Goal: Task Accomplishment & Management: Manage account settings

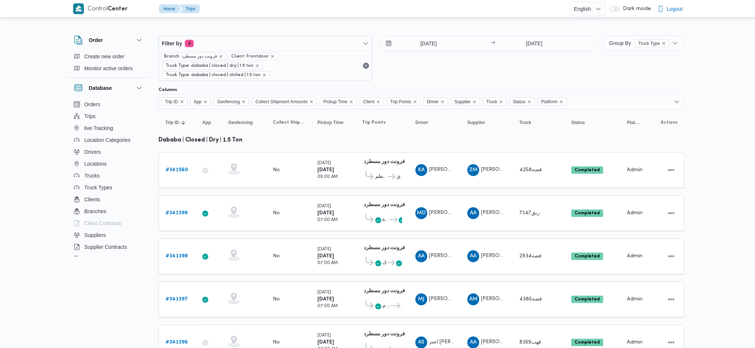
click at [406, 52] on div "5/10/2025 → 5/10/2025" at bounding box center [488, 58] width 214 height 45
click at [420, 40] on input "5/10/2025" at bounding box center [423, 43] width 84 height 15
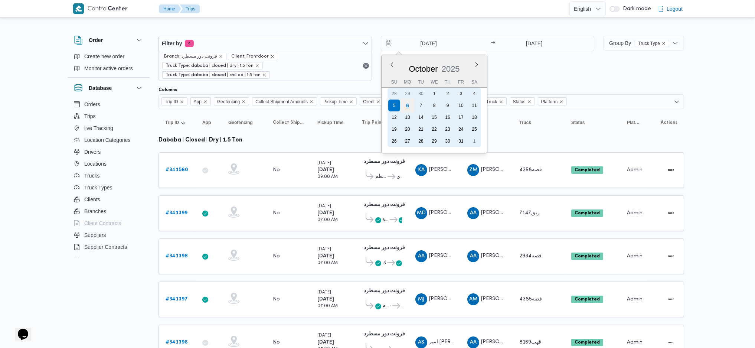
click at [411, 103] on div "6" at bounding box center [408, 105] width 14 height 14
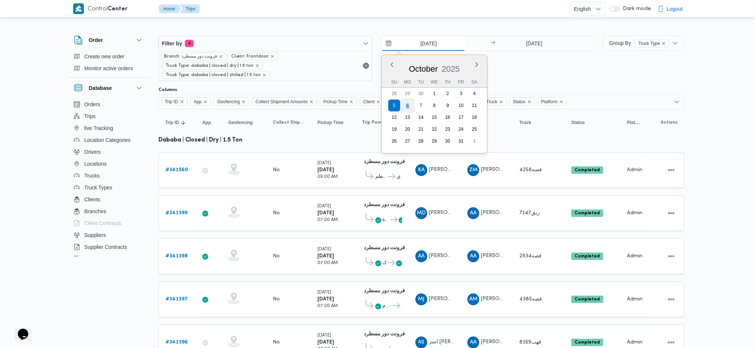
type input "[DATE]"
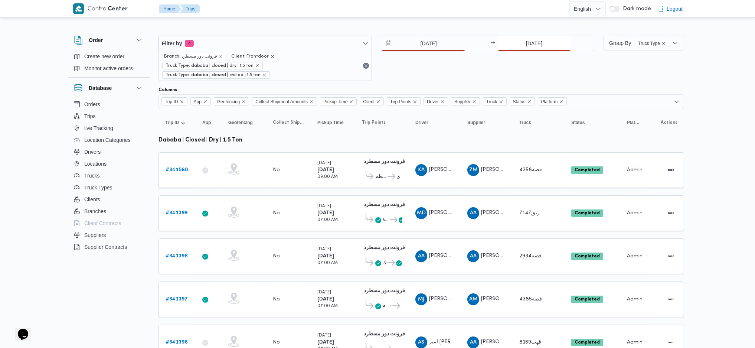
click at [532, 36] on input "[DATE]" at bounding box center [535, 43] width 74 height 15
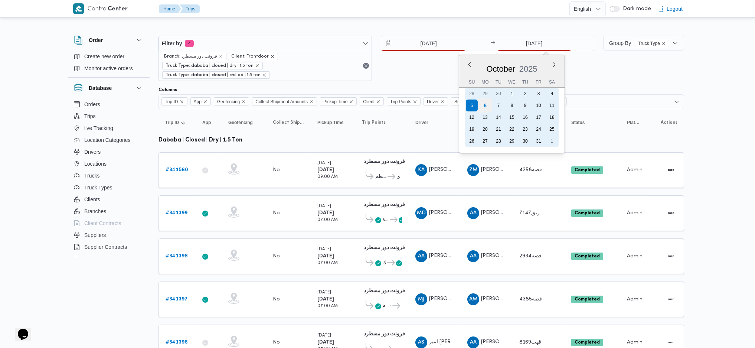
click at [481, 104] on div "6" at bounding box center [485, 105] width 14 height 14
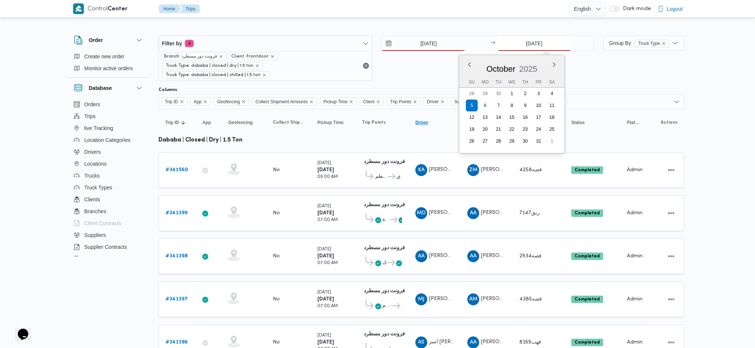
type input "[DATE]"
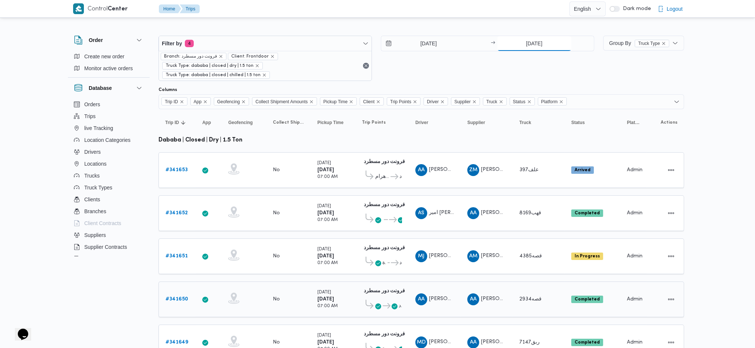
scroll to position [99, 0]
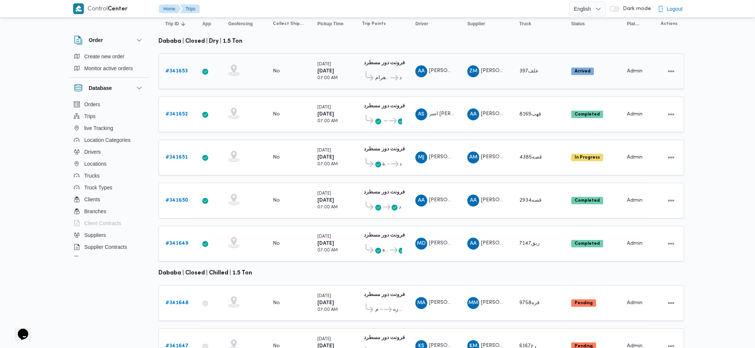
click at [173, 69] on b "# 341653" at bounding box center [177, 71] width 22 height 5
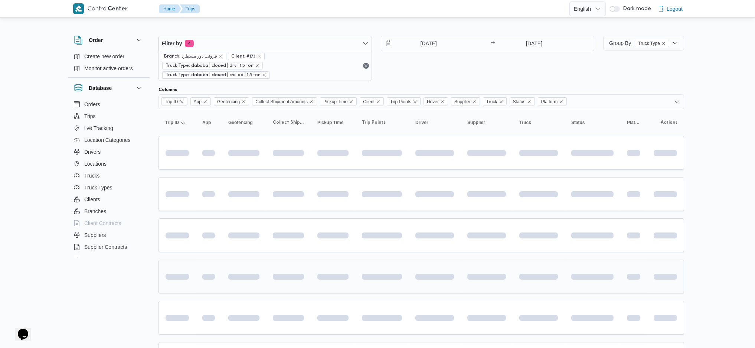
scroll to position [82, 0]
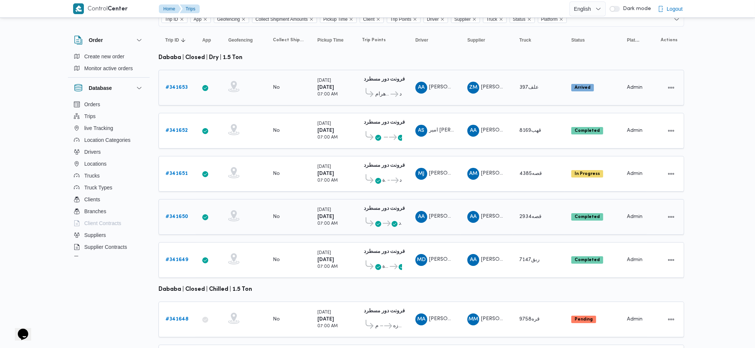
click at [580, 88] on td "Status Arrived" at bounding box center [593, 88] width 56 height 36
click at [583, 133] on td "Status Completed" at bounding box center [593, 131] width 56 height 36
click at [563, 168] on td "Truck قصه4385" at bounding box center [539, 174] width 52 height 36
click at [547, 210] on div "قصه2934" at bounding box center [539, 216] width 45 height 15
click at [539, 255] on span "ربق7147" at bounding box center [530, 259] width 22 height 9
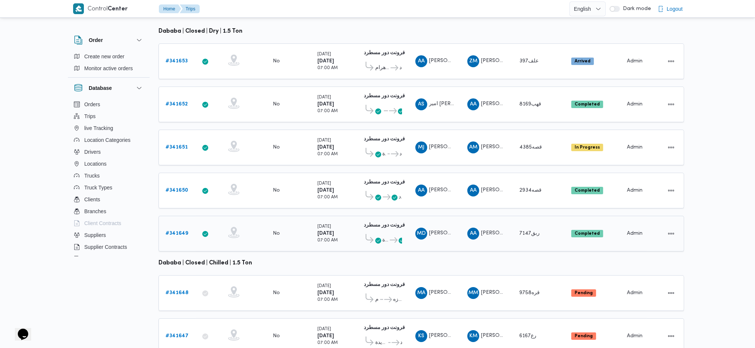
scroll to position [123, 0]
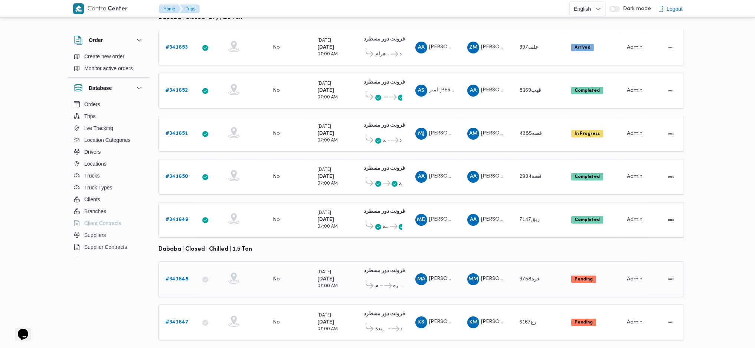
click at [498, 273] on td "Supplier MM محمد محمود احمد مسعود" at bounding box center [487, 279] width 52 height 36
drag, startPoint x: 530, startPoint y: 322, endPoint x: 513, endPoint y: 306, distance: 22.8
click at [529, 294] on td "Truck رع6167" at bounding box center [539, 322] width 52 height 36
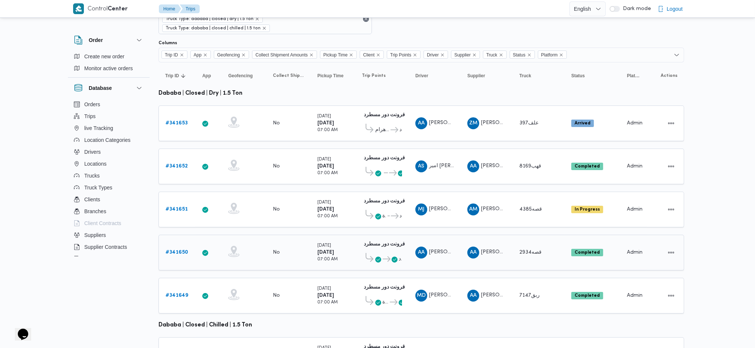
scroll to position [0, 0]
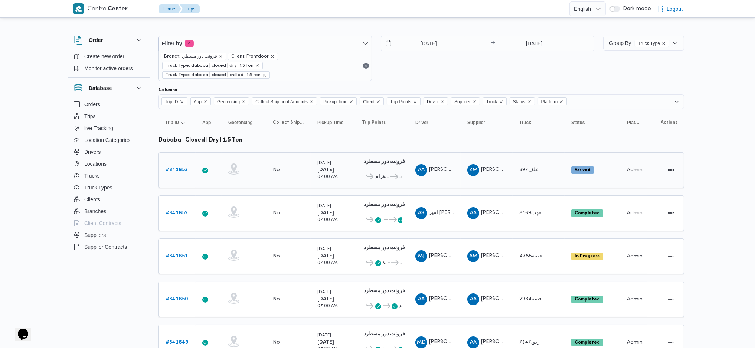
click at [180, 167] on b "# 341653" at bounding box center [177, 169] width 22 height 5
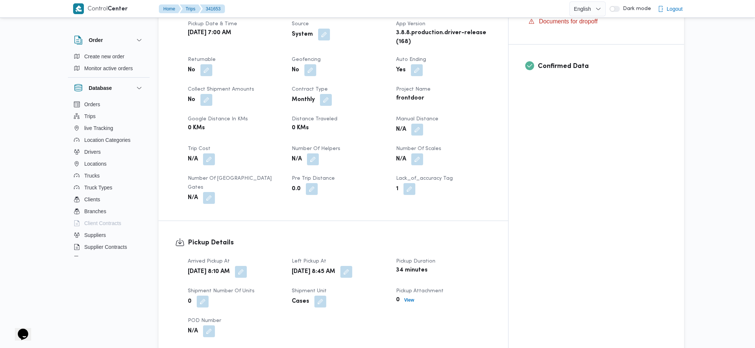
scroll to position [247, 0]
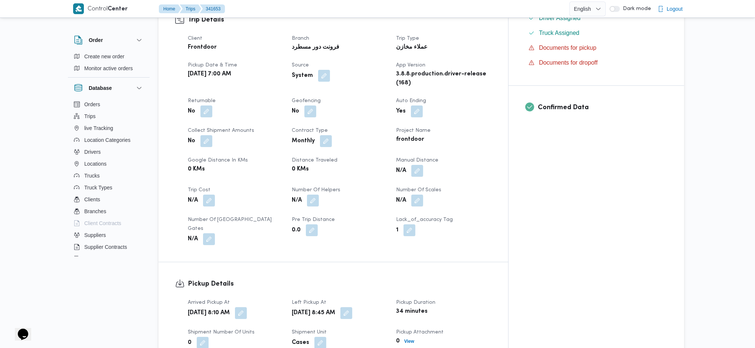
drag, startPoint x: 446, startPoint y: 152, endPoint x: 442, endPoint y: 168, distance: 16.1
click at [423, 165] on button "button" at bounding box center [417, 171] width 12 height 12
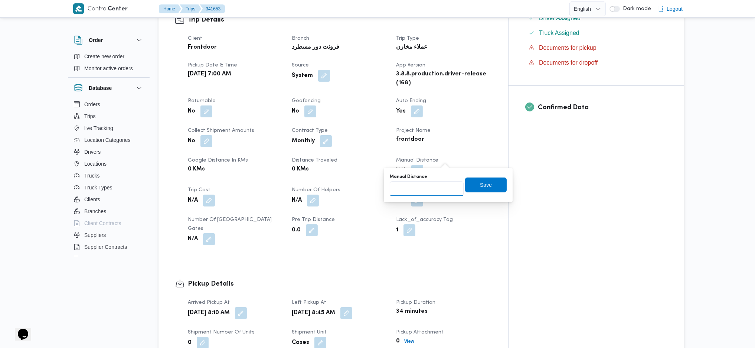
click at [419, 182] on input "Manual Distance" at bounding box center [427, 188] width 74 height 15
type input "121"
click at [489, 177] on span "Save" at bounding box center [486, 184] width 42 height 15
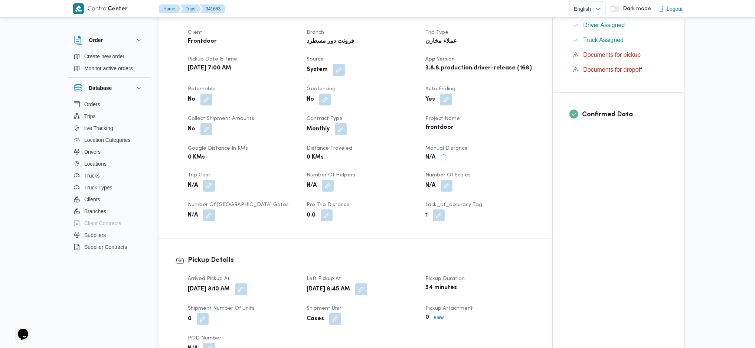
scroll to position [646, 0]
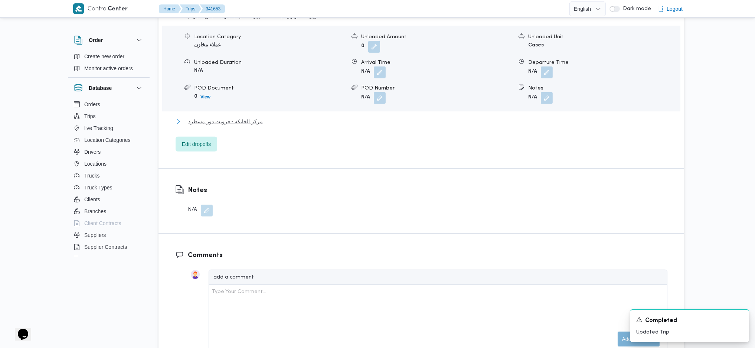
click at [234, 119] on span "مركز الخانكة - فرونت دور مسطرد" at bounding box center [225, 121] width 75 height 9
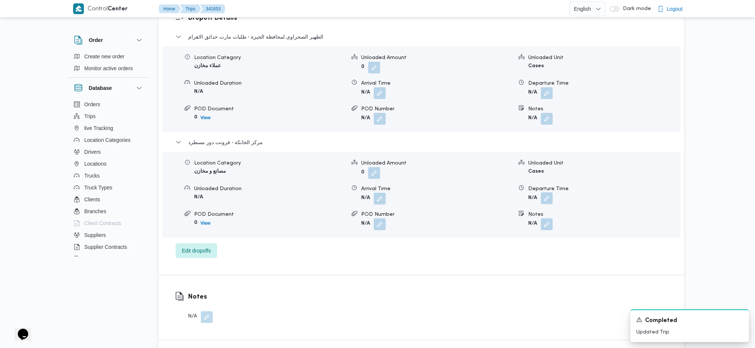
click at [547, 192] on button "button" at bounding box center [547, 198] width 12 height 12
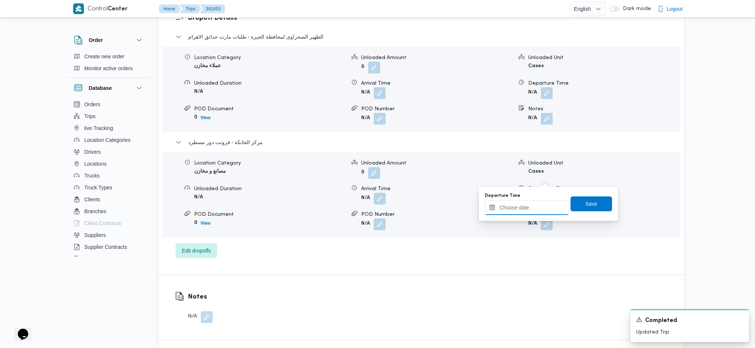
click at [517, 208] on input "Departure Time" at bounding box center [527, 207] width 84 height 15
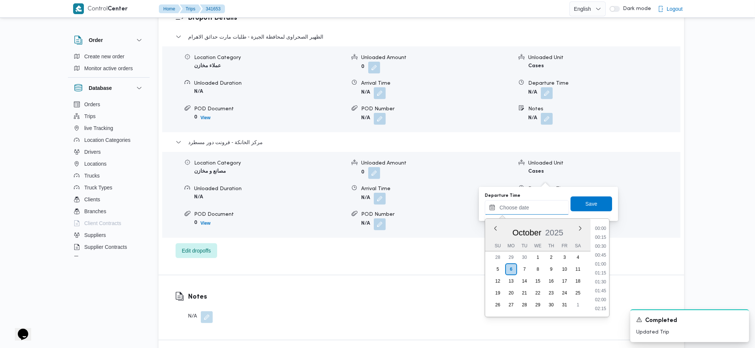
scroll to position [580, 0]
click at [601, 237] on li "16:30" at bounding box center [600, 236] width 17 height 7
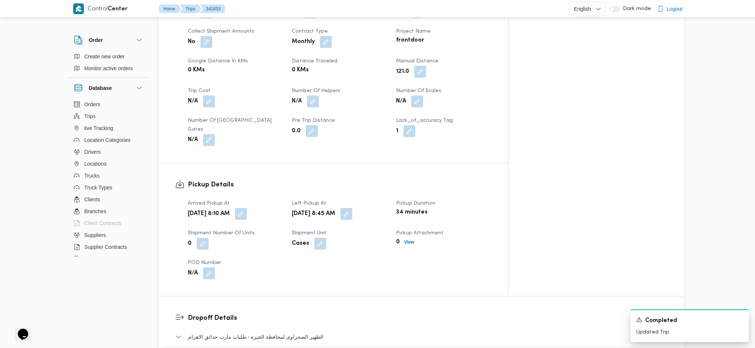
scroll to position [544, 0]
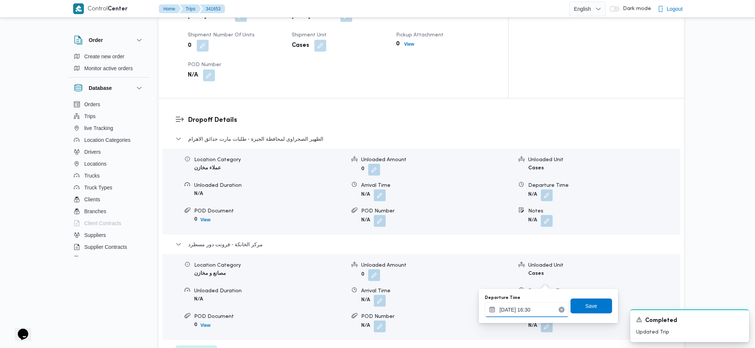
click at [532, 294] on input "[DATE] 16:30" at bounding box center [527, 309] width 84 height 15
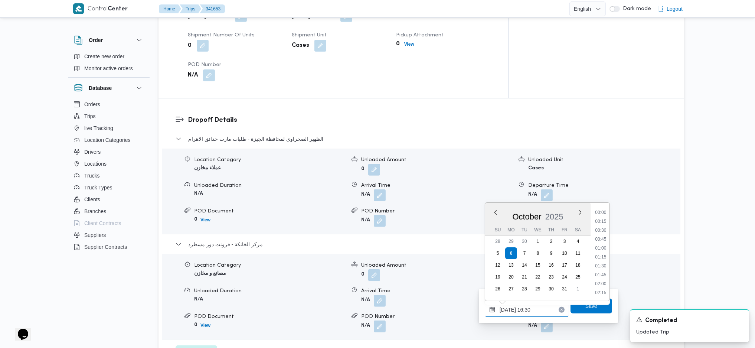
scroll to position [544, 0]
click at [598, 235] on li "16:00" at bounding box center [600, 238] width 17 height 7
type input "06/10/2025 16:00"
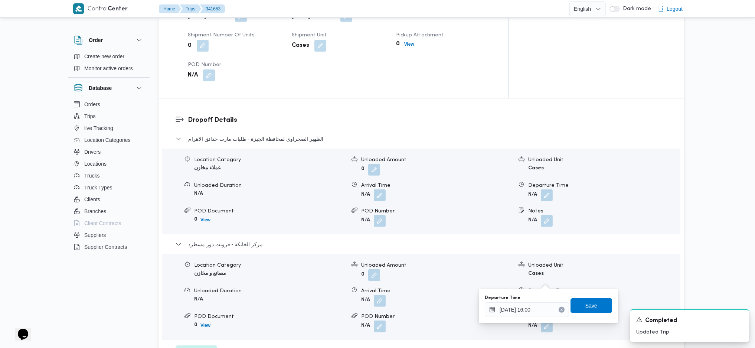
click at [577, 294] on span "Save" at bounding box center [592, 305] width 42 height 15
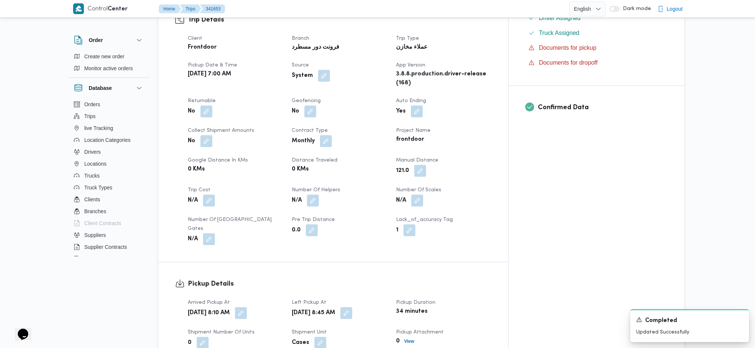
scroll to position [0, 0]
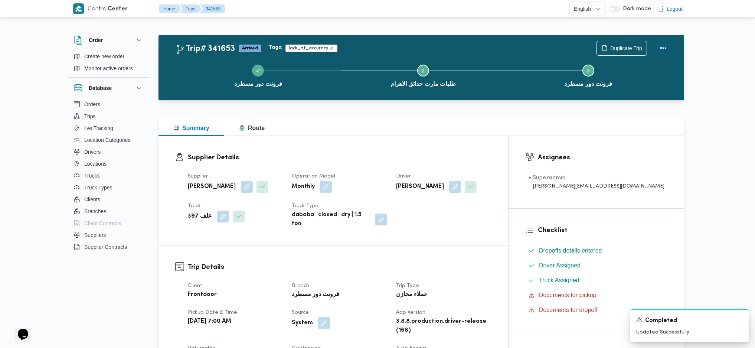
click at [630, 53] on button "Actions" at bounding box center [663, 47] width 15 height 15
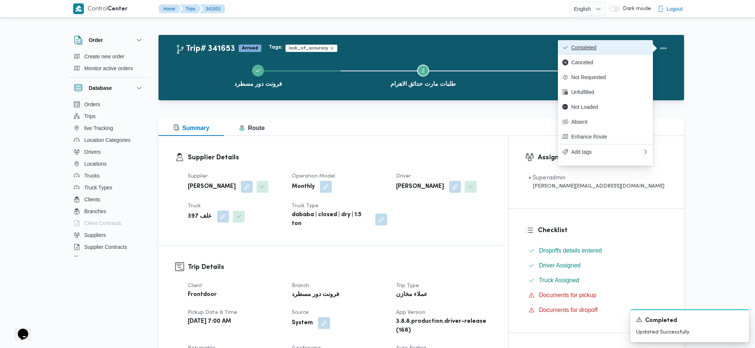
click at [618, 46] on span "Completed" at bounding box center [609, 48] width 77 height 6
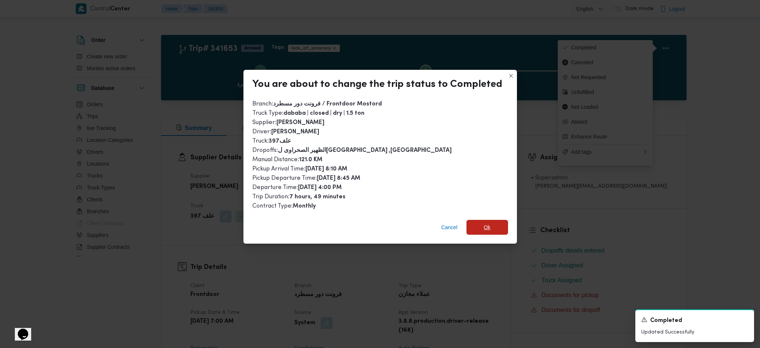
click at [484, 225] on span "Ok" at bounding box center [487, 227] width 7 height 9
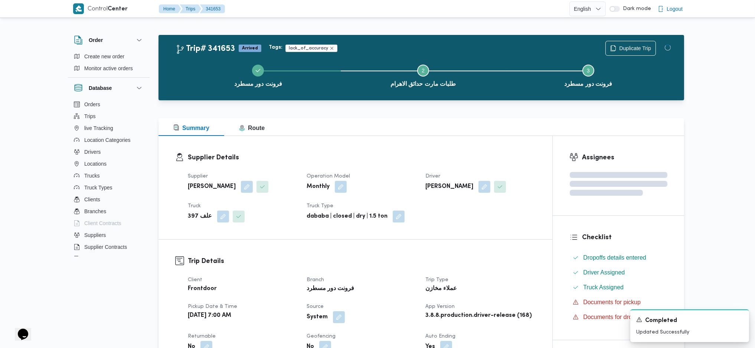
click at [478, 278] on dt "Trip Type" at bounding box center [481, 280] width 110 height 9
click at [294, 131] on div "Summary Route" at bounding box center [422, 127] width 526 height 18
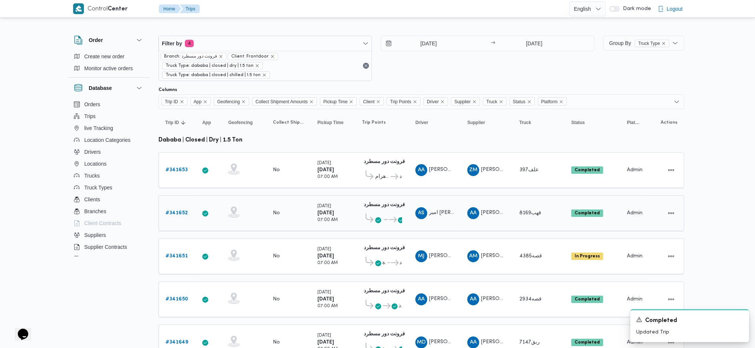
click at [183, 211] on b "# 341652" at bounding box center [177, 213] width 22 height 5
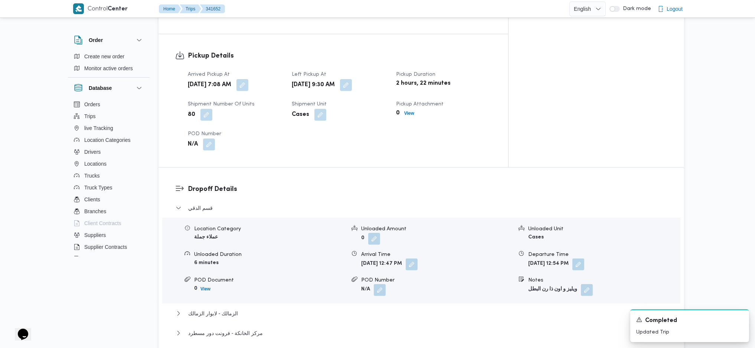
scroll to position [495, 0]
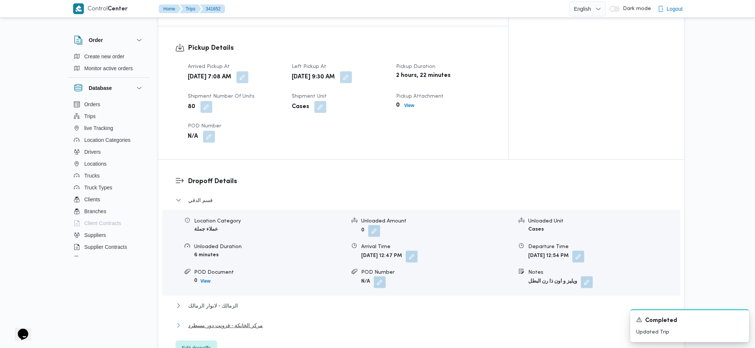
click at [224, 294] on span "مركز الخانكة - فرونت دور مسطرد" at bounding box center [225, 325] width 75 height 9
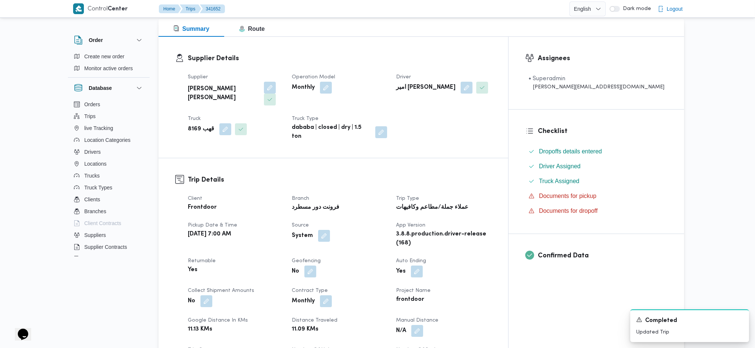
scroll to position [346, 0]
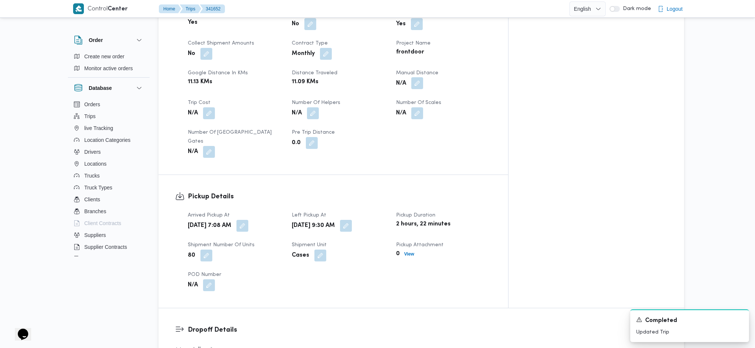
click at [423, 77] on button "button" at bounding box center [417, 83] width 12 height 12
click at [428, 88] on input "Manual Distance" at bounding box center [427, 89] width 74 height 15
type input "95"
click button "Save" at bounding box center [486, 85] width 42 height 15
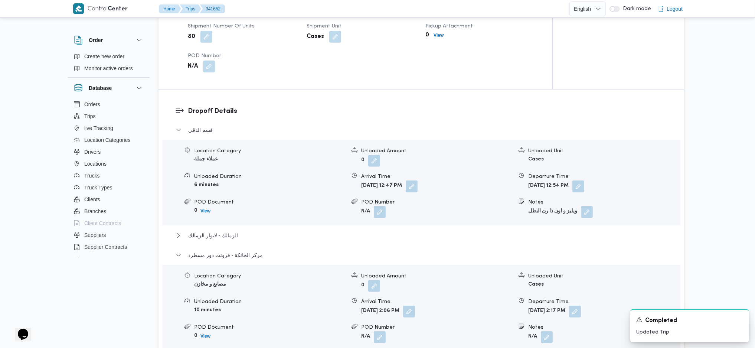
scroll to position [792, 0]
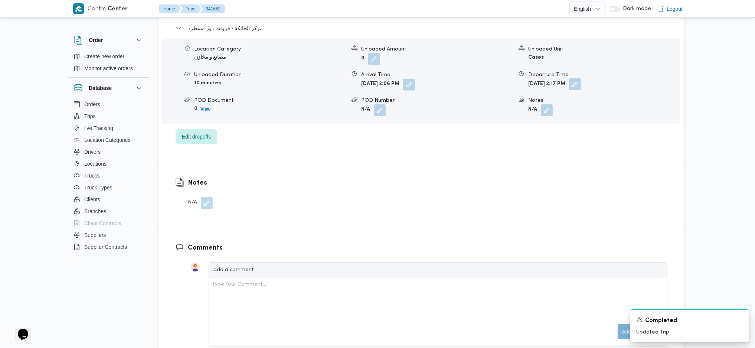
click at [581, 78] on button "button" at bounding box center [575, 84] width 12 height 12
click at [583, 73] on div "Departure Time 06/10/2025 14:17" at bounding box center [577, 78] width 84 height 22
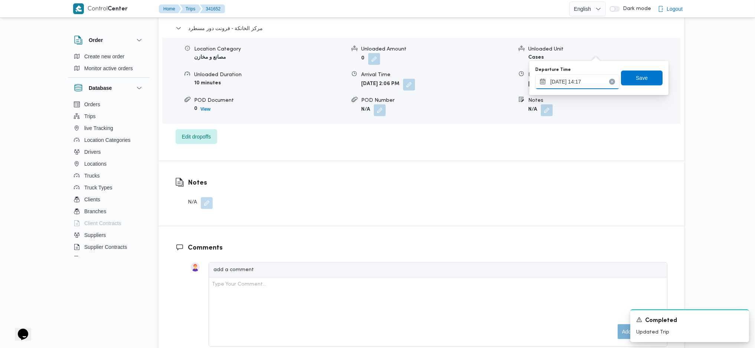
click at [597, 83] on input "06/10/2025 14:17" at bounding box center [577, 81] width 84 height 15
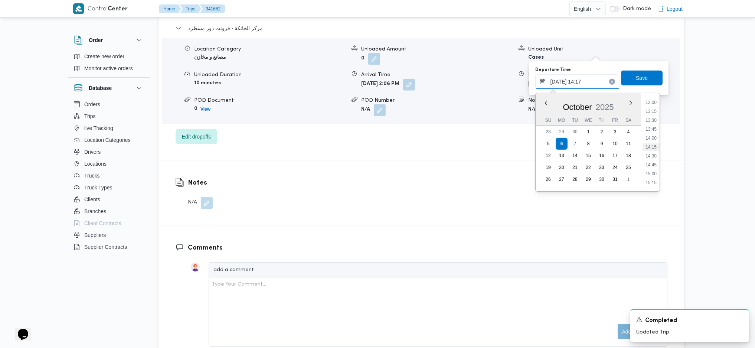
scroll to position [513, 0]
click at [630, 144] on li "15:30" at bounding box center [651, 142] width 17 height 7
type input "06/10/2025 15:30"
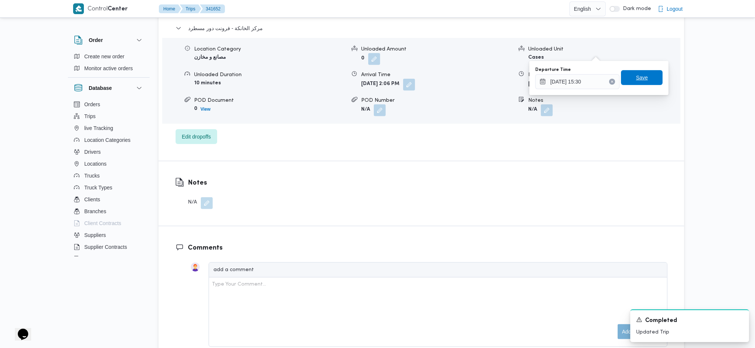
click at [628, 78] on span "Save" at bounding box center [642, 77] width 42 height 15
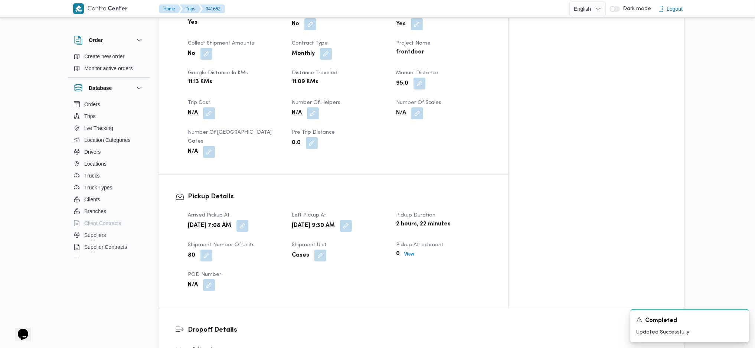
scroll to position [0, 0]
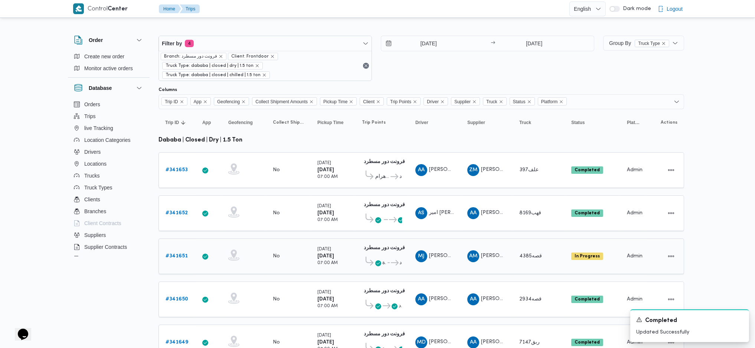
click at [180, 252] on link "# 341651" at bounding box center [177, 256] width 22 height 9
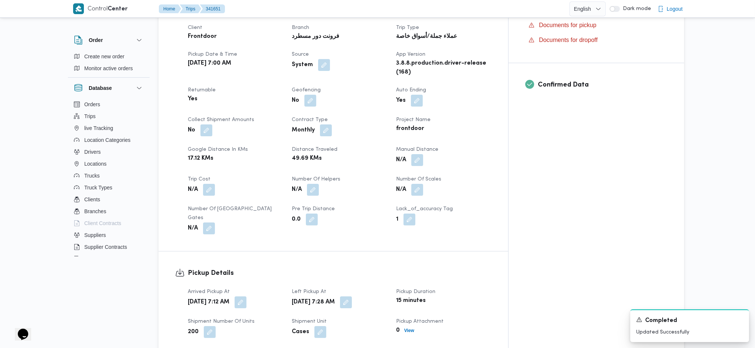
scroll to position [297, 0]
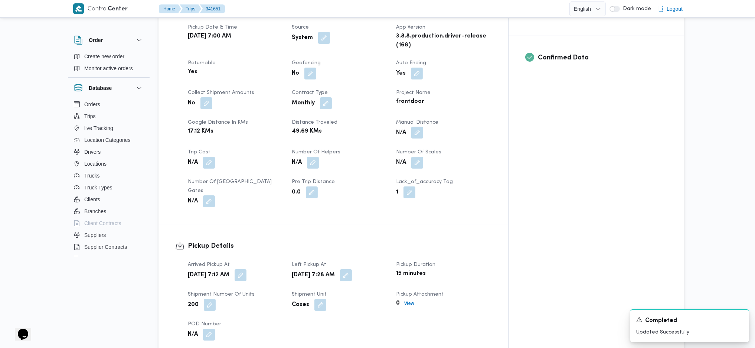
click at [423, 127] on button "button" at bounding box center [417, 133] width 12 height 12
click at [419, 149] on div "You are in a dialog. To close this dialog, hit escape. Manual Distance Save" at bounding box center [448, 135] width 129 height 34
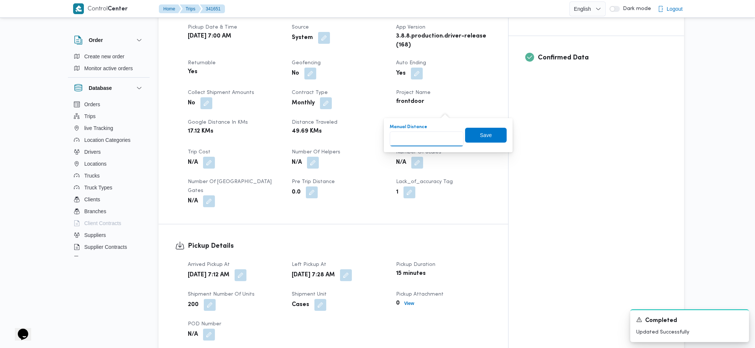
click at [421, 143] on input "Manual Distance" at bounding box center [427, 138] width 74 height 15
type input "100"
click button "Save" at bounding box center [486, 135] width 42 height 15
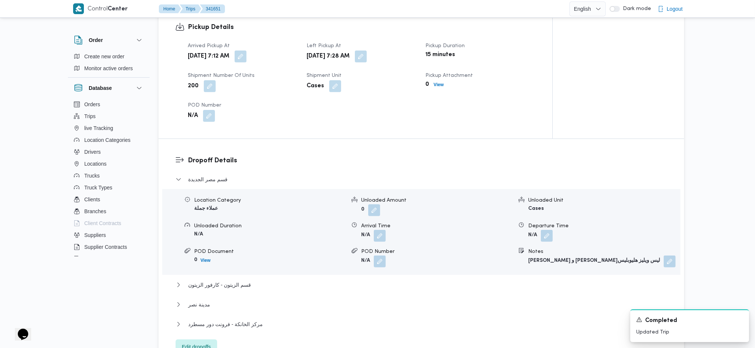
scroll to position [646, 0]
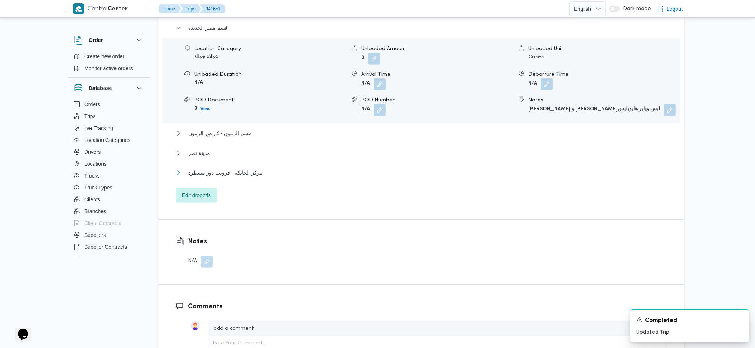
click at [251, 168] on span "مركز الخانكة - فرونت دور مسطرد" at bounding box center [225, 172] width 75 height 9
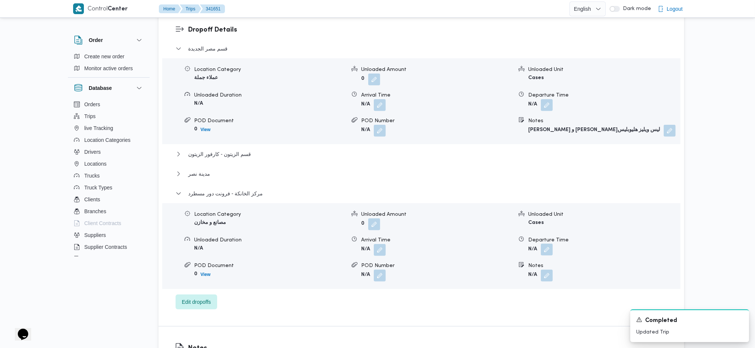
click at [545, 244] on button "button" at bounding box center [547, 250] width 12 height 12
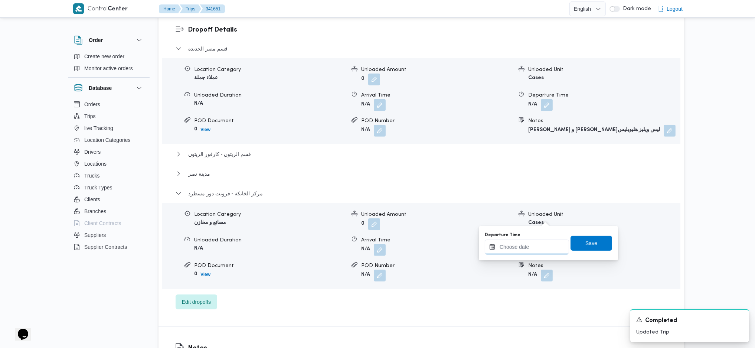
click at [525, 241] on input "Departure Time" at bounding box center [527, 247] width 84 height 15
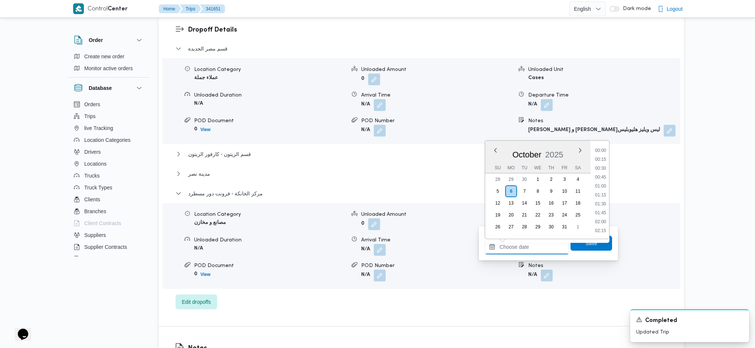
scroll to position [580, 0]
click at [602, 177] on li "17:00" at bounding box center [600, 176] width 17 height 7
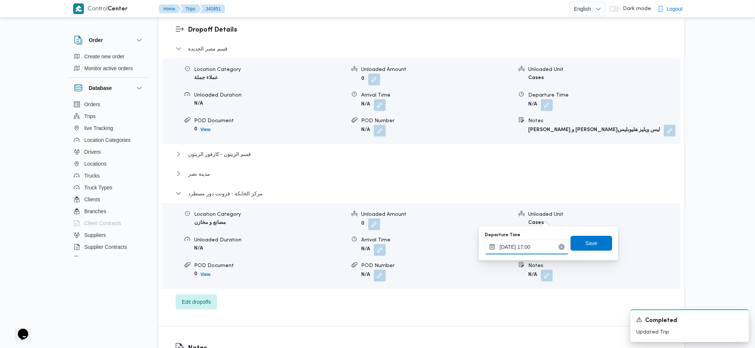
drag, startPoint x: 529, startPoint y: 250, endPoint x: 554, endPoint y: 245, distance: 26.0
click at [529, 249] on input "06/10/2025 17:00" at bounding box center [527, 247] width 84 height 15
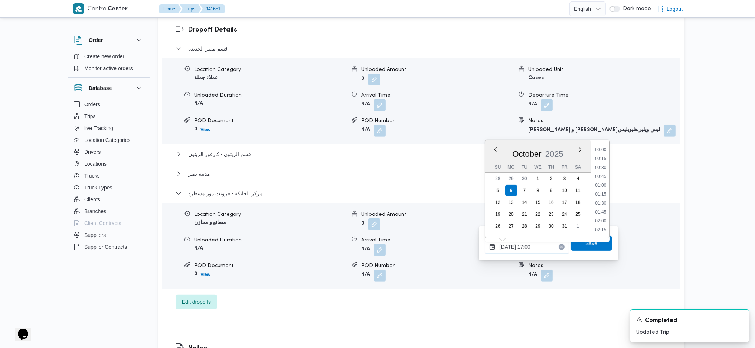
scroll to position [562, 0]
click at [601, 154] on li "16:00" at bounding box center [600, 157] width 17 height 7
type input "06/10/2025 16:00"
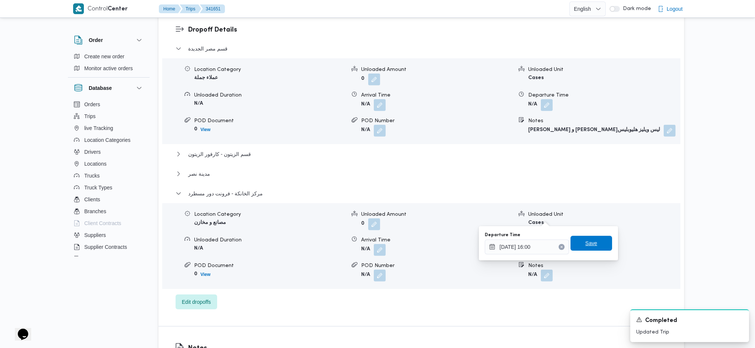
click at [579, 241] on span "Save" at bounding box center [592, 243] width 42 height 15
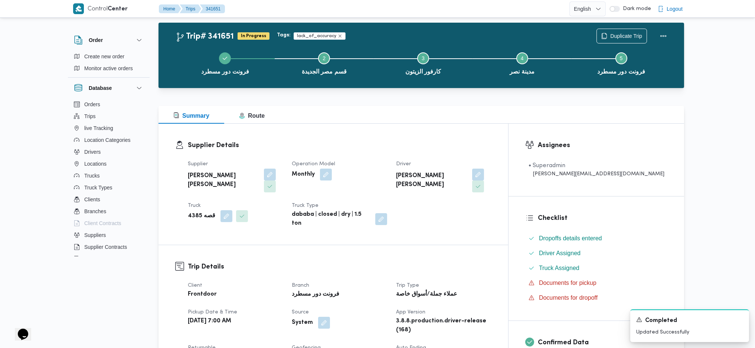
scroll to position [0, 0]
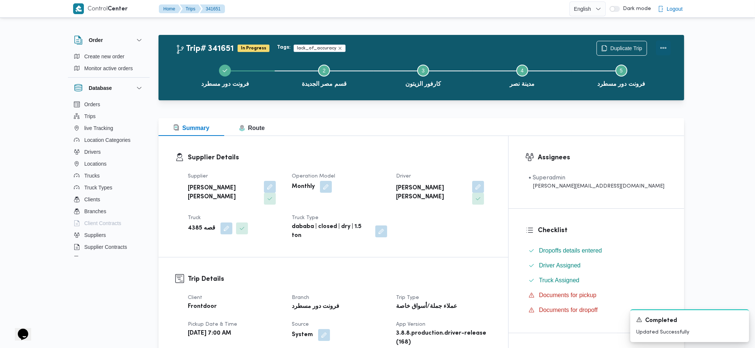
click at [630, 48] on button "Actions" at bounding box center [663, 47] width 15 height 15
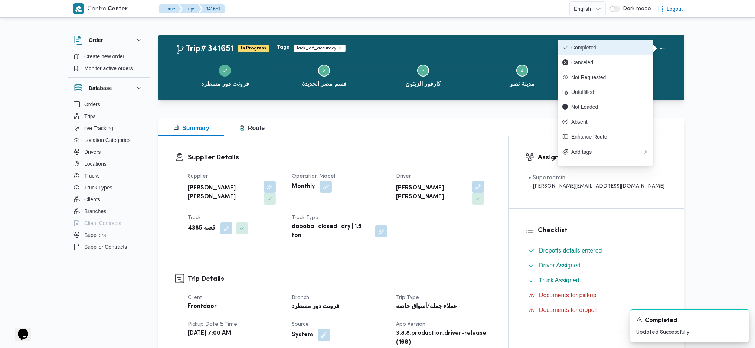
click at [619, 42] on button "Completed" at bounding box center [605, 47] width 95 height 15
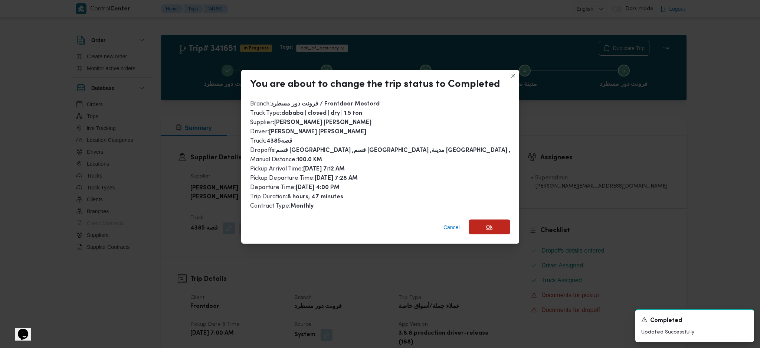
click at [476, 225] on span "Ok" at bounding box center [490, 226] width 42 height 15
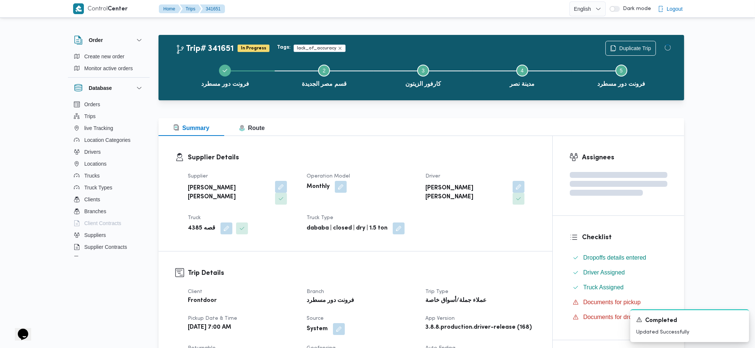
click at [459, 287] on dt "Trip Type" at bounding box center [481, 291] width 110 height 9
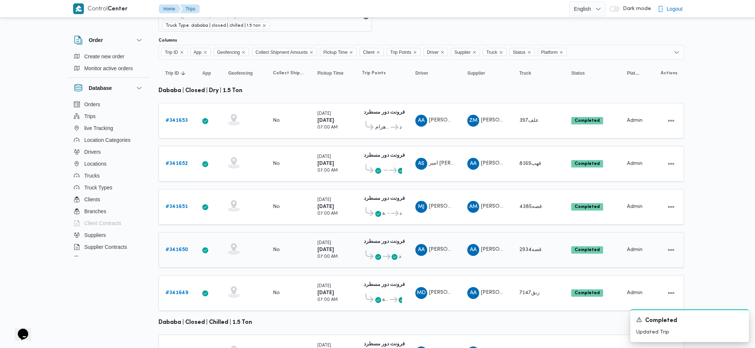
scroll to position [99, 0]
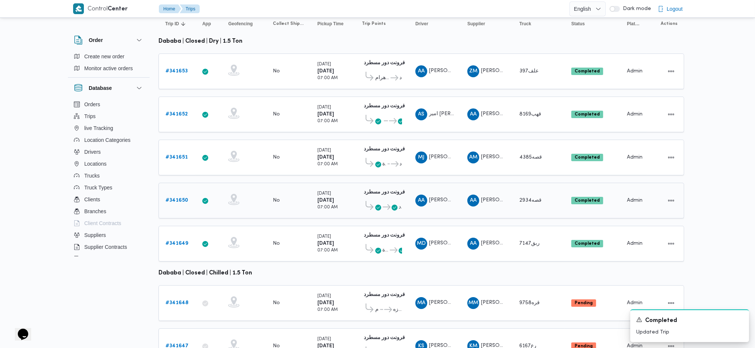
click at [178, 198] on b "# 341650" at bounding box center [177, 200] width 23 height 5
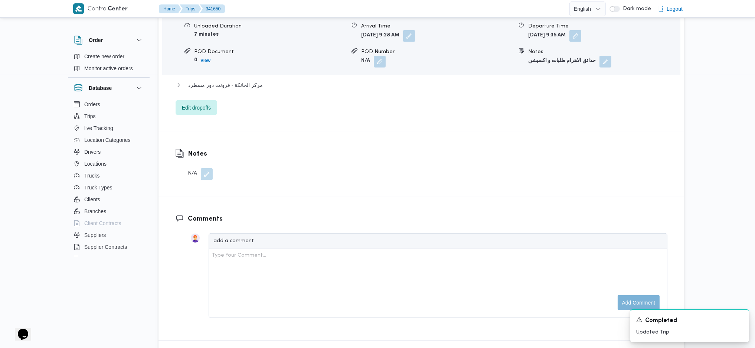
scroll to position [743, 0]
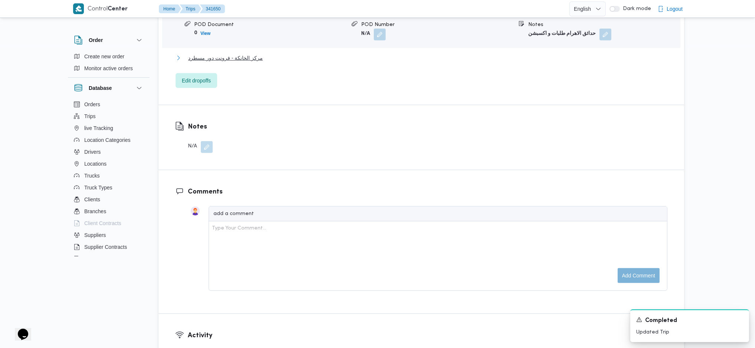
click at [245, 53] on span "مركز الخانكة - فرونت دور مسطرد" at bounding box center [225, 57] width 75 height 9
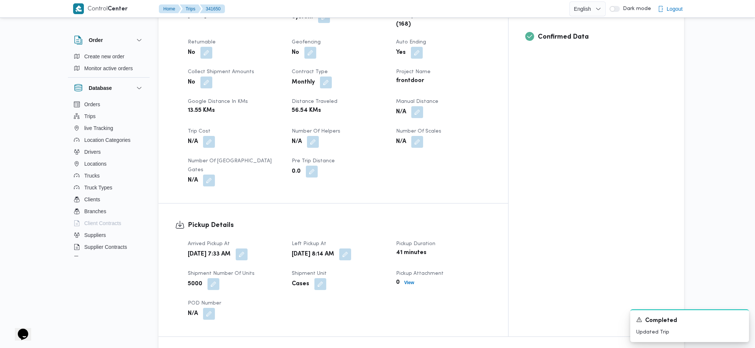
scroll to position [346, 0]
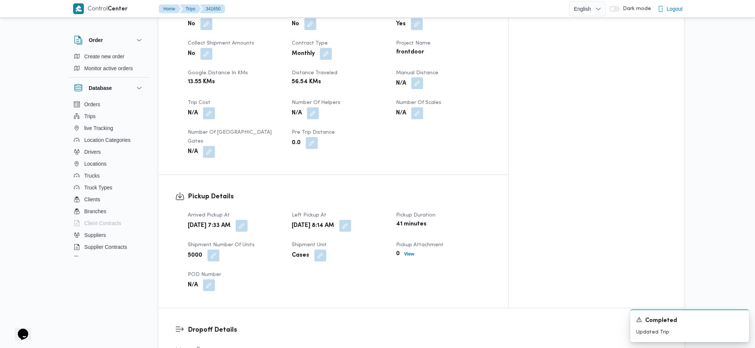
click at [423, 77] on button "button" at bounding box center [417, 83] width 12 height 12
click at [432, 83] on input "Manual Distance" at bounding box center [427, 89] width 74 height 15
type input "100"
click button "Save" at bounding box center [486, 85] width 42 height 15
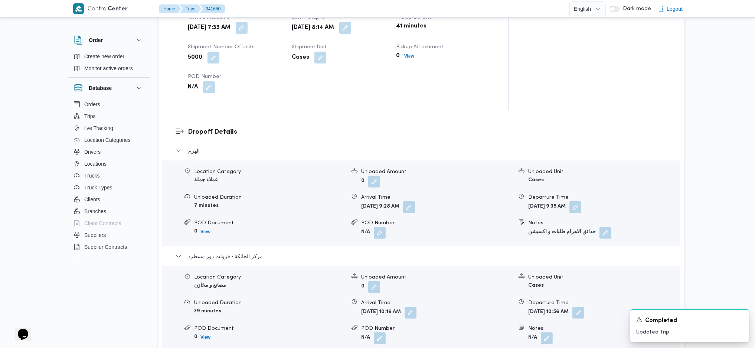
scroll to position [644, 0]
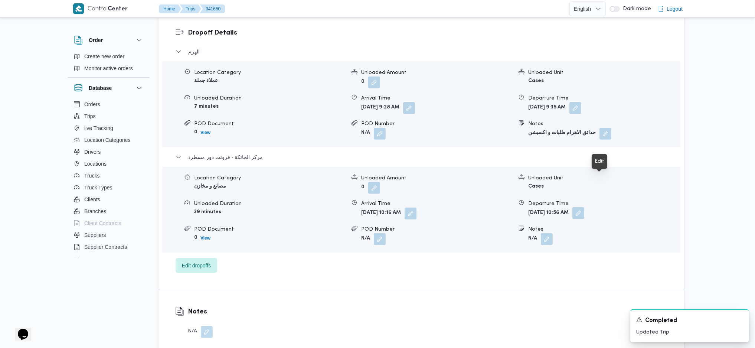
click at [584, 207] on button "button" at bounding box center [579, 213] width 12 height 12
drag, startPoint x: 583, startPoint y: 201, endPoint x: 582, endPoint y: 212, distance: 11.2
click at [581, 204] on div "Departure Time 06/10/2025 10:56" at bounding box center [581, 207] width 84 height 22
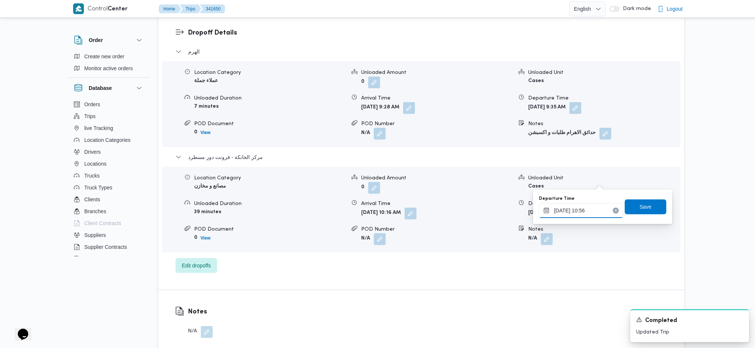
click at [586, 216] on input "06/10/2025 10:56" at bounding box center [581, 210] width 84 height 15
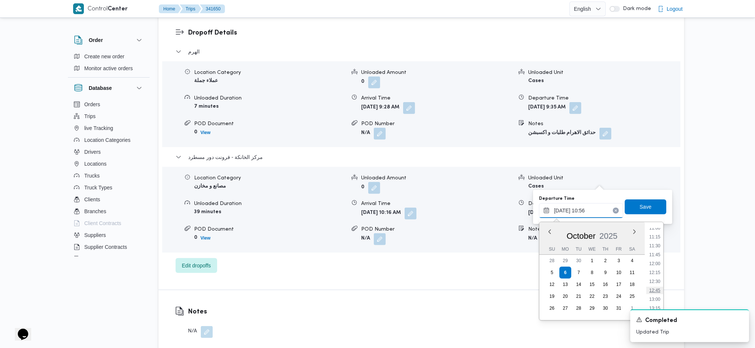
scroll to position [438, 0]
click at [630, 265] on li "13:15" at bounding box center [654, 266] width 17 height 7
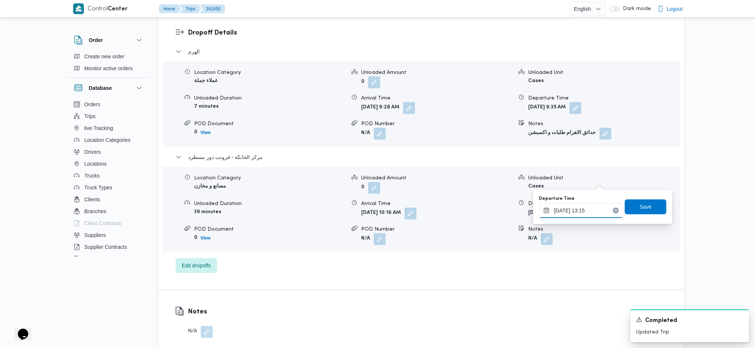
click at [587, 211] on input "06/10/2025 13:15" at bounding box center [581, 210] width 84 height 15
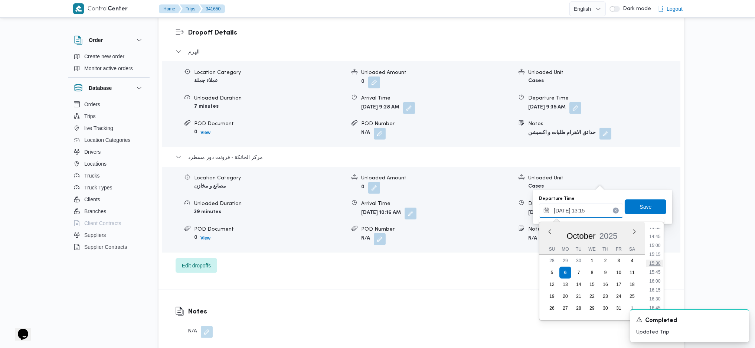
scroll to position [527, 0]
click at [630, 240] on li "15:00" at bounding box center [655, 239] width 17 height 7
type input "06/10/2025 15:00"
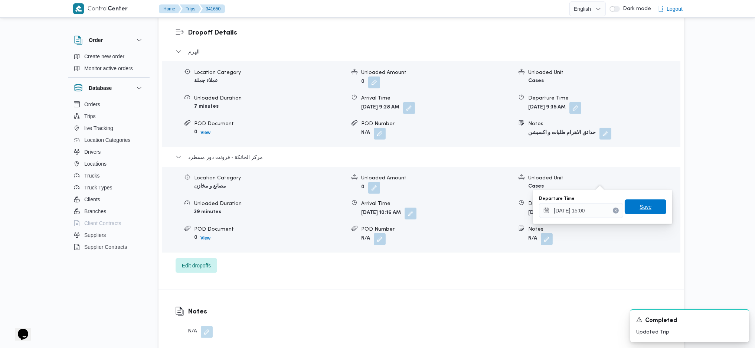
drag, startPoint x: 646, startPoint y: 202, endPoint x: 633, endPoint y: 204, distance: 13.5
click at [630, 202] on span "Save" at bounding box center [646, 206] width 42 height 15
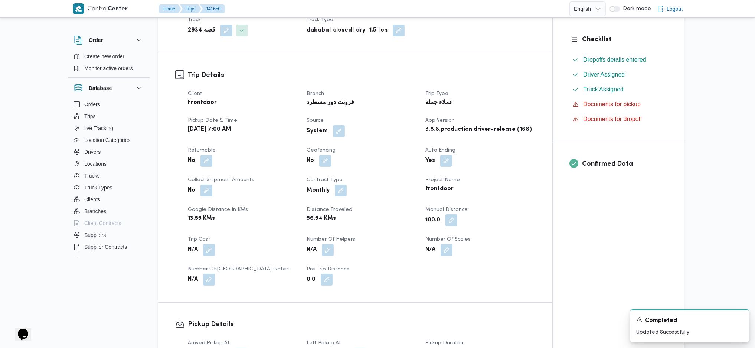
scroll to position [0, 0]
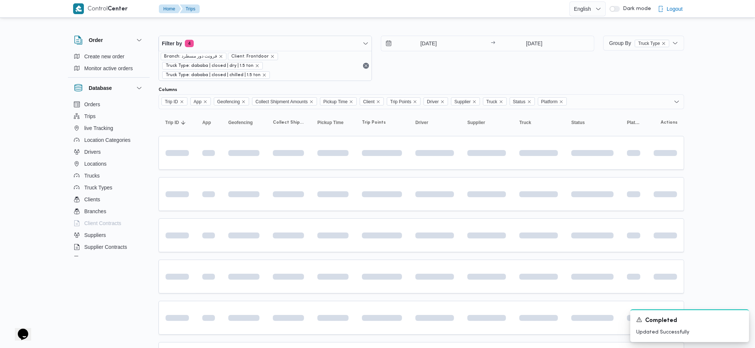
scroll to position [82, 0]
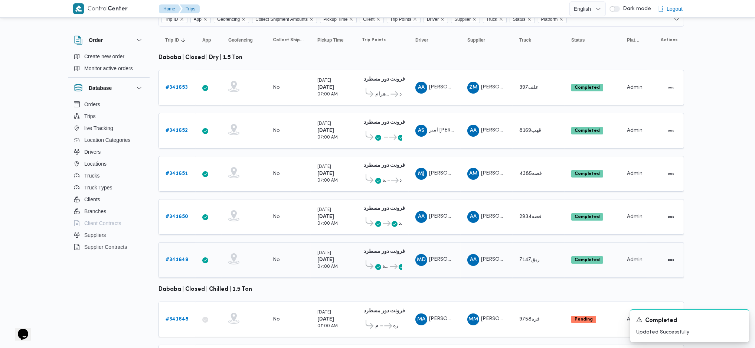
click at [179, 257] on b "# 341649" at bounding box center [177, 259] width 23 height 5
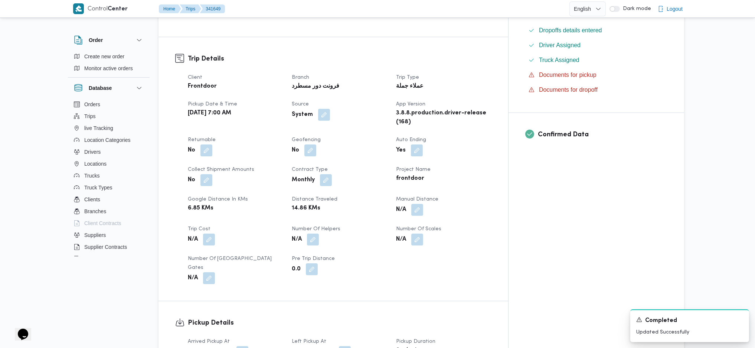
scroll to position [297, 0]
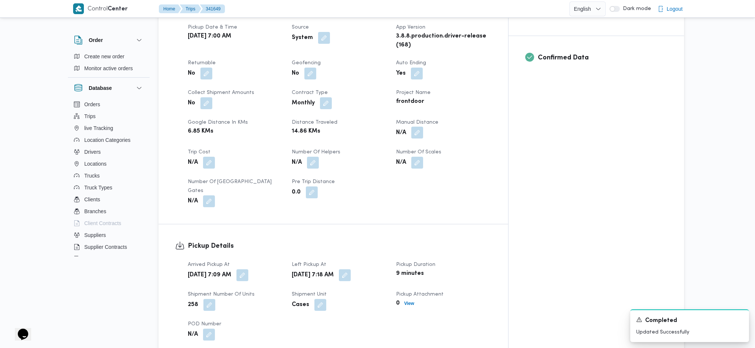
click at [423, 127] on button "button" at bounding box center [417, 133] width 12 height 12
click at [418, 138] on input "Manual Distance" at bounding box center [427, 138] width 74 height 15
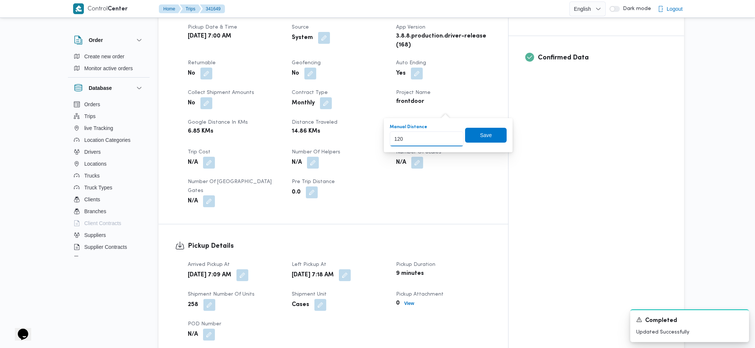
type input "120"
click button "Save" at bounding box center [486, 135] width 42 height 15
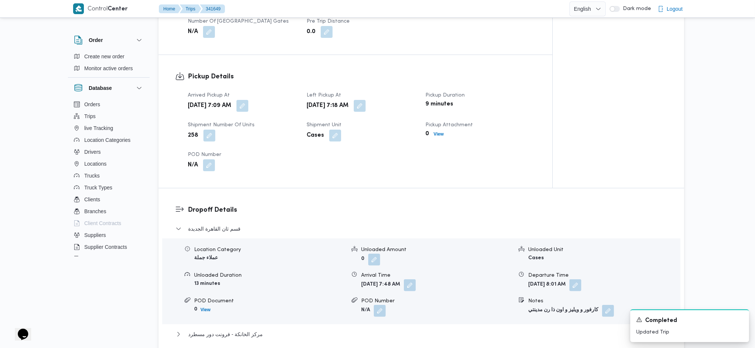
scroll to position [544, 0]
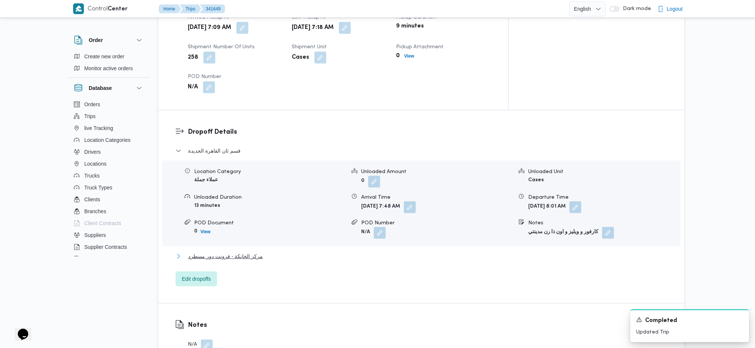
click at [233, 252] on span "مركز الخانكة - فرونت دور مسطرد" at bounding box center [225, 256] width 75 height 9
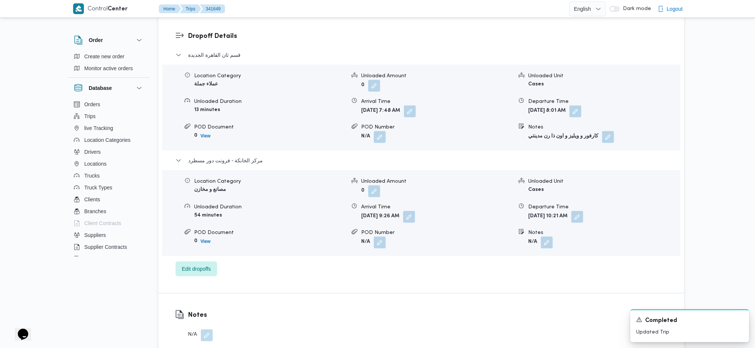
scroll to position [644, 0]
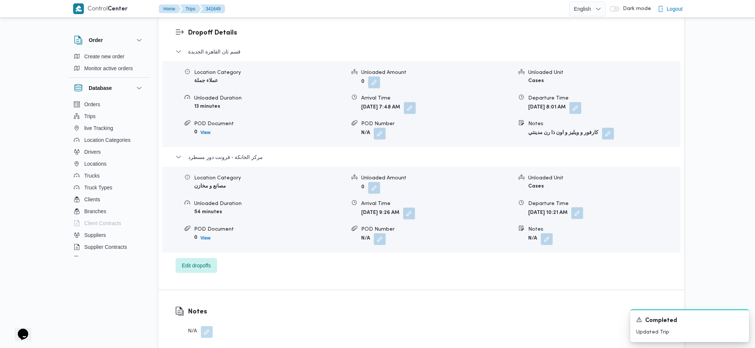
click at [583, 207] on button "button" at bounding box center [577, 213] width 12 height 12
click at [581, 211] on input "06/10/2025 10:21" at bounding box center [580, 210] width 84 height 15
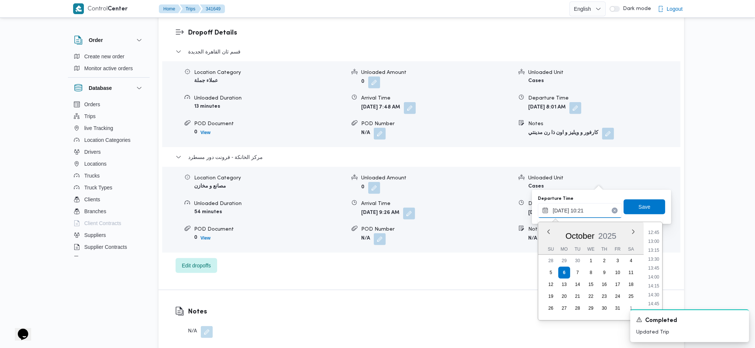
scroll to position [470, 0]
click at [630, 290] on li "14:45" at bounding box center [653, 287] width 17 height 7
type input "06/10/2025 14:45"
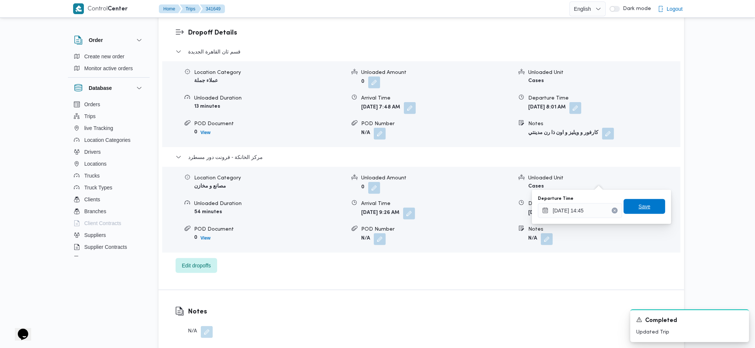
click at [630, 208] on span "Save" at bounding box center [645, 206] width 12 height 9
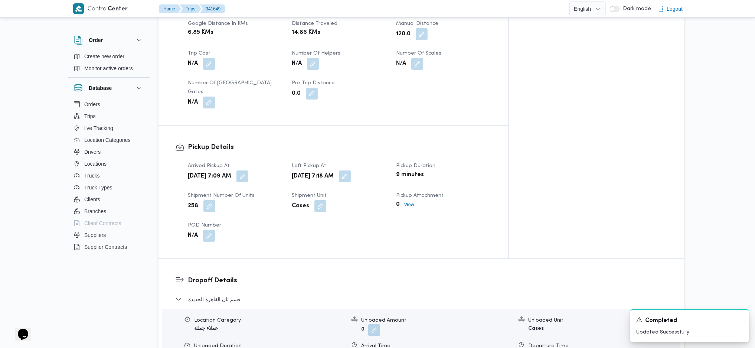
scroll to position [247, 0]
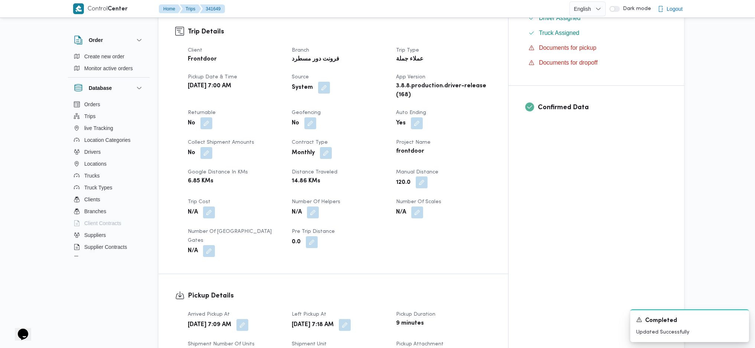
click at [428, 176] on button "button" at bounding box center [422, 182] width 12 height 12
click at [453, 185] on input "127" at bounding box center [431, 188] width 74 height 15
click at [453, 185] on input "128" at bounding box center [431, 188] width 74 height 15
click at [453, 185] on input "129" at bounding box center [431, 188] width 74 height 15
click at [453, 185] on input "130" at bounding box center [431, 188] width 74 height 15
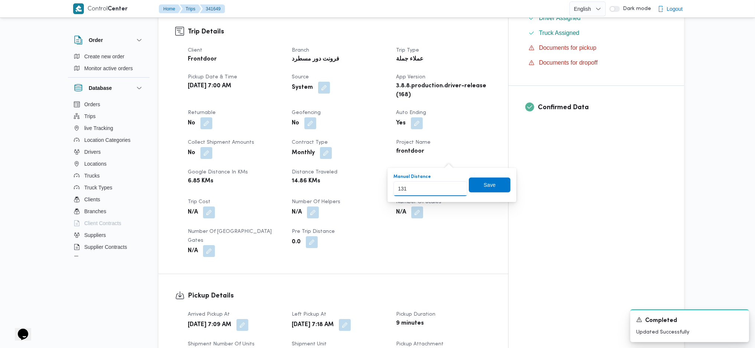
type input "131"
click at [453, 185] on input "131" at bounding box center [431, 188] width 74 height 15
click at [484, 185] on span "Save" at bounding box center [490, 184] width 12 height 9
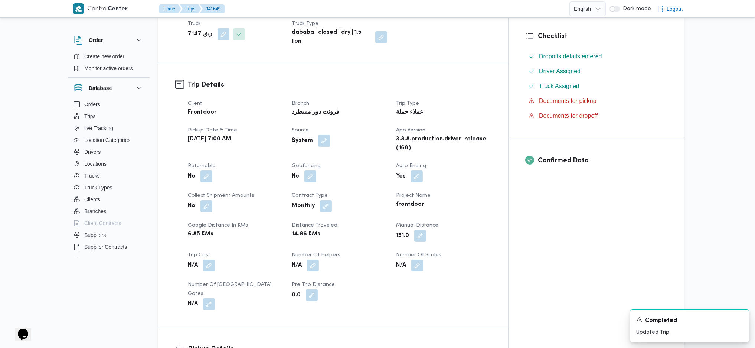
scroll to position [0, 0]
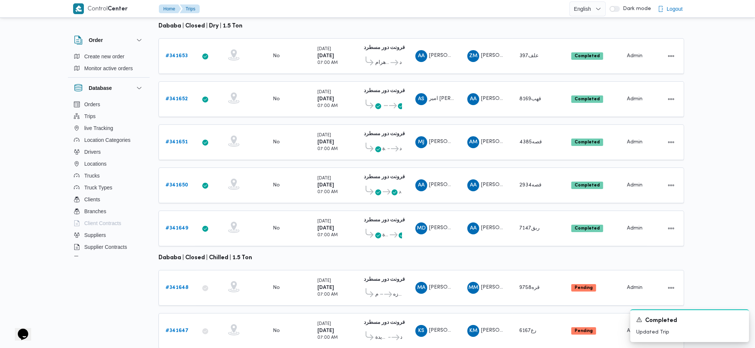
scroll to position [123, 0]
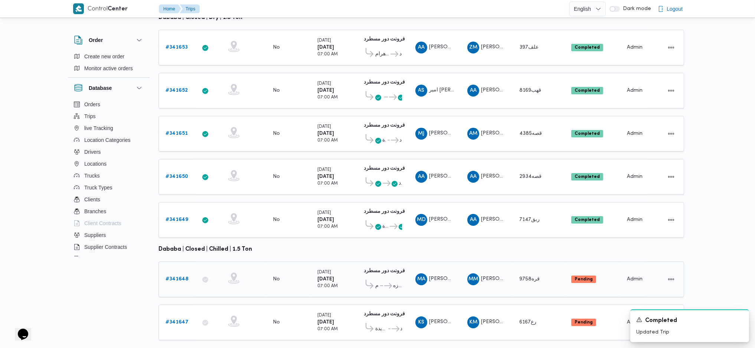
click at [192, 270] on td "Trip ID # 341648" at bounding box center [177, 279] width 37 height 36
click at [177, 277] on b "# 341648" at bounding box center [177, 279] width 23 height 5
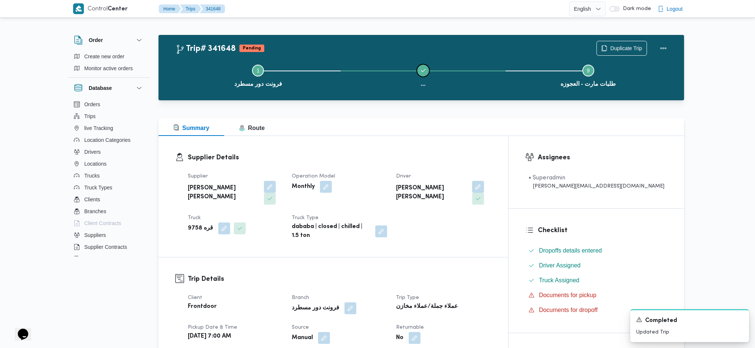
click at [415, 80] on button "..." at bounding box center [423, 75] width 165 height 39
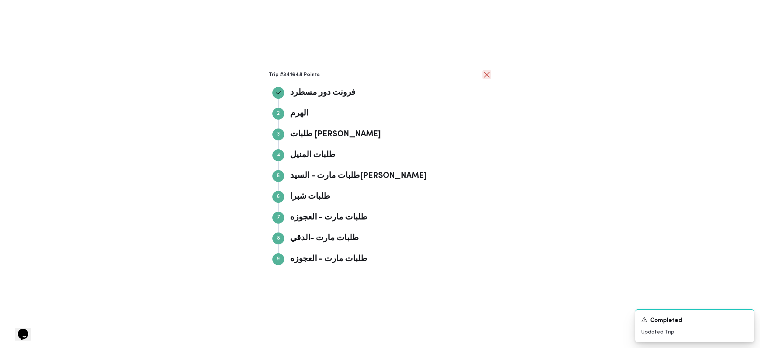
click at [486, 79] on button "close" at bounding box center [487, 74] width 9 height 9
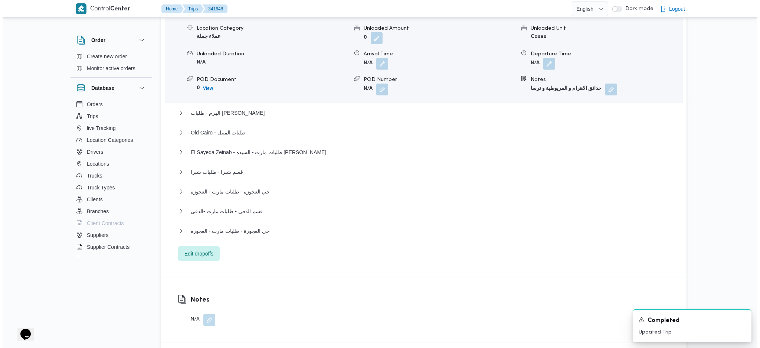
scroll to position [693, 0]
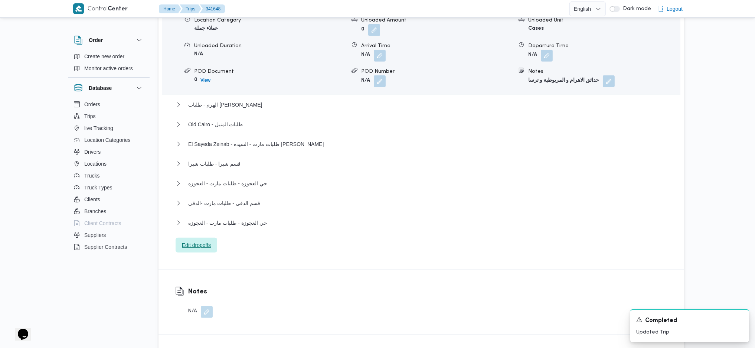
click at [211, 241] on span "Edit dropoffs" at bounding box center [196, 245] width 29 height 9
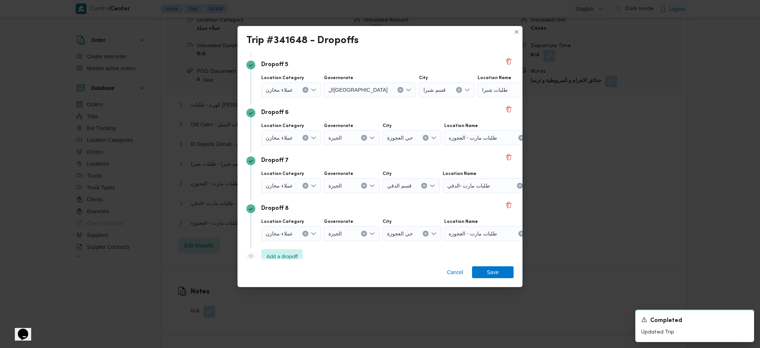
scroll to position [248, 0]
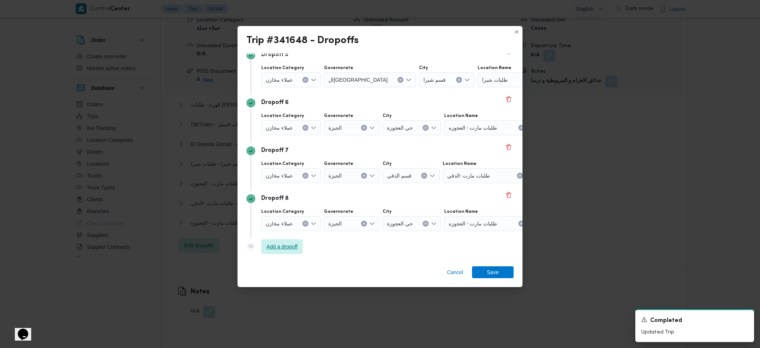
click at [295, 243] on span "Add a dropoff" at bounding box center [282, 246] width 31 height 9
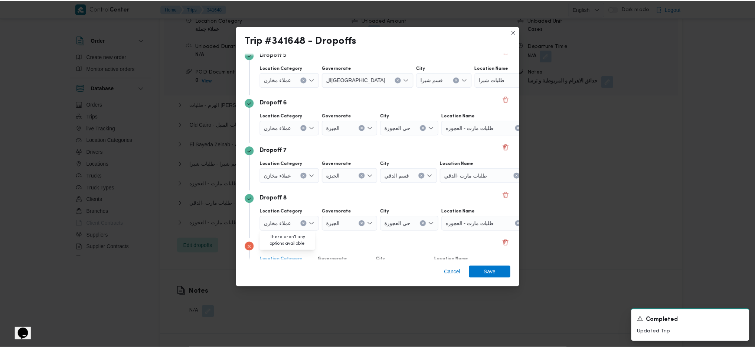
scroll to position [296, 0]
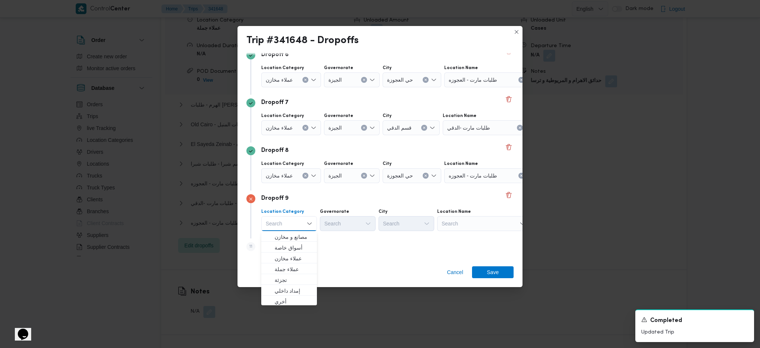
click at [476, 218] on div "Search" at bounding box center [483, 223] width 93 height 15
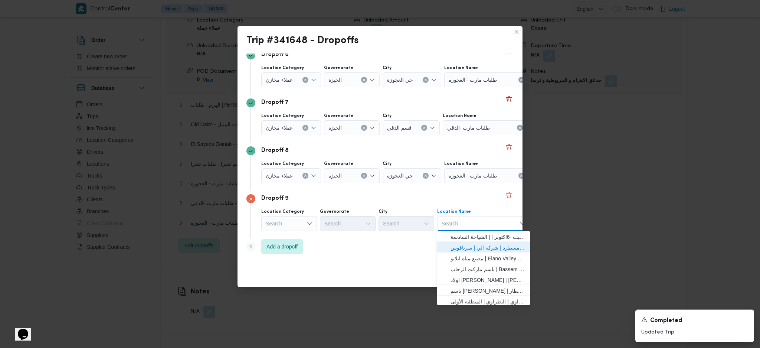
click at [462, 245] on span "فرونت دور مسطرد | شركة الي | سرياقوس" at bounding box center [488, 247] width 75 height 9
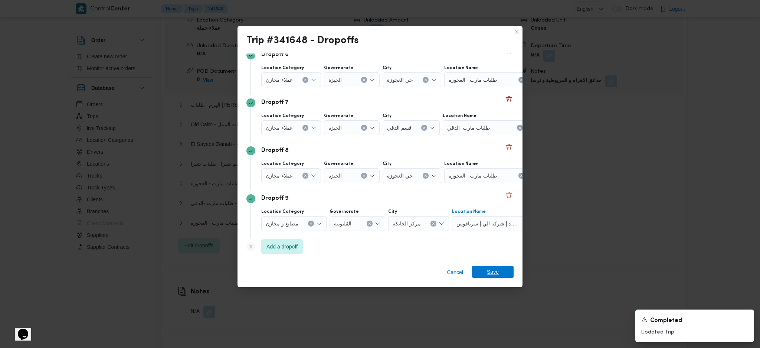
click at [492, 267] on span "Save" at bounding box center [493, 272] width 12 height 12
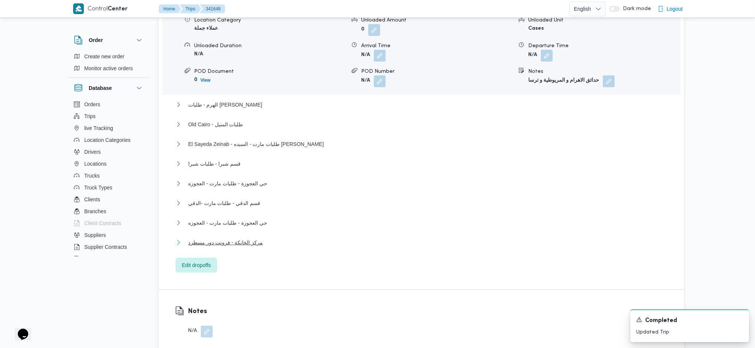
click at [248, 238] on span "مركز الخانكة - فرونت دور مسطرد" at bounding box center [225, 242] width 75 height 9
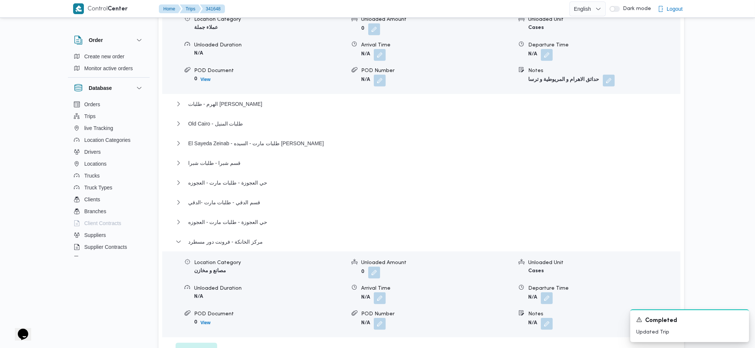
scroll to position [891, 0]
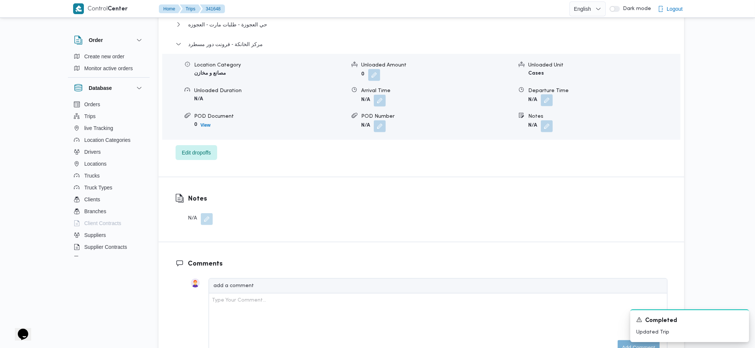
click at [547, 94] on button "button" at bounding box center [547, 100] width 12 height 12
click at [536, 112] on div "You are in a dialog. To close this dialog, hit escape. Departure Time Save" at bounding box center [548, 100] width 139 height 34
click at [536, 107] on input "Departure Time" at bounding box center [527, 103] width 84 height 15
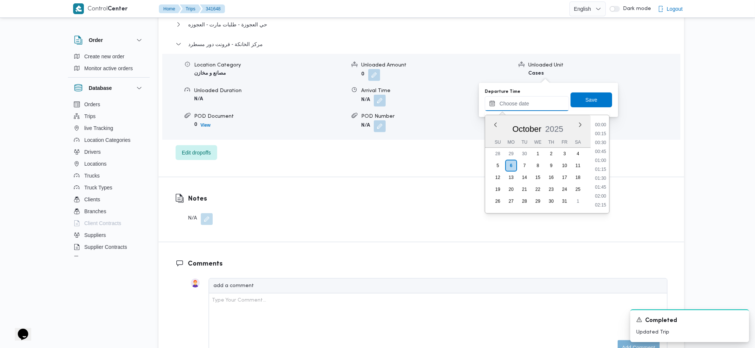
scroll to position [589, 0]
click at [599, 141] on li "17:00" at bounding box center [600, 141] width 17 height 7
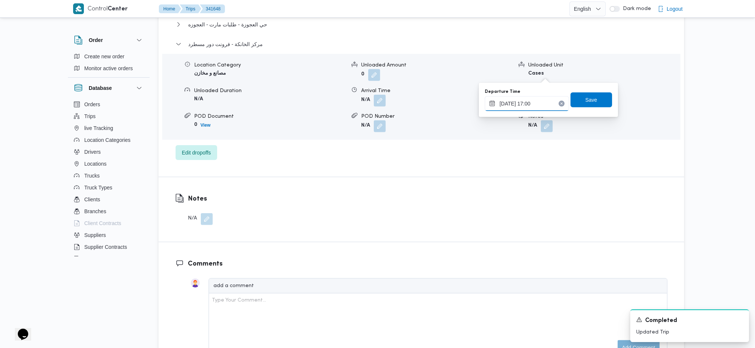
click at [540, 105] on input "06/10/2025 17:00" at bounding box center [527, 103] width 84 height 15
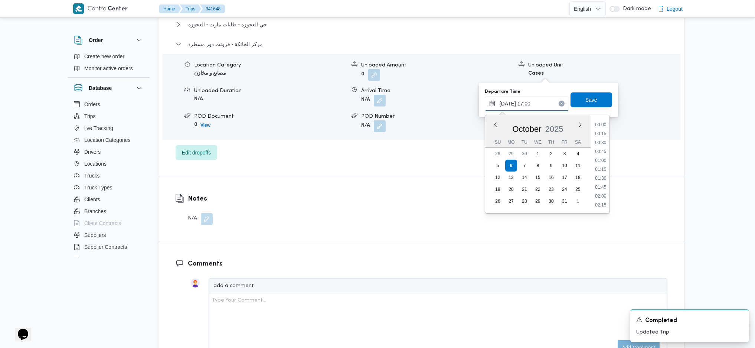
scroll to position [562, 0]
click at [597, 130] on li "16:00" at bounding box center [600, 133] width 17 height 7
type input "06/10/2025 16:00"
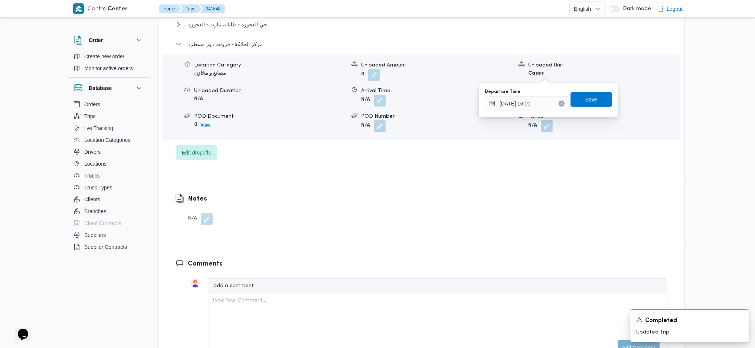
click at [587, 101] on span "Save" at bounding box center [592, 99] width 12 height 9
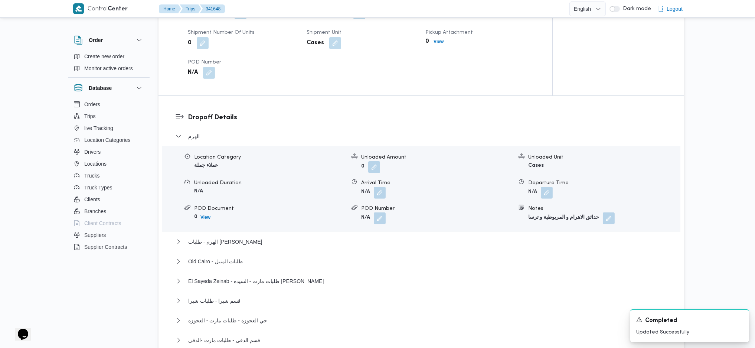
scroll to position [297, 0]
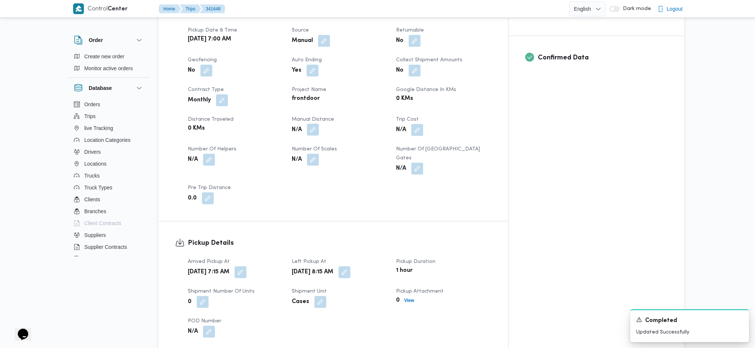
click at [319, 124] on button "button" at bounding box center [313, 130] width 12 height 12
click at [309, 137] on input "Manual Distance" at bounding box center [308, 141] width 74 height 15
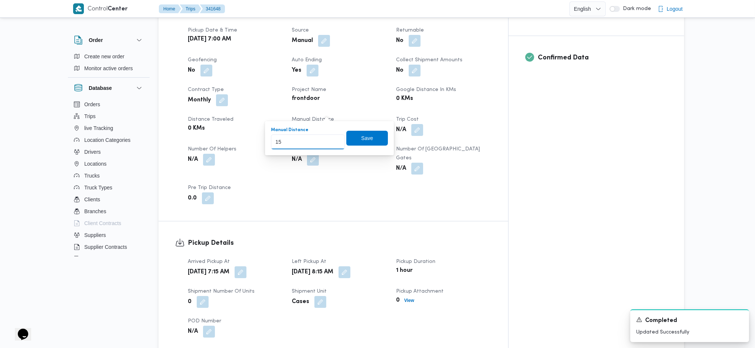
type input "155"
click at [365, 137] on span "Save" at bounding box center [367, 137] width 12 height 9
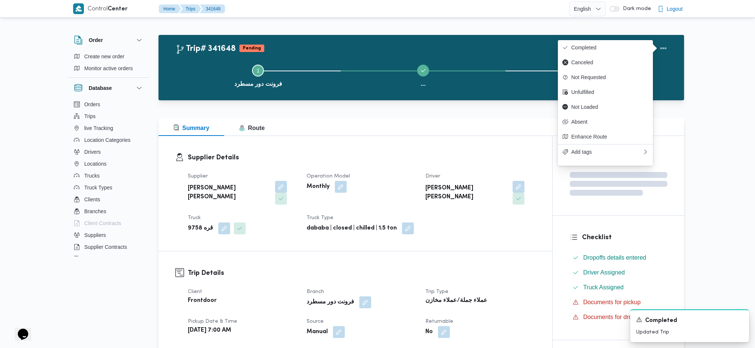
click at [606, 36] on div "Trip# 341648 Pending Duplicate Trip Step 1 is incomplete 1 فرونت دور مسطرد ... …" at bounding box center [422, 67] width 526 height 65
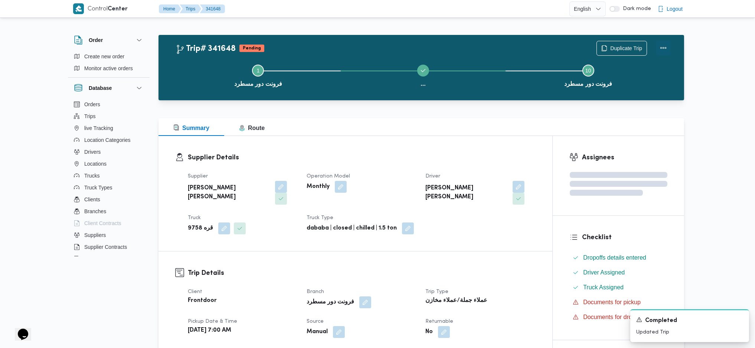
click at [630, 51] on button "Actions" at bounding box center [663, 47] width 15 height 15
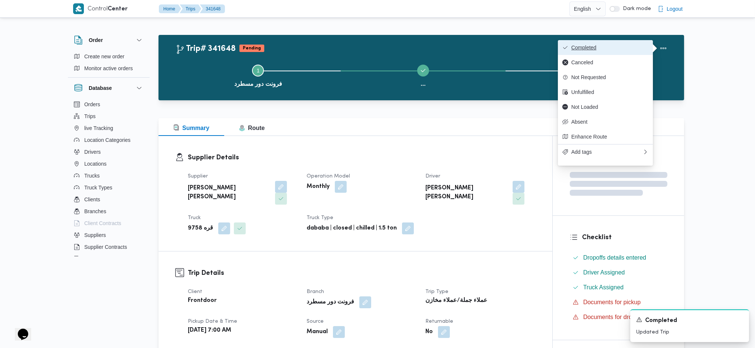
click at [603, 42] on button "Completed" at bounding box center [605, 47] width 95 height 15
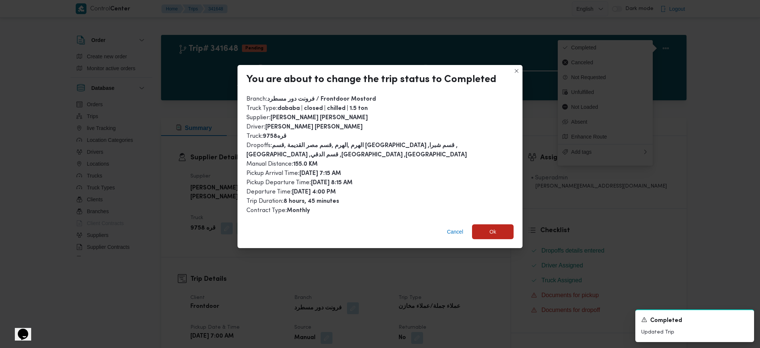
drag, startPoint x: 490, startPoint y: 202, endPoint x: 494, endPoint y: 218, distance: 16.4
click at [491, 205] on div "Branch : فرونت دور مسطرد / Frontdoor Mostord Truck Type : dababa | closed | chi…" at bounding box center [380, 155] width 267 height 121
click at [493, 241] on div "Cancel Ok" at bounding box center [380, 233] width 285 height 30
click at [494, 231] on span "Ok" at bounding box center [493, 231] width 7 height 9
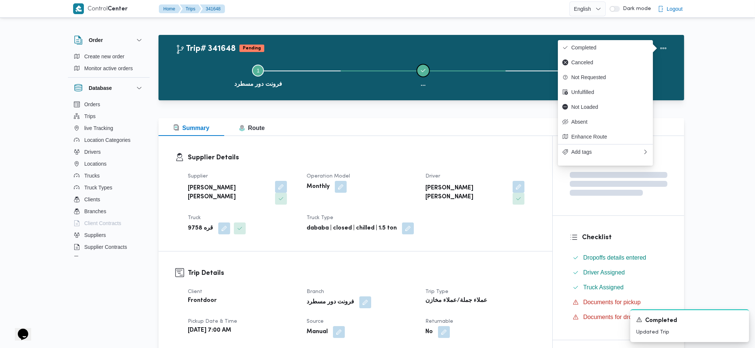
click at [420, 74] on span at bounding box center [423, 71] width 12 height 12
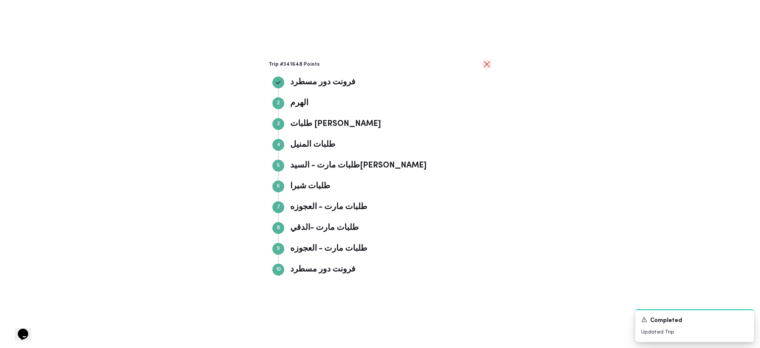
click at [491, 61] on button "close" at bounding box center [487, 64] width 9 height 9
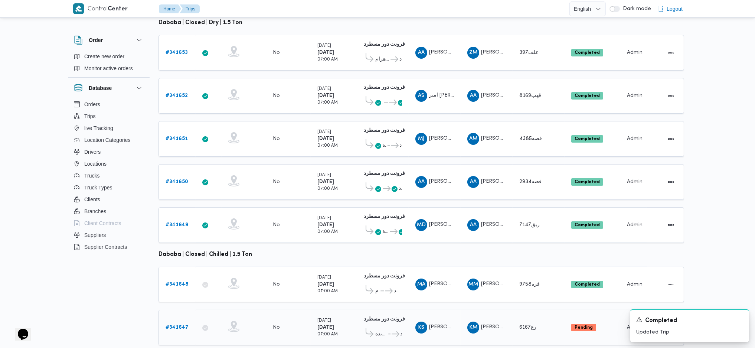
scroll to position [123, 0]
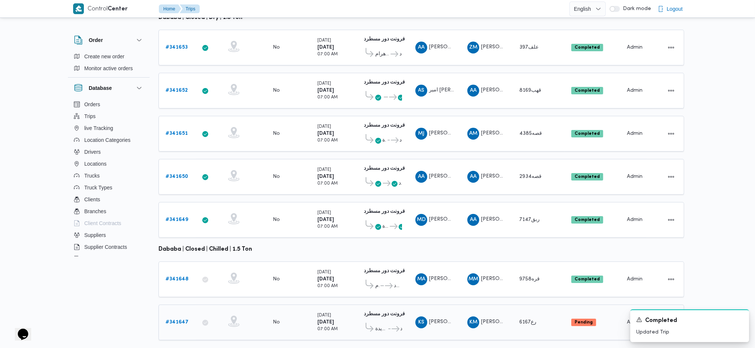
click at [176, 294] on b "# 341647" at bounding box center [177, 322] width 23 height 5
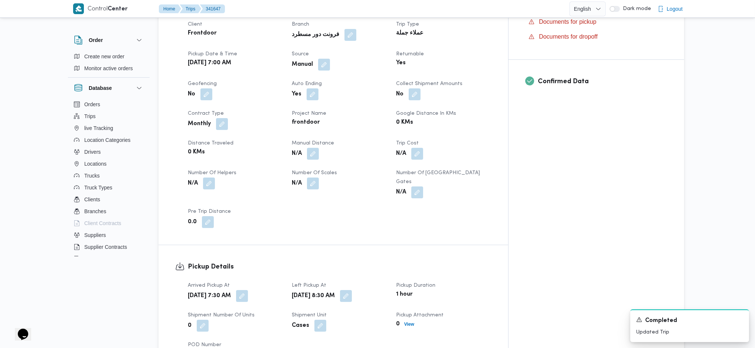
scroll to position [247, 0]
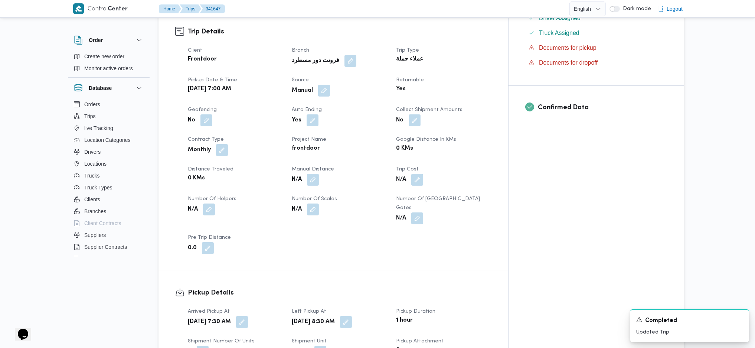
click at [319, 174] on button "button" at bounding box center [313, 180] width 12 height 12
click at [310, 192] on input "Manual Distance" at bounding box center [308, 191] width 74 height 15
type input "160"
click at [360, 182] on span "Save" at bounding box center [367, 187] width 42 height 15
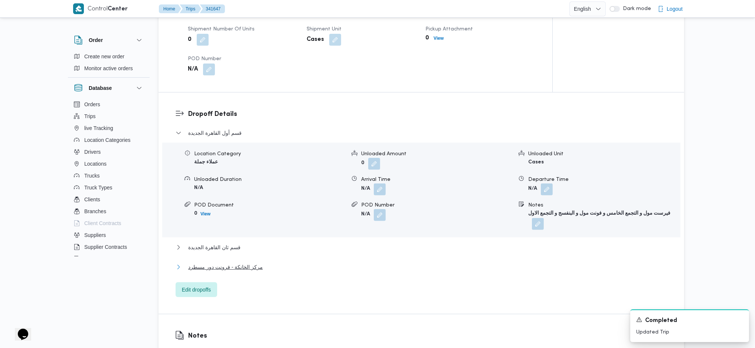
click at [265, 263] on button "مركز الخانكة - فرونت دور مسطرد" at bounding box center [422, 267] width 492 height 9
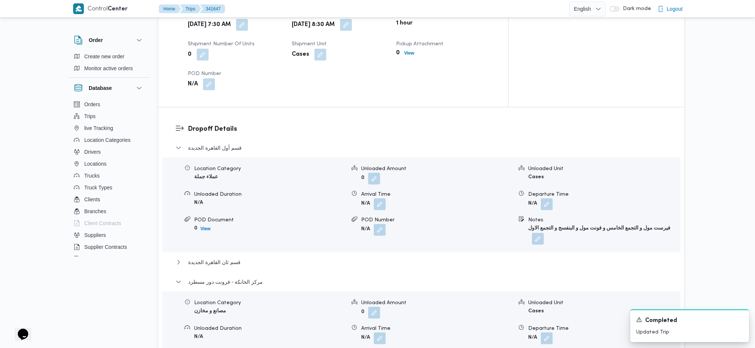
scroll to position [693, 0]
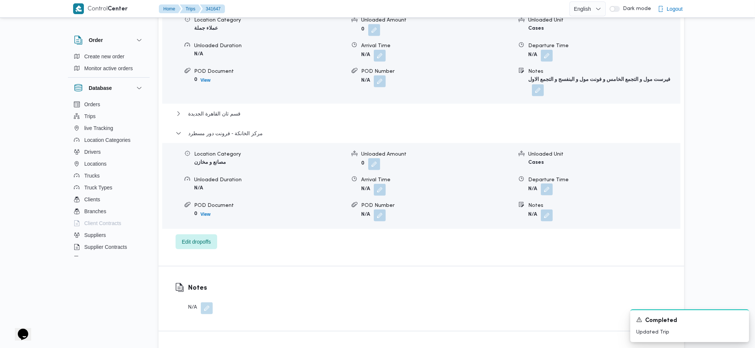
click at [545, 183] on button "button" at bounding box center [547, 189] width 12 height 12
click at [258, 109] on button "قسم ثان القاهرة الجديدة" at bounding box center [422, 113] width 492 height 9
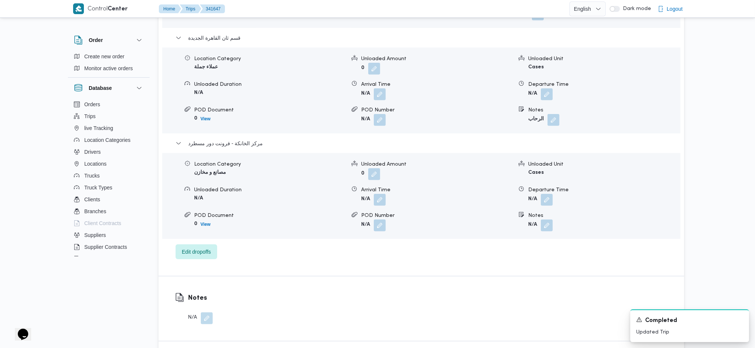
scroll to position [792, 0]
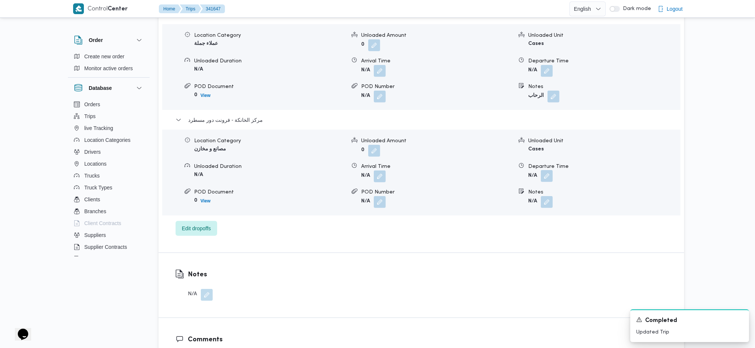
click at [548, 170] on button "button" at bounding box center [547, 176] width 12 height 12
click at [524, 182] on input "Departure Time" at bounding box center [527, 179] width 84 height 15
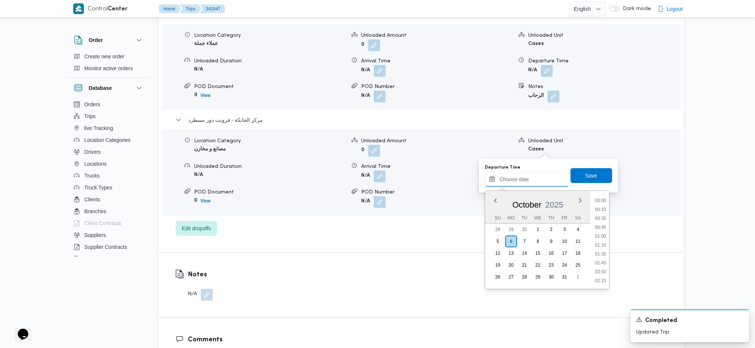
scroll to position [589, 0]
click at [599, 200] on li "16:30" at bounding box center [600, 199] width 17 height 7
type input "[DATE] 16:30"
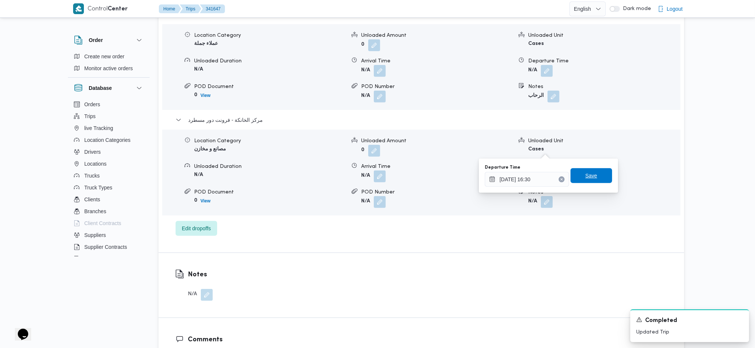
click at [586, 173] on span "Save" at bounding box center [592, 175] width 12 height 9
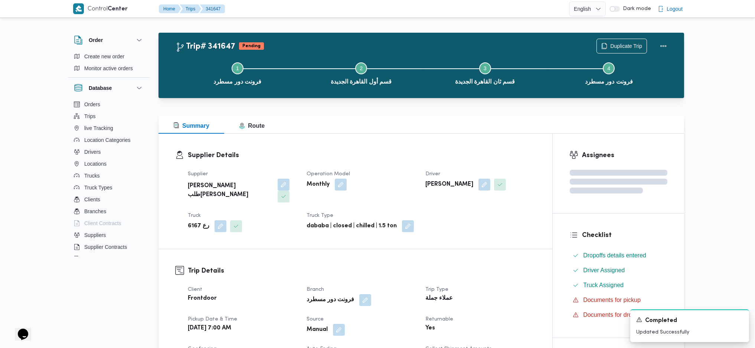
scroll to position [0, 0]
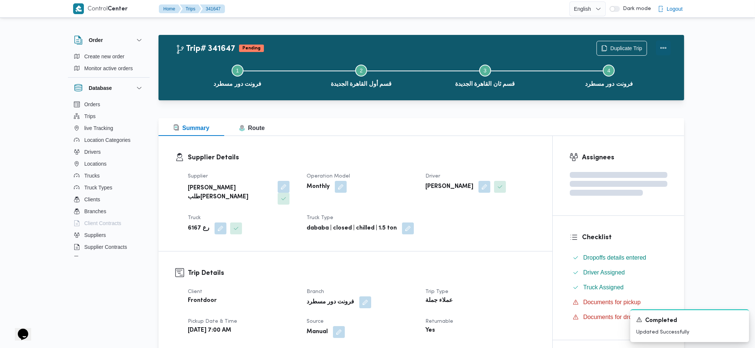
click at [630, 53] on button "Actions" at bounding box center [663, 47] width 15 height 15
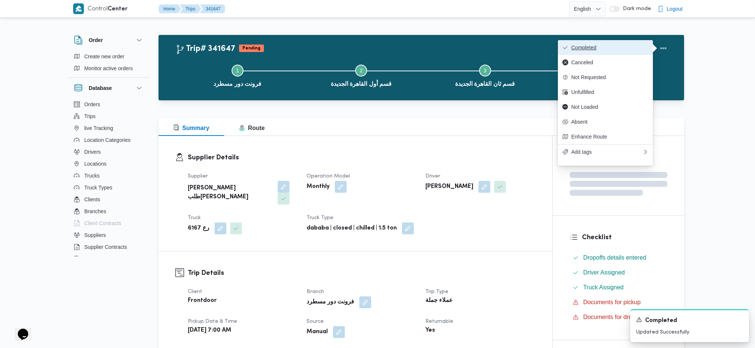
click at [622, 45] on span "Completed" at bounding box center [609, 48] width 77 height 6
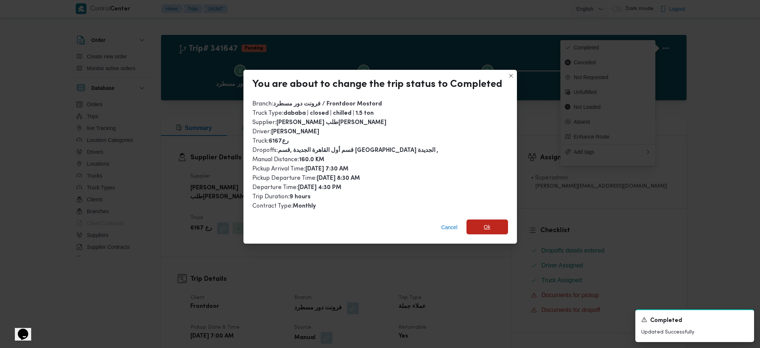
click at [489, 220] on span "Ok" at bounding box center [488, 226] width 42 height 15
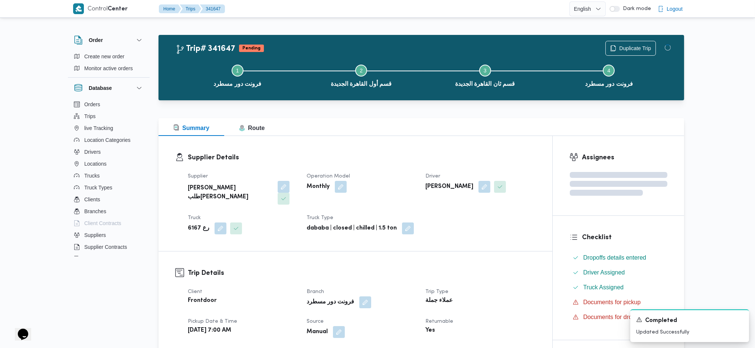
click at [506, 287] on dt "Trip Type" at bounding box center [481, 291] width 110 height 9
click at [381, 132] on div "Summary Route" at bounding box center [422, 127] width 526 height 18
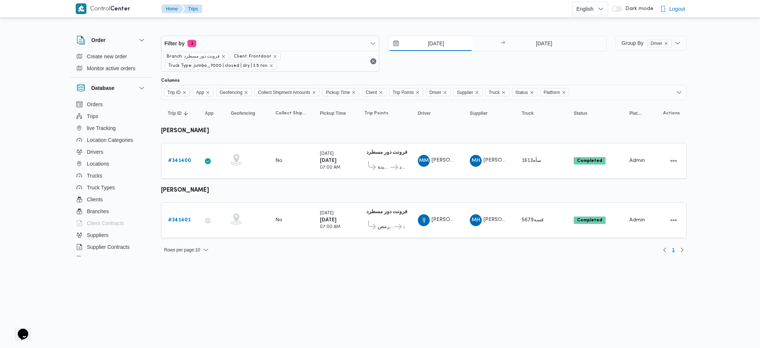
click at [441, 42] on input "[DATE]" at bounding box center [431, 43] width 84 height 15
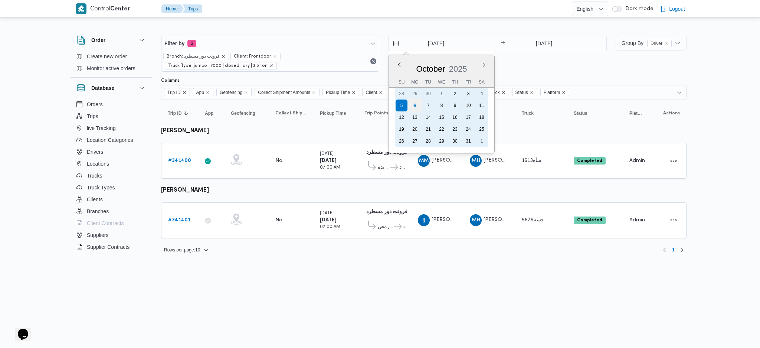
click at [413, 101] on div "6" at bounding box center [415, 105] width 14 height 14
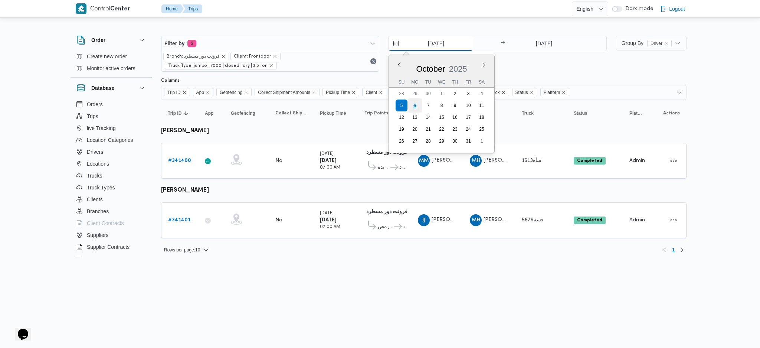
type input "6/10/2025"
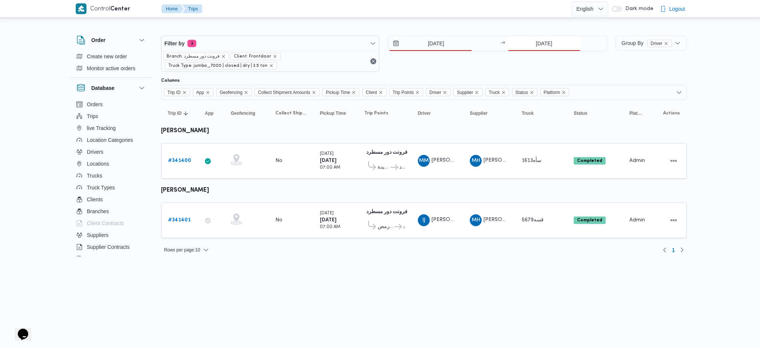
click at [529, 49] on input "5/10/2025" at bounding box center [545, 43] width 74 height 15
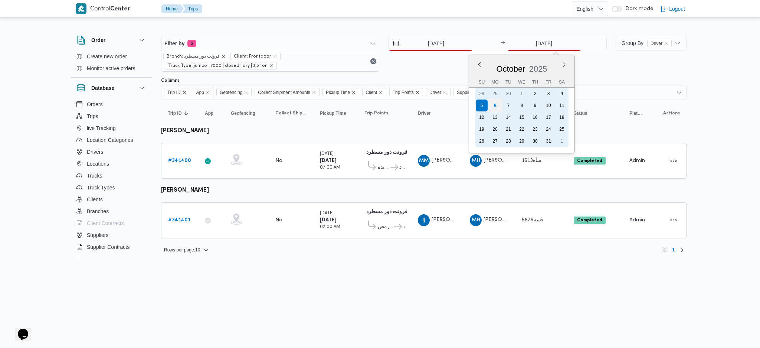
click at [496, 103] on div "6" at bounding box center [495, 105] width 14 height 14
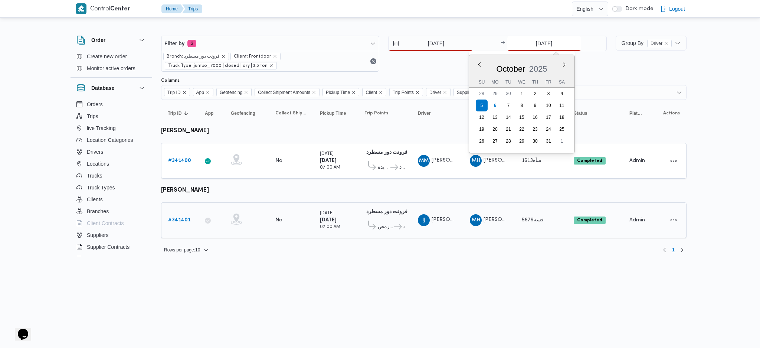
type input "6/10/2025"
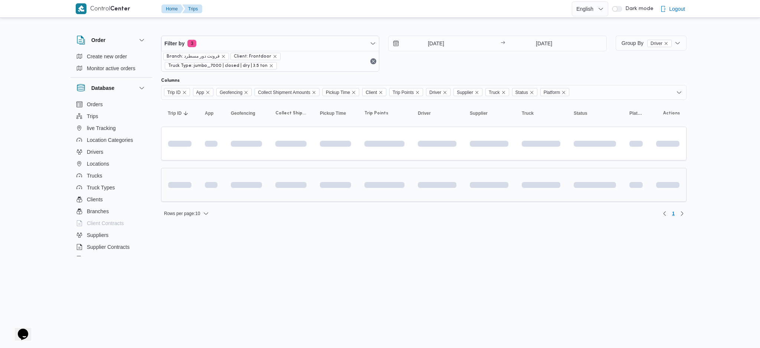
click at [411, 178] on td at bounding box center [437, 185] width 52 height 34
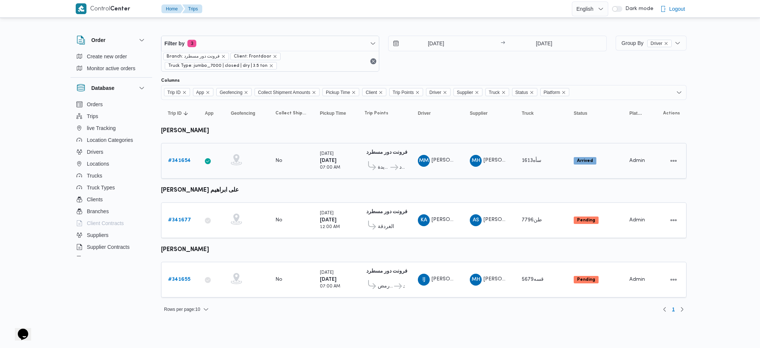
click at [383, 166] on span "قسم مصر الجديدة" at bounding box center [384, 167] width 12 height 9
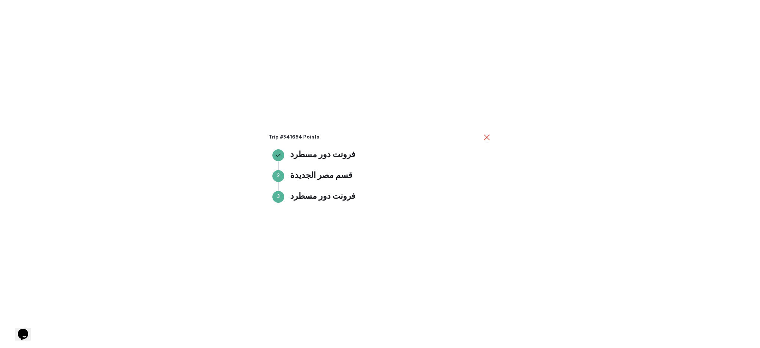
click at [536, 193] on div "Trip #341654 Points فرونت دور مسطرد فرونت دور مسطرد Step 2 2 قسم مصر الجديدة قس…" at bounding box center [380, 174] width 760 height 348
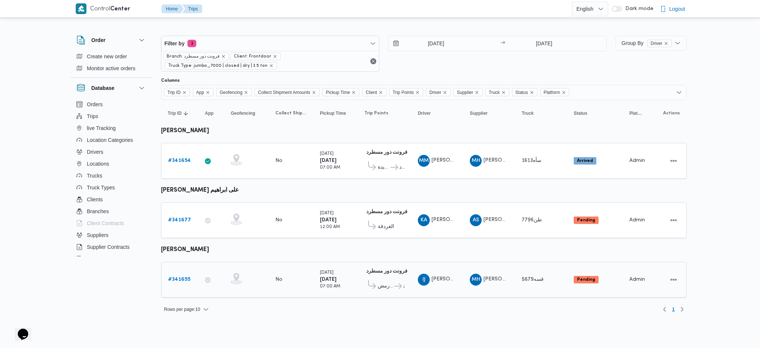
click at [392, 277] on div "قسم اول مدينة العاشر من رمض فرونت دور مسطرد" at bounding box center [385, 284] width 40 height 16
click at [183, 164] on div "# 341654" at bounding box center [179, 160] width 29 height 15
click at [183, 159] on b "# 341654" at bounding box center [179, 160] width 23 height 5
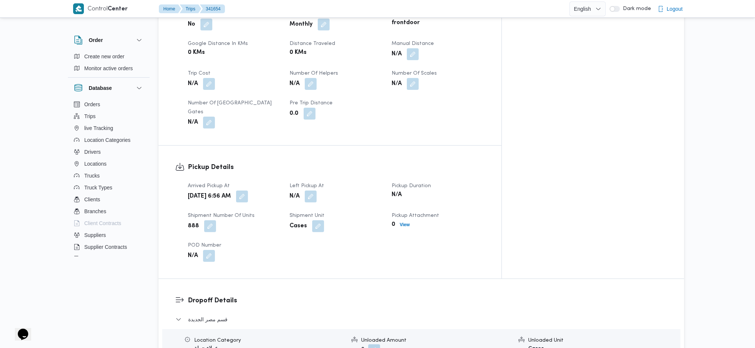
scroll to position [446, 0]
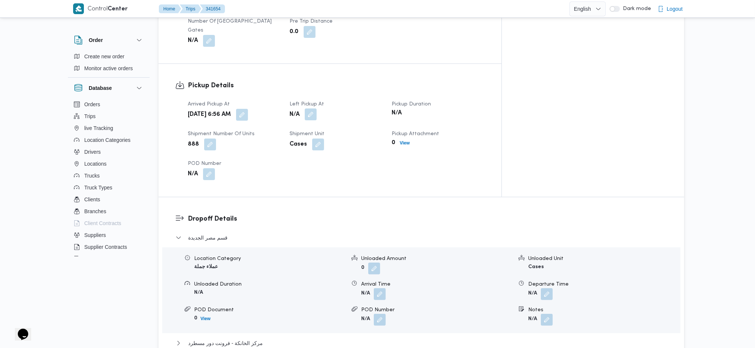
click at [317, 108] on button "button" at bounding box center [311, 114] width 12 height 12
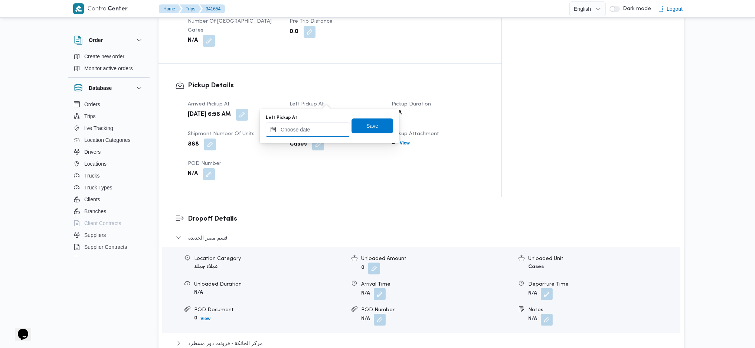
click at [316, 130] on input "Left Pickup At" at bounding box center [308, 129] width 84 height 15
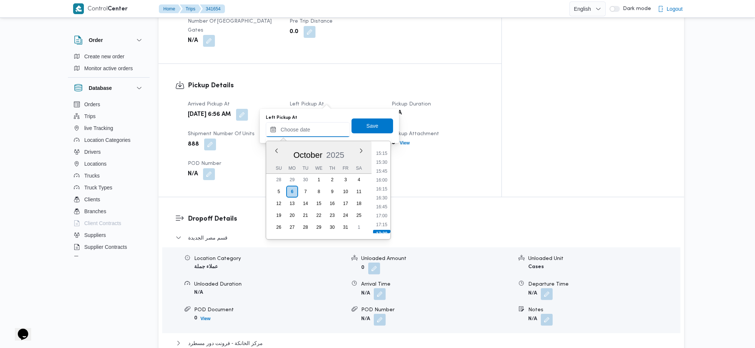
scroll to position [481, 0]
click at [387, 206] on li "15:00" at bounding box center [381, 204] width 17 height 7
type input "06/10/2025 15:00"
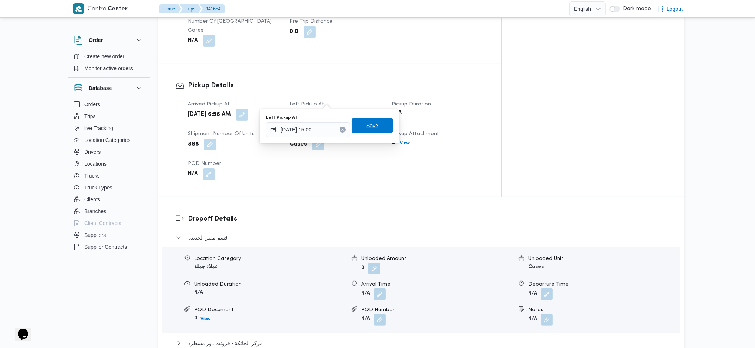
click at [367, 120] on span "Save" at bounding box center [373, 125] width 42 height 15
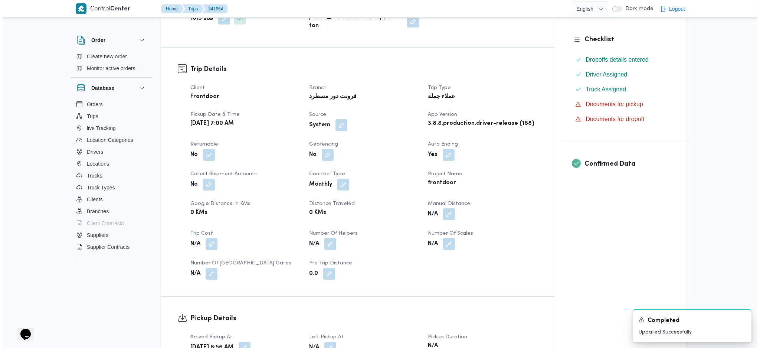
scroll to position [0, 0]
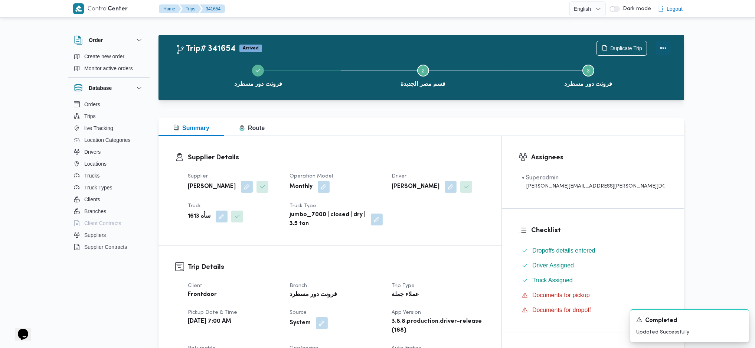
click at [635, 45] on button "Actions" at bounding box center [663, 47] width 15 height 15
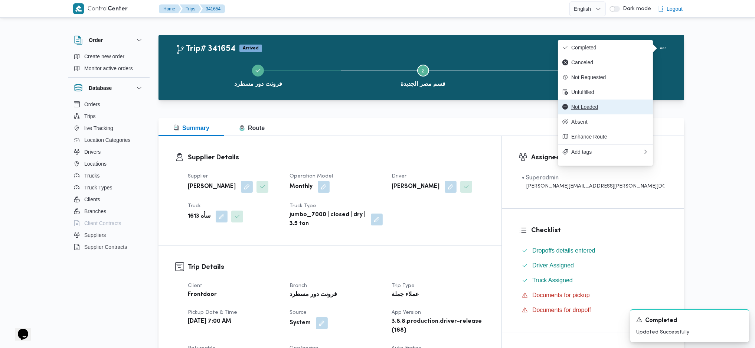
click at [571, 110] on span "Not Loaded" at bounding box center [606, 107] width 86 height 6
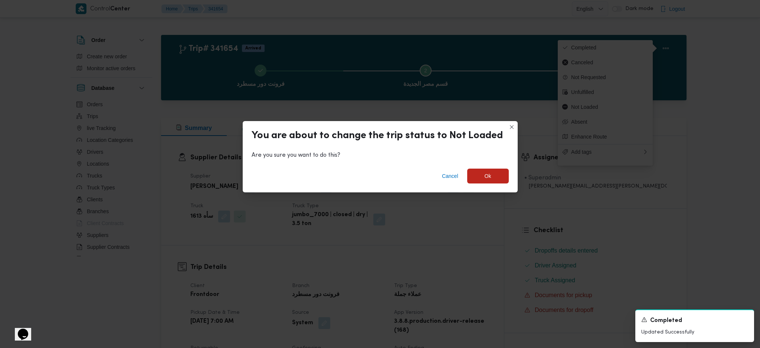
drag, startPoint x: 488, startPoint y: 183, endPoint x: 485, endPoint y: 187, distance: 4.3
click at [488, 184] on div "Cancel Ok" at bounding box center [380, 178] width 275 height 30
click at [486, 181] on span "Ok" at bounding box center [489, 175] width 42 height 15
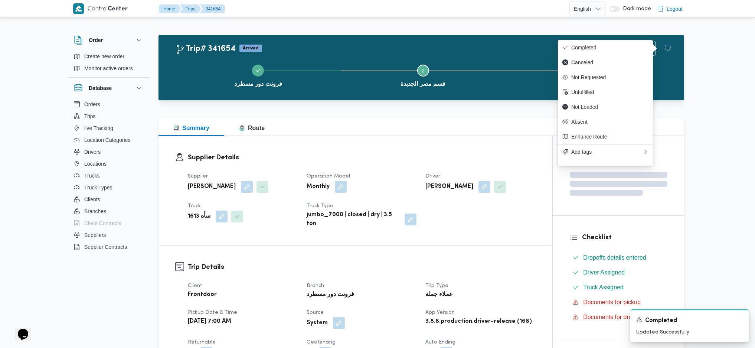
click at [482, 243] on div "Supplier Details Supplier محمد هاني محمد جوده محمود Operation Model Monthly Dri…" at bounding box center [356, 190] width 394 height 109
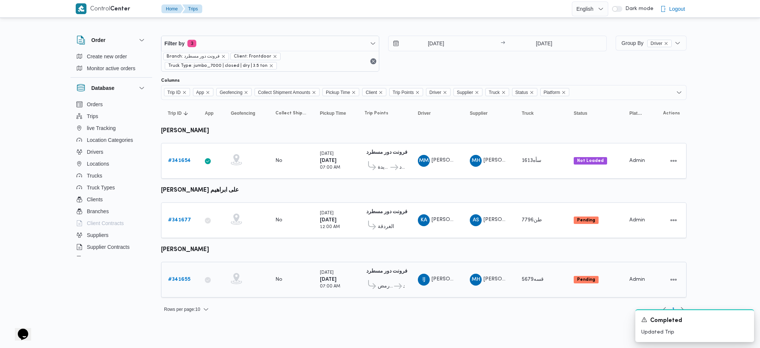
click at [199, 276] on td "App" at bounding box center [211, 280] width 26 height 36
click at [176, 277] on b "# 341655" at bounding box center [179, 279] width 22 height 5
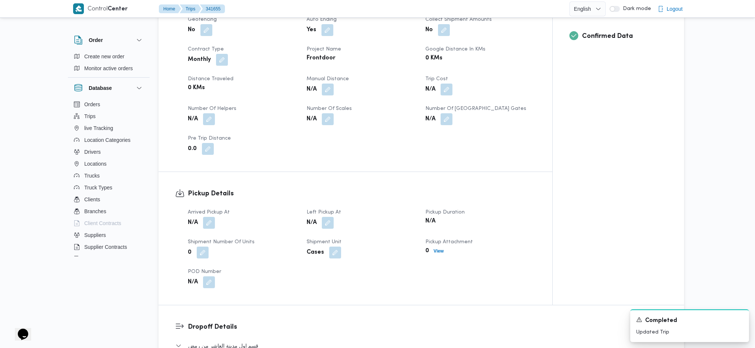
scroll to position [396, 0]
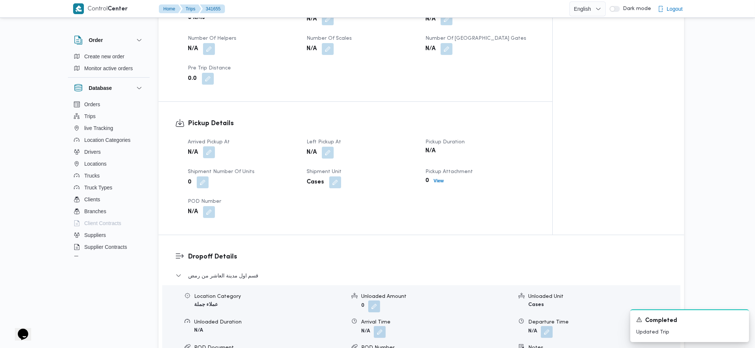
click at [208, 153] on button "button" at bounding box center [209, 152] width 12 height 12
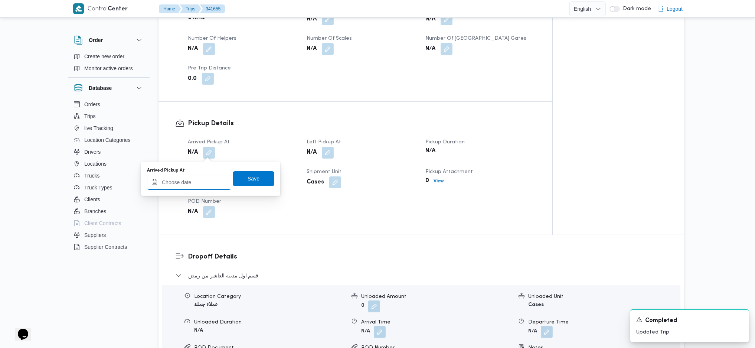
click at [192, 186] on input "Arrived Pickup At" at bounding box center [189, 182] width 84 height 15
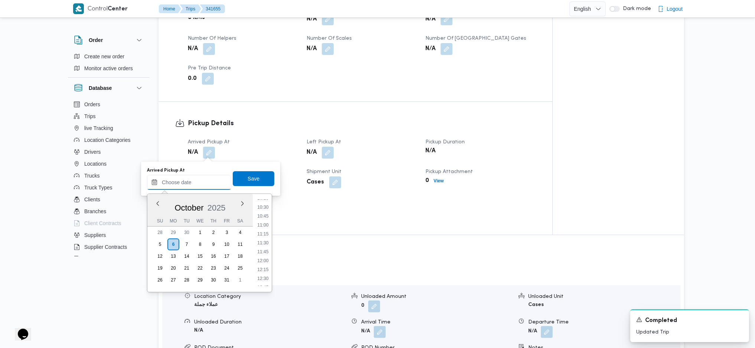
scroll to position [283, 0]
click at [265, 220] on li "08:30" at bounding box center [262, 223] width 17 height 7
type input "06/10/2025 08:30"
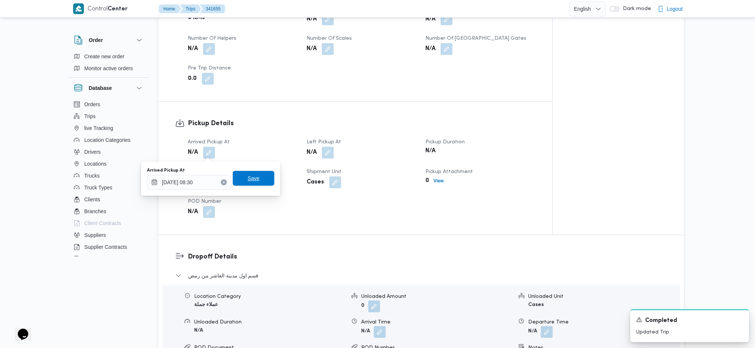
click at [242, 177] on span "Save" at bounding box center [254, 178] width 42 height 15
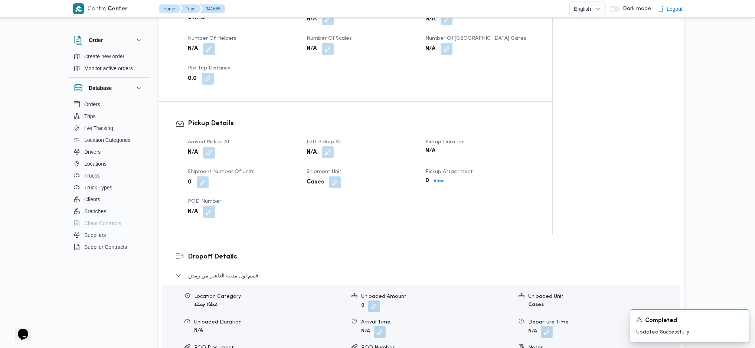
drag, startPoint x: 335, startPoint y: 155, endPoint x: 328, endPoint y: 154, distance: 7.1
click at [334, 155] on div "N/A" at bounding box center [361, 152] width 111 height 13
click at [328, 154] on button "button" at bounding box center [328, 152] width 12 height 12
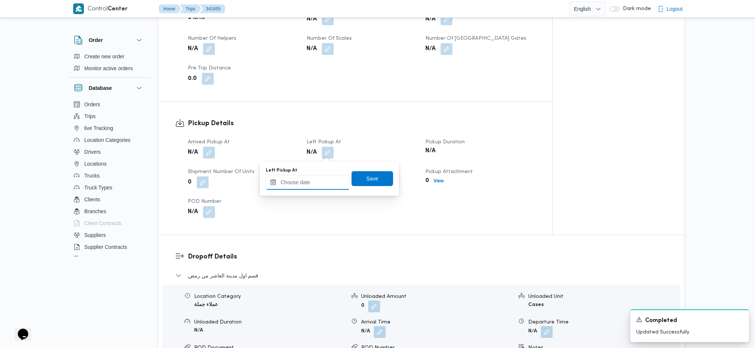
click at [311, 187] on input "Left Pickup At" at bounding box center [308, 182] width 84 height 15
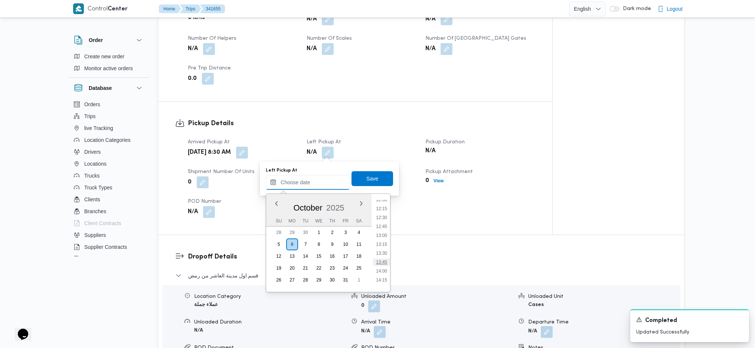
scroll to position [481, 0]
click at [383, 260] on ul "00:00 00:15 00:30 00:45 01:00 01:15 01:30 01:45 02:00 02:15 02:30 02:45 03:00 0…" at bounding box center [381, 243] width 17 height 86
click at [383, 258] on li "15:00" at bounding box center [381, 256] width 17 height 7
type input "06/10/2025 15:00"
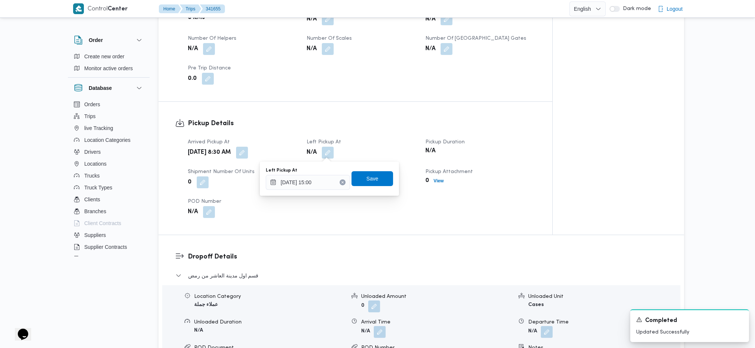
click at [360, 169] on div "Left Pickup At 06/10/2025 15:00 Save" at bounding box center [329, 179] width 129 height 24
click at [367, 177] on span "Save" at bounding box center [373, 178] width 12 height 9
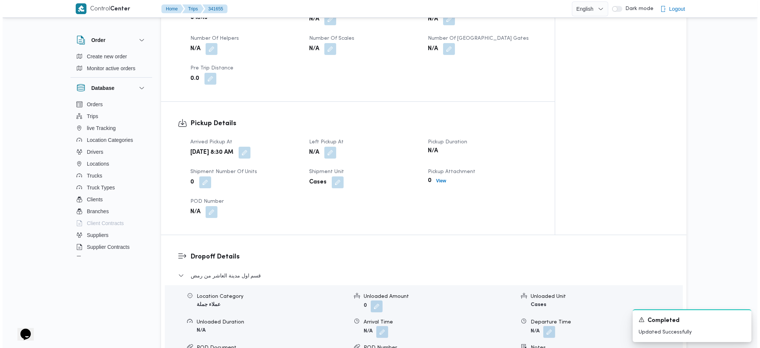
scroll to position [0, 0]
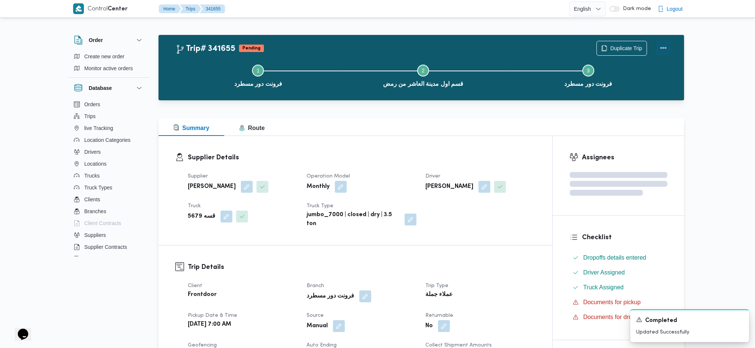
click at [635, 45] on button "Actions" at bounding box center [663, 47] width 15 height 15
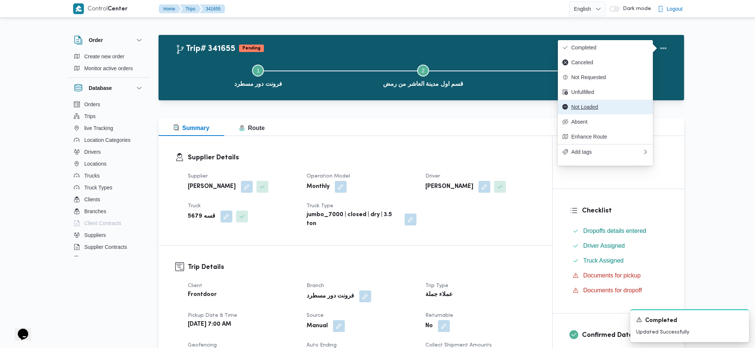
click at [588, 110] on span "Not Loaded" at bounding box center [609, 107] width 77 height 6
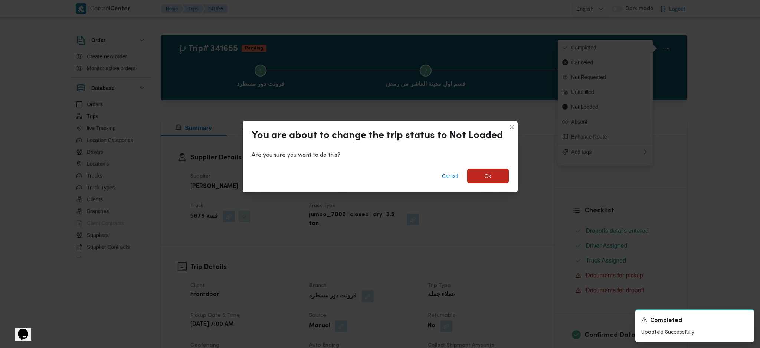
click at [498, 186] on div "Cancel Ok" at bounding box center [380, 178] width 275 height 30
click at [489, 177] on span "Ok" at bounding box center [488, 176] width 7 height 9
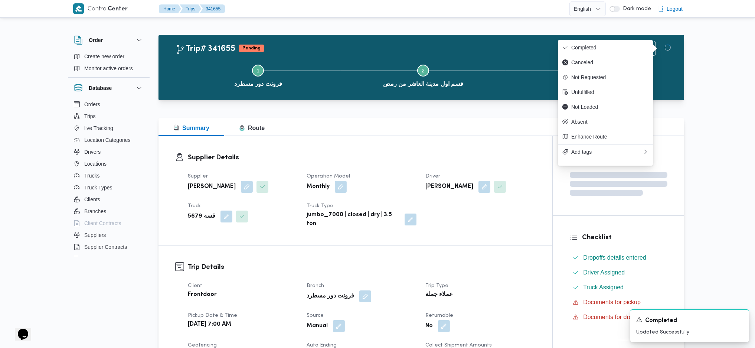
click at [472, 136] on div "Summary Route" at bounding box center [422, 127] width 526 height 18
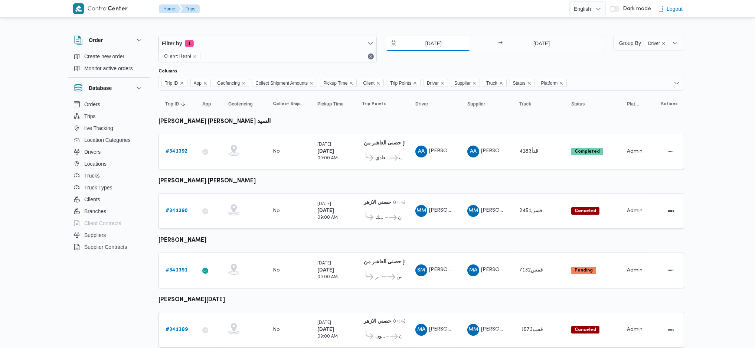
click at [437, 49] on input "[DATE]" at bounding box center [428, 43] width 84 height 15
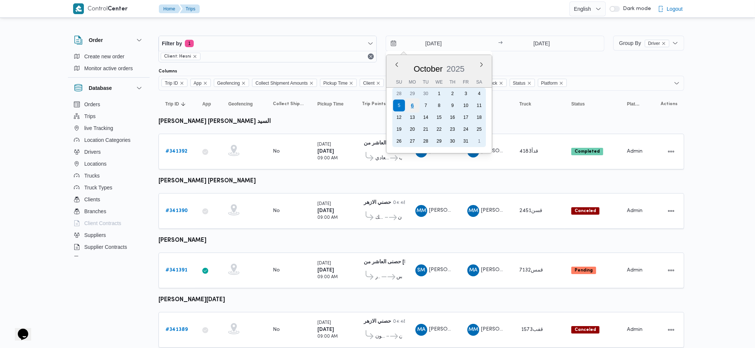
click at [415, 105] on div "6" at bounding box center [412, 105] width 14 height 14
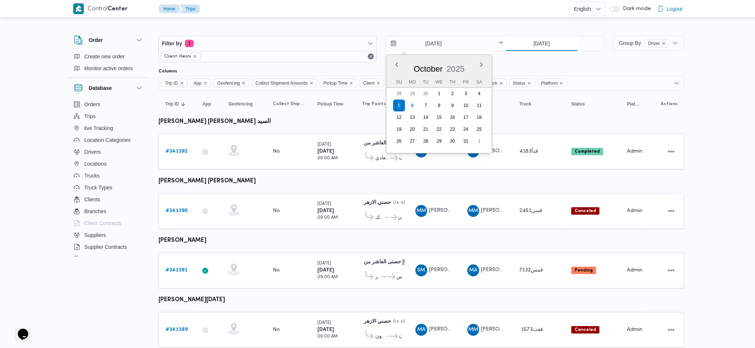
click at [549, 41] on input "[DATE]" at bounding box center [542, 43] width 74 height 15
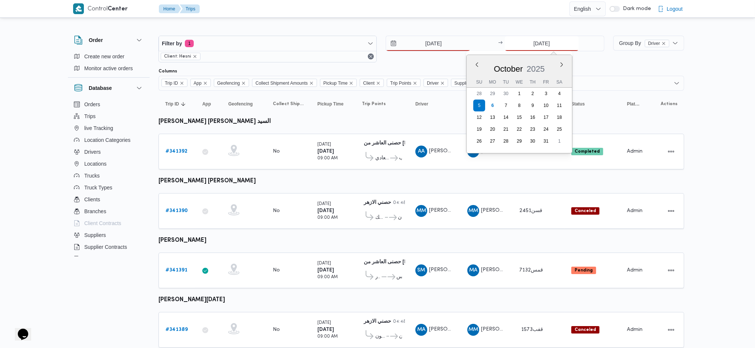
type input "[DATE]"
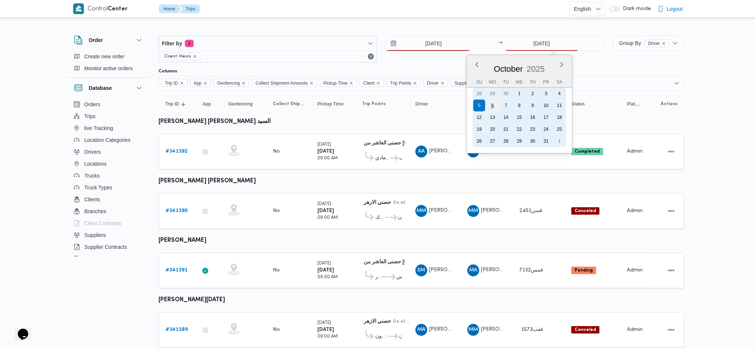
click at [492, 102] on div "6" at bounding box center [492, 105] width 14 height 14
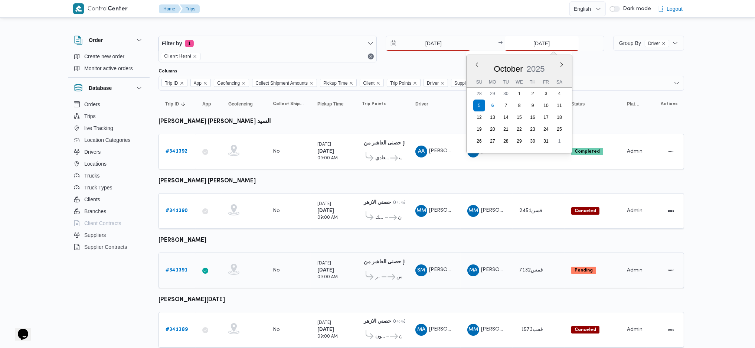
type input "[DATE]"
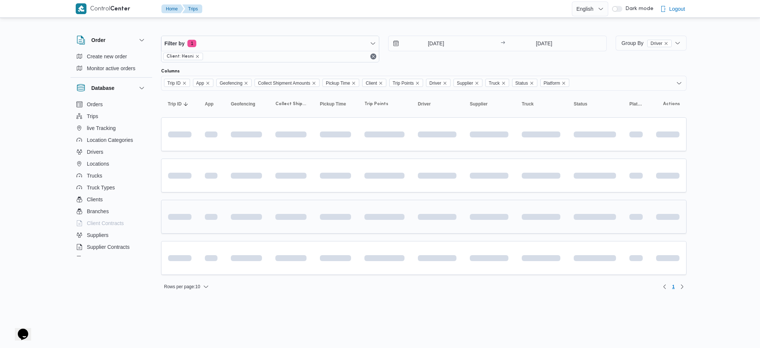
click at [418, 207] on td at bounding box center [437, 217] width 52 height 34
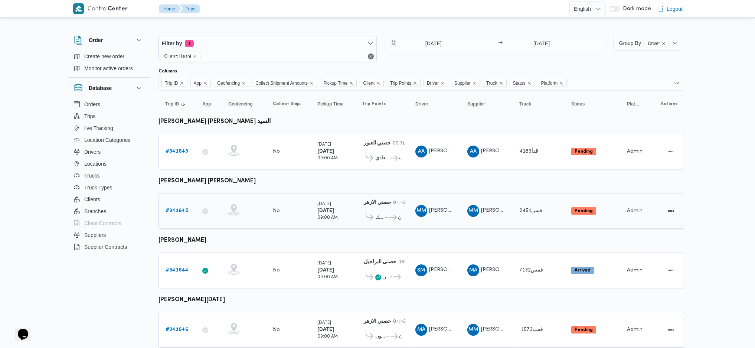
click at [175, 208] on b "# 341645" at bounding box center [177, 210] width 23 height 5
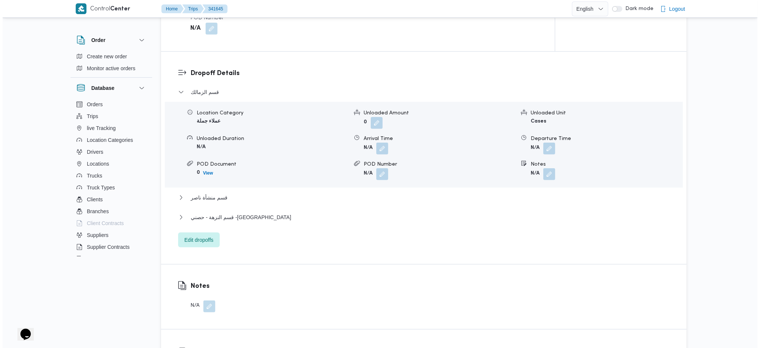
scroll to position [644, 0]
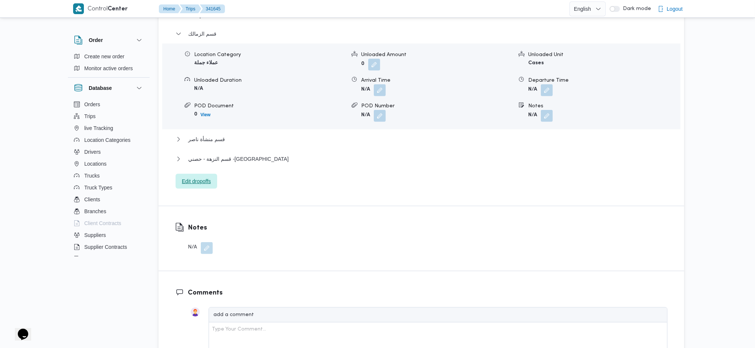
click at [205, 174] on span "Edit dropoffs" at bounding box center [197, 181] width 42 height 15
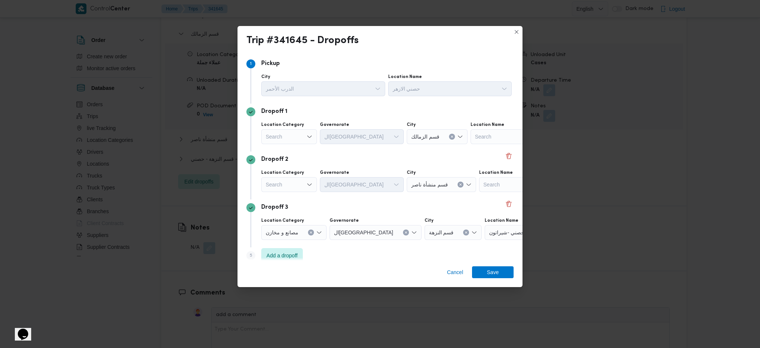
click at [302, 140] on div "Search" at bounding box center [289, 136] width 56 height 15
click at [284, 183] on span "عملاء جملة" at bounding box center [294, 182] width 38 height 9
click at [292, 184] on div "Search" at bounding box center [289, 184] width 56 height 15
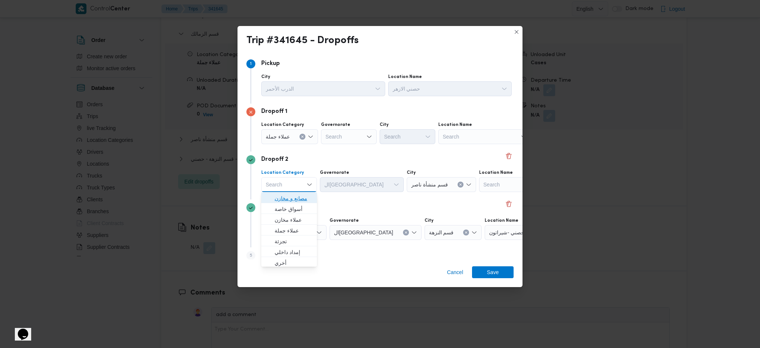
click at [287, 199] on span "مصانع و مخازن" at bounding box center [294, 198] width 38 height 9
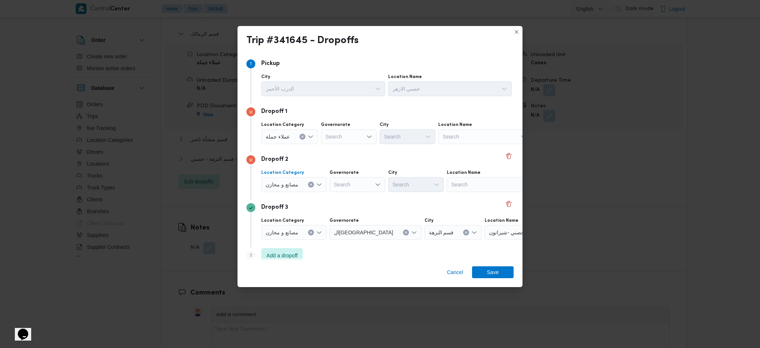
click at [312, 233] on icon "Clear input" at bounding box center [311, 233] width 2 height 2
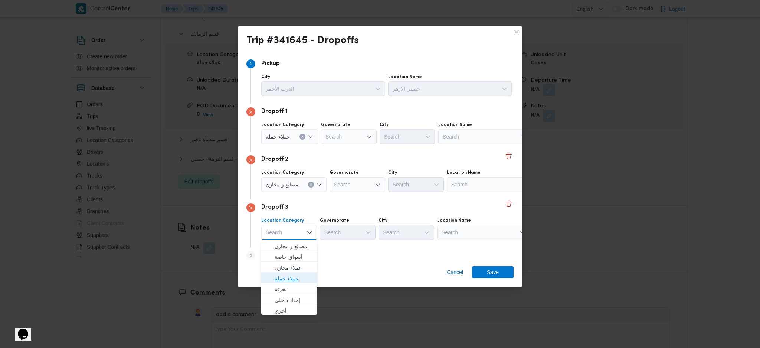
click at [290, 277] on span "عملاء جملة" at bounding box center [294, 278] width 38 height 9
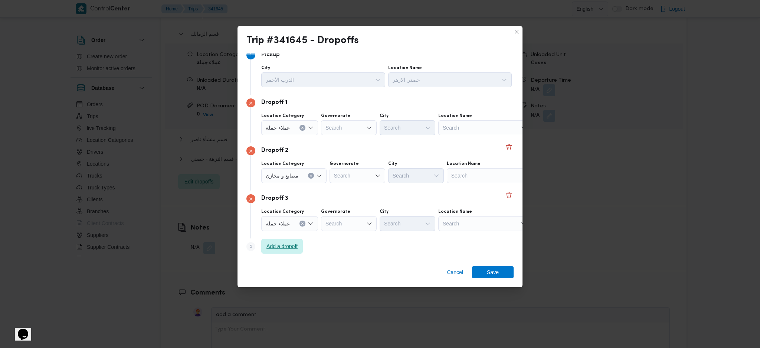
click at [284, 252] on span "Add a dropoff" at bounding box center [282, 246] width 42 height 15
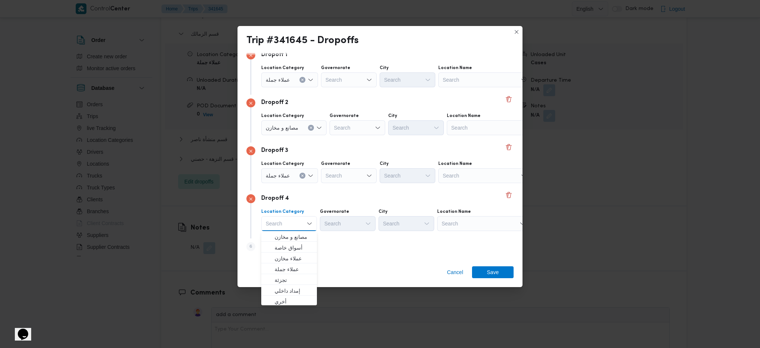
click at [361, 277] on div "Cancel Save" at bounding box center [380, 273] width 285 height 27
click at [282, 252] on span "Add a dropoff" at bounding box center [282, 246] width 42 height 15
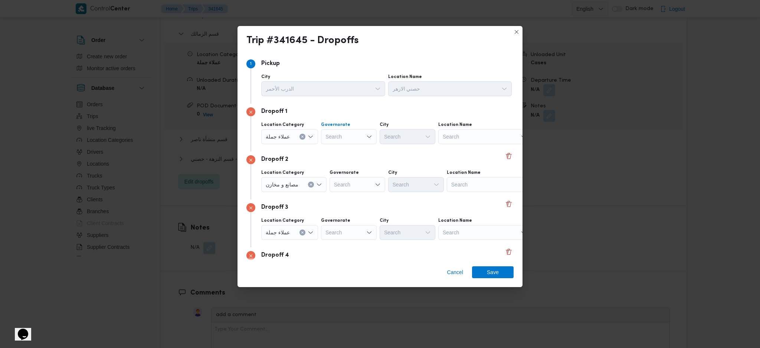
click at [345, 132] on div "Search" at bounding box center [349, 136] width 56 height 15
click at [348, 157] on span "ال[GEOGRAPHIC_DATA]" at bounding box center [352, 159] width 38 height 9
click at [479, 192] on div "Dropoff 2 Location Category مصانع و مخازن Governorate Search City Search Locati…" at bounding box center [380, 176] width 267 height 48
click at [474, 190] on div "Search" at bounding box center [493, 184] width 93 height 15
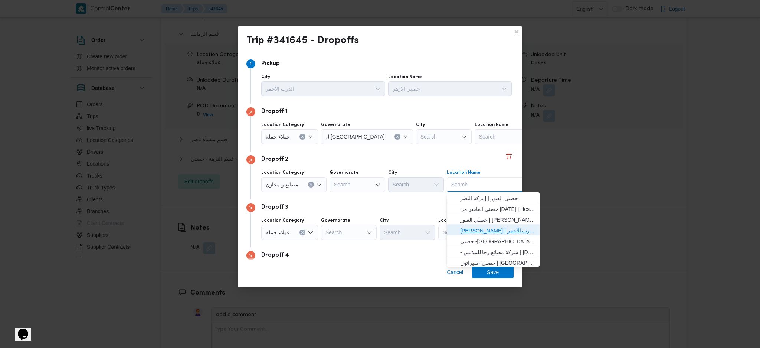
click at [466, 230] on span "حصني الازهر | سوق الازهر كل انواع القماش السواريه | الدرب الأحمر" at bounding box center [497, 230] width 75 height 9
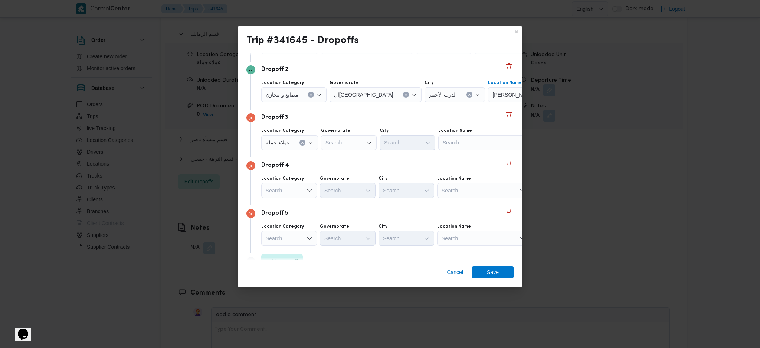
scroll to position [105, 0]
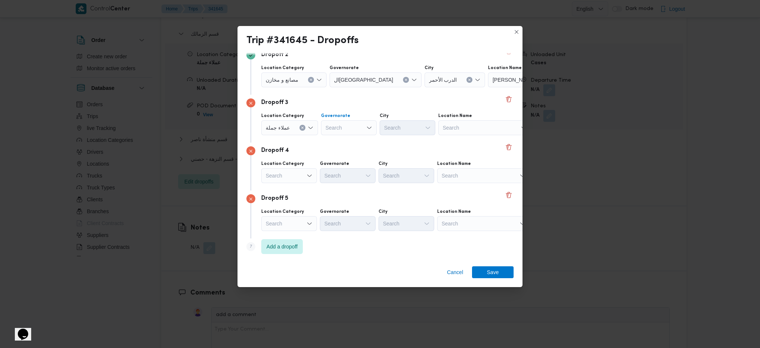
click at [348, 127] on div "Search" at bounding box center [349, 127] width 56 height 15
click at [293, 178] on div "Search" at bounding box center [289, 175] width 56 height 15
click at [289, 219] on span "عملاء جملة" at bounding box center [294, 221] width 38 height 9
click at [352, 117] on div "Governorate" at bounding box center [349, 116] width 56 height 6
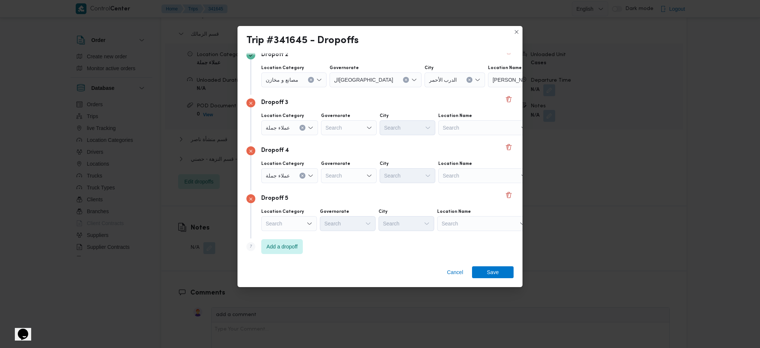
click at [344, 127] on div "Search" at bounding box center [349, 127] width 56 height 15
click at [341, 206] on span "الجيزة" at bounding box center [352, 205] width 38 height 9
click at [406, 123] on div "Search" at bounding box center [408, 127] width 56 height 15
click at [405, 193] on span "حي العجوزة" at bounding box center [411, 192] width 38 height 9
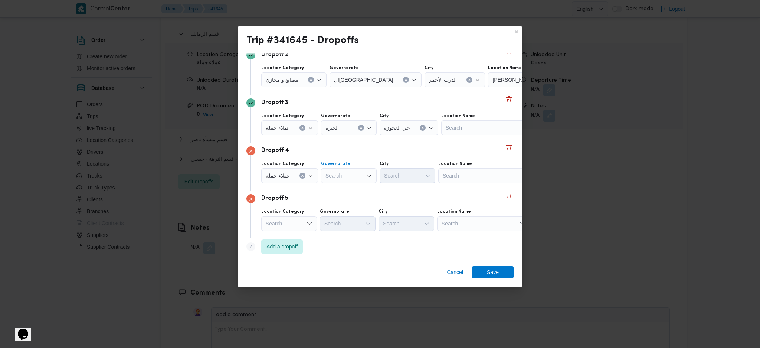
click at [336, 177] on div "Search" at bounding box center [349, 175] width 56 height 15
click at [338, 196] on span "ال[GEOGRAPHIC_DATA]" at bounding box center [352, 197] width 38 height 9
click at [416, 176] on div "Search" at bounding box center [444, 175] width 56 height 15
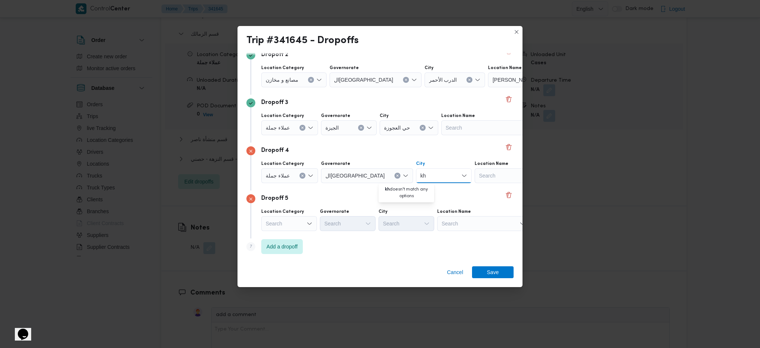
type input "k"
type input "ناص"
click at [406, 186] on span "منشأة ناص ر" at bounding box center [411, 189] width 38 height 9
click at [479, 217] on div "Search" at bounding box center [483, 223] width 93 height 15
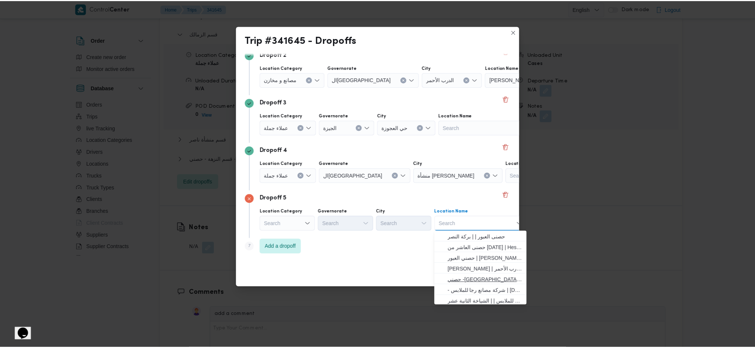
scroll to position [49, 0]
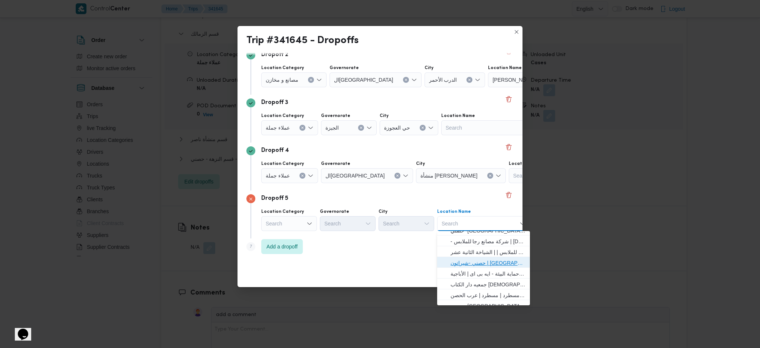
click at [474, 263] on span "حصني -شيراتون | 7 الخليلي | شيراتون المطار" at bounding box center [488, 262] width 75 height 9
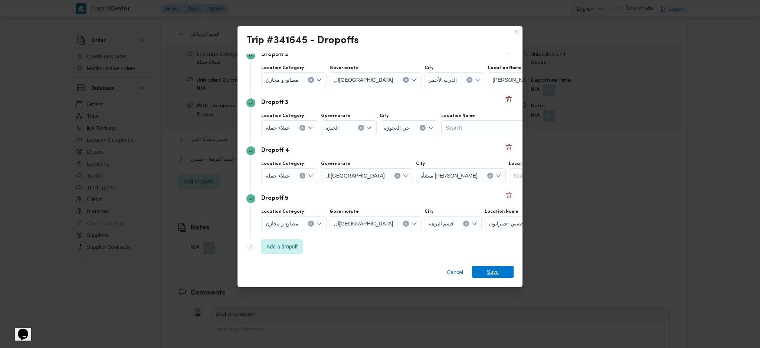
click at [489, 267] on span "Save" at bounding box center [493, 272] width 12 height 12
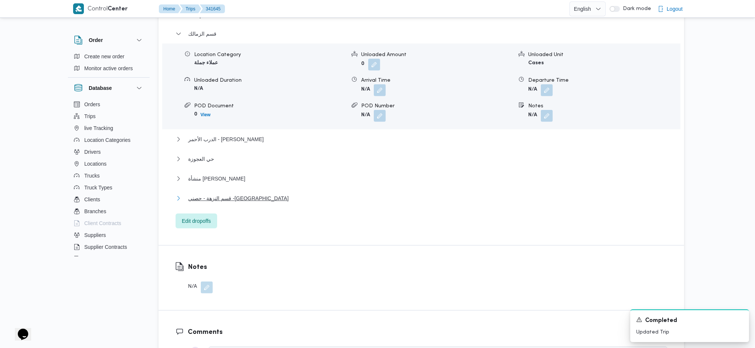
click at [253, 194] on button "قسم النزهة - حصني -شيراتون" at bounding box center [422, 198] width 492 height 9
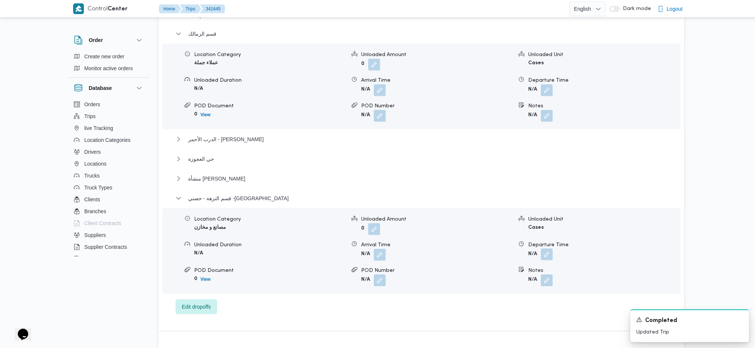
click at [551, 248] on button "button" at bounding box center [547, 254] width 12 height 12
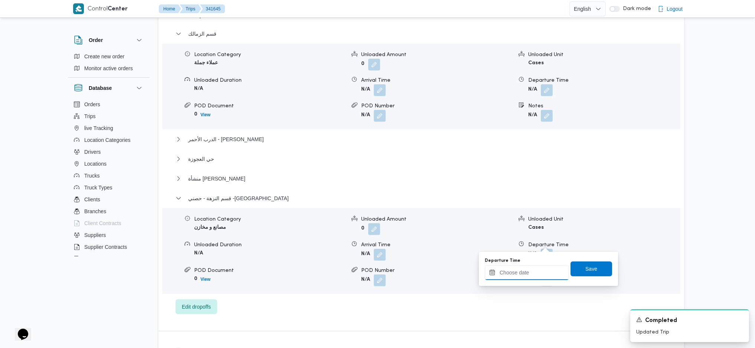
click at [515, 270] on input "Departure Time" at bounding box center [527, 272] width 84 height 15
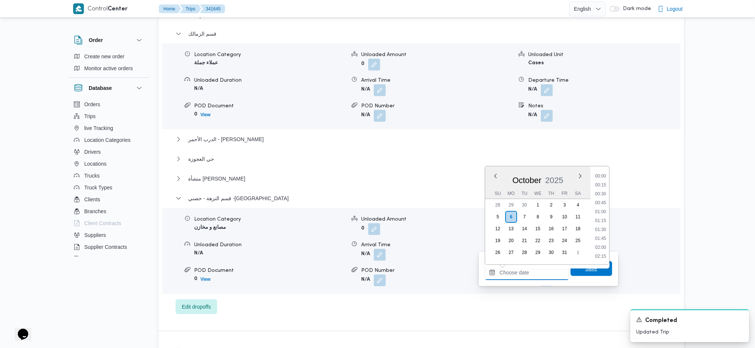
scroll to position [589, 0]
click at [603, 195] on li "17:00" at bounding box center [600, 192] width 17 height 7
type input "06/10/2025 17:00"
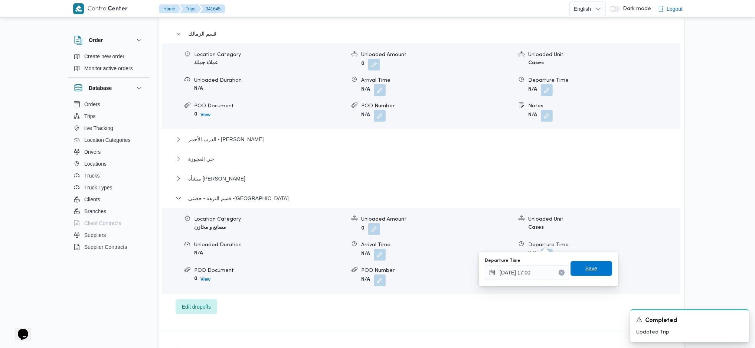
click at [589, 271] on span "Save" at bounding box center [592, 268] width 12 height 9
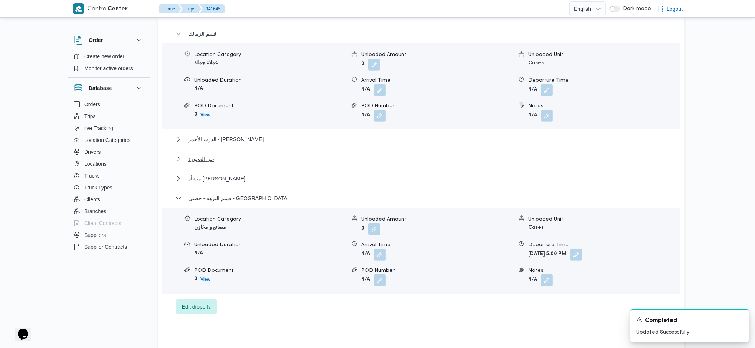
scroll to position [198, 0]
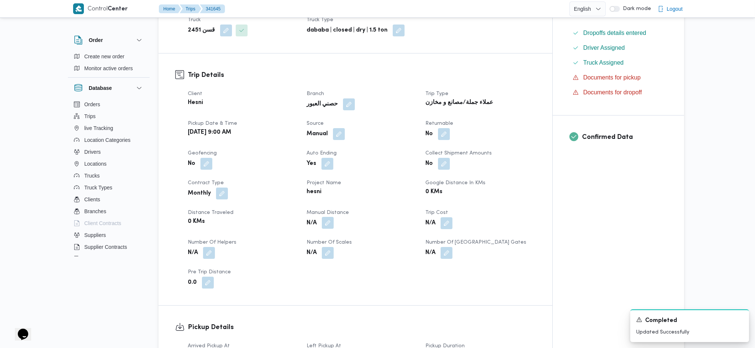
click at [330, 217] on button "button" at bounding box center [328, 223] width 12 height 12
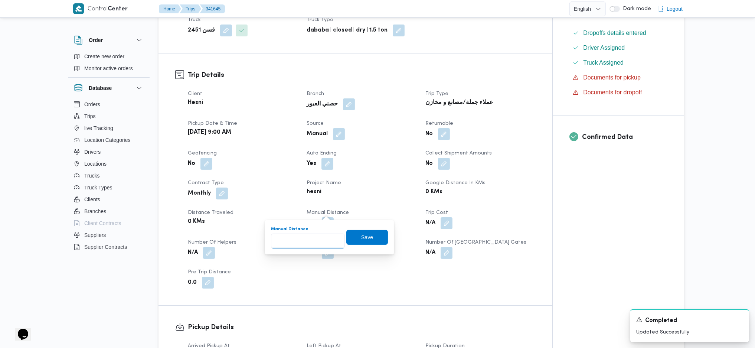
click at [290, 238] on input "Manual Distance" at bounding box center [308, 241] width 74 height 15
type input "130"
click at [378, 237] on span "Save" at bounding box center [367, 236] width 42 height 15
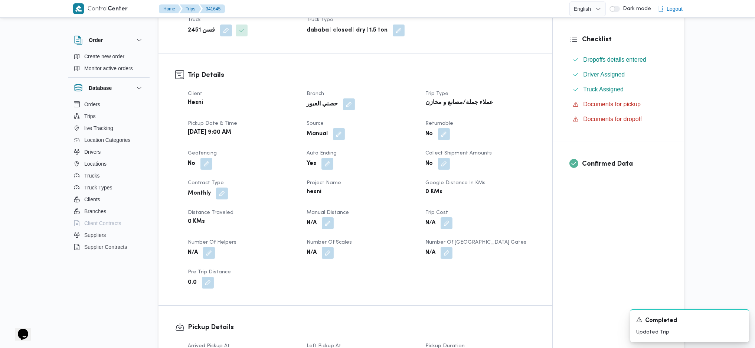
scroll to position [0, 0]
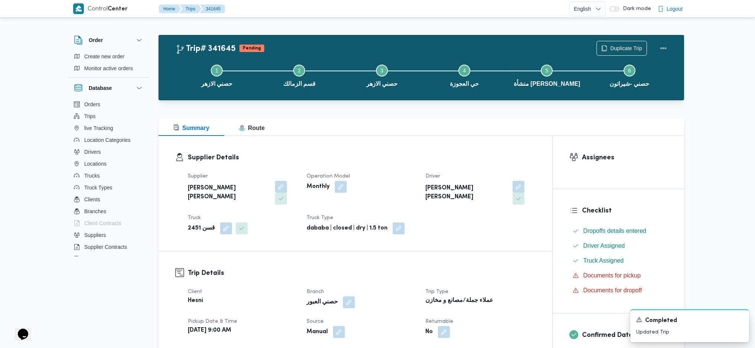
click at [668, 39] on div "Duplicate Trip" at bounding box center [633, 48] width 83 height 24
click at [667, 47] on button "Actions" at bounding box center [663, 47] width 15 height 15
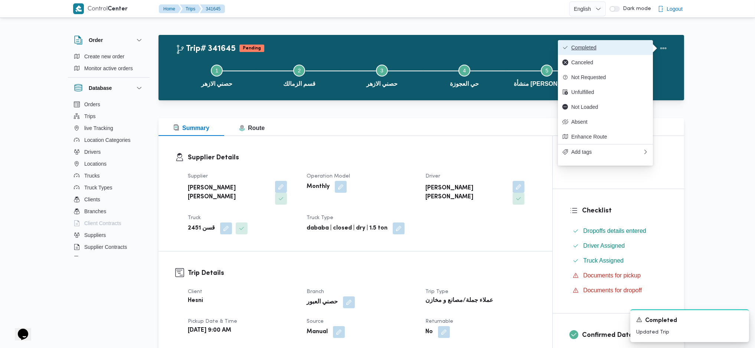
click at [600, 45] on span "Completed" at bounding box center [609, 48] width 77 height 6
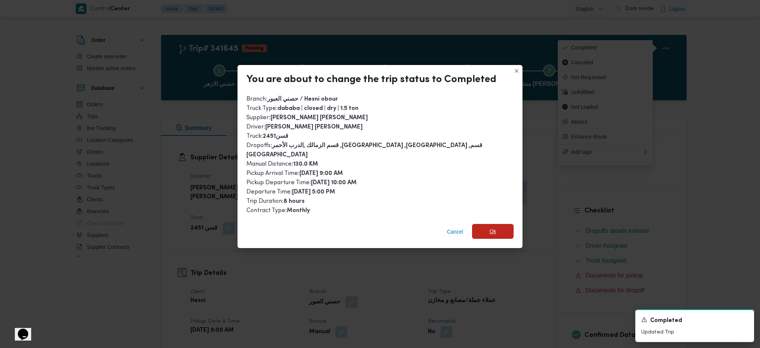
click at [494, 229] on span "Ok" at bounding box center [493, 231] width 42 height 15
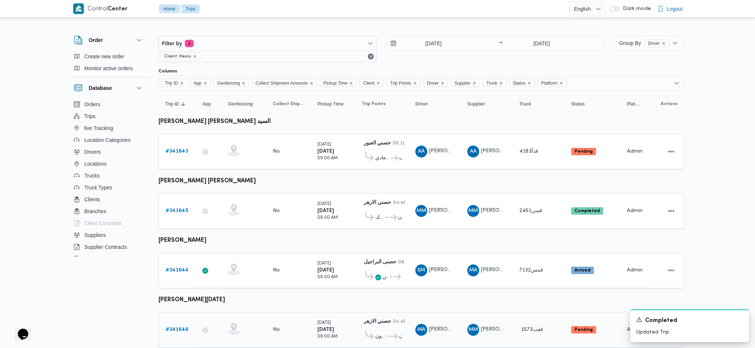
click at [167, 328] on link "# 341646" at bounding box center [177, 329] width 23 height 9
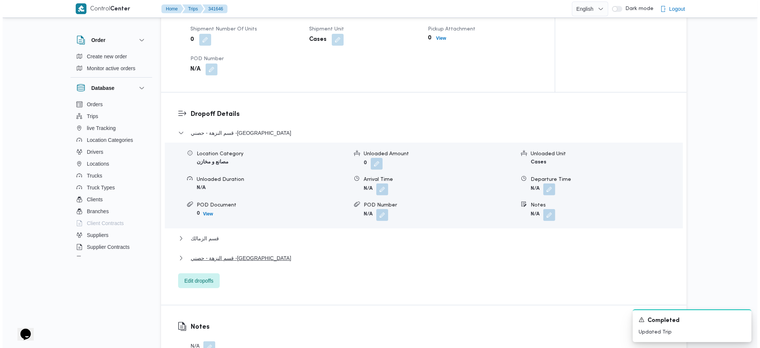
scroll to position [644, 0]
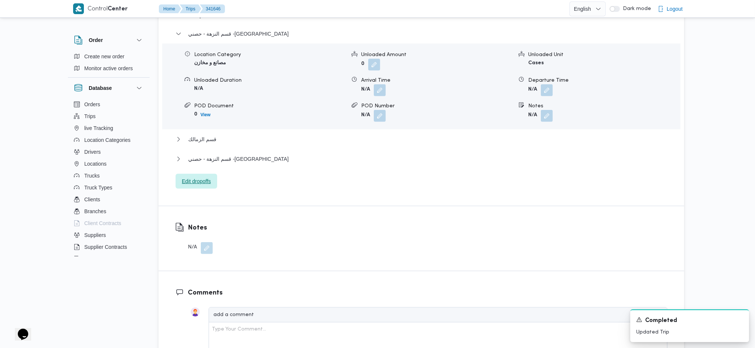
click at [201, 174] on span "Edit dropoffs" at bounding box center [197, 181] width 42 height 15
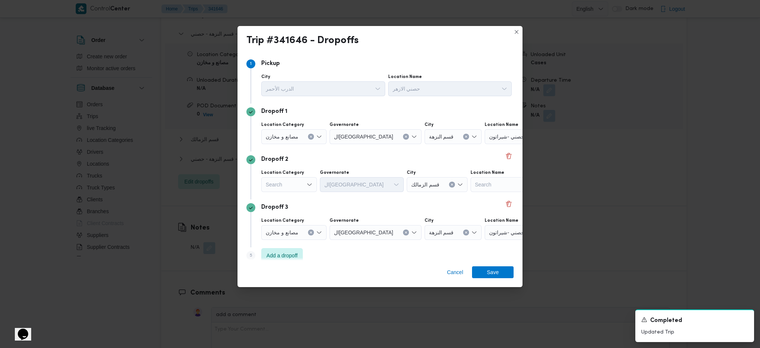
click at [311, 137] on icon "Clear input" at bounding box center [311, 136] width 3 height 3
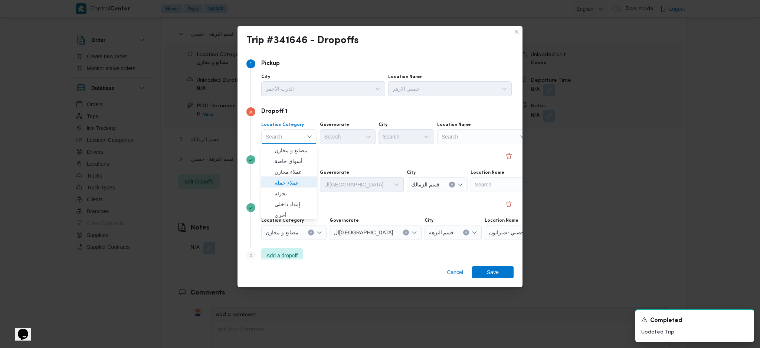
click at [294, 182] on span "عملاء جملة" at bounding box center [294, 182] width 38 height 9
click at [356, 139] on div "Search" at bounding box center [349, 136] width 56 height 15
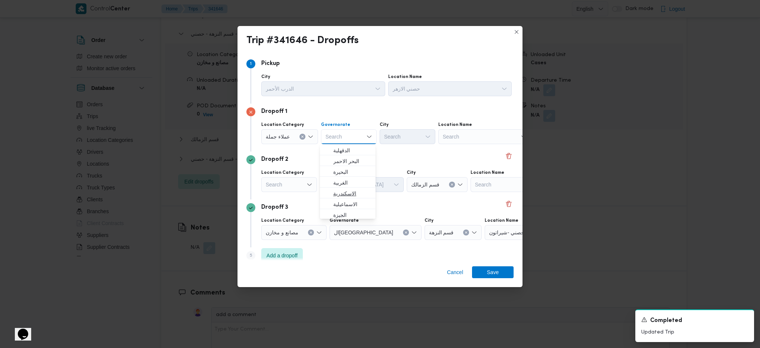
scroll to position [99, 0]
click at [347, 159] on span "ال[GEOGRAPHIC_DATA]" at bounding box center [352, 159] width 38 height 9
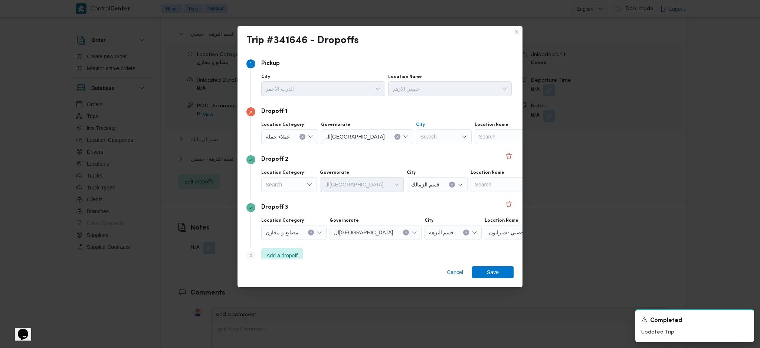
click at [416, 136] on div "Search" at bounding box center [444, 136] width 56 height 15
type input "زمال"
drag, startPoint x: 389, startPoint y: 150, endPoint x: 391, endPoint y: 161, distance: 10.7
click at [389, 150] on icon "button" at bounding box center [386, 150] width 6 height 6
click at [303, 190] on div "Search" at bounding box center [289, 184] width 56 height 15
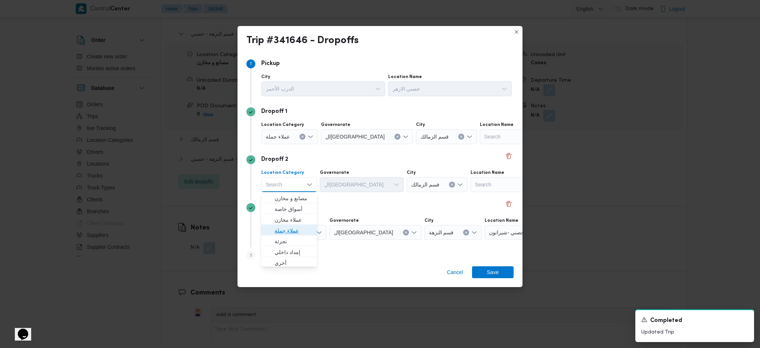
click at [291, 231] on span "عملاء جملة" at bounding box center [294, 230] width 38 height 9
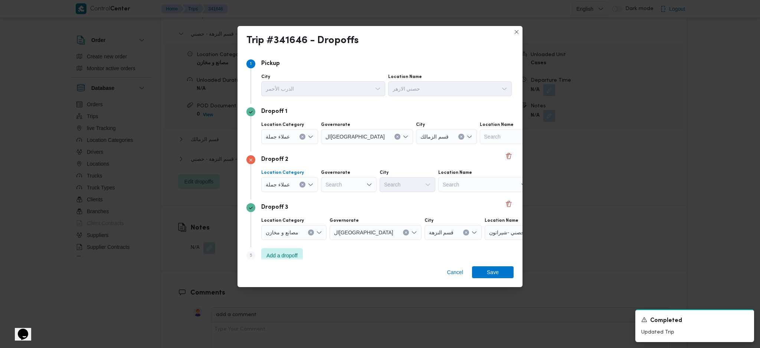
scroll to position [9, 0]
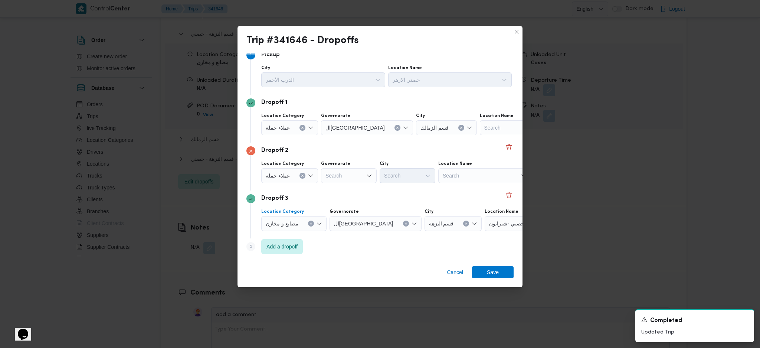
click at [310, 227] on div "مصانع و مخازن" at bounding box center [293, 223] width 65 height 15
click at [310, 225] on button "Clear input" at bounding box center [311, 224] width 6 height 6
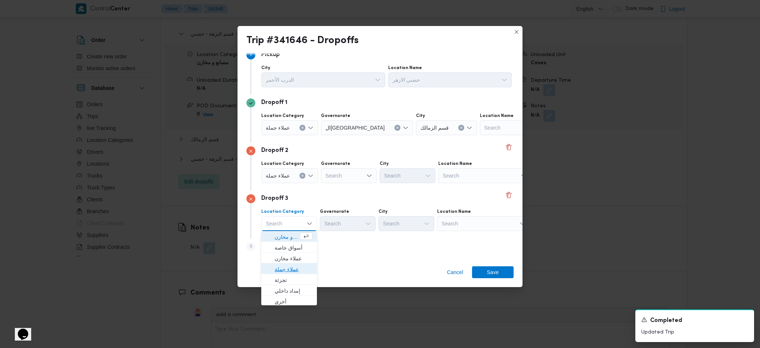
click at [293, 265] on span "عملاء جملة" at bounding box center [294, 269] width 38 height 9
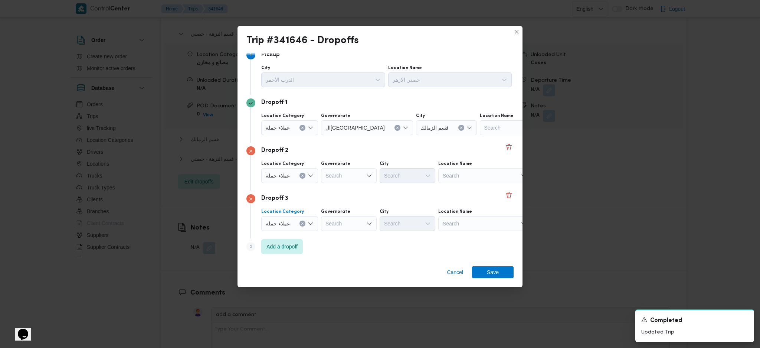
click at [333, 231] on div "Search" at bounding box center [349, 223] width 56 height 15
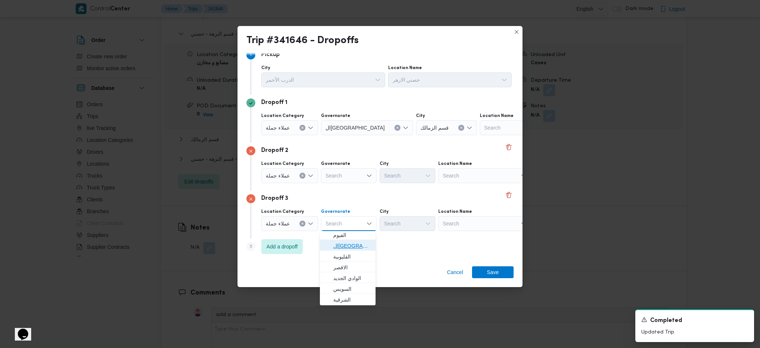
click at [346, 244] on span "ال[GEOGRAPHIC_DATA]" at bounding box center [352, 245] width 38 height 9
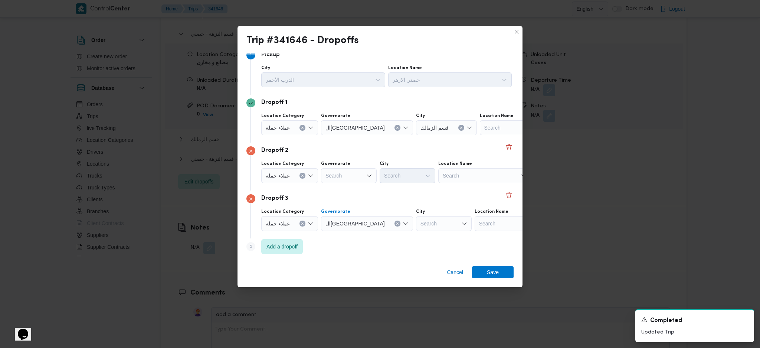
click at [416, 221] on div "Search" at bounding box center [444, 223] width 56 height 15
type input "نصر"
drag, startPoint x: 385, startPoint y: 236, endPoint x: 325, endPoint y: 248, distance: 61.0
click at [385, 236] on icon "button" at bounding box center [386, 237] width 6 height 6
click at [281, 247] on span "Add a dropoff" at bounding box center [282, 246] width 31 height 9
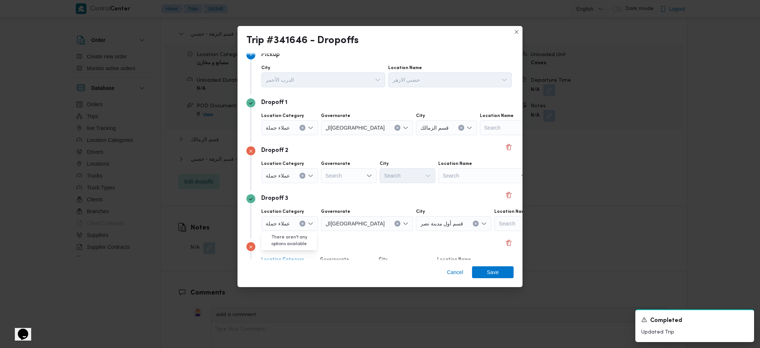
scroll to position [57, 0]
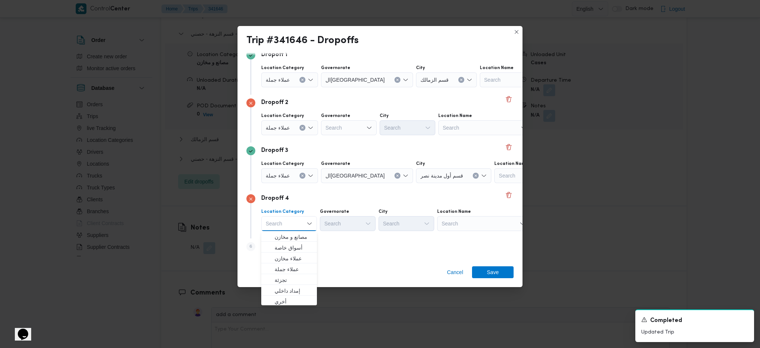
click at [471, 220] on div "Search" at bounding box center [483, 223] width 93 height 15
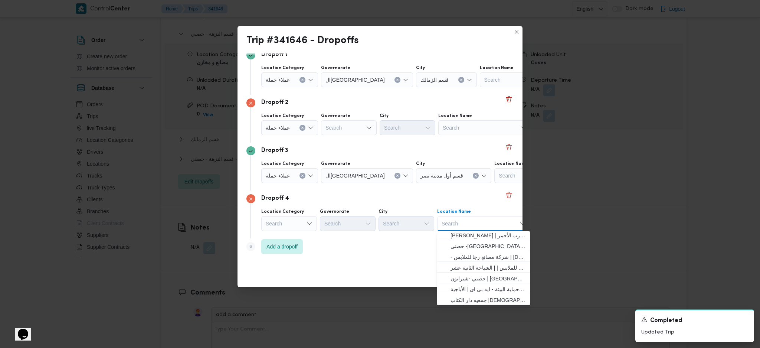
scroll to position [49, 0]
click at [469, 263] on span "حصني -شيراتون | 7 الخليلي | شيراتون المطار" at bounding box center [488, 262] width 75 height 9
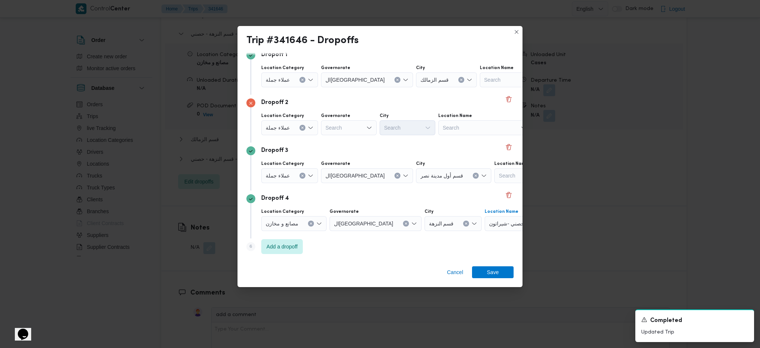
click at [356, 131] on div "Search" at bounding box center [349, 127] width 56 height 15
click at [348, 148] on span "ال[GEOGRAPHIC_DATA]" at bounding box center [352, 150] width 38 height 9
click at [416, 126] on div "Search" at bounding box center [444, 127] width 56 height 15
type input "زب"
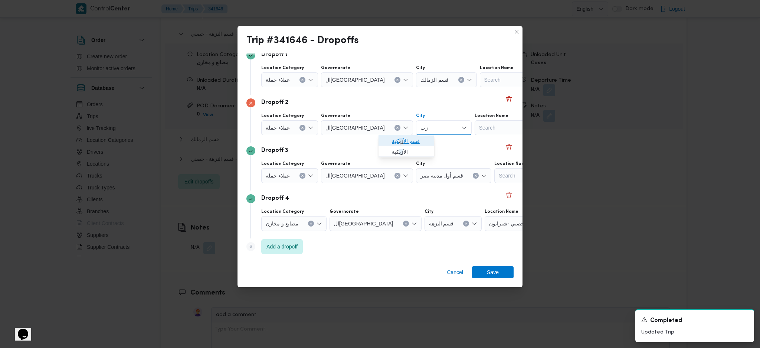
click at [405, 140] on span "قسم الأ زب كية" at bounding box center [411, 141] width 38 height 9
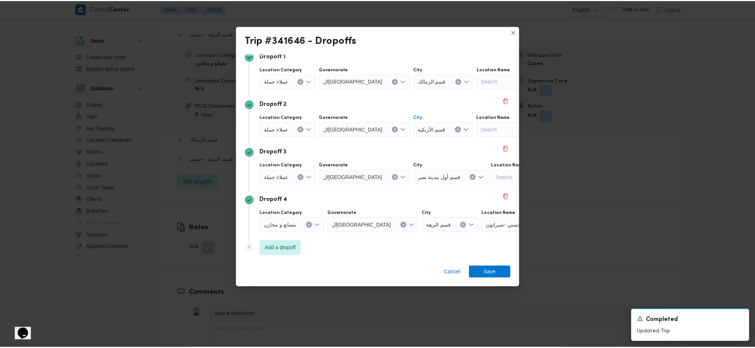
scroll to position [57, 0]
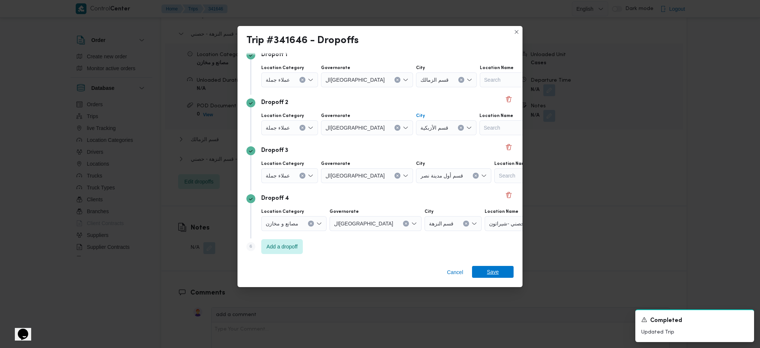
click at [492, 271] on span "Save" at bounding box center [493, 272] width 12 height 12
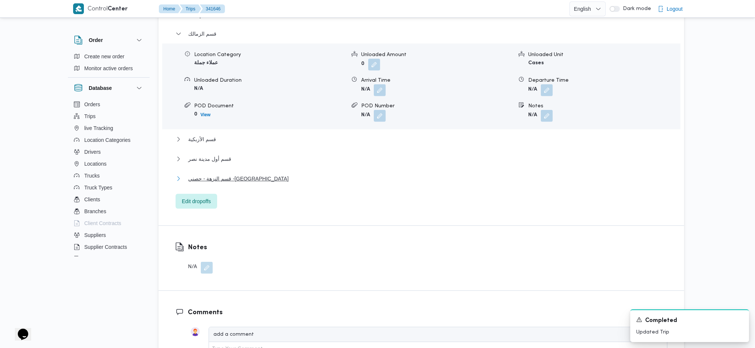
click at [237, 174] on span "قسم النزهة - حصني -شيراتون" at bounding box center [238, 178] width 101 height 9
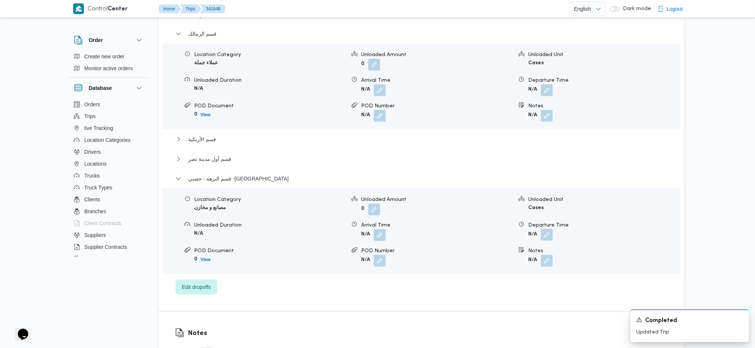
click at [549, 229] on button "button" at bounding box center [547, 235] width 12 height 12
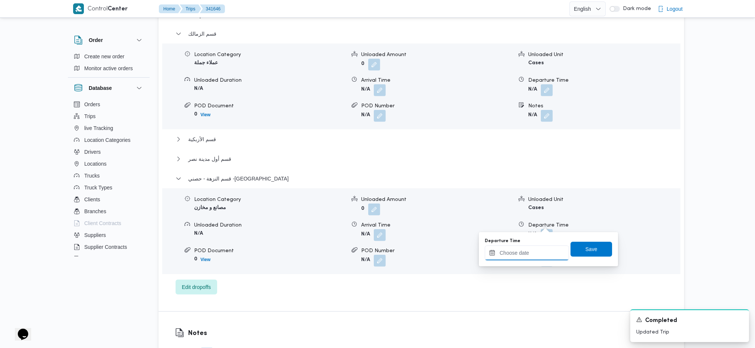
click at [525, 251] on input "Departure Time" at bounding box center [527, 252] width 84 height 15
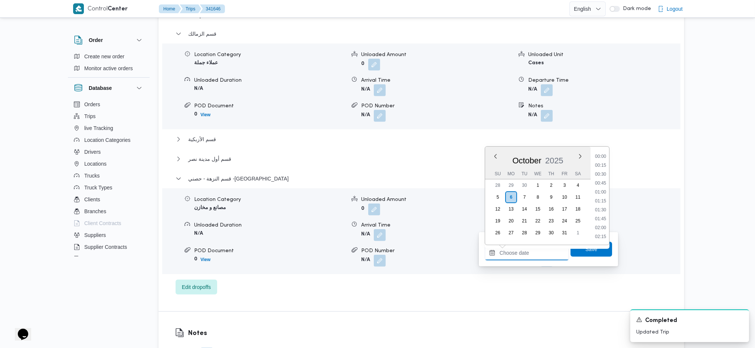
scroll to position [598, 0]
click at [607, 182] on li "17:30" at bounding box center [600, 182] width 17 height 7
type input "[DATE] 17:30"
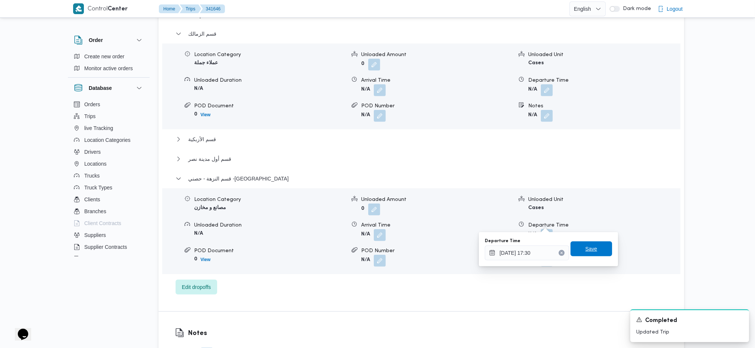
click at [588, 247] on span "Save" at bounding box center [592, 248] width 12 height 9
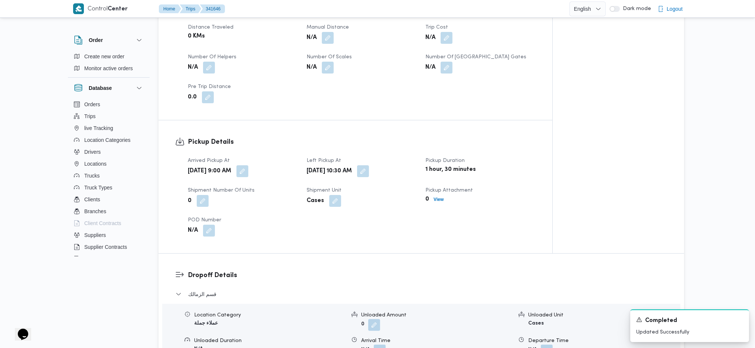
scroll to position [297, 0]
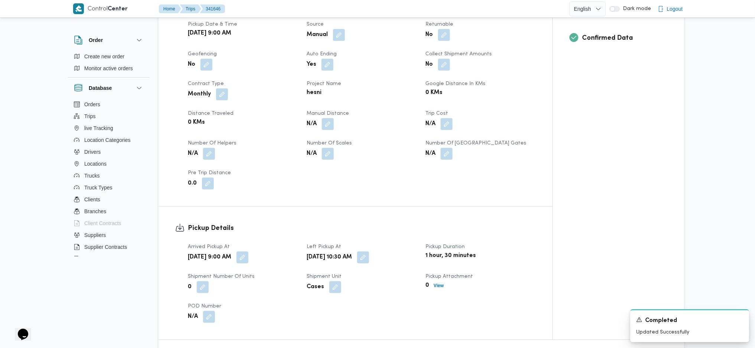
click at [322, 118] on span at bounding box center [326, 124] width 16 height 12
click at [328, 118] on button "button" at bounding box center [328, 124] width 12 height 12
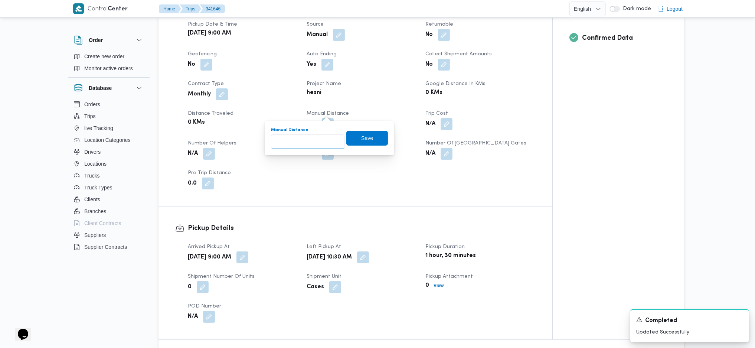
click at [300, 146] on input "Manual Distance" at bounding box center [308, 141] width 74 height 15
type input "125"
click at [364, 134] on span "Save" at bounding box center [367, 137] width 12 height 9
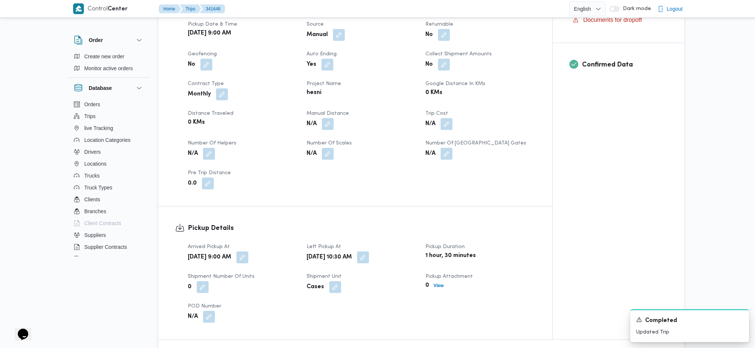
scroll to position [0, 0]
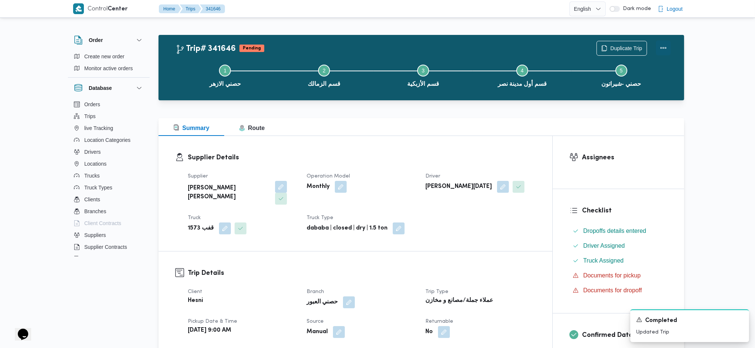
click at [663, 48] on button "Actions" at bounding box center [663, 47] width 15 height 15
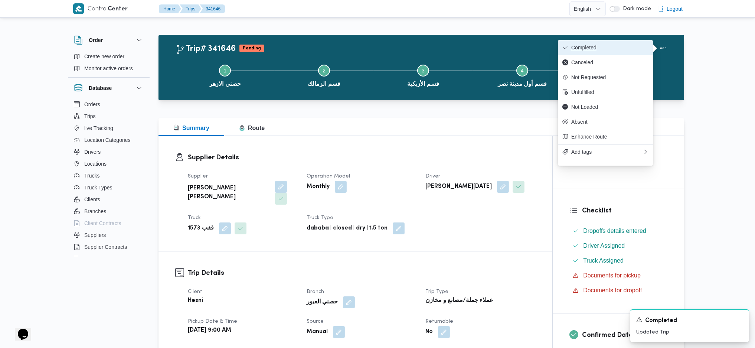
click at [606, 44] on button "Completed" at bounding box center [605, 47] width 95 height 15
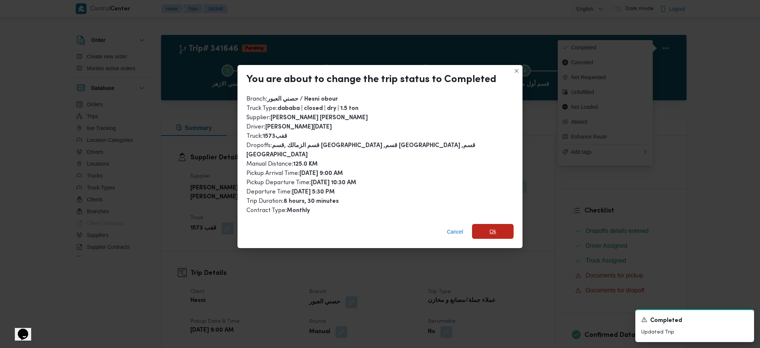
click at [492, 224] on span "Ok" at bounding box center [493, 231] width 42 height 15
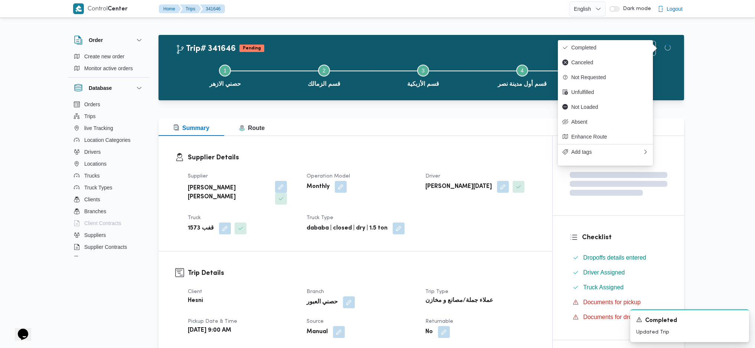
click at [498, 268] on h3 "Trip Details" at bounding box center [362, 273] width 348 height 10
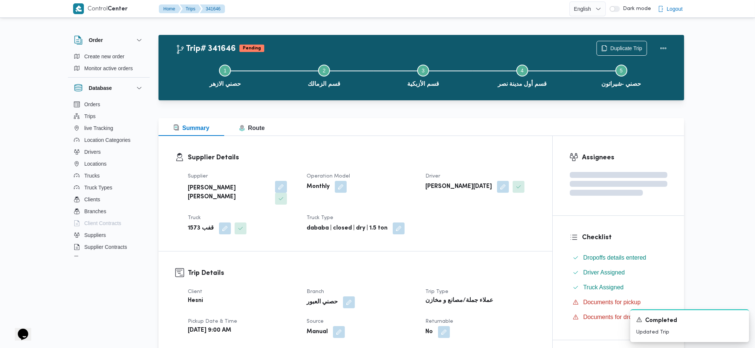
click at [409, 117] on div at bounding box center [422, 113] width 526 height 9
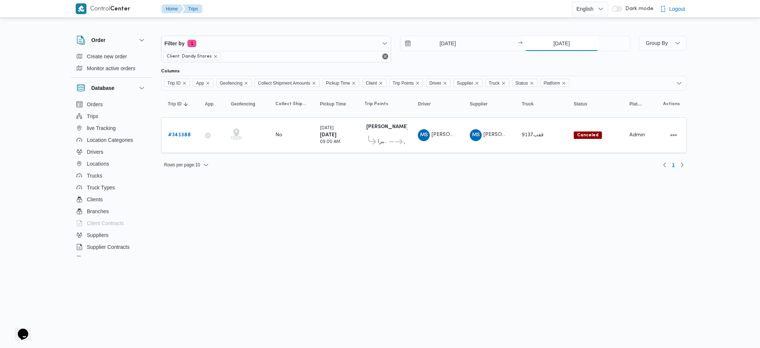
click at [562, 40] on input "[DATE]" at bounding box center [562, 43] width 74 height 15
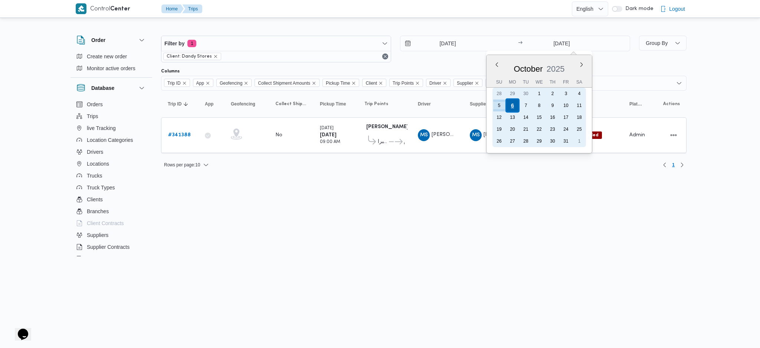
click at [511, 104] on div "6" at bounding box center [513, 105] width 14 height 14
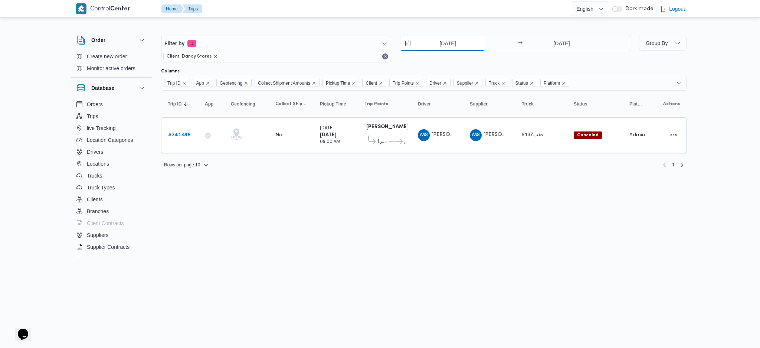
click at [439, 46] on input "[DATE]" at bounding box center [443, 43] width 84 height 15
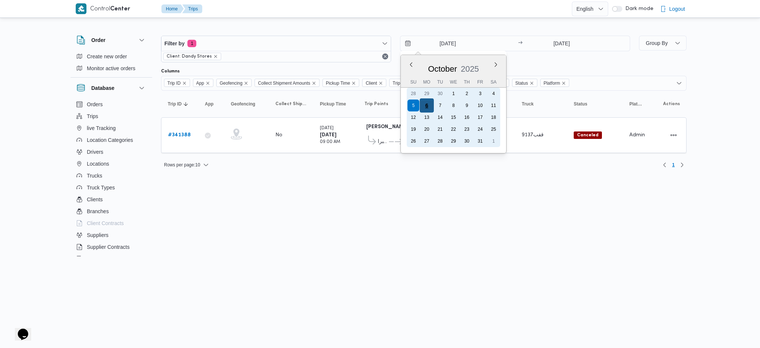
click at [429, 106] on div "6" at bounding box center [427, 105] width 14 height 14
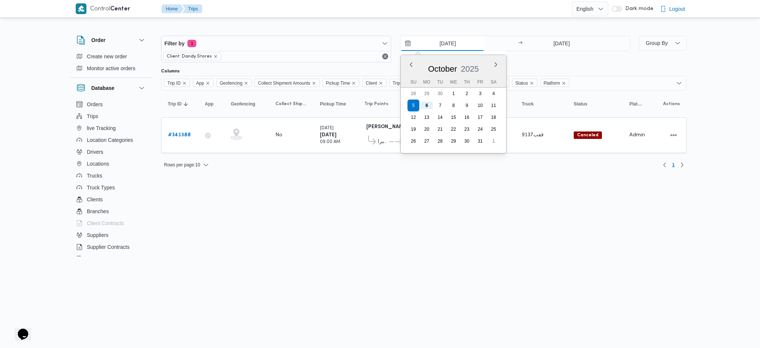
type input "[DATE]"
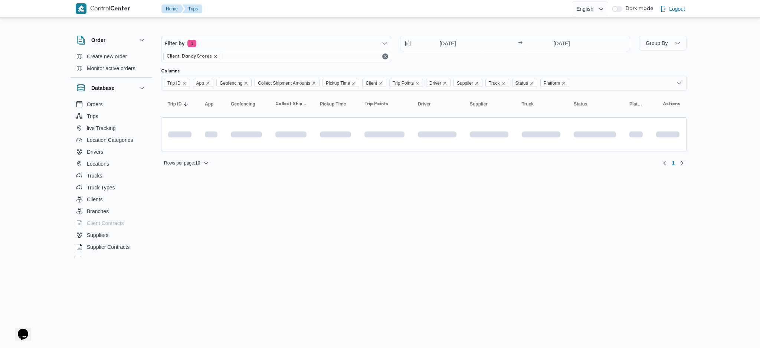
click at [398, 203] on html "Control Center Home Trips English عربي Dark mode Logout Order Create new order …" at bounding box center [380, 174] width 760 height 348
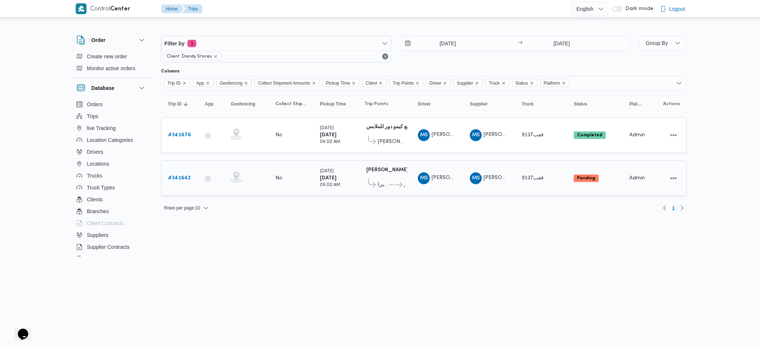
click at [180, 176] on b "# 341642" at bounding box center [179, 178] width 23 height 5
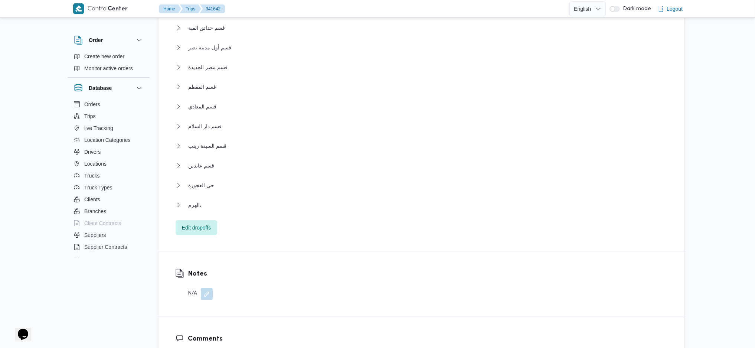
scroll to position [743, 0]
click at [230, 206] on button "الهرم،" at bounding box center [422, 205] width 492 height 9
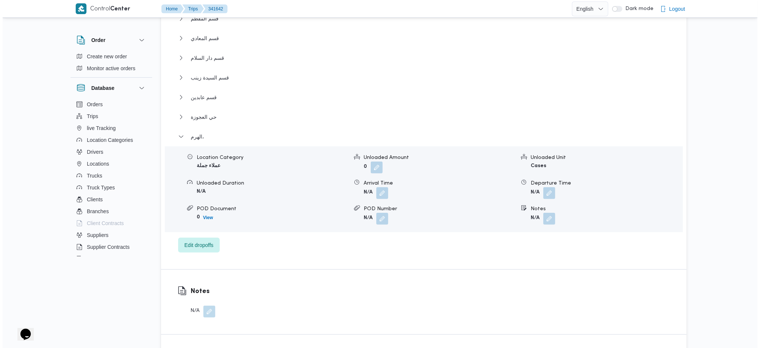
scroll to position [891, 0]
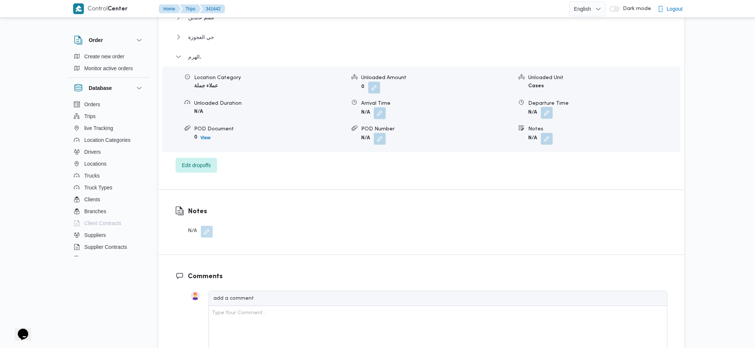
click at [547, 113] on button "button" at bounding box center [547, 113] width 12 height 12
click at [207, 161] on span "Edit dropoffs" at bounding box center [196, 164] width 29 height 9
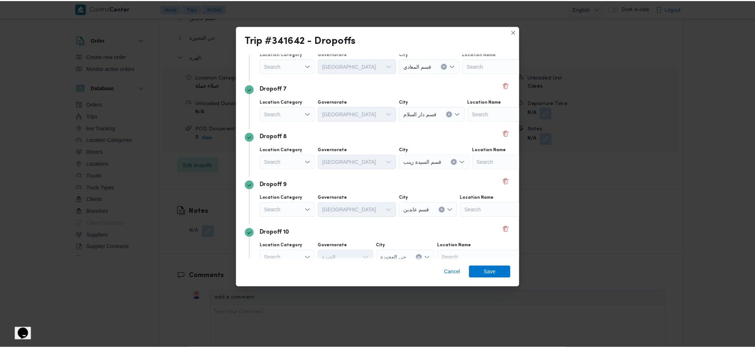
scroll to position [392, 0]
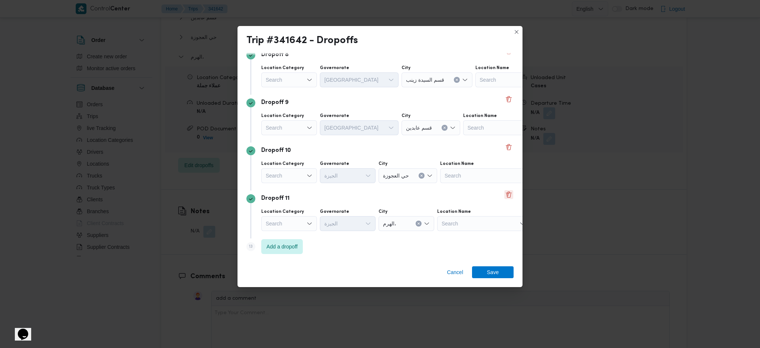
click at [505, 195] on button "Delete" at bounding box center [509, 194] width 9 height 9
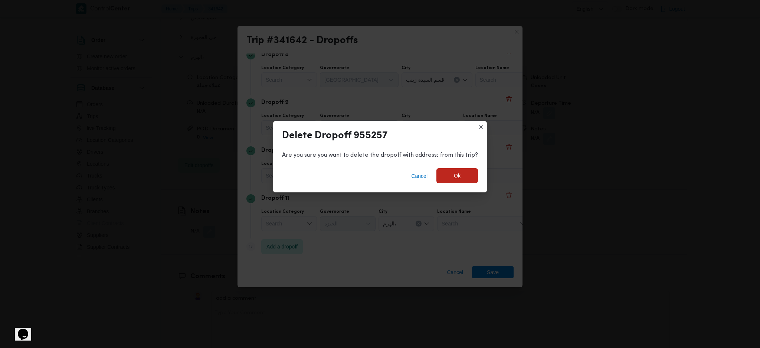
click at [462, 175] on span "Ok" at bounding box center [458, 175] width 42 height 15
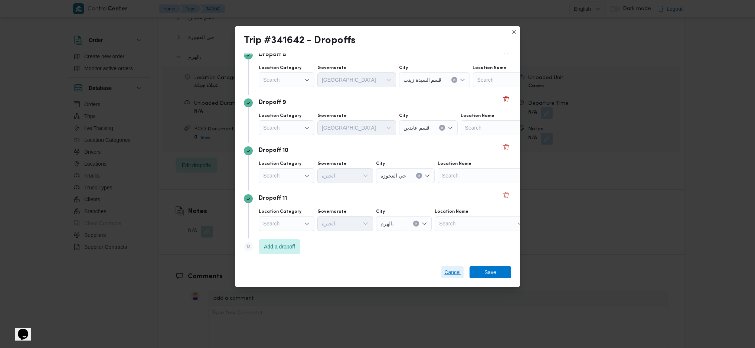
click at [450, 270] on span "Cancel" at bounding box center [452, 272] width 16 height 9
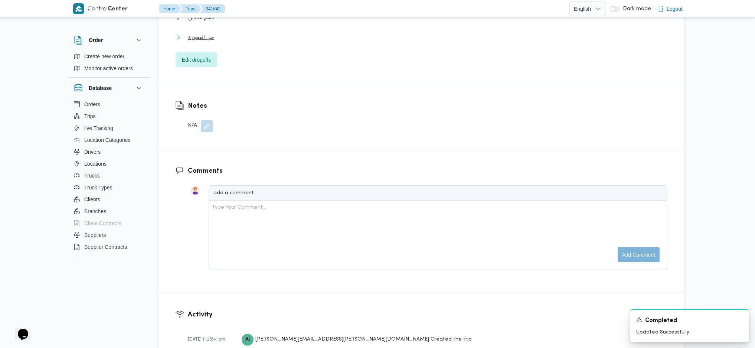
click at [208, 36] on span "حي العجوزة" at bounding box center [201, 37] width 26 height 9
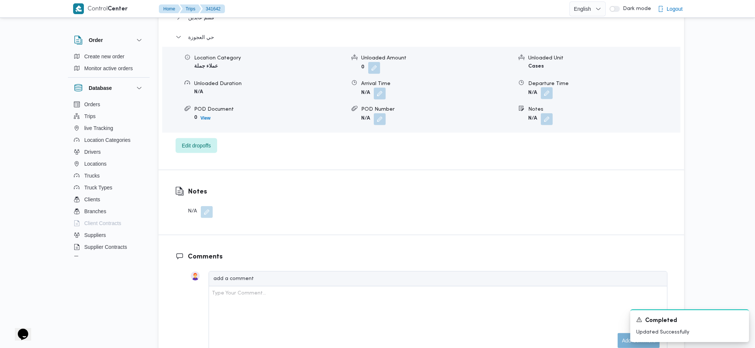
click at [553, 92] on button "button" at bounding box center [547, 93] width 12 height 12
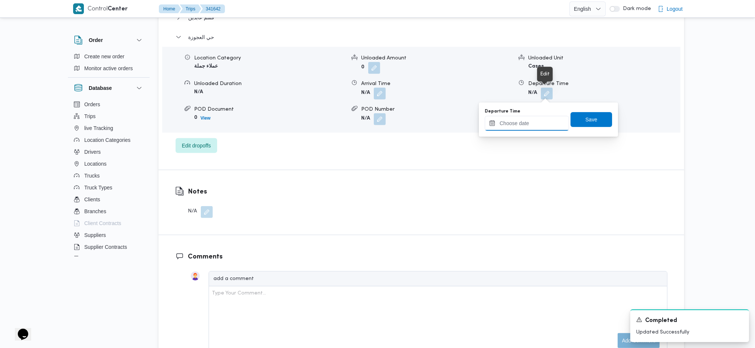
click at [521, 127] on input "Departure Time" at bounding box center [527, 123] width 84 height 15
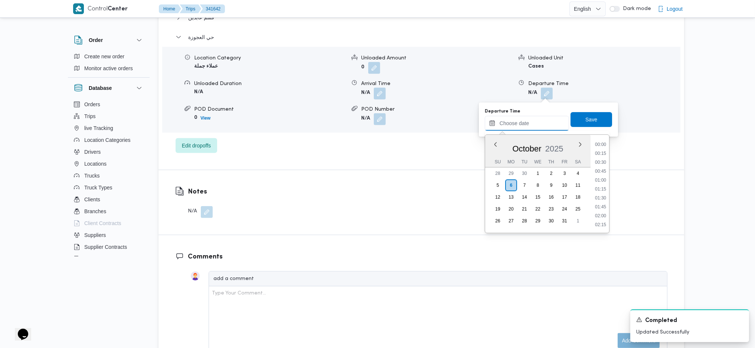
scroll to position [607, 0]
click at [598, 175] on ul "00:00 00:15 00:30 00:45 01:00 01:15 01:30 01:45 02:00 02:15 02:30 02:45 03:00 0…" at bounding box center [600, 184] width 17 height 86
click at [597, 170] on li "17:45" at bounding box center [600, 170] width 17 height 7
type input "[DATE] 17:45"
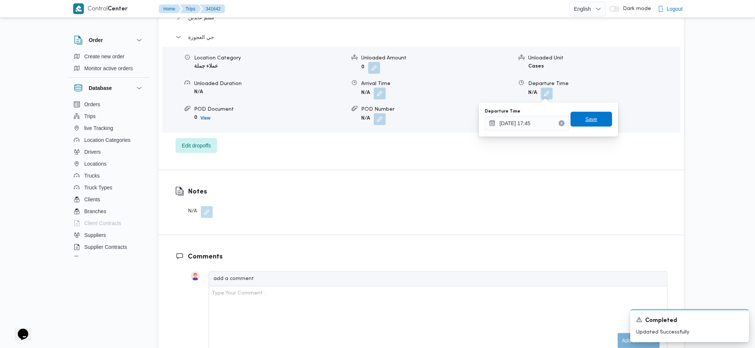
click at [584, 114] on span "Save" at bounding box center [592, 119] width 42 height 15
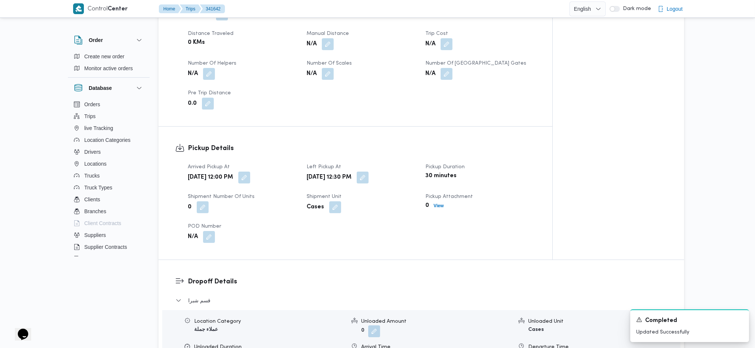
scroll to position [297, 0]
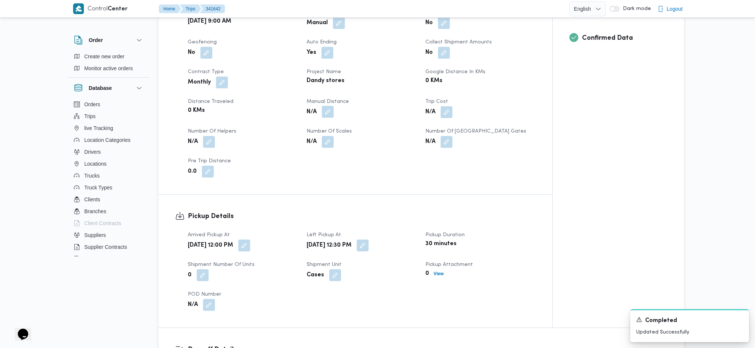
click at [327, 113] on button "button" at bounding box center [328, 112] width 12 height 12
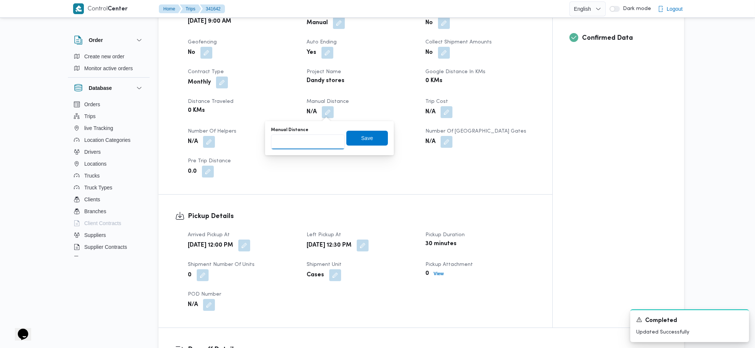
click at [297, 146] on input "Manual Distance" at bounding box center [308, 141] width 74 height 15
type input "160"
drag, startPoint x: 358, startPoint y: 140, endPoint x: 581, endPoint y: 98, distance: 227.1
click at [361, 140] on span "Save" at bounding box center [367, 138] width 12 height 9
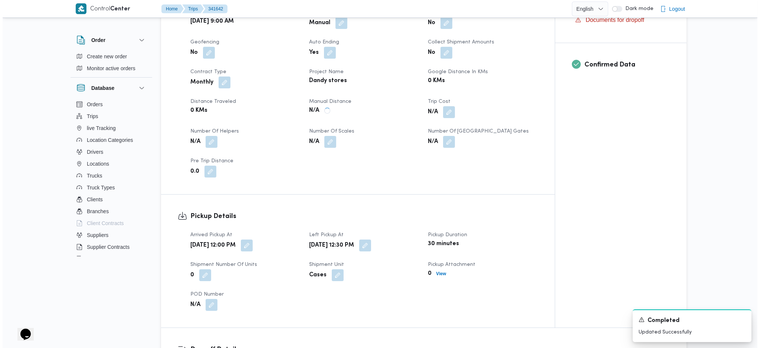
scroll to position [0, 0]
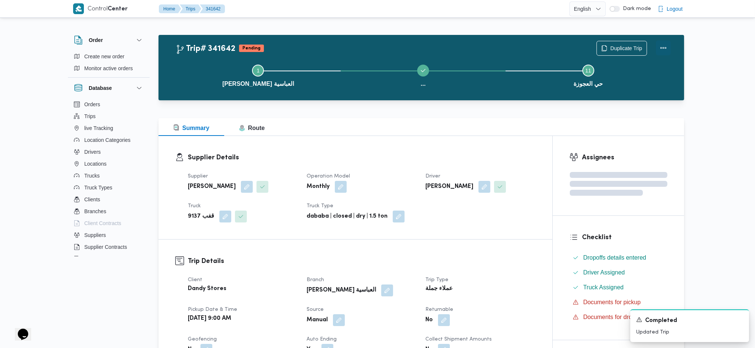
click at [635, 48] on button "Actions" at bounding box center [663, 47] width 15 height 15
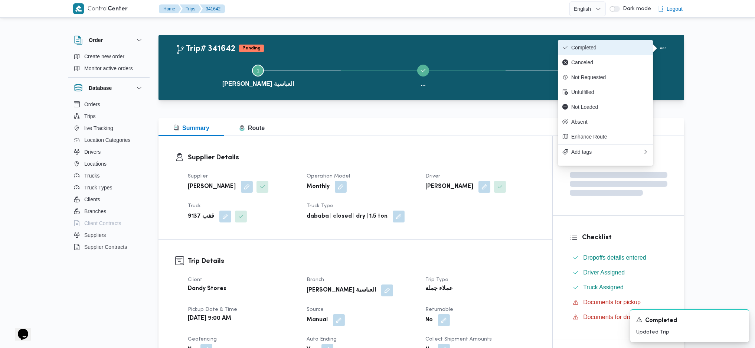
click at [610, 43] on button "Completed" at bounding box center [605, 47] width 95 height 15
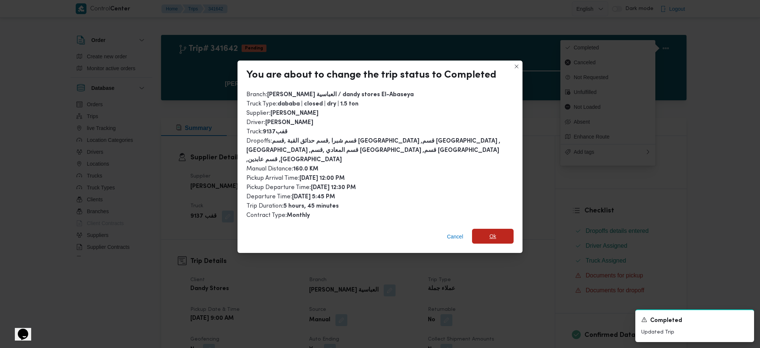
click at [480, 229] on span "Ok" at bounding box center [493, 236] width 42 height 15
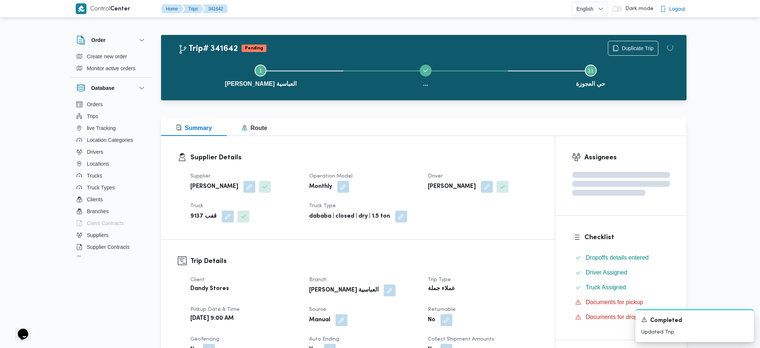
click at [516, 276] on dt "Trip Type" at bounding box center [483, 280] width 110 height 9
click at [466, 158] on h3 "Supplier Details" at bounding box center [362, 158] width 348 height 10
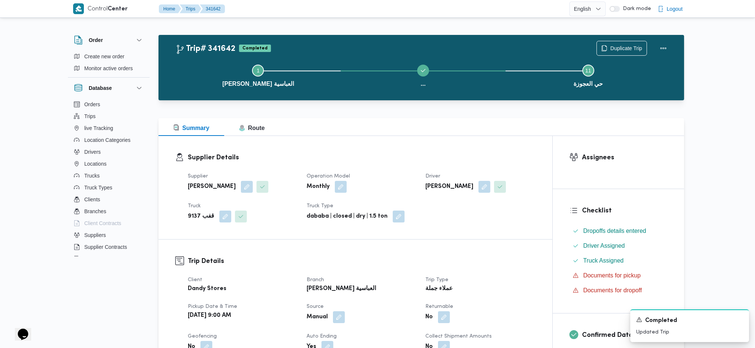
click at [608, 113] on div at bounding box center [422, 113] width 526 height 9
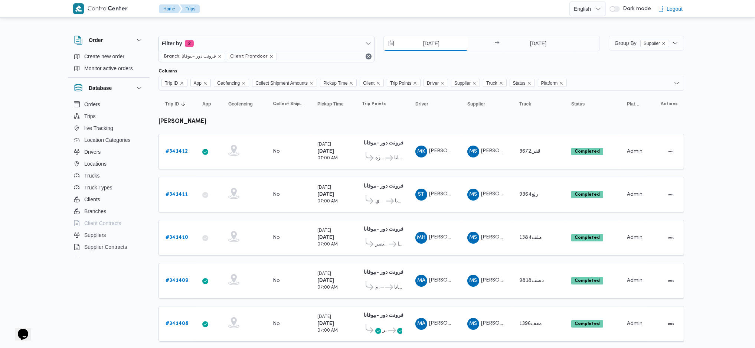
click at [420, 43] on input "[DATE]" at bounding box center [426, 43] width 84 height 15
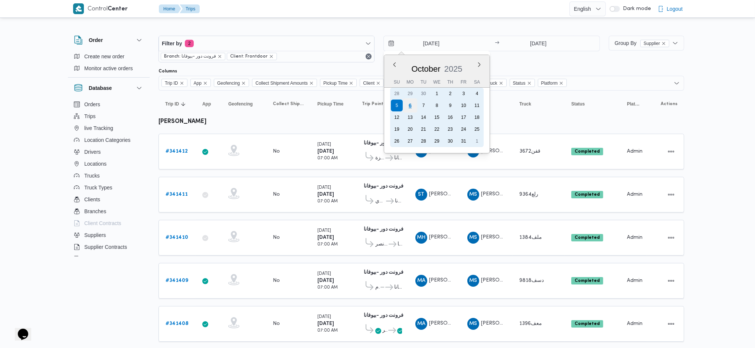
click at [410, 108] on div "6" at bounding box center [410, 105] width 14 height 14
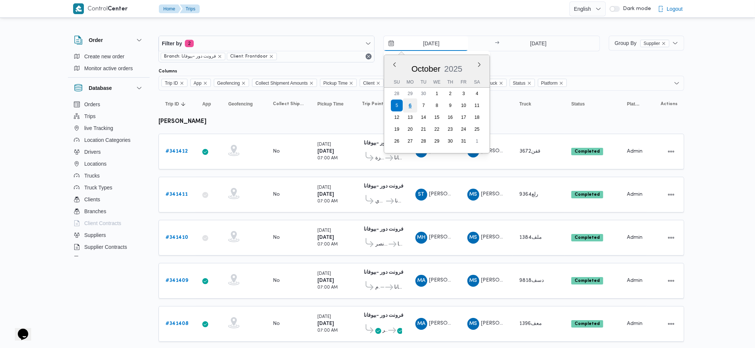
type input "[DATE]"
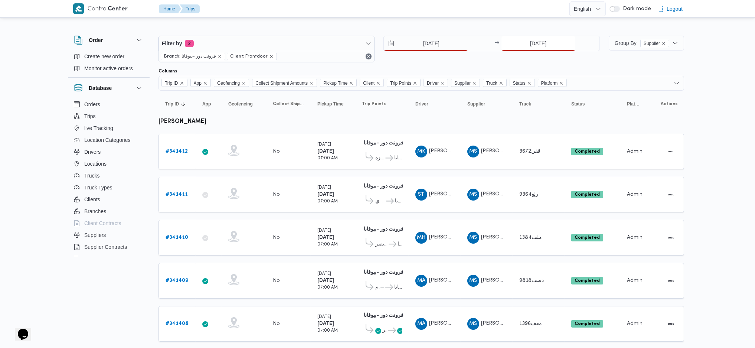
click at [522, 47] on input "[DATE]" at bounding box center [539, 43] width 74 height 15
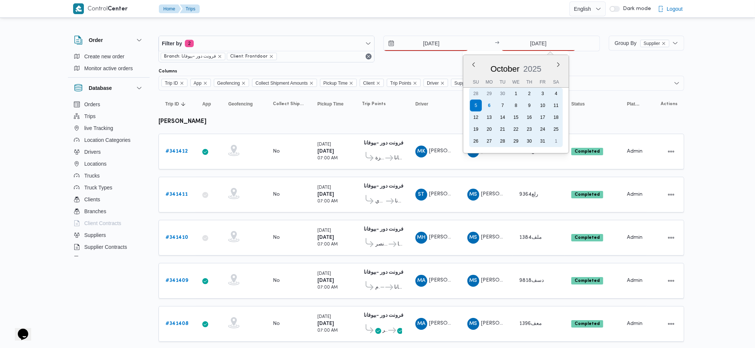
drag, startPoint x: 489, startPoint y: 104, endPoint x: 489, endPoint y: 110, distance: 6.0
click at [489, 104] on div "6" at bounding box center [489, 106] width 12 height 12
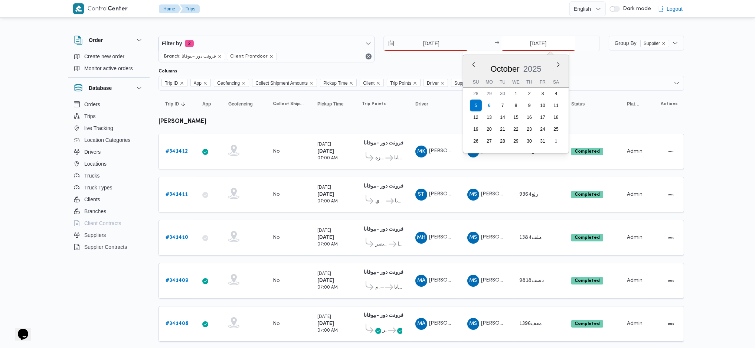
type input "[DATE]"
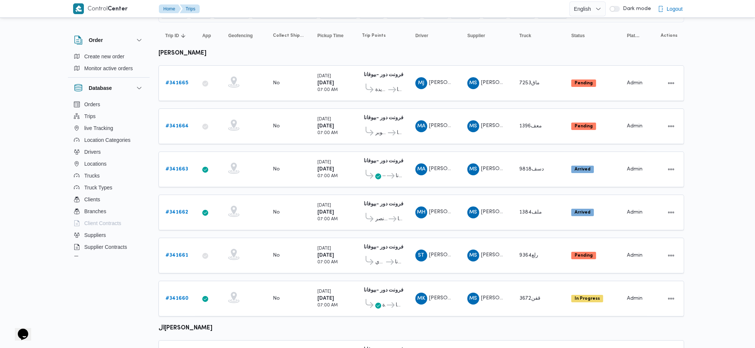
scroll to position [79, 0]
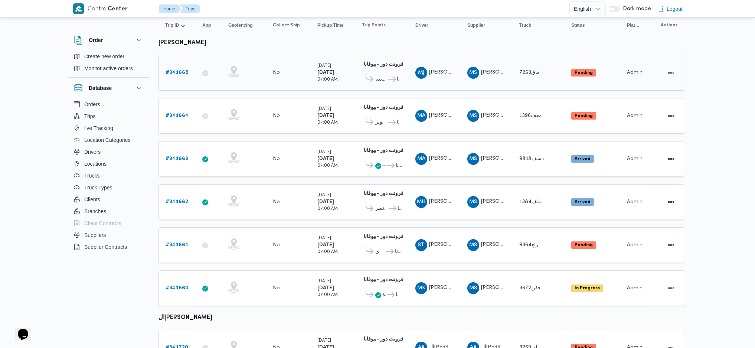
click at [176, 70] on b "# 341665" at bounding box center [177, 72] width 23 height 5
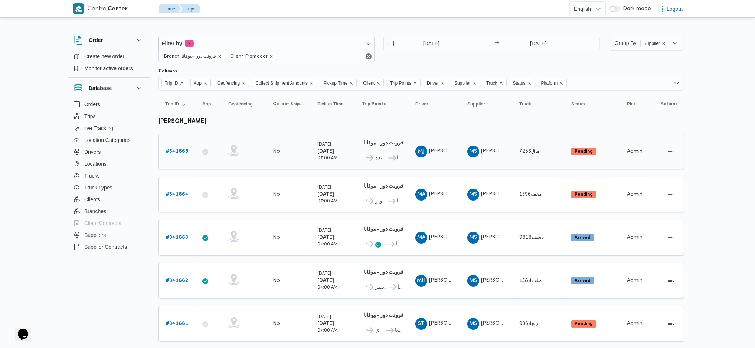
click at [186, 149] on b "# 341665" at bounding box center [177, 151] width 23 height 5
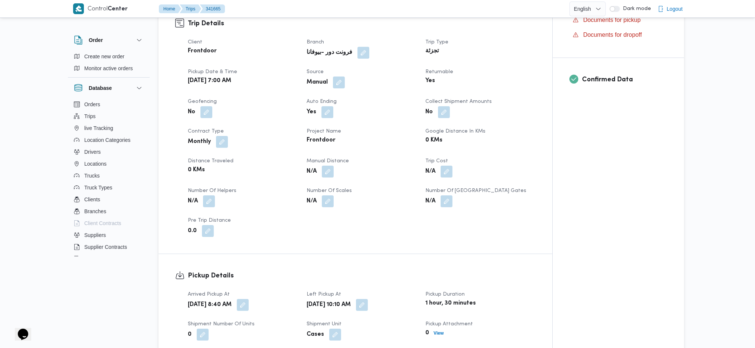
scroll to position [297, 0]
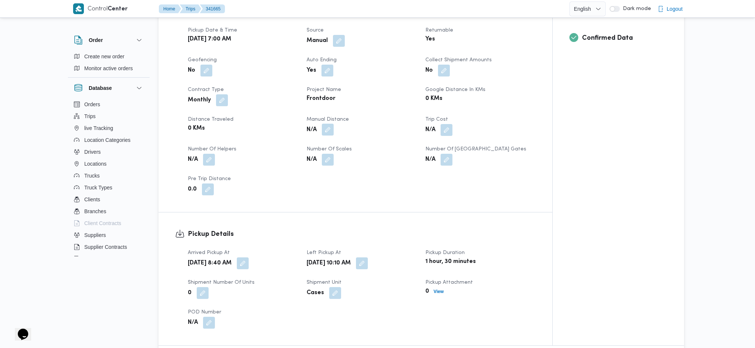
click at [331, 124] on button "button" at bounding box center [328, 130] width 12 height 12
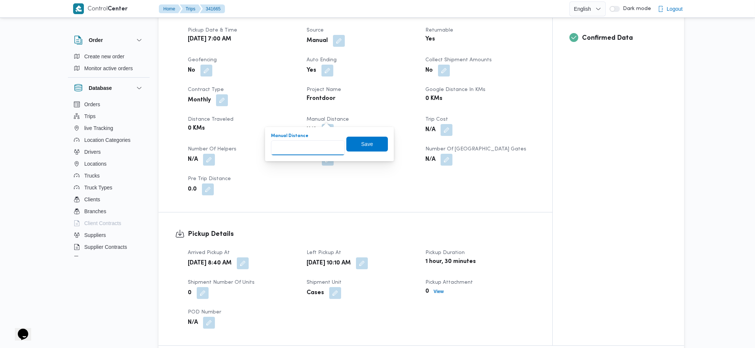
click at [313, 154] on input "Manual Distance" at bounding box center [308, 147] width 74 height 15
type input "89"
click at [361, 146] on span "Save" at bounding box center [367, 143] width 12 height 9
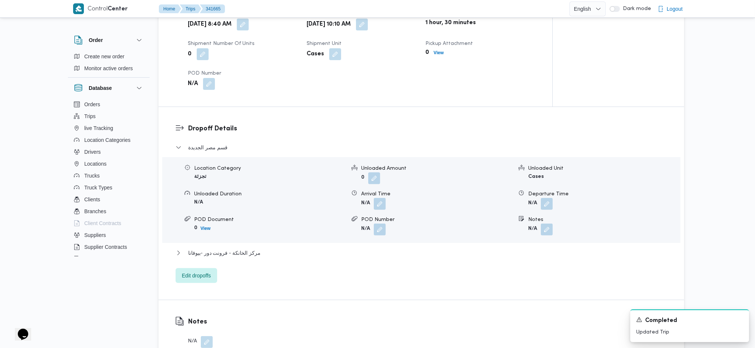
scroll to position [594, 0]
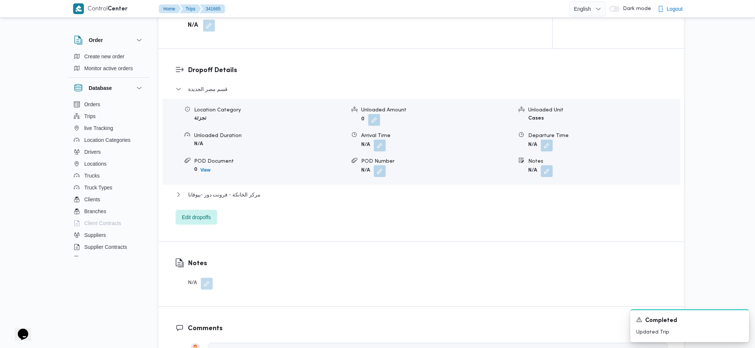
click at [249, 190] on div "مركز الخانكة - فرونت دور -بيوفانا" at bounding box center [422, 197] width 492 height 14
click at [251, 190] on span "مركز الخانكة - فرونت دور -بيوفانا" at bounding box center [224, 194] width 72 height 9
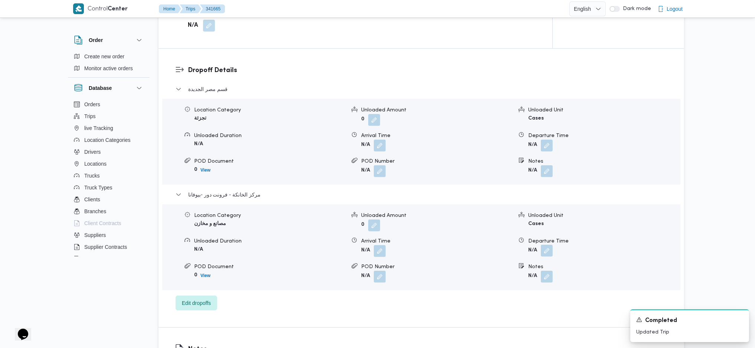
drag, startPoint x: 551, startPoint y: 244, endPoint x: 547, endPoint y: 241, distance: 4.8
click at [550, 245] on button "button" at bounding box center [547, 251] width 12 height 12
click at [530, 280] on div "You are in a dialog. To close this dialog, hit escape. Departure Time Save" at bounding box center [548, 265] width 139 height 34
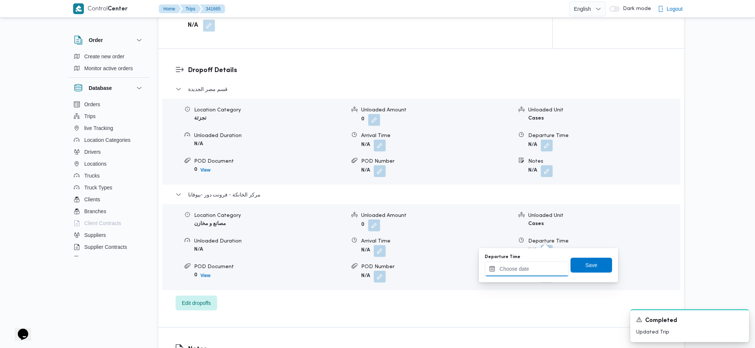
click at [536, 271] on input "Departure Time" at bounding box center [527, 268] width 84 height 15
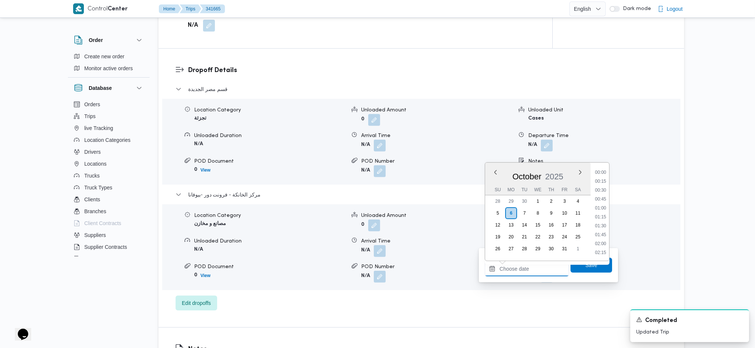
scroll to position [598, 0]
click at [605, 215] on li "18:00" at bounding box center [600, 215] width 17 height 7
type input "[DATE] 18:00"
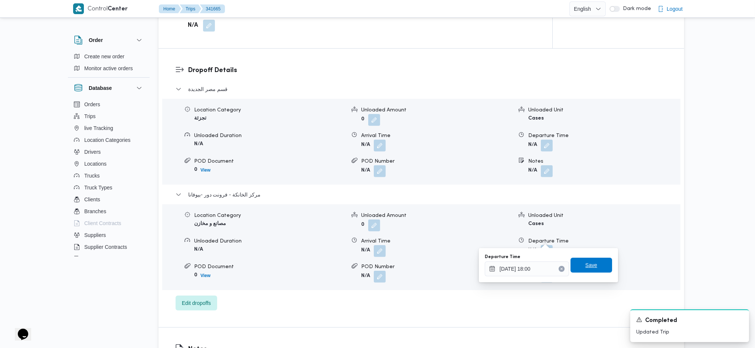
drag, startPoint x: 586, startPoint y: 265, endPoint x: 597, endPoint y: 243, distance: 24.3
click at [589, 264] on span "Save" at bounding box center [592, 265] width 12 height 9
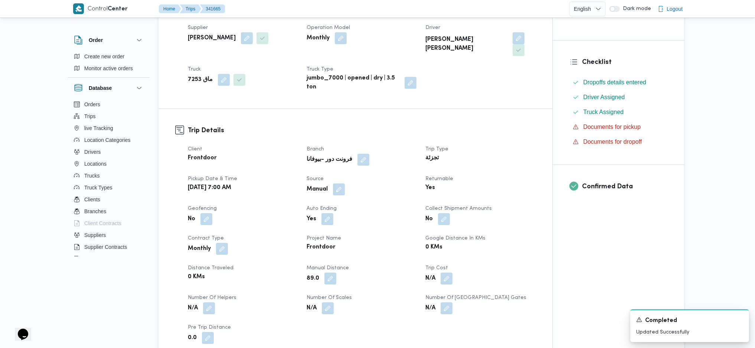
scroll to position [0, 0]
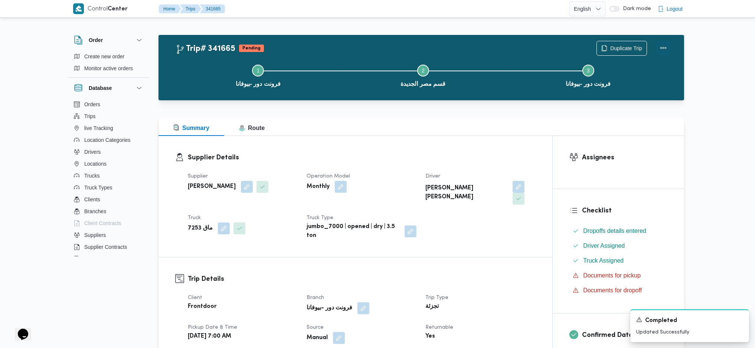
click at [664, 43] on button "Actions" at bounding box center [663, 47] width 15 height 15
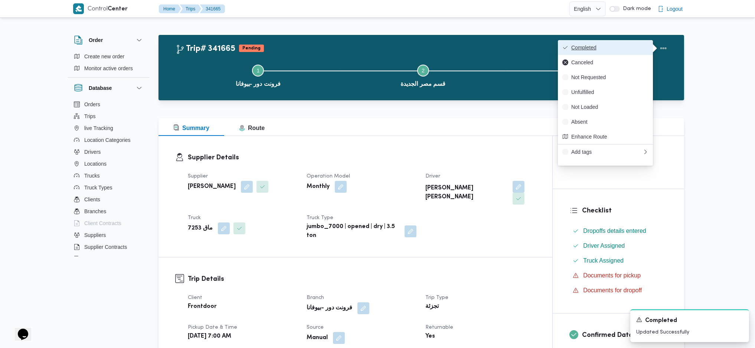
click at [622, 47] on span "Completed" at bounding box center [609, 48] width 77 height 6
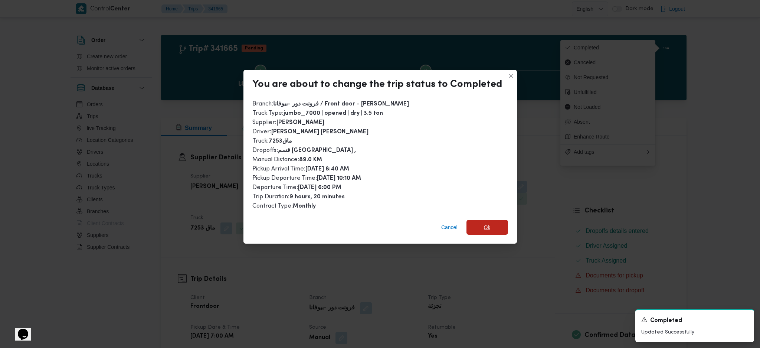
click at [490, 224] on span "Ok" at bounding box center [488, 227] width 42 height 15
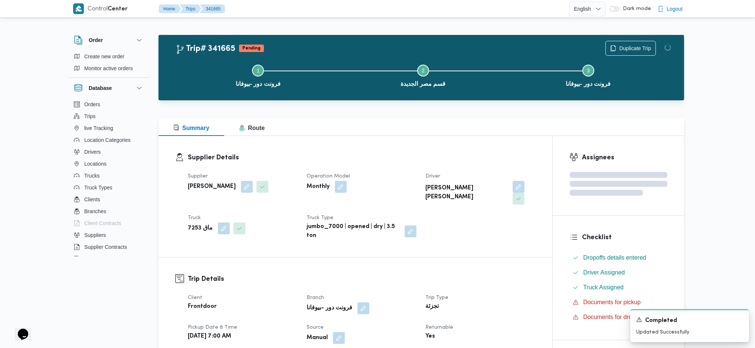
click at [490, 293] on dt "Trip Type" at bounding box center [481, 297] width 110 height 9
click at [443, 117] on div at bounding box center [422, 113] width 526 height 9
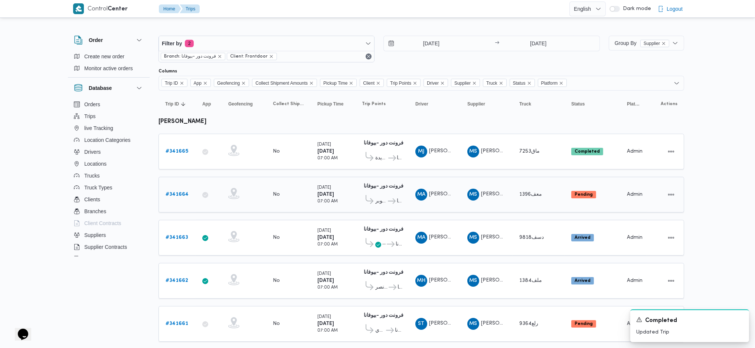
click at [178, 194] on b "# 341664" at bounding box center [177, 194] width 23 height 5
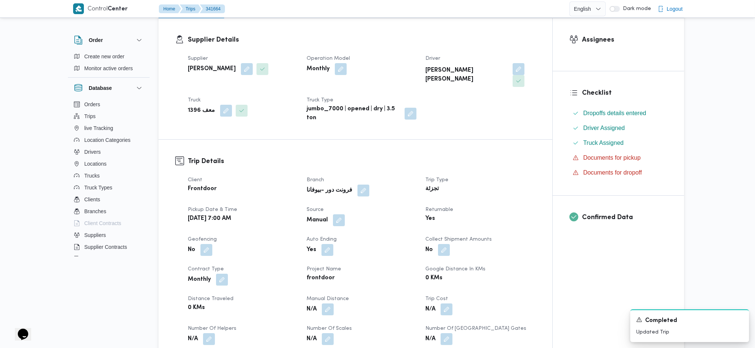
scroll to position [247, 0]
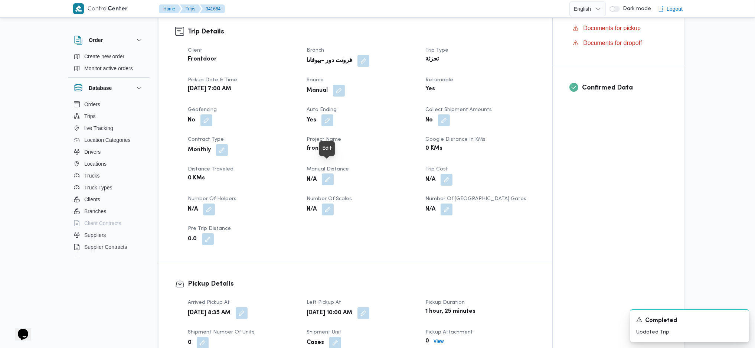
click at [329, 173] on button "button" at bounding box center [328, 179] width 12 height 12
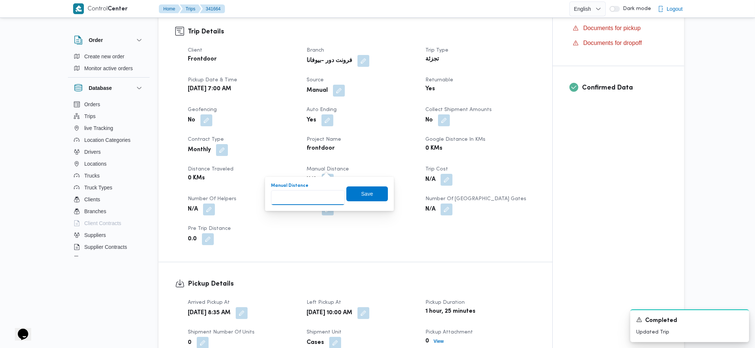
click at [299, 202] on input "Manual Distance" at bounding box center [308, 197] width 74 height 15
type input "140"
click at [379, 184] on div "Manual Distance 140 Save" at bounding box center [329, 194] width 118 height 24
click at [366, 194] on span "Save" at bounding box center [367, 193] width 12 height 9
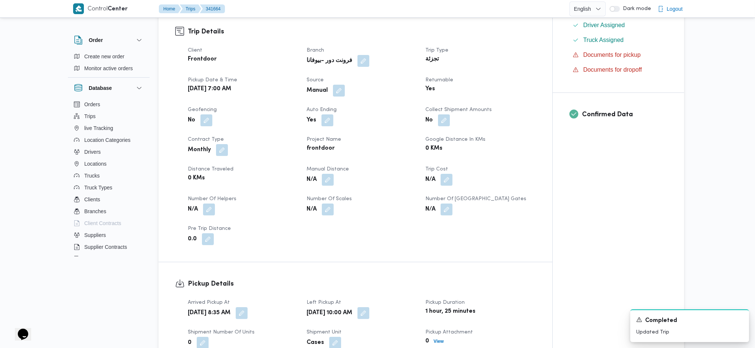
scroll to position [544, 0]
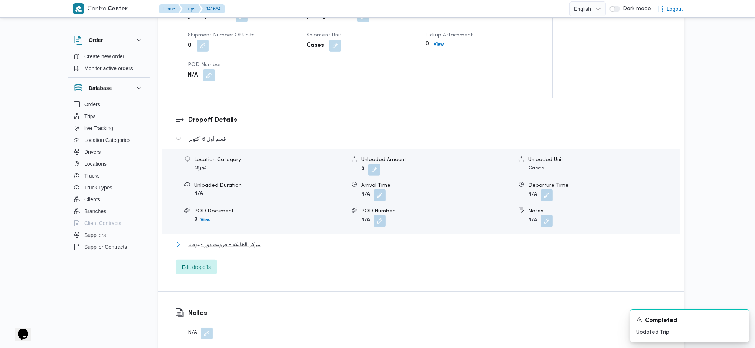
click at [251, 240] on span "مركز الخانكة - فرونت دور -بيوفانا" at bounding box center [224, 244] width 72 height 9
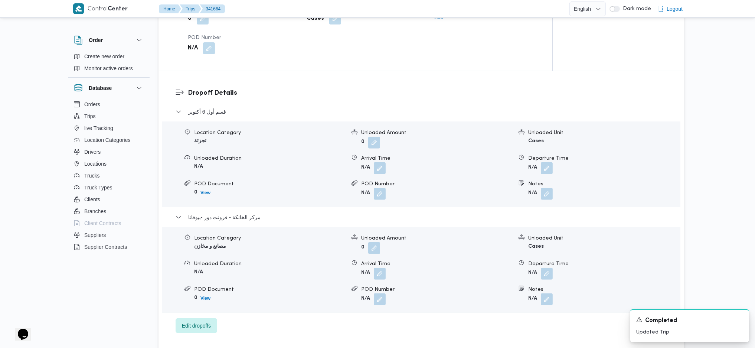
scroll to position [594, 0]
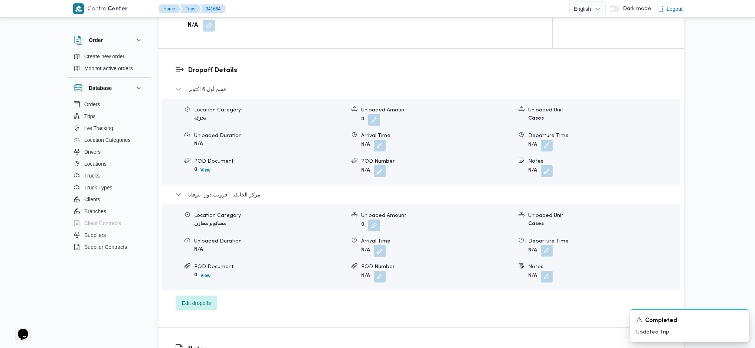
click at [545, 245] on button "button" at bounding box center [547, 251] width 12 height 12
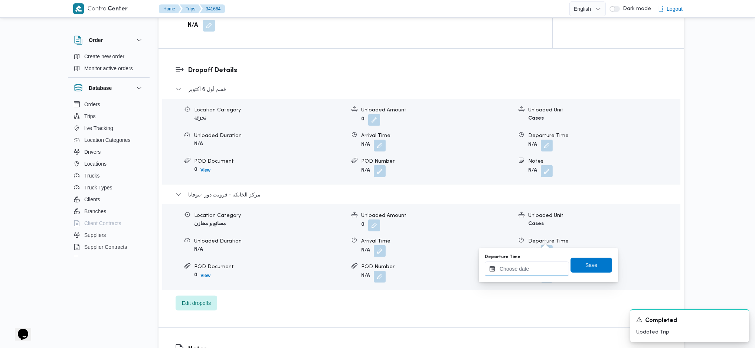
click at [514, 276] on input "Departure Time" at bounding box center [527, 268] width 84 height 15
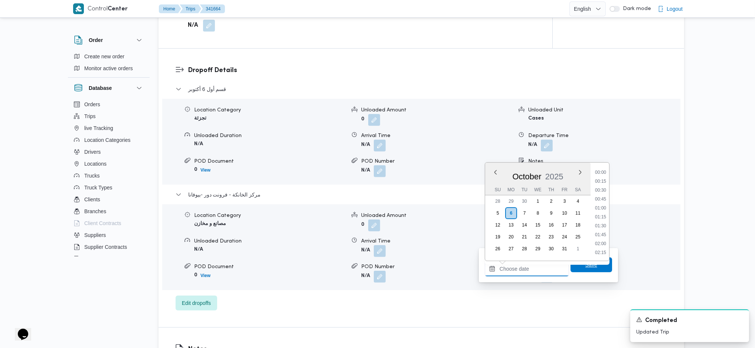
scroll to position [598, 0]
click at [600, 201] on li "17:30" at bounding box center [600, 198] width 17 height 7
type input "[DATE] 17:30"
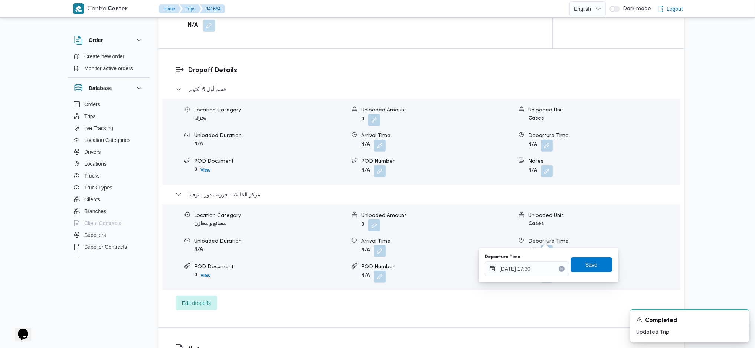
drag, startPoint x: 580, startPoint y: 276, endPoint x: 583, endPoint y: 266, distance: 10.9
click at [582, 266] on div "Departure Time [DATE] 17:30 Save" at bounding box center [548, 265] width 129 height 24
click at [587, 263] on span "Save" at bounding box center [592, 264] width 12 height 9
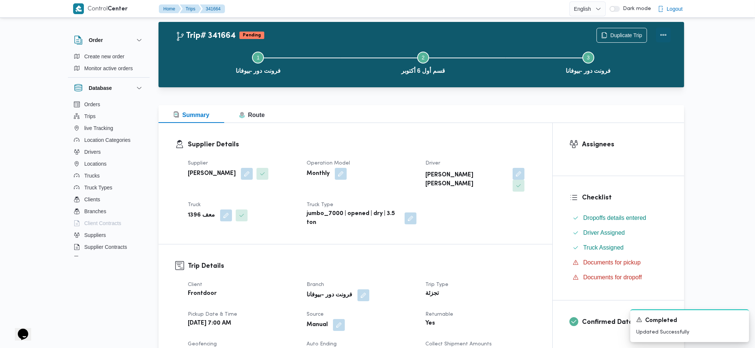
scroll to position [0, 0]
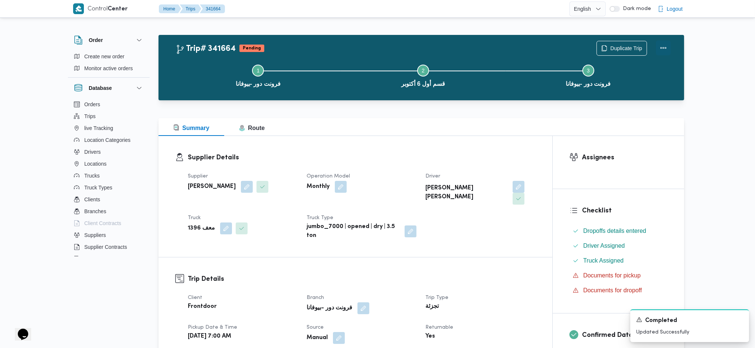
click at [669, 47] on button "Actions" at bounding box center [663, 47] width 15 height 15
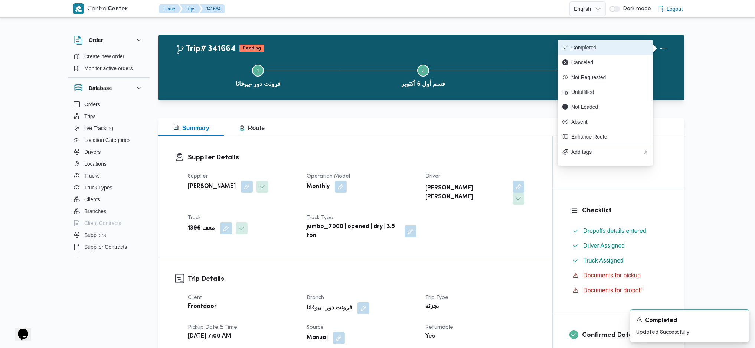
click at [610, 46] on span "Completed" at bounding box center [609, 48] width 77 height 6
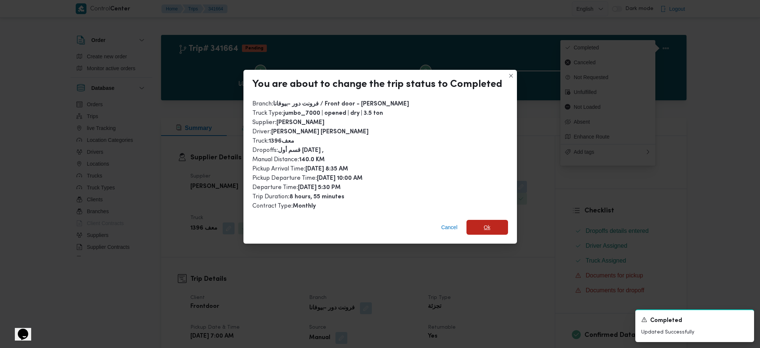
drag, startPoint x: 498, startPoint y: 220, endPoint x: 491, endPoint y: 237, distance: 18.8
click at [497, 220] on span "Ok" at bounding box center [488, 227] width 42 height 15
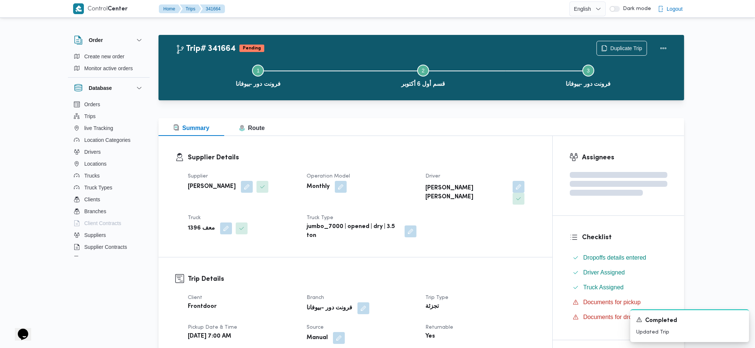
drag, startPoint x: 491, startPoint y: 242, endPoint x: 423, endPoint y: 208, distance: 75.7
click at [489, 238] on div "Supplier Details Supplier [PERSON_NAME] Operation Model Monthly Driver [PERSON_…" at bounding box center [356, 196] width 394 height 121
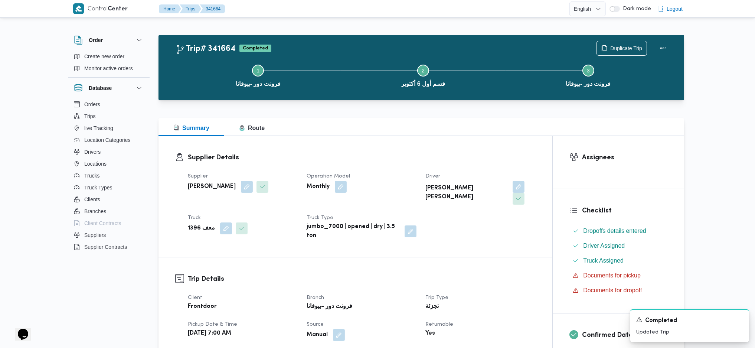
click at [366, 146] on div "Supplier Details Supplier [PERSON_NAME] Operation Model Monthly Driver [PERSON_…" at bounding box center [356, 196] width 394 height 121
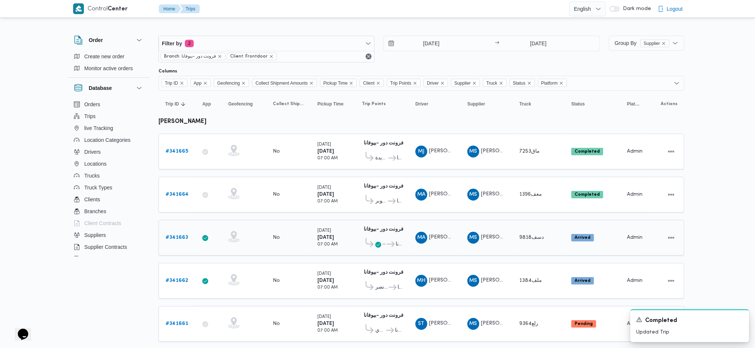
click at [169, 235] on b "# 341663" at bounding box center [177, 237] width 23 height 5
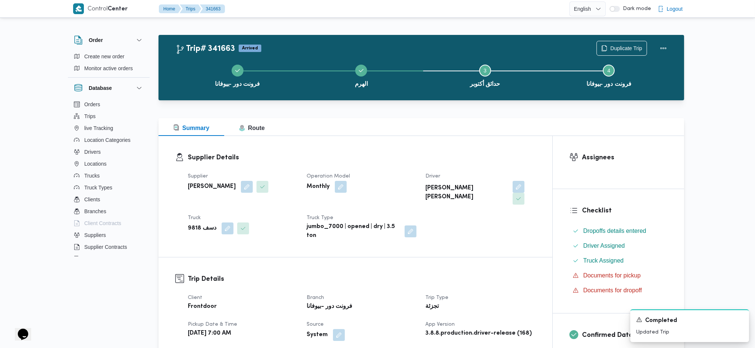
scroll to position [346, 0]
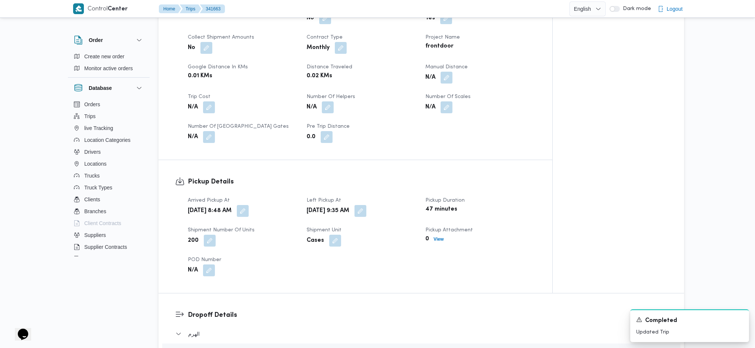
click at [452, 72] on button "button" at bounding box center [447, 78] width 12 height 12
click at [411, 107] on div "You are in a dialog. To close this dialog, hit escape. Manual Distance Save" at bounding box center [448, 92] width 129 height 34
click at [417, 95] on input "Manual Distance" at bounding box center [427, 95] width 74 height 15
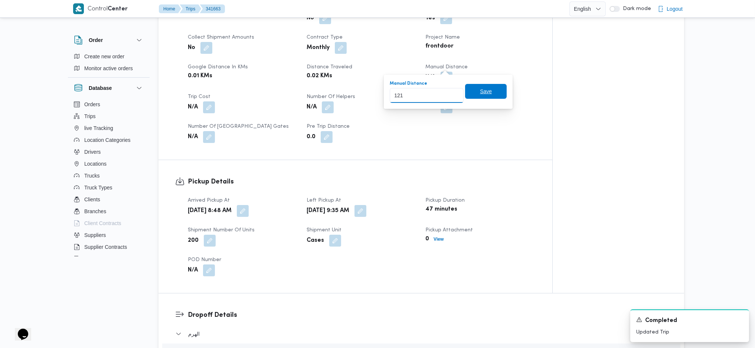
type input "121"
click at [472, 92] on span "Save" at bounding box center [486, 91] width 42 height 15
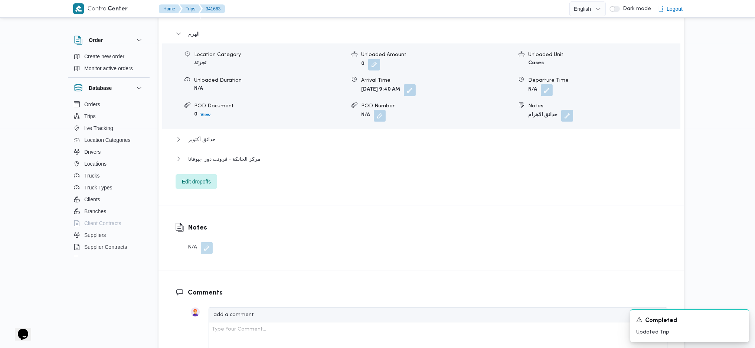
scroll to position [646, 0]
click at [244, 154] on span "مركز الخانكة - فرونت دور -بيوفانا" at bounding box center [224, 158] width 72 height 9
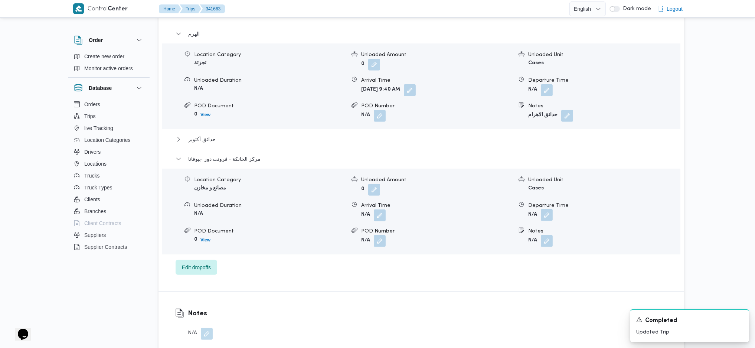
click at [550, 209] on button "button" at bounding box center [547, 215] width 12 height 12
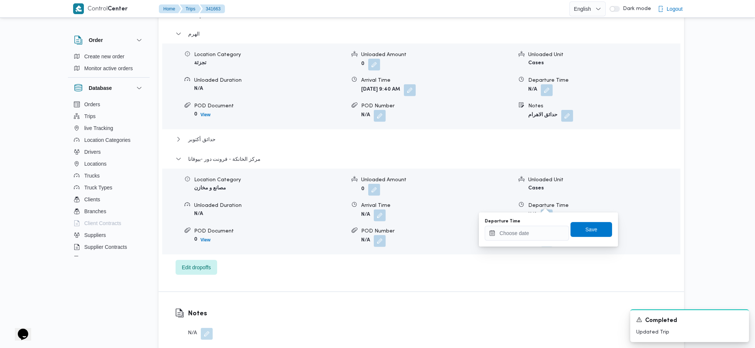
click at [535, 225] on div "Departure Time" at bounding box center [527, 229] width 84 height 22
click at [540, 236] on input "Departure Time" at bounding box center [527, 233] width 84 height 15
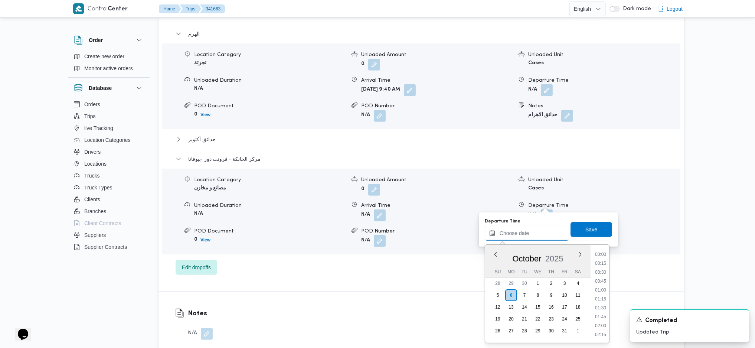
scroll to position [598, 0]
click at [604, 286] on li "17:45" at bounding box center [600, 289] width 17 height 7
type input "[DATE] 17:45"
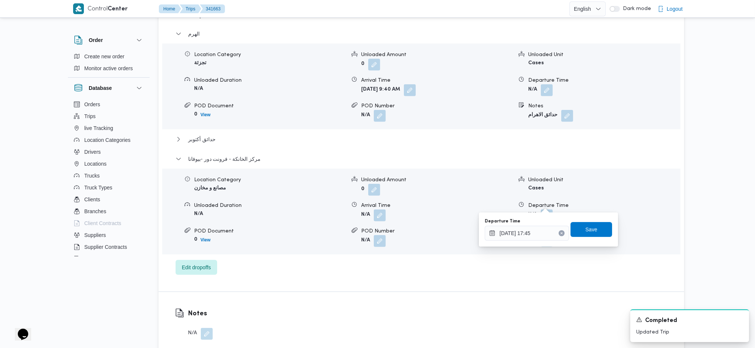
click at [587, 221] on div "Departure Time [DATE] 17:45 Save" at bounding box center [548, 230] width 129 height 24
click at [587, 224] on span "Save" at bounding box center [592, 229] width 42 height 15
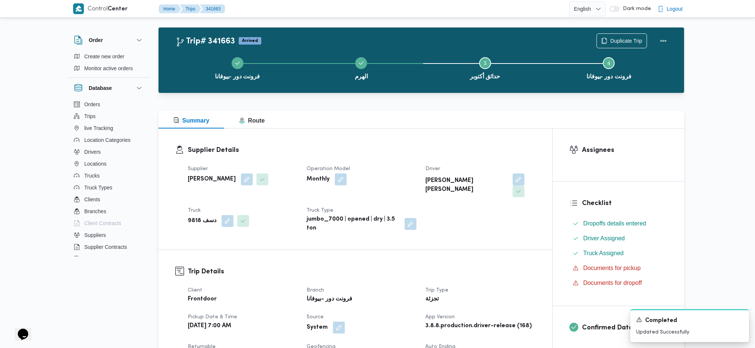
scroll to position [0, 0]
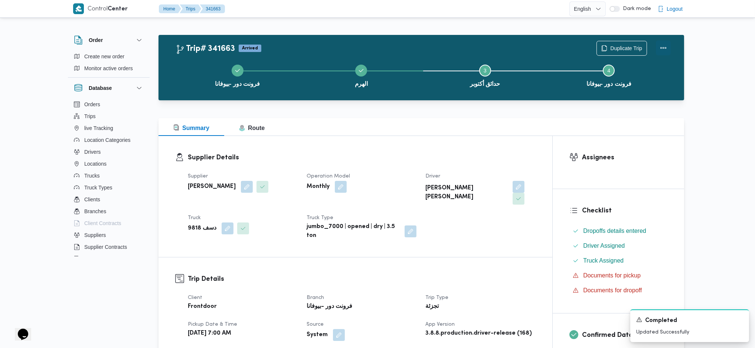
click at [668, 51] on button "Actions" at bounding box center [663, 47] width 15 height 15
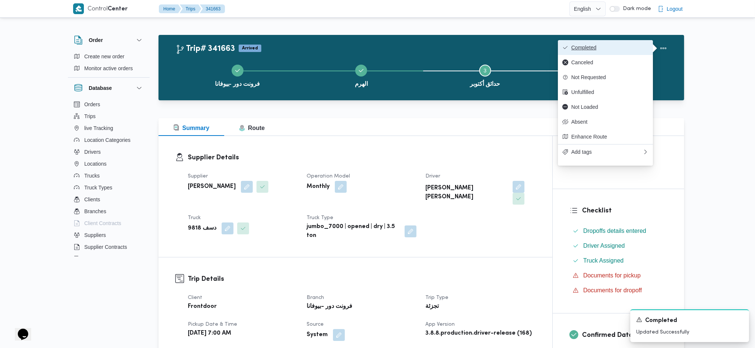
click at [596, 42] on button "Completed" at bounding box center [605, 47] width 95 height 15
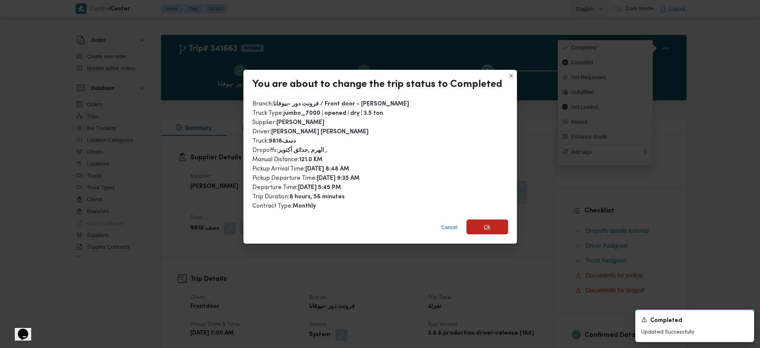
click at [496, 226] on span "Ok" at bounding box center [488, 226] width 42 height 15
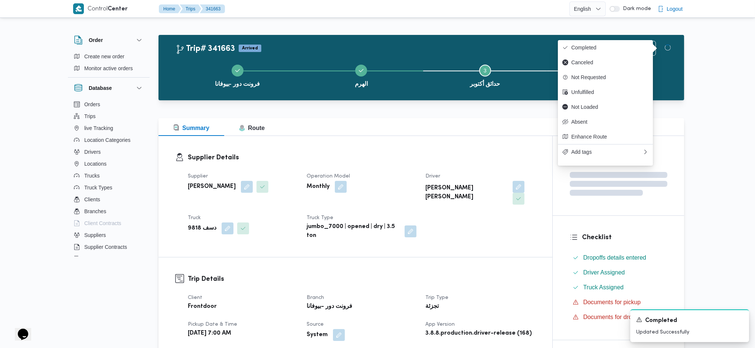
click at [507, 274] on h3 "Trip Details" at bounding box center [362, 279] width 348 height 10
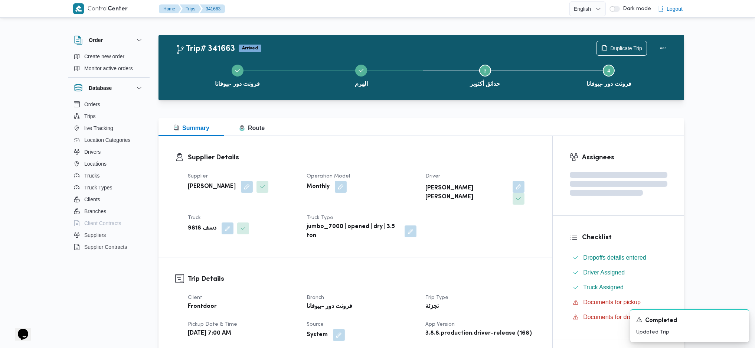
click at [387, 111] on div at bounding box center [422, 113] width 526 height 9
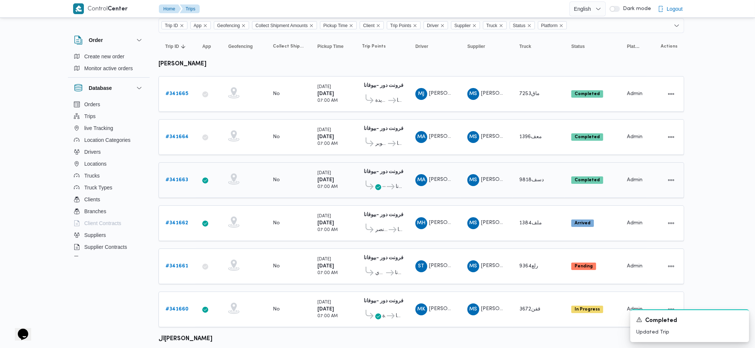
scroll to position [99, 0]
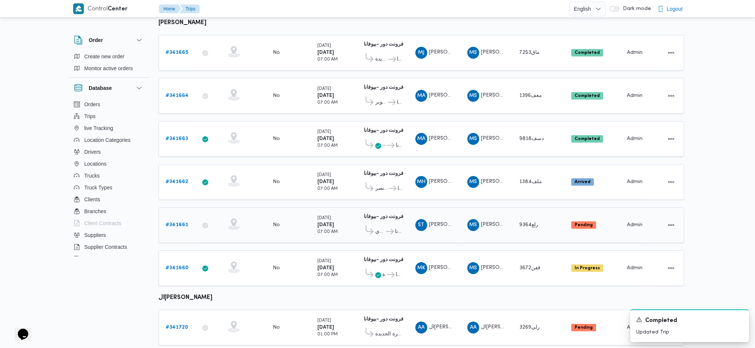
click at [172, 224] on link "# 341661" at bounding box center [177, 225] width 23 height 9
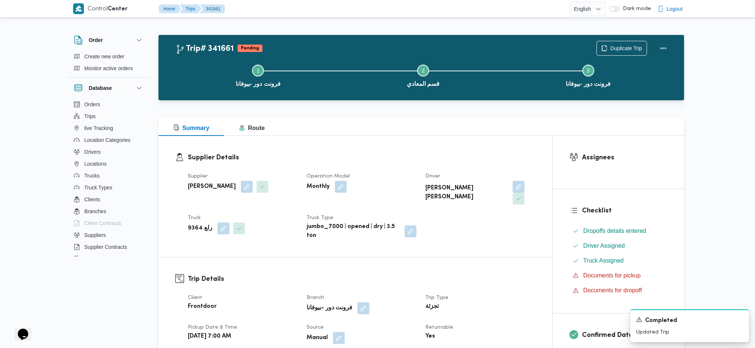
scroll to position [149, 0]
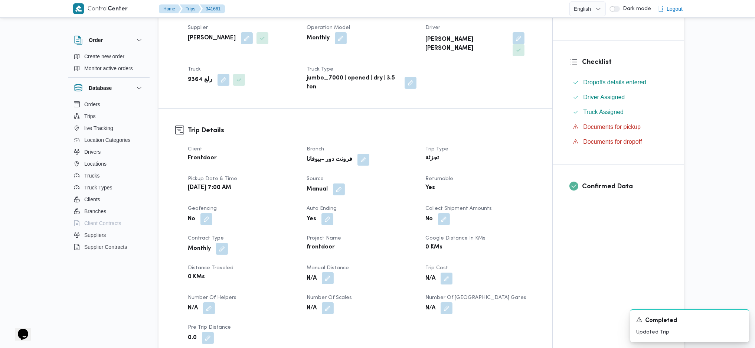
click at [333, 272] on button "button" at bounding box center [328, 278] width 12 height 12
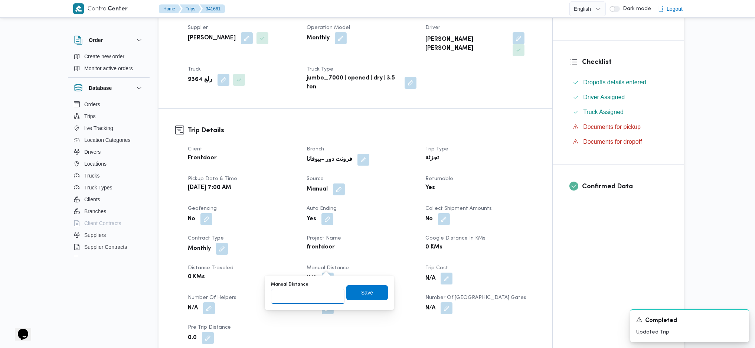
click at [314, 296] on input "Manual Distance" at bounding box center [308, 296] width 74 height 15
type input "133"
click at [372, 291] on span "Save" at bounding box center [367, 292] width 42 height 15
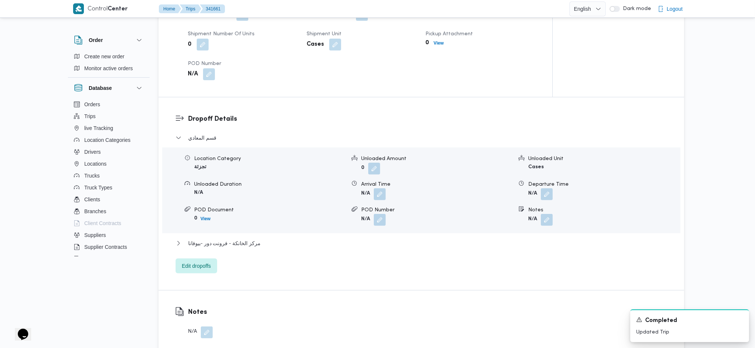
scroll to position [594, 0]
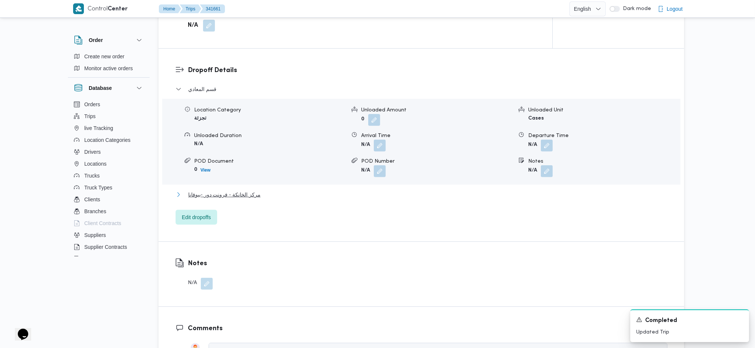
click at [234, 190] on span "مركز الخانكة - فرونت دور -بيوفانا" at bounding box center [224, 194] width 72 height 9
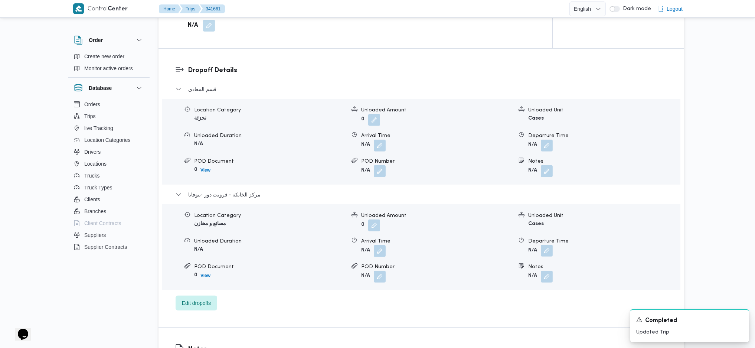
click at [547, 245] on button "button" at bounding box center [547, 251] width 12 height 12
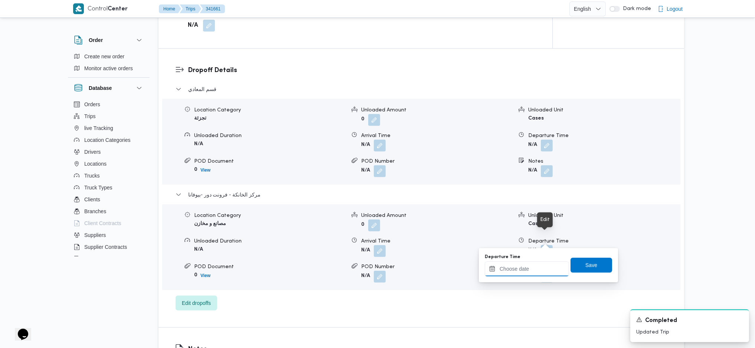
click at [530, 272] on input "Departure Time" at bounding box center [527, 268] width 84 height 15
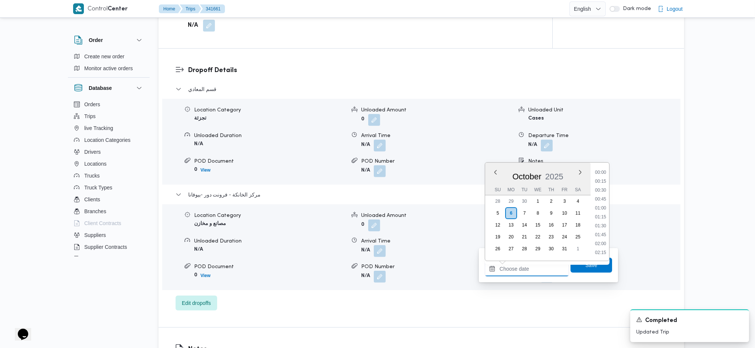
scroll to position [598, 0]
drag, startPoint x: 605, startPoint y: 193, endPoint x: 604, endPoint y: 206, distance: 13.0
click at [605, 193] on li "17:15" at bounding box center [600, 189] width 17 height 7
type input "[DATE] 17:15"
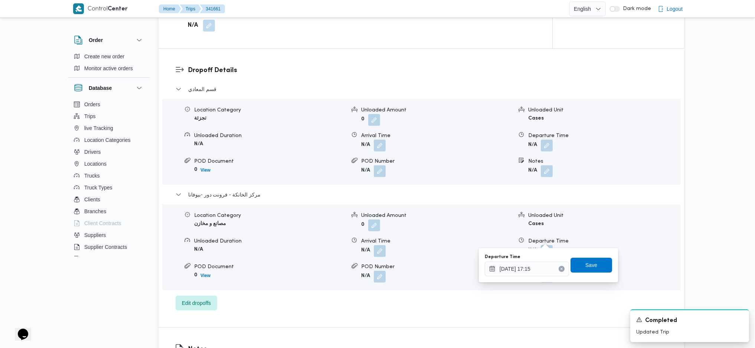
click at [579, 273] on div "Departure Time [DATE] 17:15 Save" at bounding box center [548, 265] width 129 height 24
click at [589, 270] on span "Save" at bounding box center [592, 264] width 42 height 15
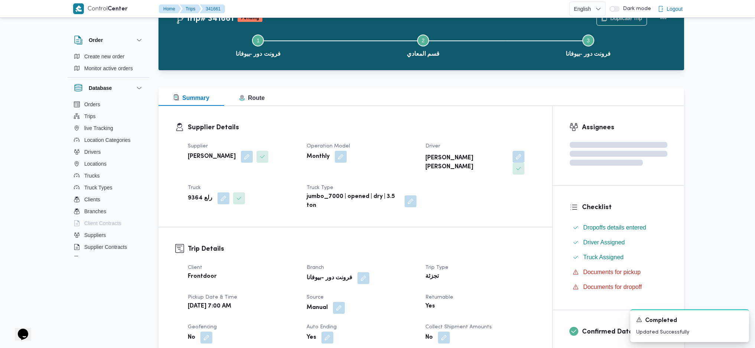
scroll to position [0, 0]
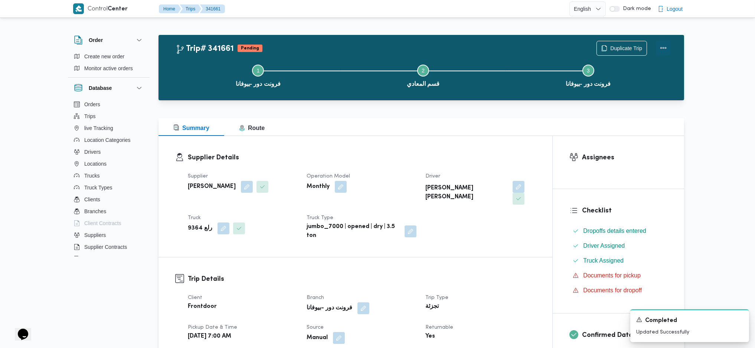
click at [665, 49] on button "Actions" at bounding box center [663, 47] width 15 height 15
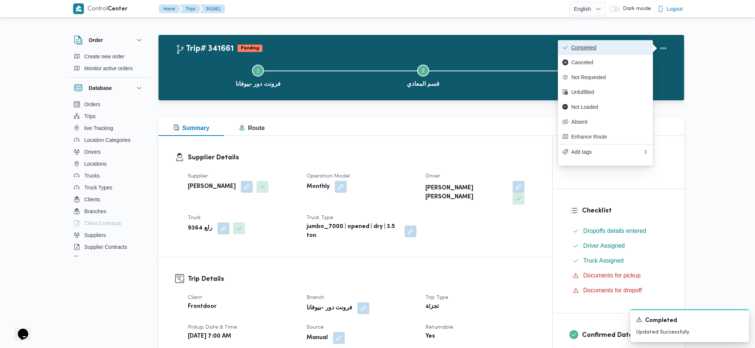
click at [601, 52] on button "Completed" at bounding box center [605, 47] width 95 height 15
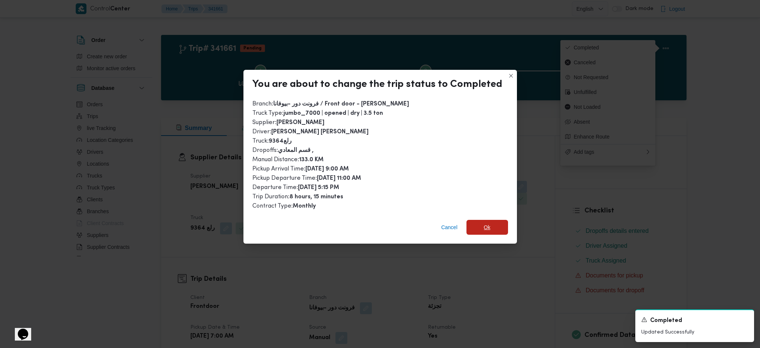
click at [485, 224] on span "Ok" at bounding box center [487, 227] width 7 height 9
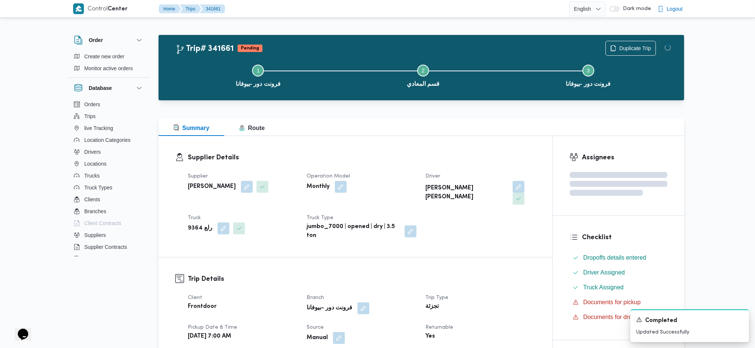
click at [406, 155] on h3 "Supplier Details" at bounding box center [362, 158] width 348 height 10
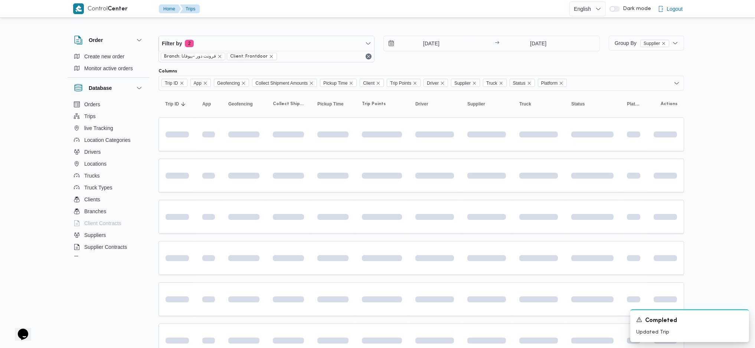
scroll to position [99, 0]
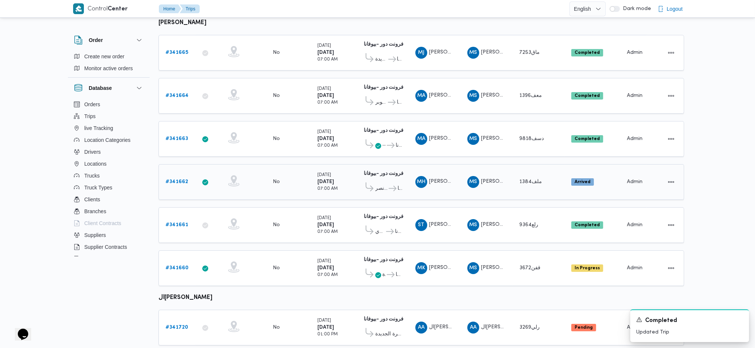
click at [171, 179] on b "# 341662" at bounding box center [177, 181] width 23 height 5
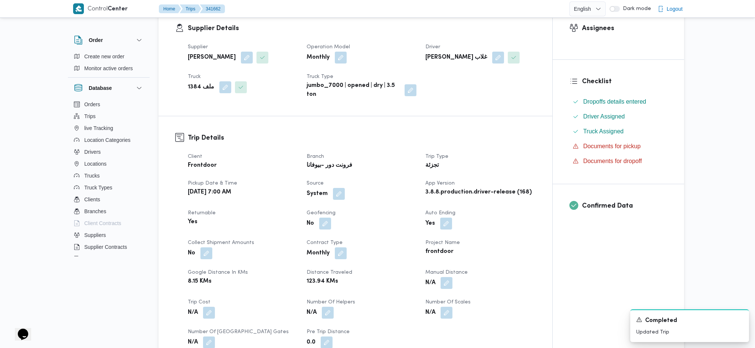
scroll to position [149, 0]
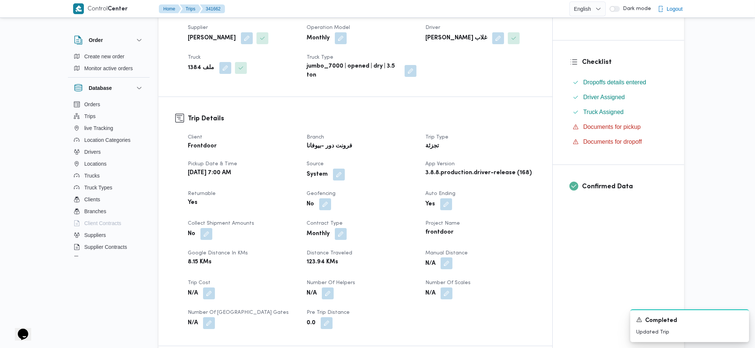
click at [449, 267] on button "button" at bounding box center [447, 263] width 12 height 12
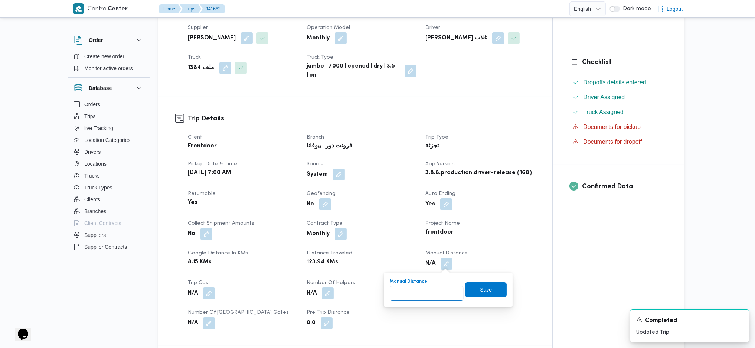
click at [420, 300] on input "Manual Distance" at bounding box center [427, 293] width 74 height 15
type input "0"
type input "90"
click at [480, 289] on span "Save" at bounding box center [486, 289] width 12 height 9
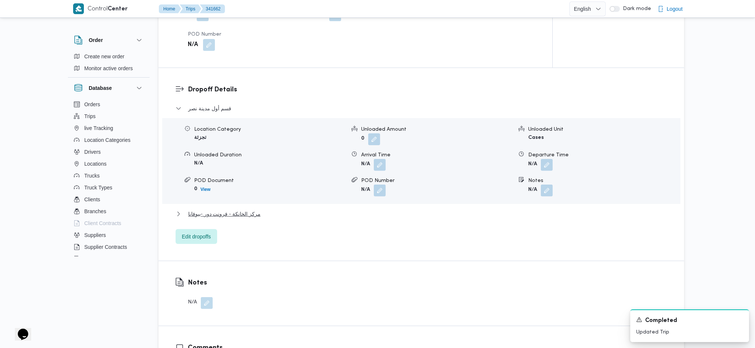
scroll to position [594, 0]
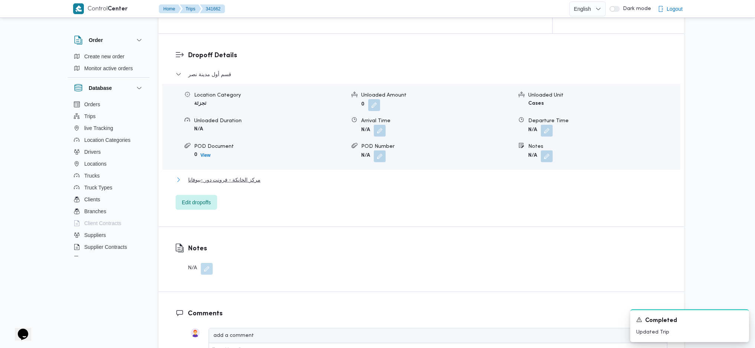
click at [247, 175] on span "مركز الخانكة - فرونت دور -بيوفانا" at bounding box center [224, 179] width 72 height 9
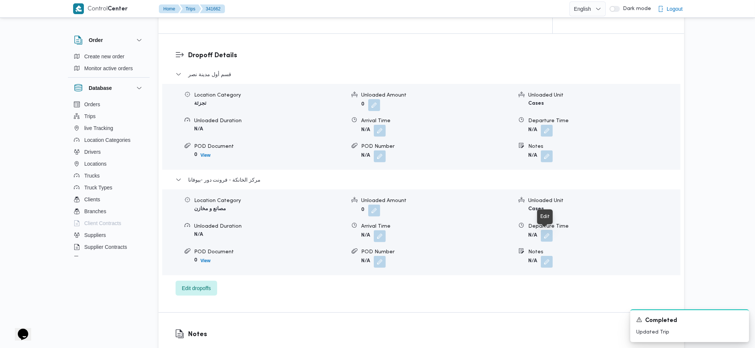
click at [547, 236] on button "button" at bounding box center [547, 236] width 12 height 12
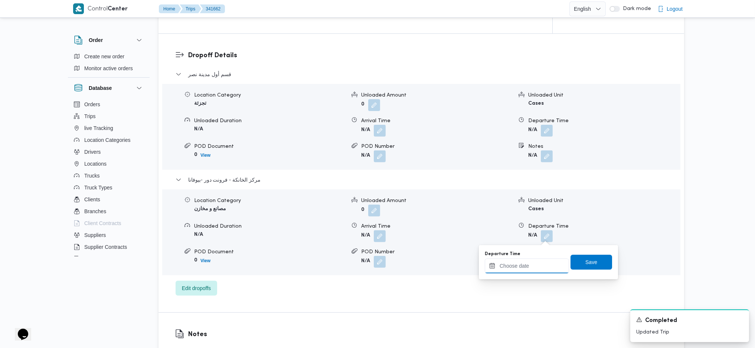
click at [531, 267] on input "Departure Time" at bounding box center [527, 265] width 84 height 15
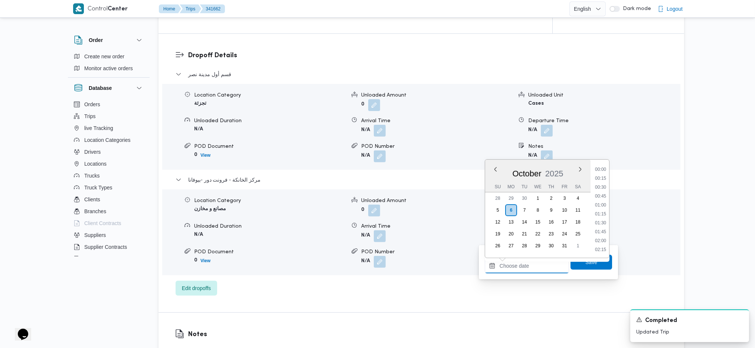
scroll to position [598, 0]
drag, startPoint x: 606, startPoint y: 207, endPoint x: 606, endPoint y: 215, distance: 7.4
click at [606, 207] on li "17:45" at bounding box center [600, 204] width 17 height 7
type input "[DATE] 17:45"
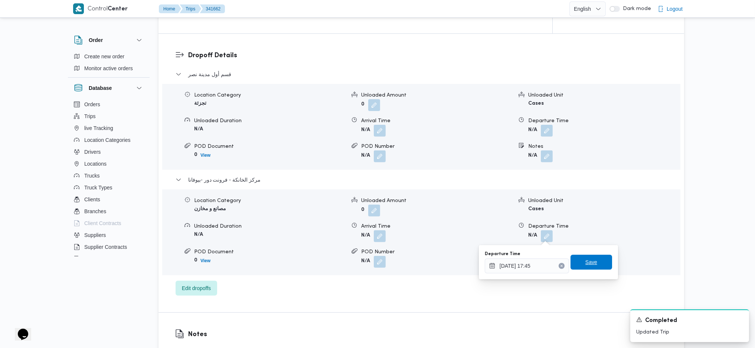
drag, startPoint x: 581, startPoint y: 263, endPoint x: 622, endPoint y: 226, distance: 55.7
click at [586, 263] on span "Save" at bounding box center [592, 262] width 12 height 9
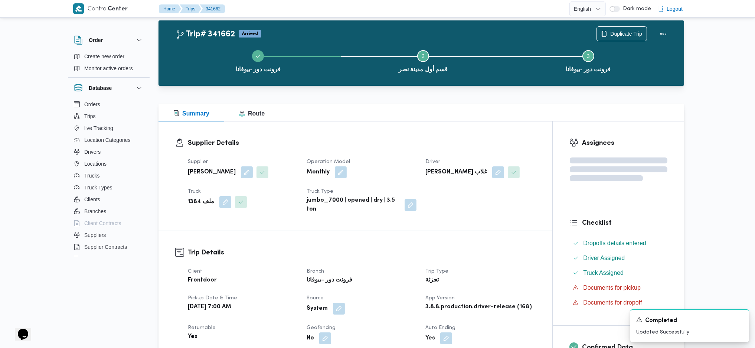
scroll to position [0, 0]
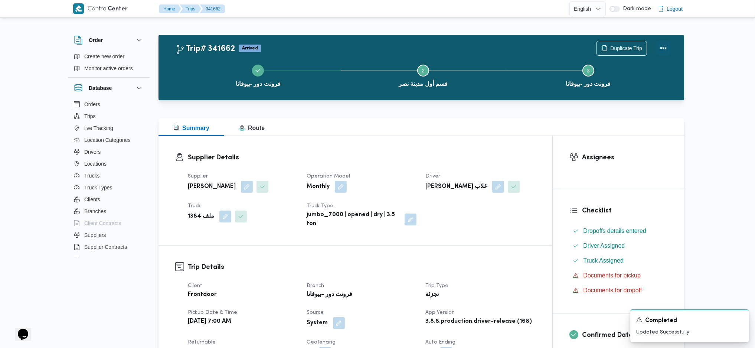
click at [664, 51] on button "Actions" at bounding box center [663, 47] width 15 height 15
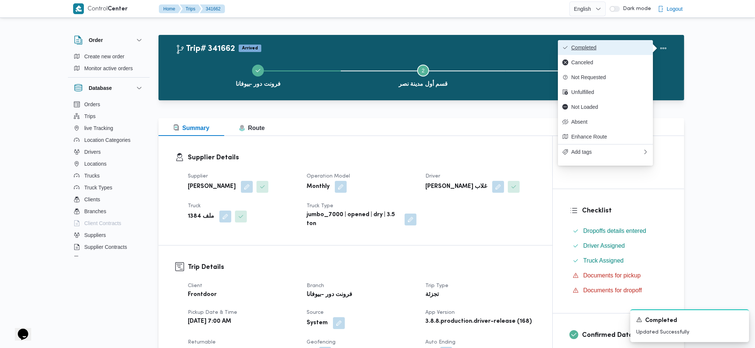
click at [606, 47] on span "Completed" at bounding box center [609, 48] width 77 height 6
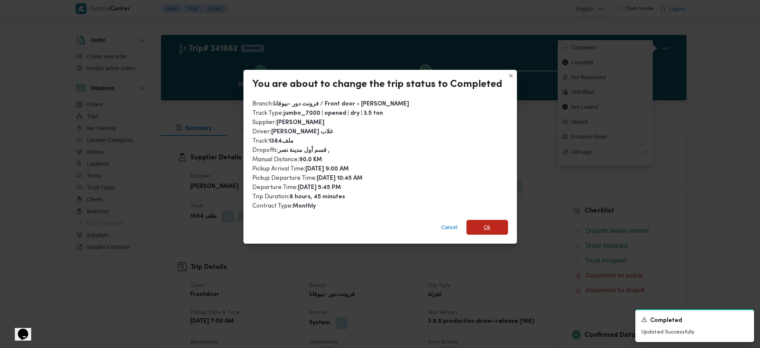
click at [492, 232] on span "Ok" at bounding box center [488, 227] width 42 height 15
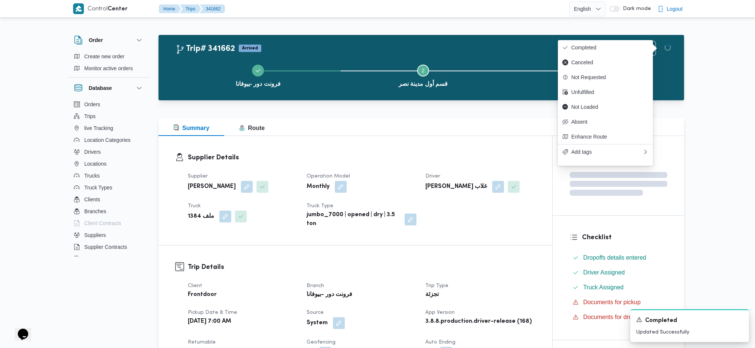
click at [482, 289] on dt "Trip Type" at bounding box center [481, 285] width 110 height 9
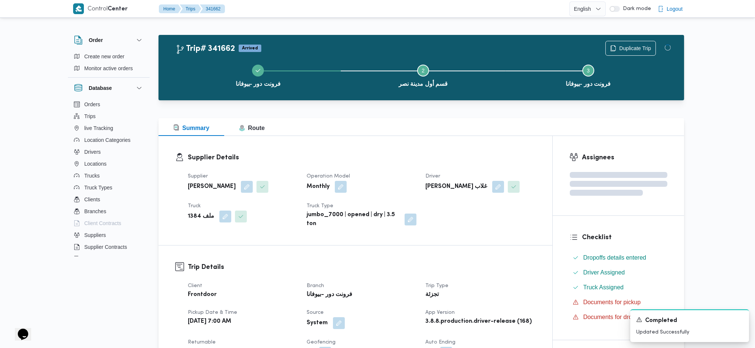
click at [355, 147] on div "Supplier Details Supplier [PERSON_NAME] Operation Model Monthly Driver [PERSON_…" at bounding box center [356, 190] width 394 height 109
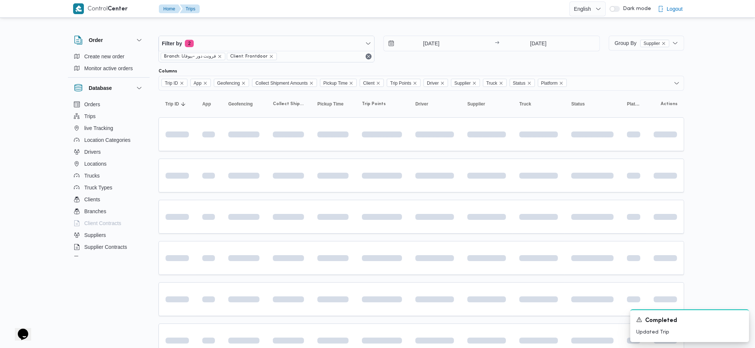
scroll to position [99, 0]
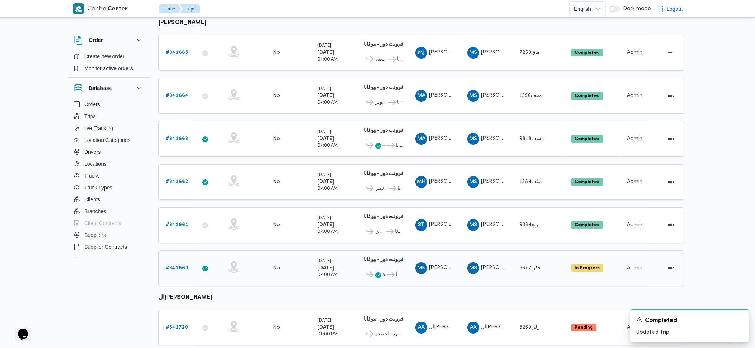
click at [179, 266] on b "# 341660" at bounding box center [177, 268] width 23 height 5
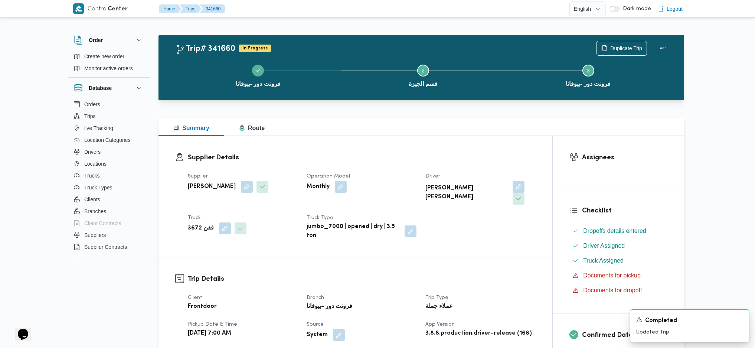
scroll to position [247, 0]
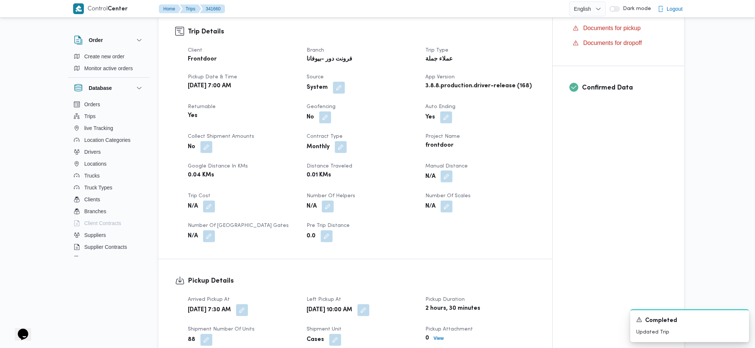
click at [447, 170] on button "button" at bounding box center [447, 176] width 12 height 12
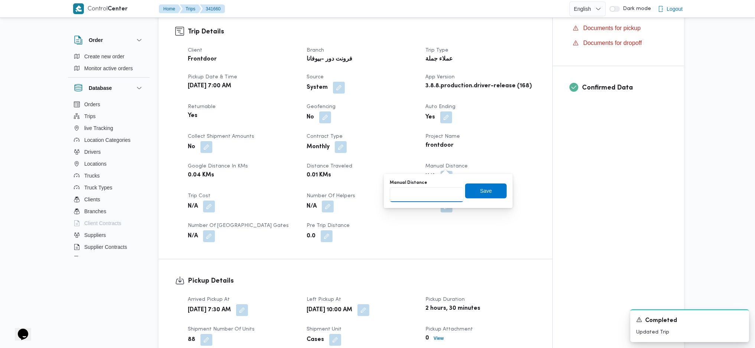
click at [412, 197] on input "Manual Distance" at bounding box center [427, 194] width 74 height 15
type input "110"
click at [480, 193] on span "Save" at bounding box center [486, 190] width 12 height 9
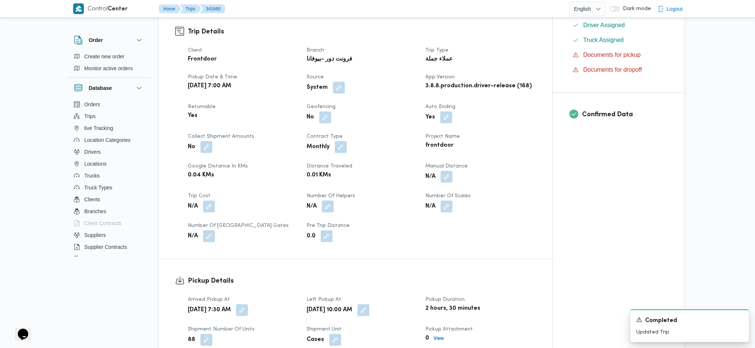
scroll to position [495, 0]
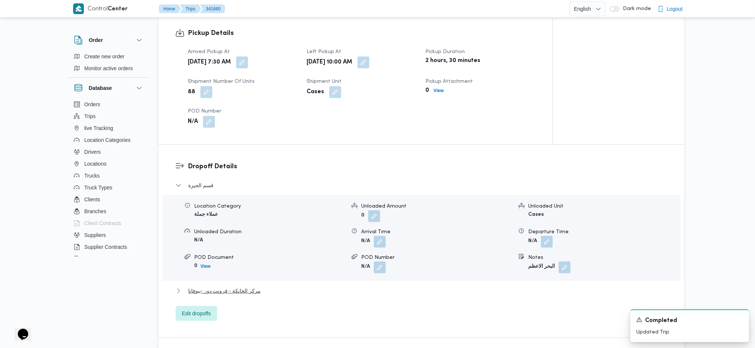
click at [247, 286] on span "مركز الخانكة - فرونت دور -بيوفانا" at bounding box center [224, 290] width 72 height 9
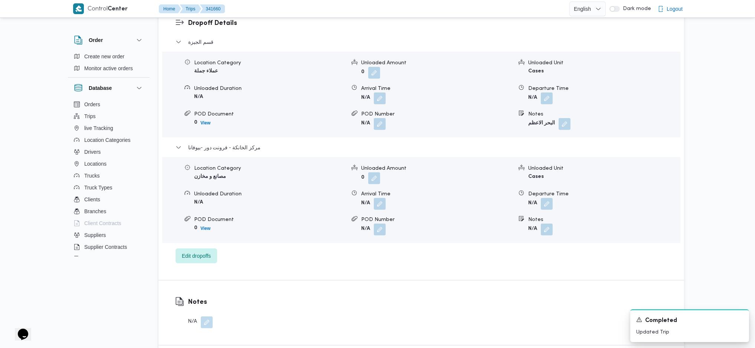
scroll to position [693, 0]
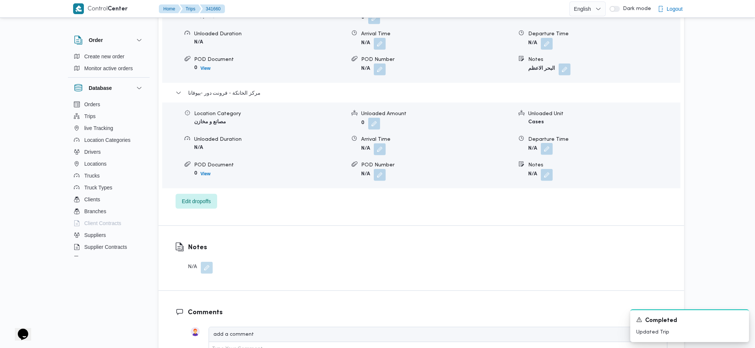
click at [548, 143] on button "button" at bounding box center [547, 149] width 12 height 12
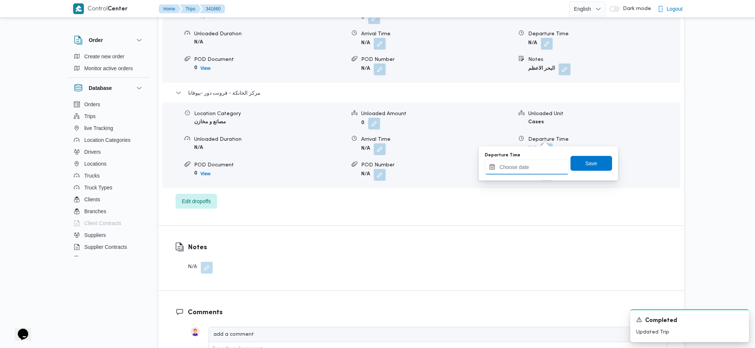
click at [519, 166] on input "Departure Time" at bounding box center [527, 167] width 84 height 15
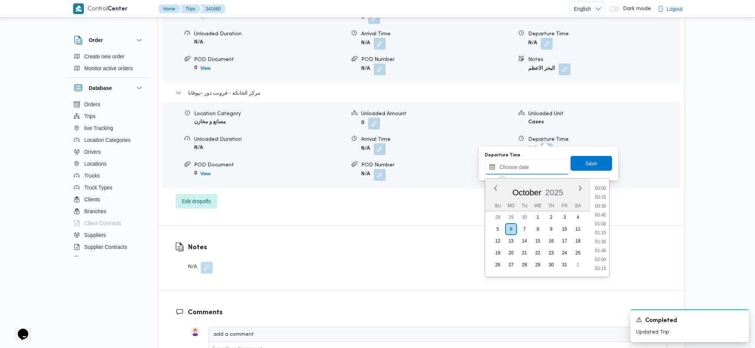
scroll to position [598, 0]
click at [604, 232] on li "18:00" at bounding box center [600, 231] width 17 height 7
type input "[DATE] 18:00"
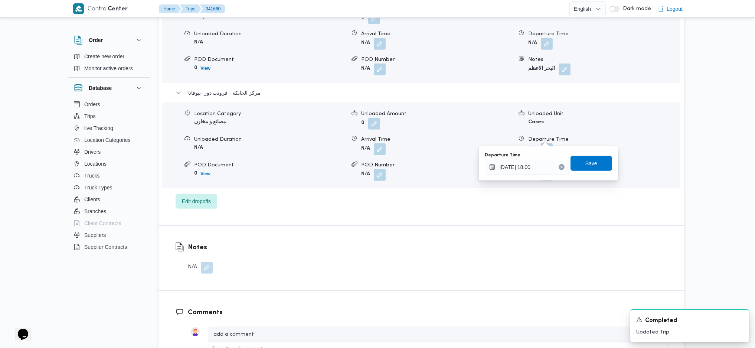
click at [584, 171] on div "Departure Time [DATE] 18:00 Save" at bounding box center [548, 164] width 129 height 24
click at [586, 162] on span "Save" at bounding box center [592, 163] width 12 height 9
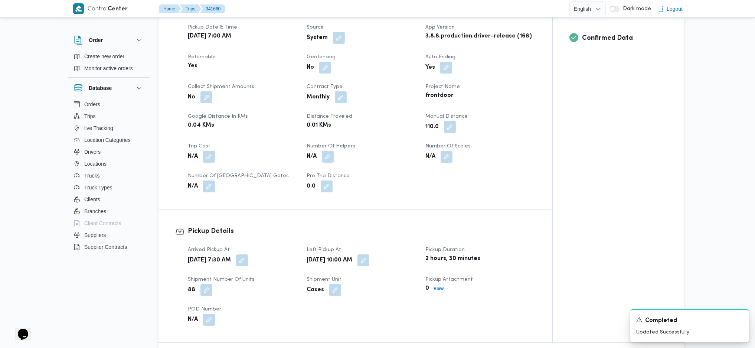
scroll to position [0, 0]
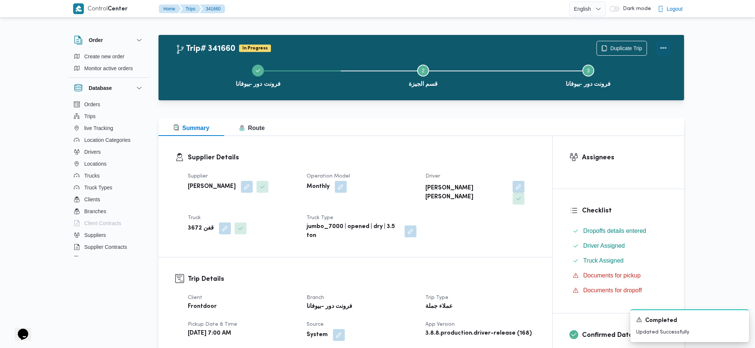
click at [670, 52] on button "Actions" at bounding box center [663, 47] width 15 height 15
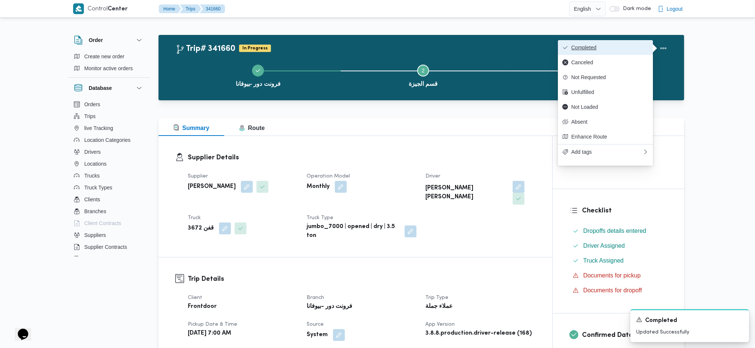
click at [616, 42] on button "Completed" at bounding box center [605, 47] width 95 height 15
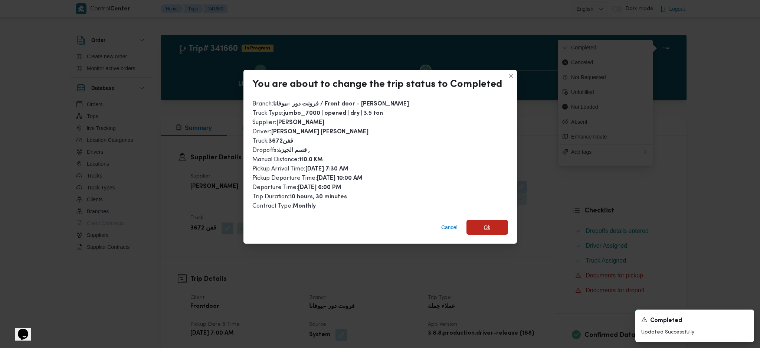
click at [489, 230] on span "Ok" at bounding box center [488, 227] width 42 height 15
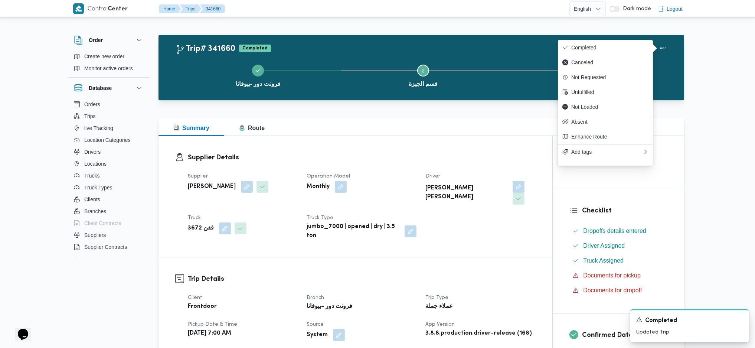
click at [428, 239] on div "Supplier Details Supplier [PERSON_NAME] Operation Model Monthly Driver [PERSON_…" at bounding box center [356, 196] width 394 height 121
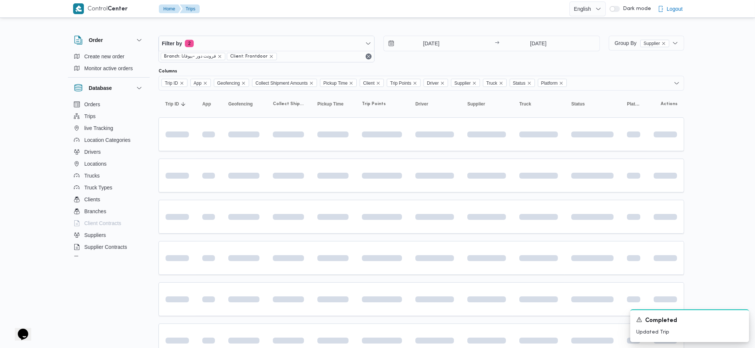
scroll to position [99, 0]
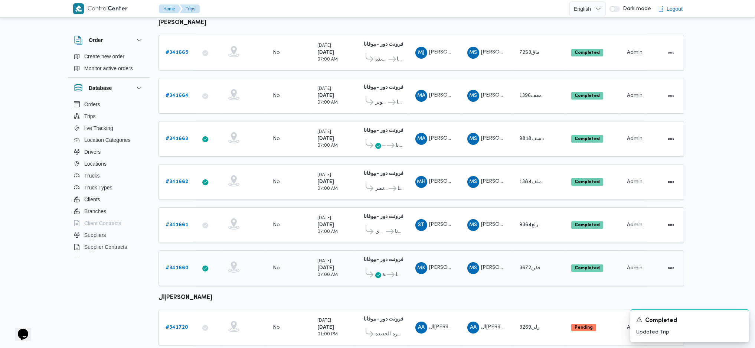
click at [377, 272] on icon at bounding box center [378, 275] width 6 height 6
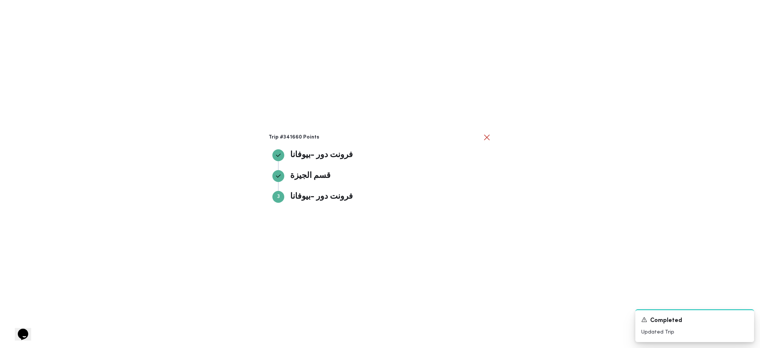
click at [538, 127] on div "Trip #341660 Points فرونت دور -ب[PERSON_NAME] دور -بيوفانا قسم الجيزة قسم الجيز…" at bounding box center [380, 174] width 760 height 348
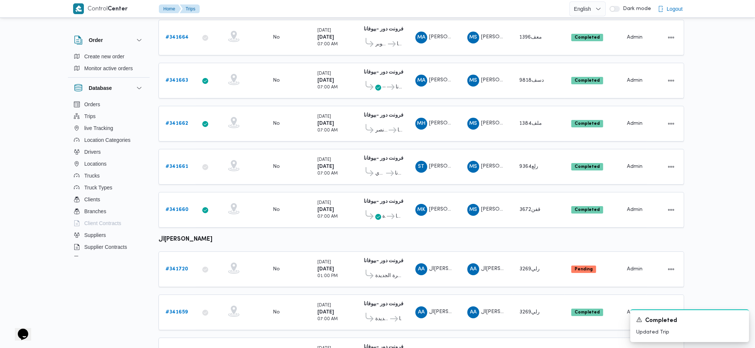
scroll to position [198, 0]
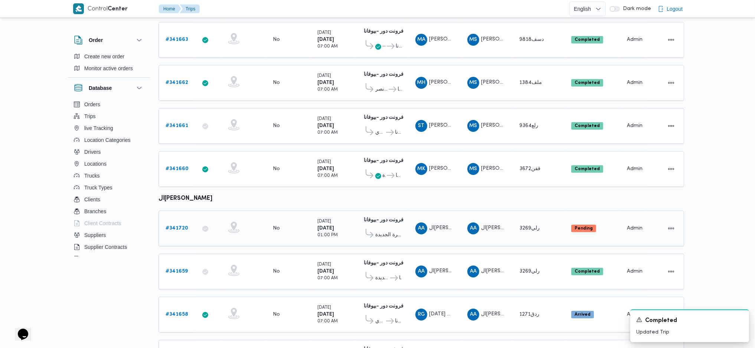
click at [169, 224] on link "# 341720" at bounding box center [177, 228] width 23 height 9
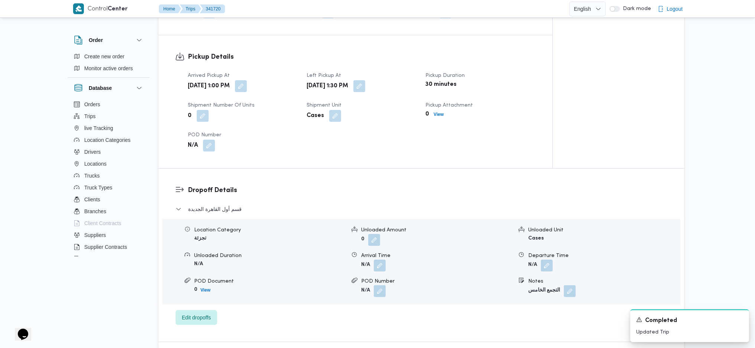
scroll to position [495, 0]
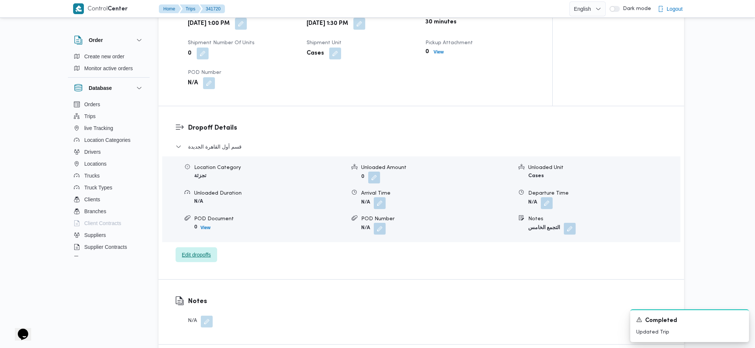
click at [205, 260] on span "Edit dropoffs" at bounding box center [197, 254] width 42 height 15
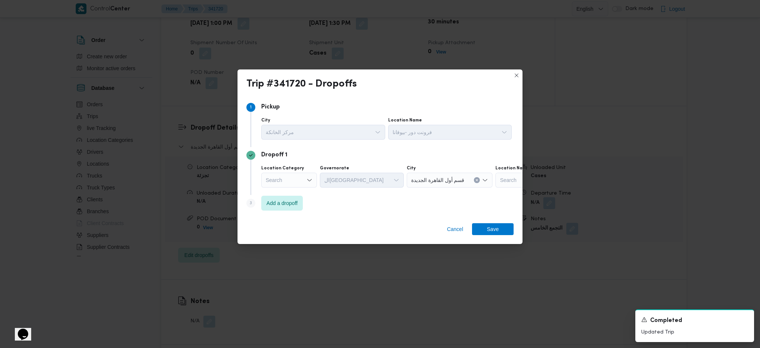
click at [395, 218] on div "Cancel Save" at bounding box center [380, 230] width 285 height 27
click at [448, 232] on span "Cancel" at bounding box center [455, 229] width 16 height 9
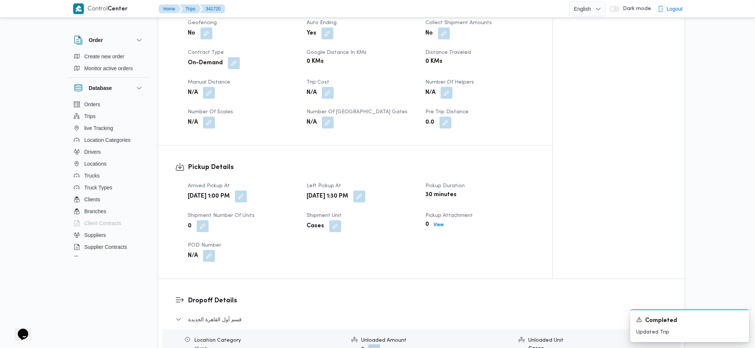
scroll to position [247, 0]
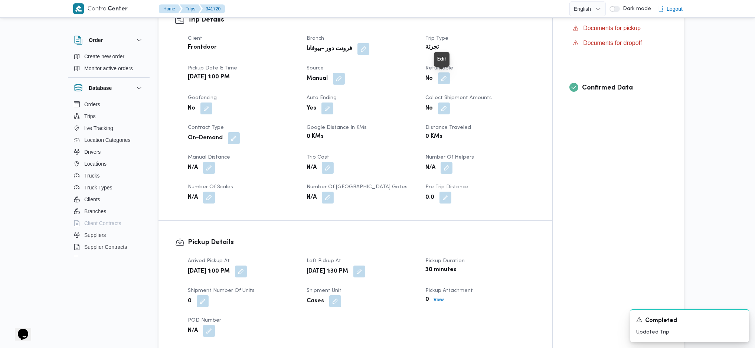
click at [441, 79] on button "button" at bounding box center [444, 78] width 12 height 12
click at [430, 98] on label "Is the trip will return to pickup after finish?" at bounding box center [424, 101] width 114 height 9
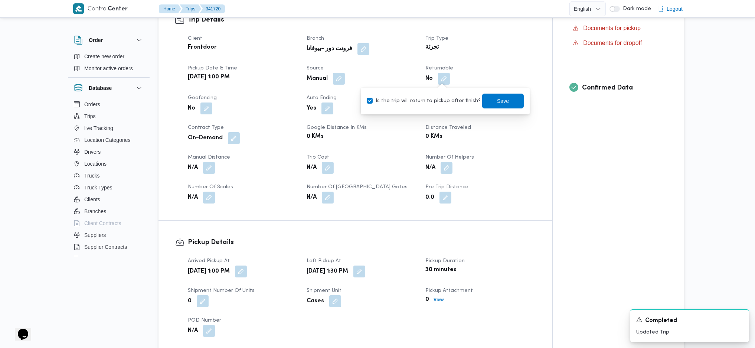
checkbox input "true"
click at [512, 102] on span "Save" at bounding box center [503, 100] width 42 height 15
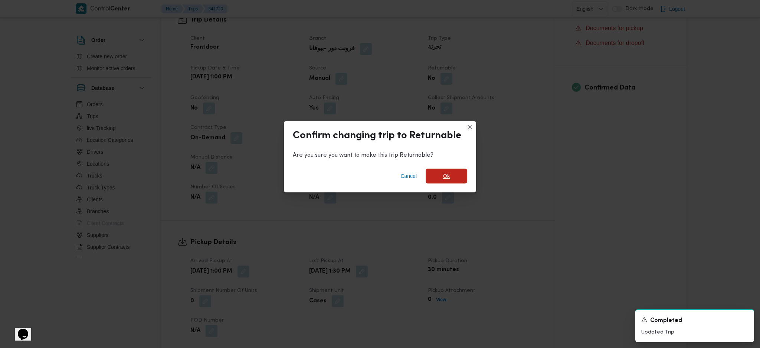
click at [455, 173] on span "Ok" at bounding box center [447, 176] width 42 height 15
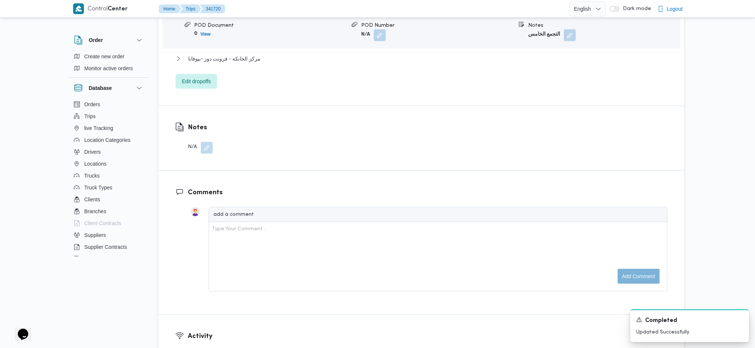
scroll to position [693, 0]
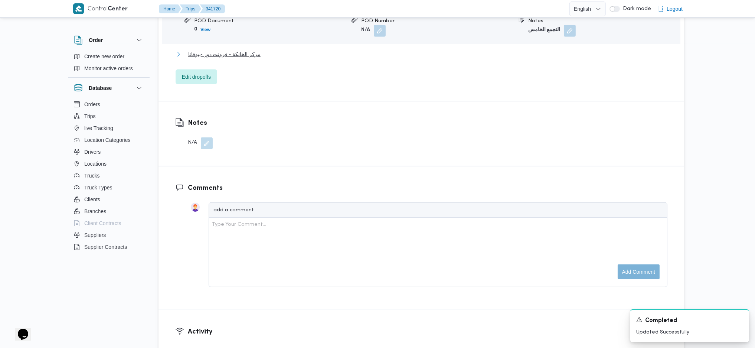
click at [246, 52] on span "مركز الخانكة - فرونت دور -بيوفانا" at bounding box center [224, 54] width 72 height 9
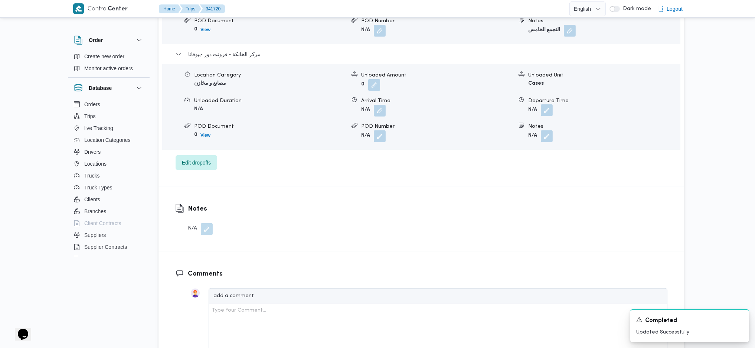
click at [543, 110] on button "button" at bounding box center [547, 110] width 12 height 12
click at [532, 134] on input "Departure Time" at bounding box center [527, 140] width 84 height 15
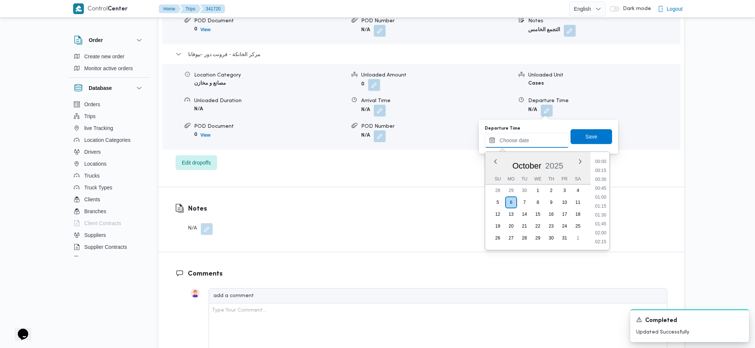
scroll to position [607, 0]
click at [598, 215] on li "18:30" at bounding box center [600, 214] width 17 height 7
type input "[DATE] 18:30"
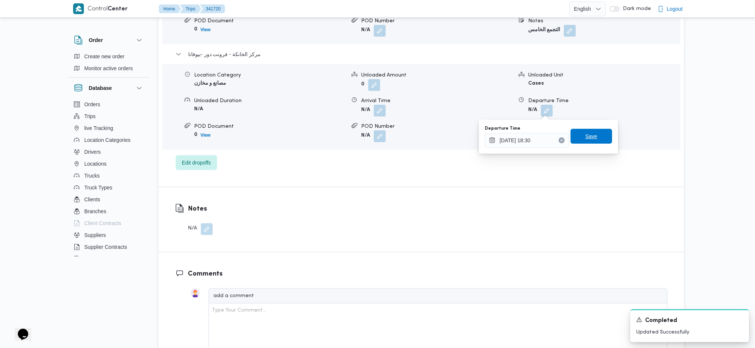
click at [587, 136] on span "Save" at bounding box center [592, 136] width 12 height 9
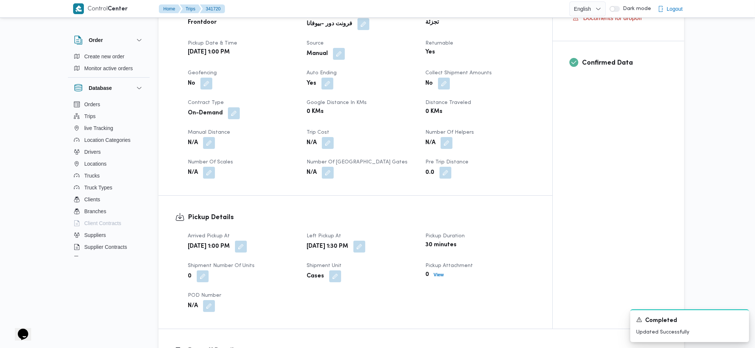
scroll to position [198, 0]
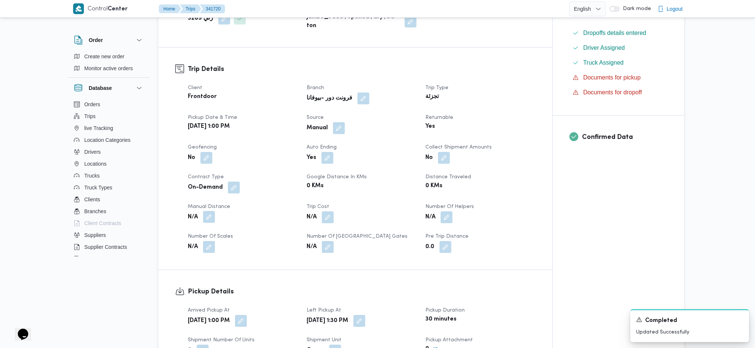
click at [210, 216] on button "button" at bounding box center [209, 217] width 12 height 12
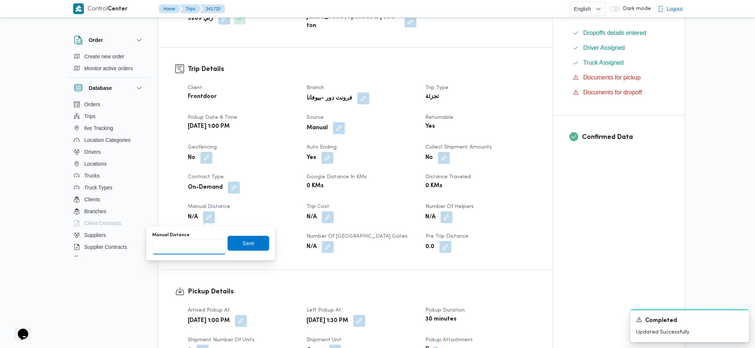
click at [195, 250] on input "Manual Distance" at bounding box center [189, 247] width 74 height 15
type input "120"
click at [247, 241] on span "Save" at bounding box center [249, 242] width 42 height 15
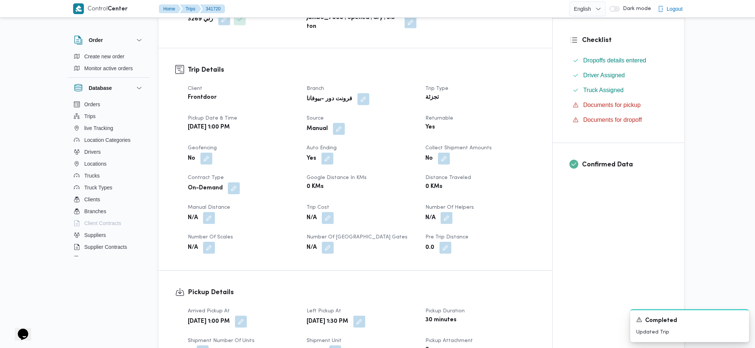
scroll to position [0, 0]
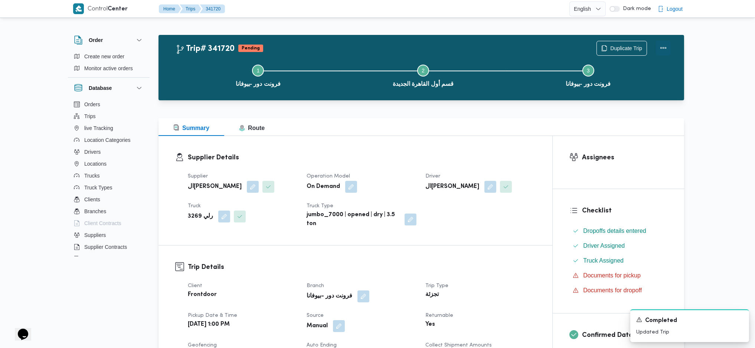
click at [665, 48] on button "Actions" at bounding box center [663, 47] width 15 height 15
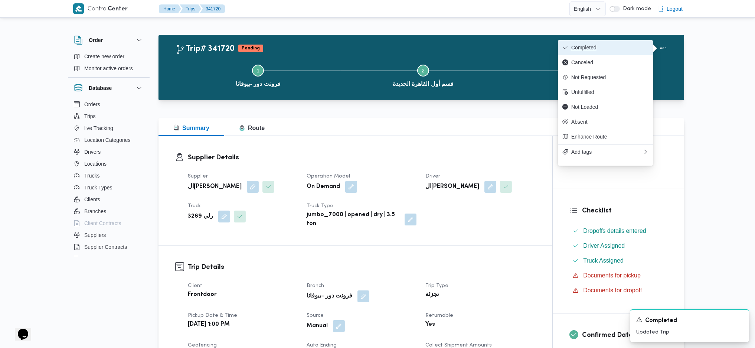
click at [583, 41] on button "Completed" at bounding box center [605, 47] width 95 height 15
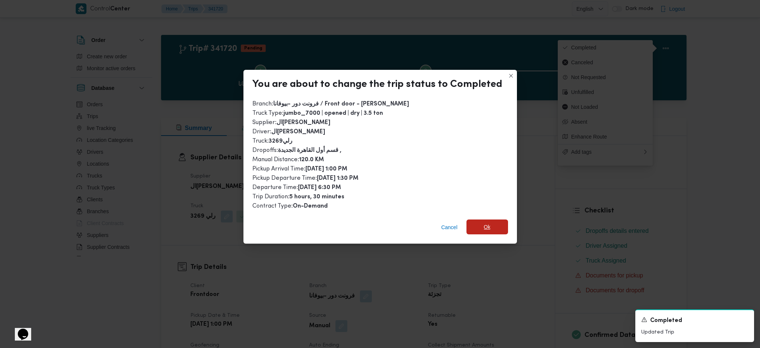
click at [484, 225] on span "Ok" at bounding box center [487, 226] width 7 height 9
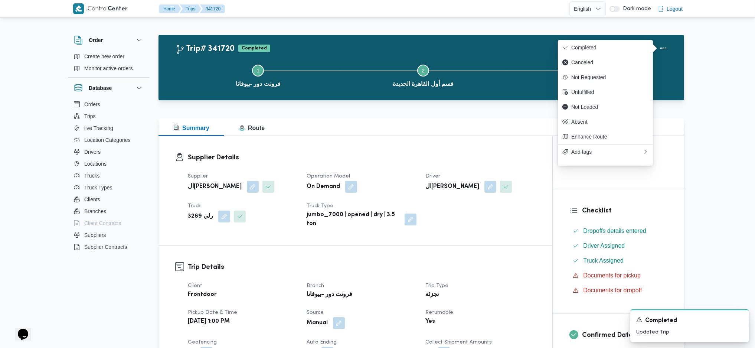
click at [437, 137] on div "Supplier Details Supplier ال[PERSON_NAME] Operation Model On Demand Driver ال[P…" at bounding box center [356, 190] width 394 height 109
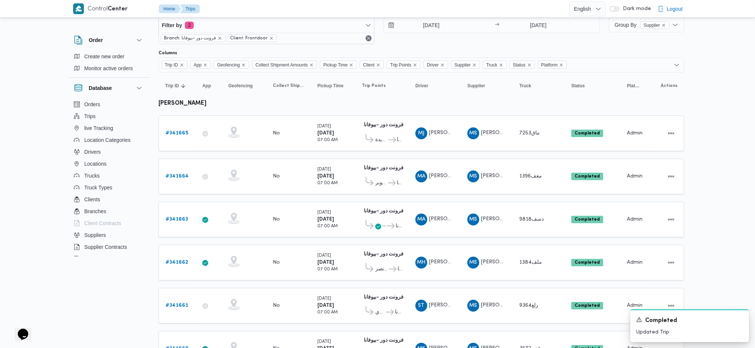
scroll to position [266, 0]
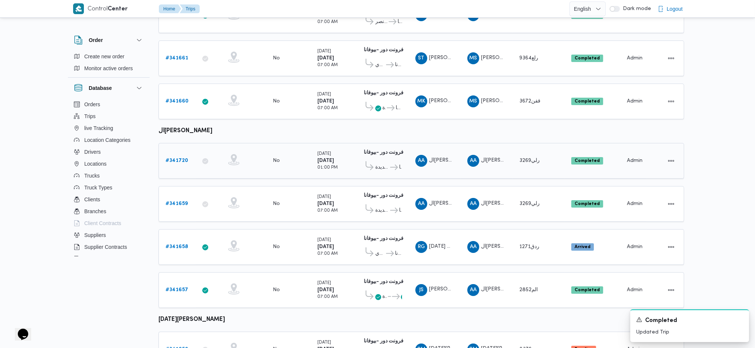
click at [180, 156] on link "# 341720" at bounding box center [177, 160] width 23 height 9
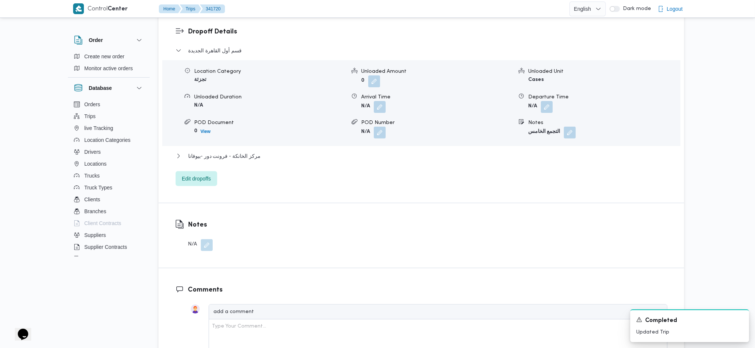
scroll to position [711, 0]
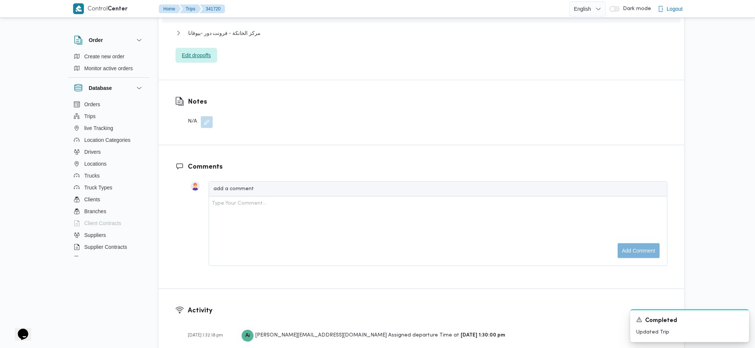
click at [198, 52] on span "Edit dropoffs" at bounding box center [196, 55] width 29 height 9
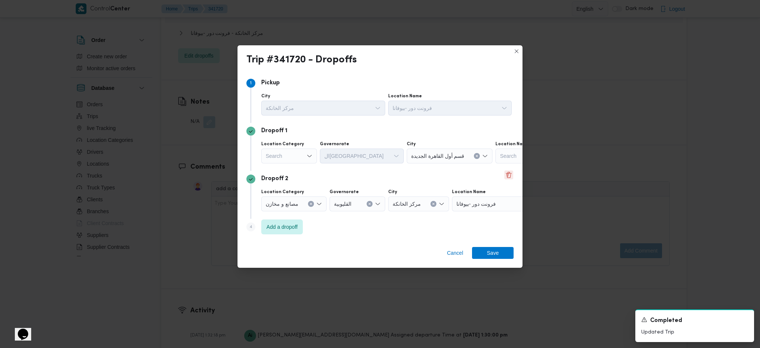
click at [509, 172] on button "Delete" at bounding box center [509, 174] width 9 height 9
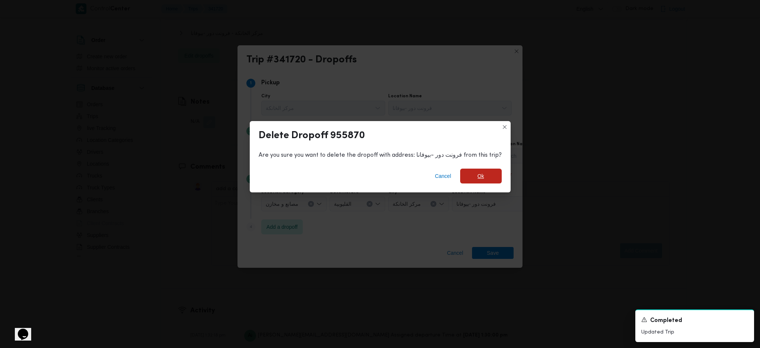
drag, startPoint x: 476, startPoint y: 169, endPoint x: 478, endPoint y: 175, distance: 6.6
click at [479, 169] on span "Ok" at bounding box center [481, 176] width 42 height 15
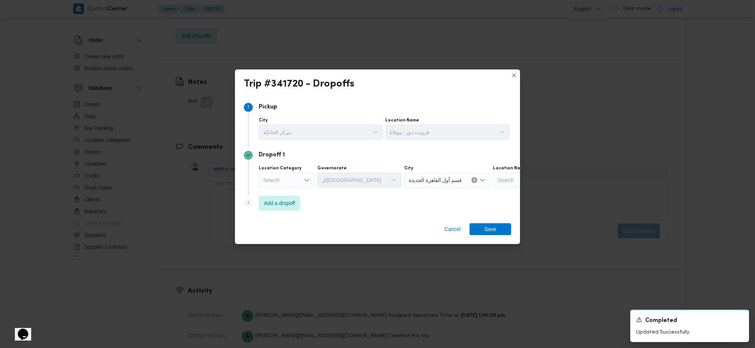
click at [447, 222] on div "Cancel Save" at bounding box center [377, 230] width 285 height 27
click at [451, 229] on span "Cancel" at bounding box center [452, 229] width 16 height 9
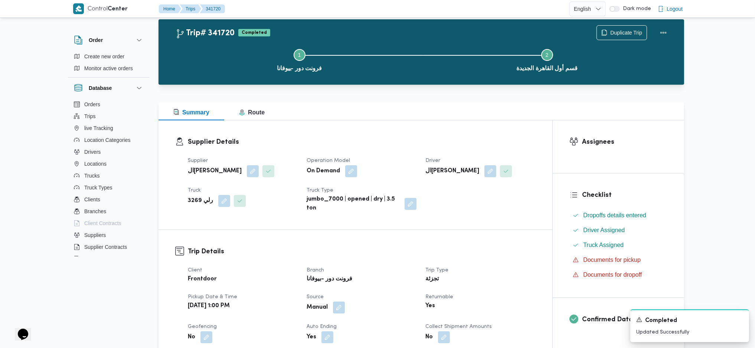
scroll to position [0, 0]
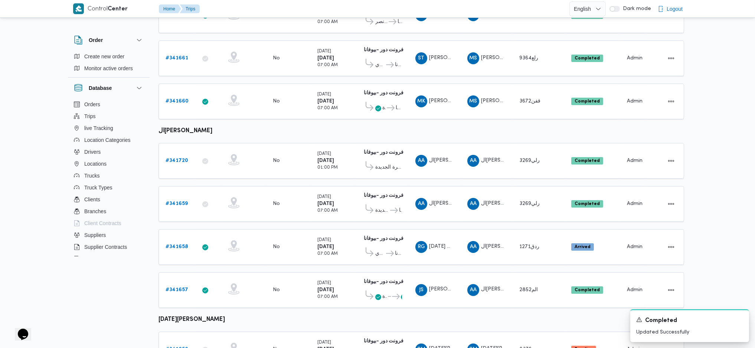
scroll to position [285, 0]
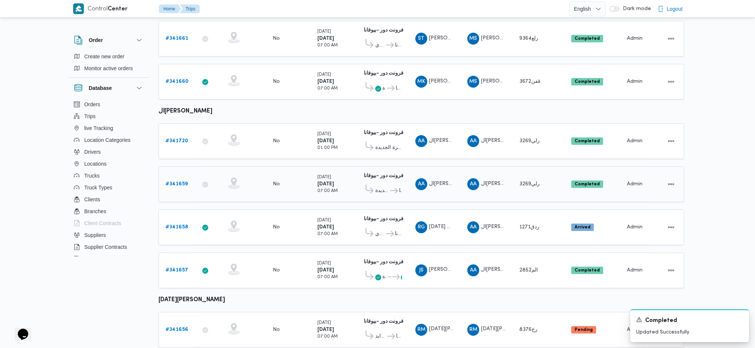
click at [173, 166] on td "Trip ID # 341659" at bounding box center [177, 184] width 37 height 36
click at [173, 180] on link "# 341659" at bounding box center [177, 184] width 22 height 9
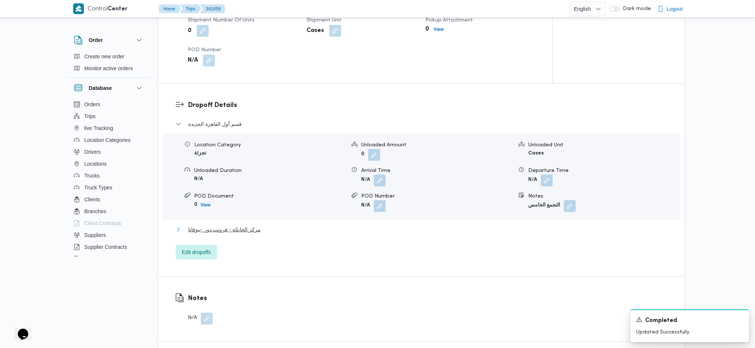
click at [253, 234] on span "مركز الخانكة - فرونت دور -بيوفانا" at bounding box center [224, 229] width 72 height 9
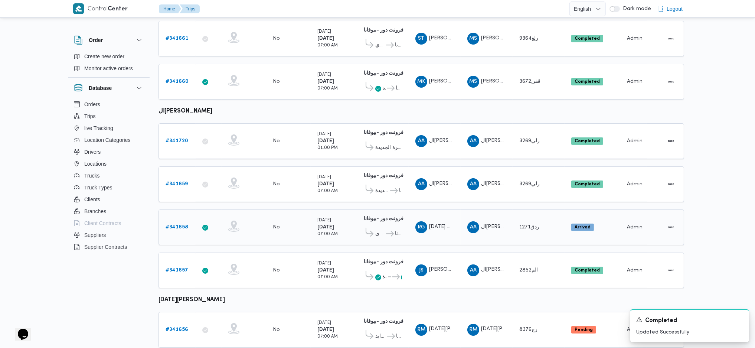
scroll to position [305, 0]
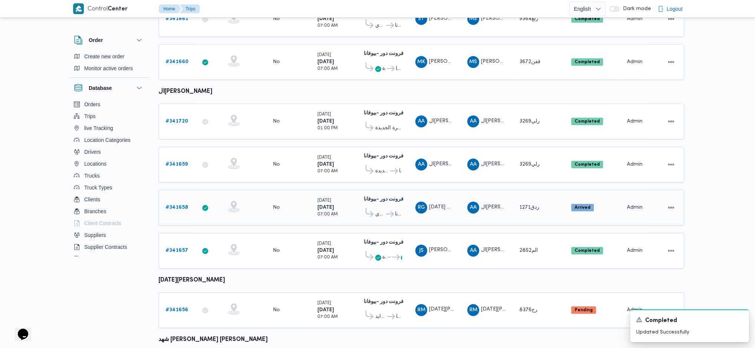
click at [176, 205] on b "# 341658" at bounding box center [177, 207] width 23 height 5
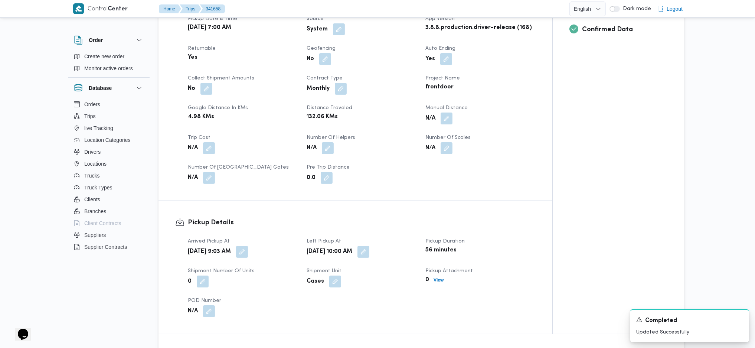
scroll to position [297, 0]
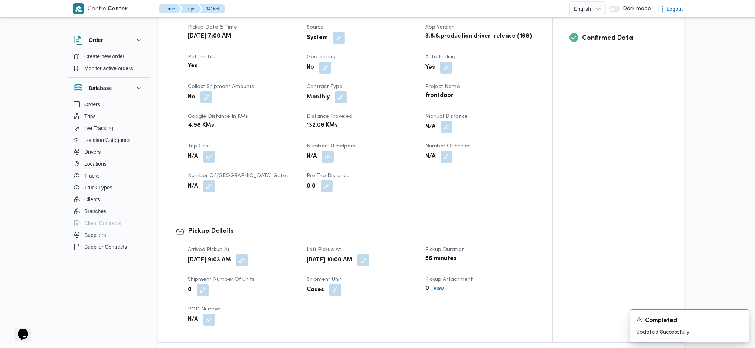
click at [446, 121] on button "button" at bounding box center [447, 127] width 12 height 12
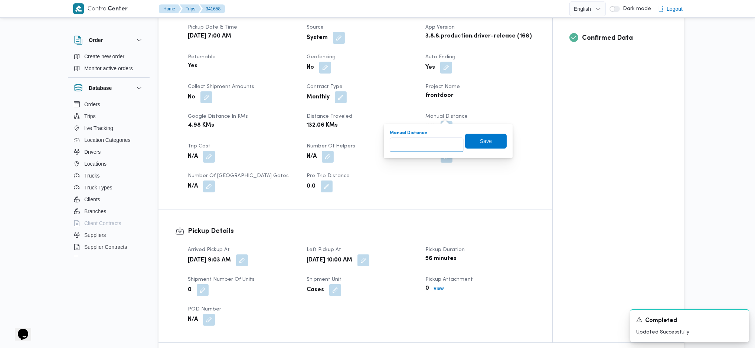
click at [413, 152] on input "Manual Distance" at bounding box center [427, 144] width 74 height 15
type input "133"
click at [467, 139] on span "Save" at bounding box center [486, 140] width 42 height 15
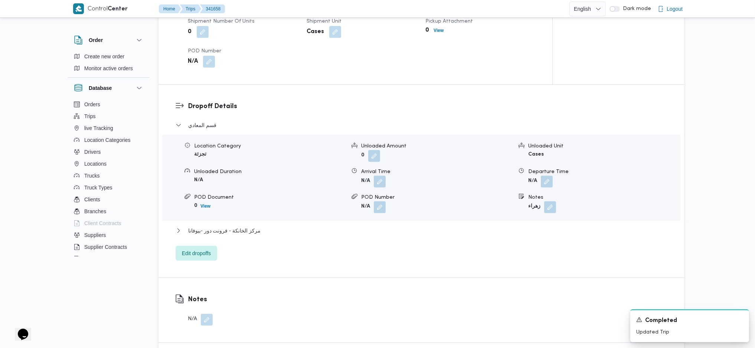
scroll to position [644, 0]
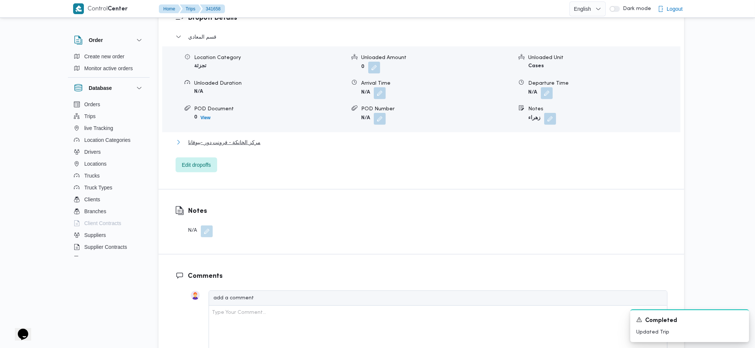
click at [241, 138] on span "مركز الخانكة - فرونت دور -بيوفانا" at bounding box center [224, 142] width 72 height 9
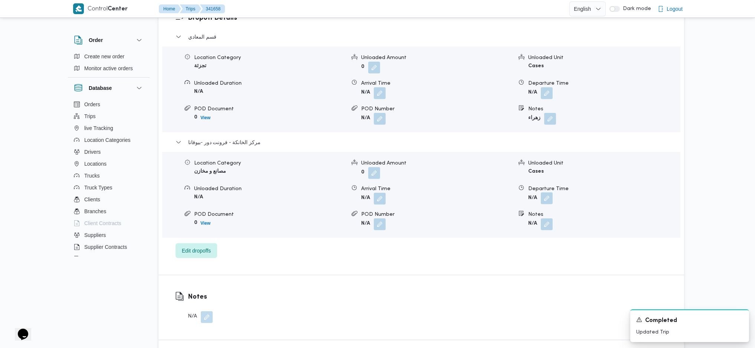
click at [550, 192] on button "button" at bounding box center [547, 198] width 12 height 12
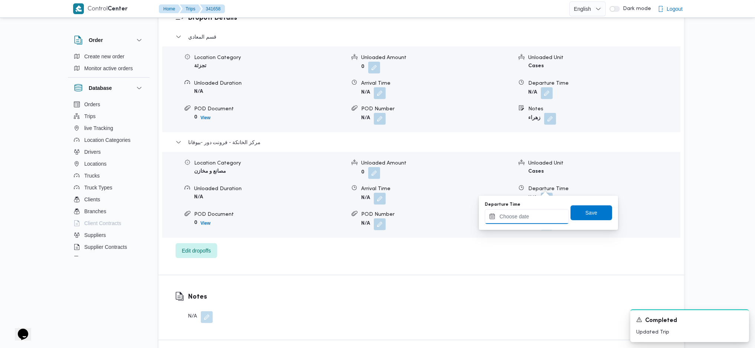
click at [510, 219] on input "Departure Time" at bounding box center [527, 216] width 84 height 15
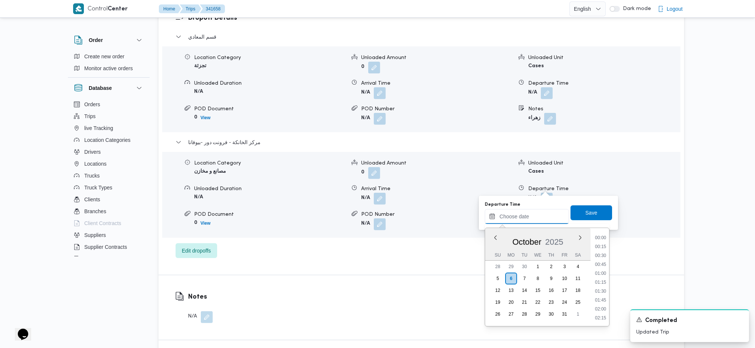
scroll to position [607, 0]
click at [601, 264] on li "17:45" at bounding box center [600, 263] width 17 height 7
type input "[DATE] 17:45"
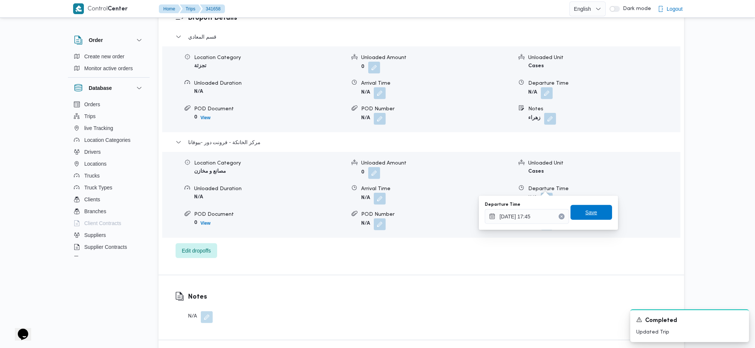
click at [589, 215] on span "Save" at bounding box center [592, 212] width 12 height 9
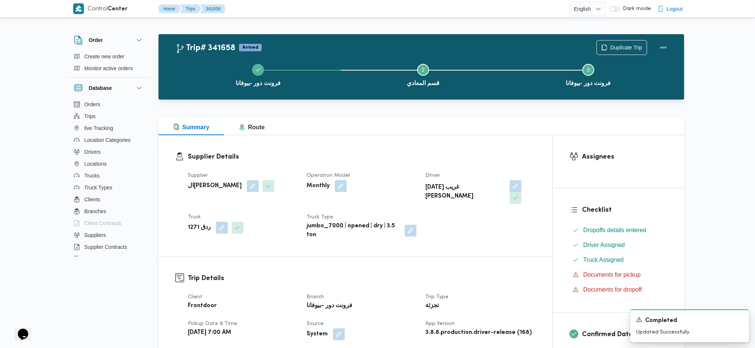
scroll to position [0, 0]
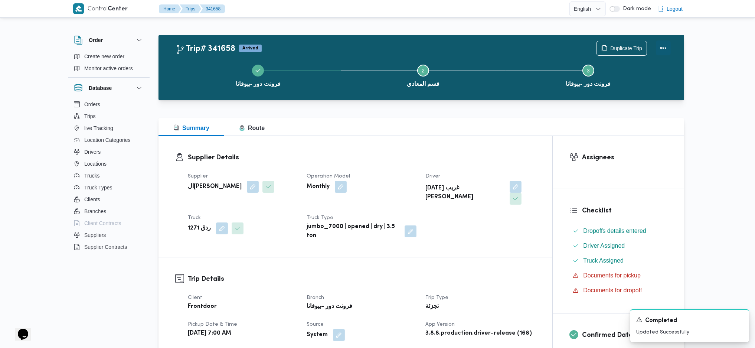
click at [668, 48] on button "Actions" at bounding box center [663, 47] width 15 height 15
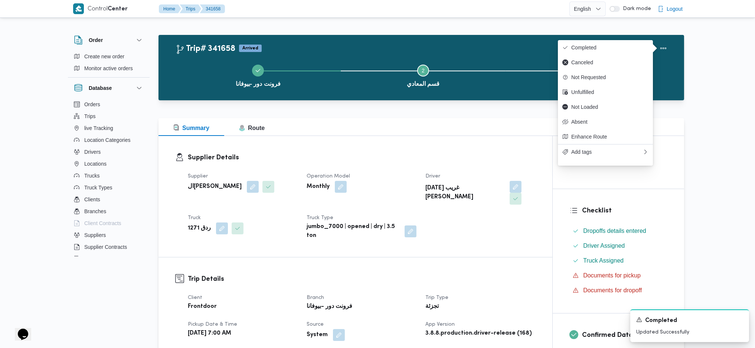
click at [608, 39] on div "Duplicate Trip" at bounding box center [633, 48] width 83 height 24
click at [585, 45] on span "Completed" at bounding box center [609, 48] width 77 height 6
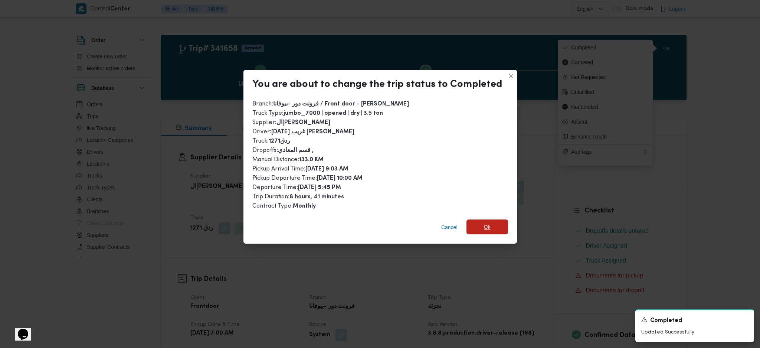
click at [472, 222] on span "Ok" at bounding box center [488, 226] width 42 height 15
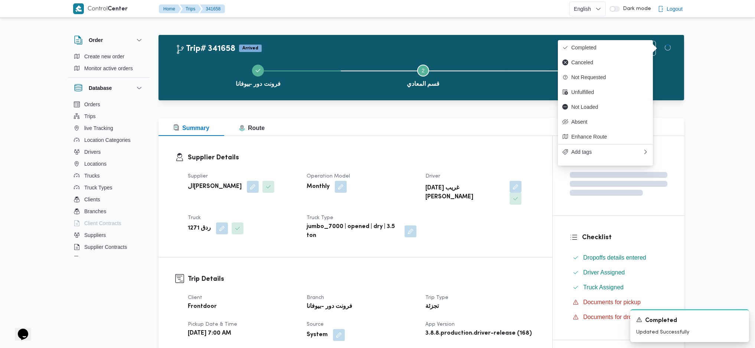
click at [466, 274] on h3 "Trip Details" at bounding box center [362, 279] width 348 height 10
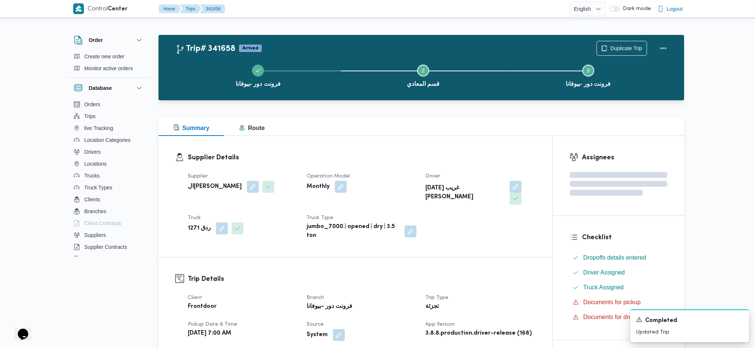
click at [378, 158] on h3 "Supplier Details" at bounding box center [362, 158] width 348 height 10
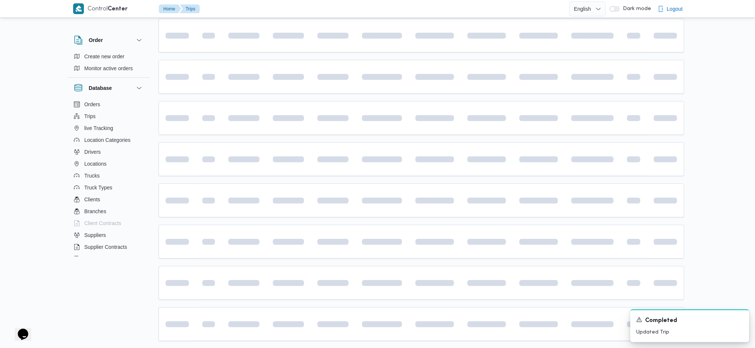
scroll to position [325, 0]
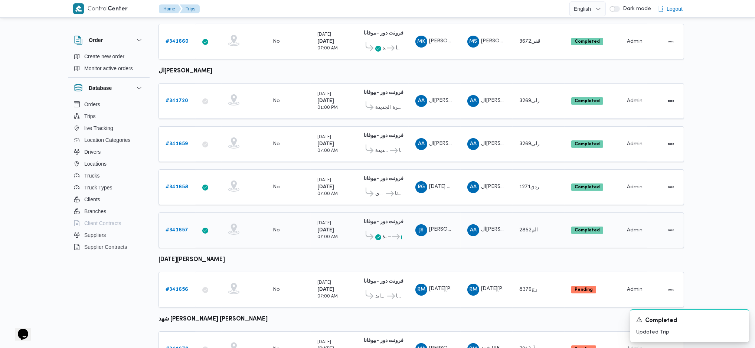
click at [181, 228] on b "# 341657" at bounding box center [177, 230] width 23 height 5
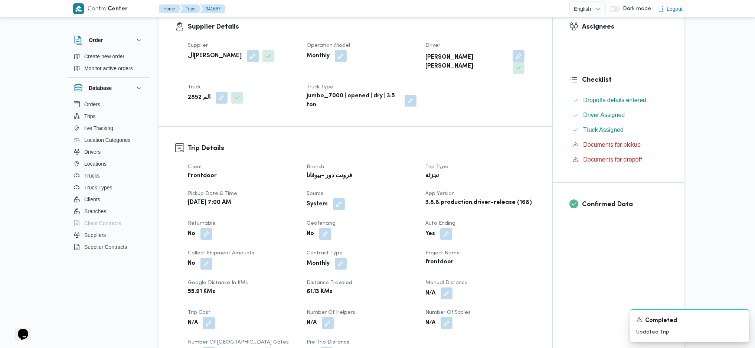
scroll to position [198, 0]
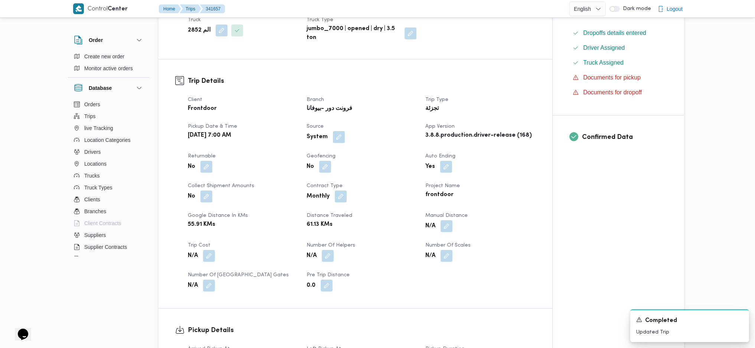
drag, startPoint x: 448, startPoint y: 218, endPoint x: 433, endPoint y: 238, distance: 25.7
click at [448, 220] on button "button" at bounding box center [447, 226] width 12 height 12
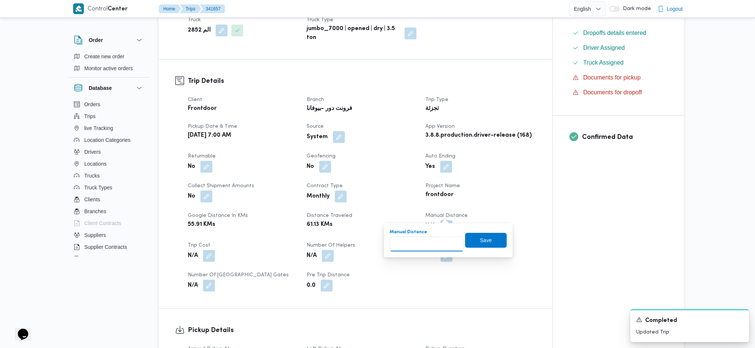
click at [412, 245] on input "Manual Distance" at bounding box center [427, 244] width 74 height 15
type input "125"
click at [481, 243] on span "Save" at bounding box center [486, 239] width 12 height 9
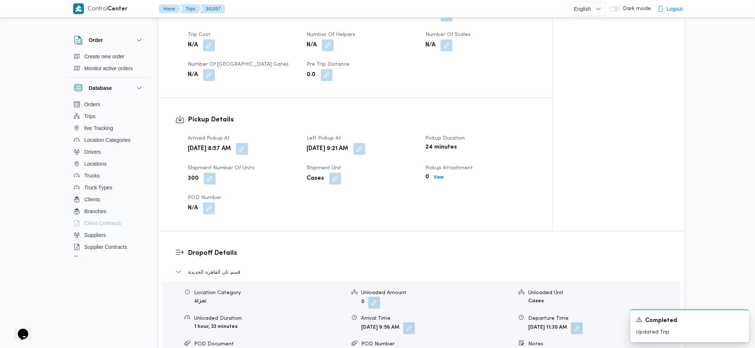
scroll to position [594, 0]
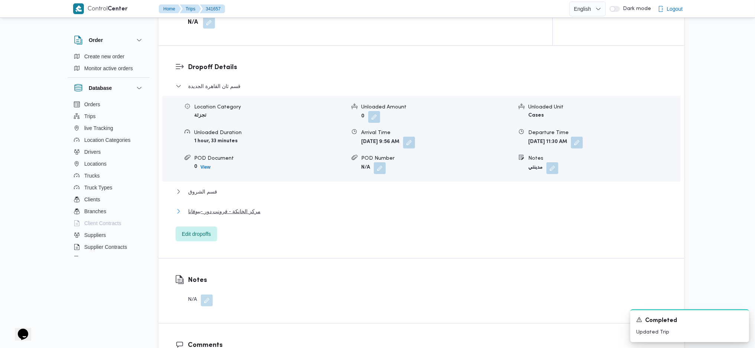
click at [241, 207] on span "مركز الخانكة - فرونت دور -بيوفانا" at bounding box center [224, 211] width 72 height 9
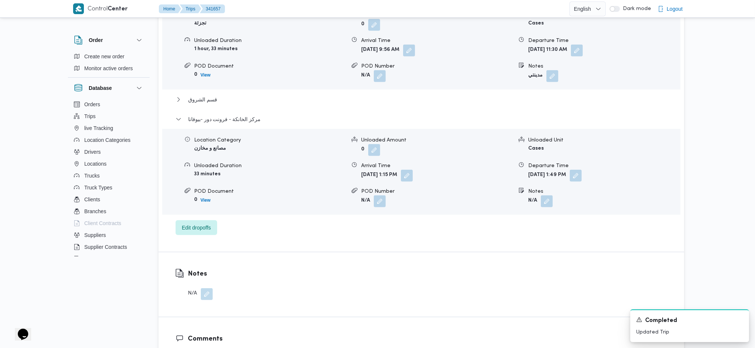
scroll to position [743, 0]
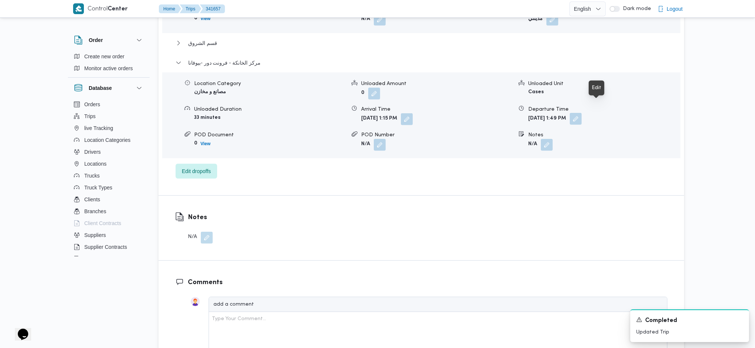
click at [582, 113] on button "button" at bounding box center [576, 119] width 12 height 12
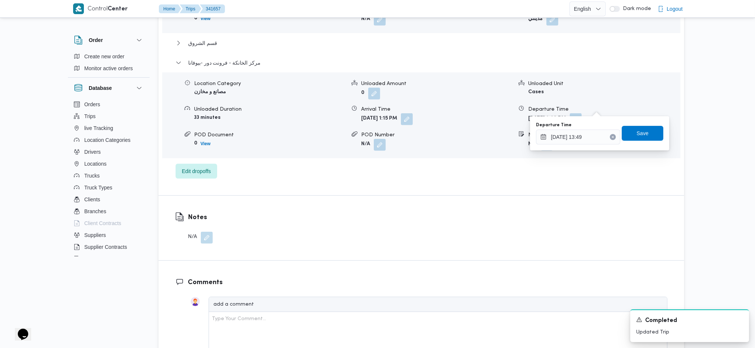
click at [564, 146] on div "You are in a dialog. To close this dialog, hit escape. Departure Time [DATE] 13…" at bounding box center [599, 133] width 139 height 34
click at [582, 142] on input "[DATE] 13:49" at bounding box center [578, 137] width 84 height 15
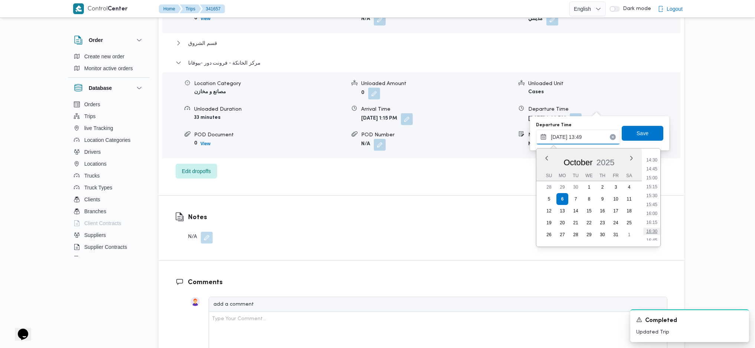
scroll to position [545, 0]
click at [654, 203] on li "16:30" at bounding box center [652, 201] width 17 height 7
type input "[DATE] 16:30"
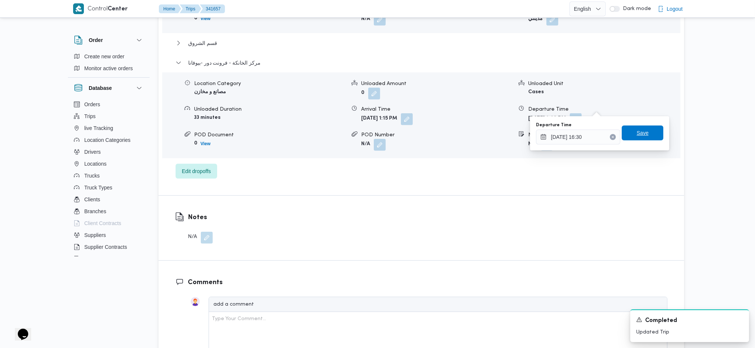
click at [640, 128] on span "Save" at bounding box center [643, 133] width 42 height 15
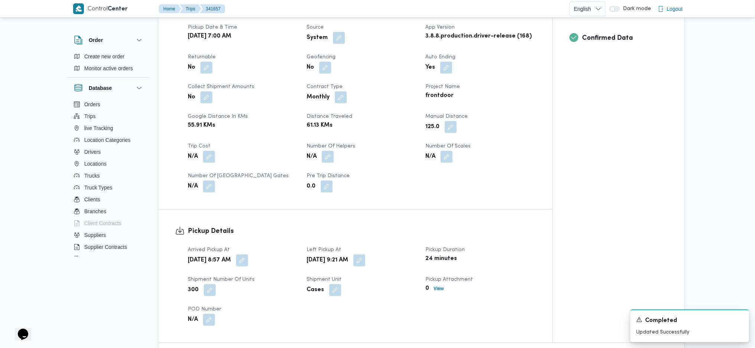
scroll to position [0, 0]
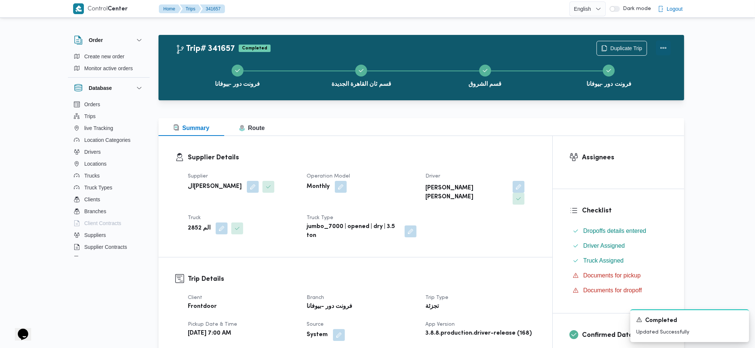
click at [661, 49] on button "Actions" at bounding box center [663, 47] width 15 height 15
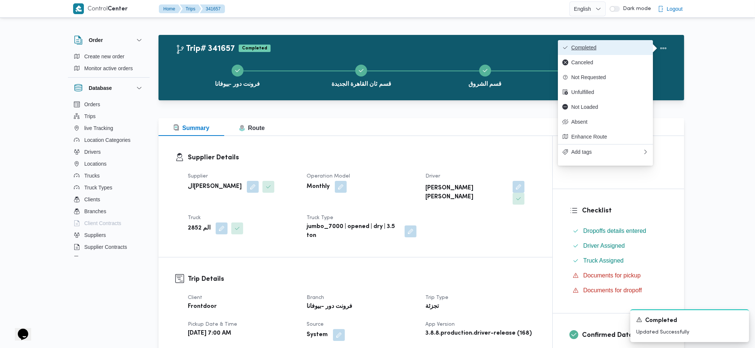
click at [611, 48] on span "Completed" at bounding box center [609, 48] width 77 height 6
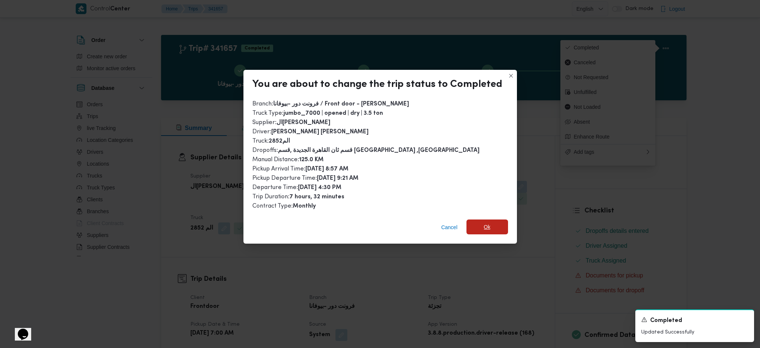
click at [480, 227] on span "Ok" at bounding box center [488, 226] width 42 height 15
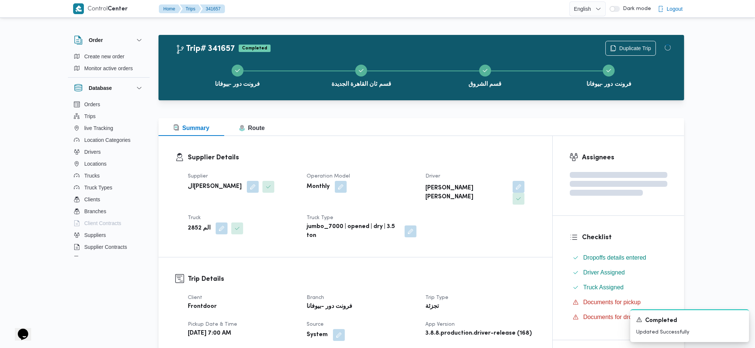
drag, startPoint x: 477, startPoint y: 324, endPoint x: 431, endPoint y: 129, distance: 200.0
click at [476, 329] on b "3.8.8.production.driver-release (168)" at bounding box center [479, 333] width 107 height 9
click at [431, 129] on div "Summary Route" at bounding box center [422, 127] width 526 height 18
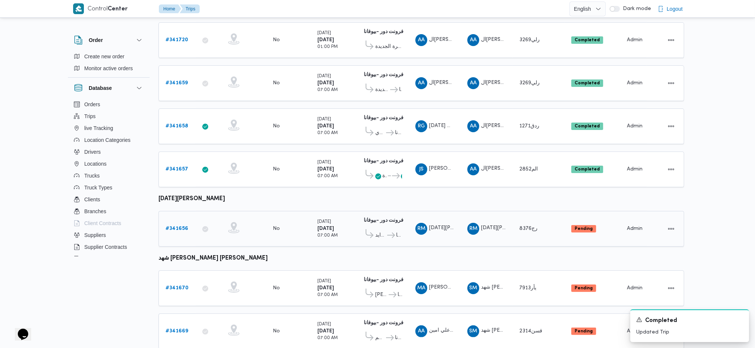
scroll to position [395, 0]
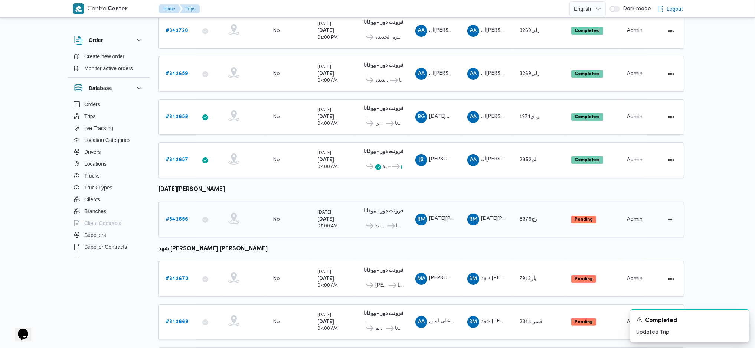
click at [176, 217] on b "# 341656" at bounding box center [177, 219] width 23 height 5
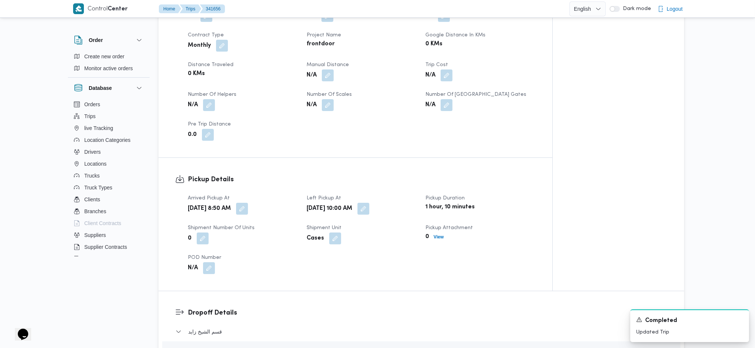
scroll to position [247, 0]
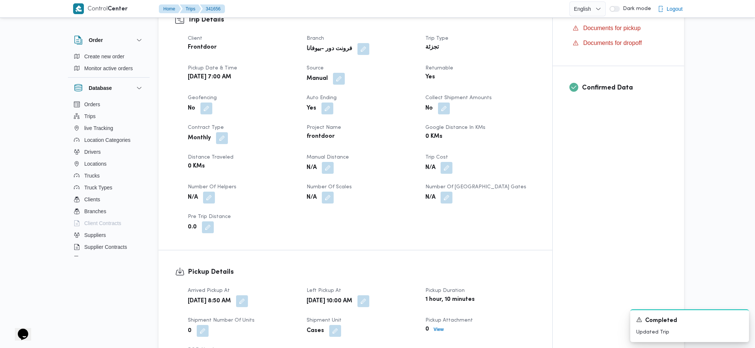
click at [321, 169] on div "N/A" at bounding box center [361, 167] width 111 height 13
click at [325, 169] on button "button" at bounding box center [328, 168] width 12 height 12
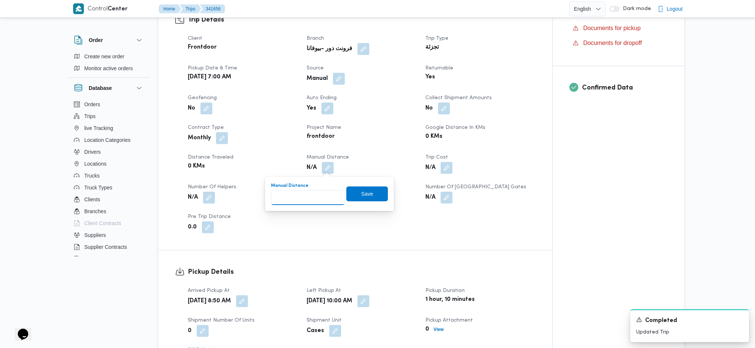
click at [301, 198] on input "Manual Distance" at bounding box center [308, 197] width 74 height 15
type input "135"
click at [361, 195] on span "Save" at bounding box center [367, 193] width 12 height 9
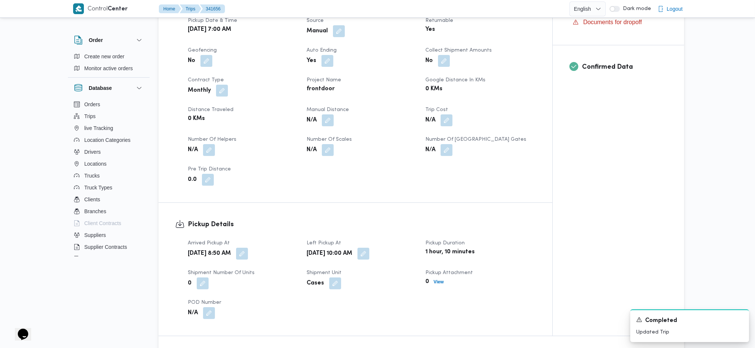
scroll to position [495, 0]
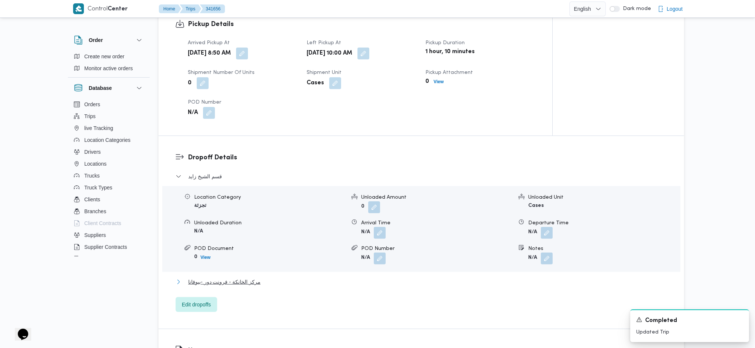
click at [242, 281] on span "مركز الخانكة - فرونت دور -بيوفانا" at bounding box center [224, 281] width 72 height 9
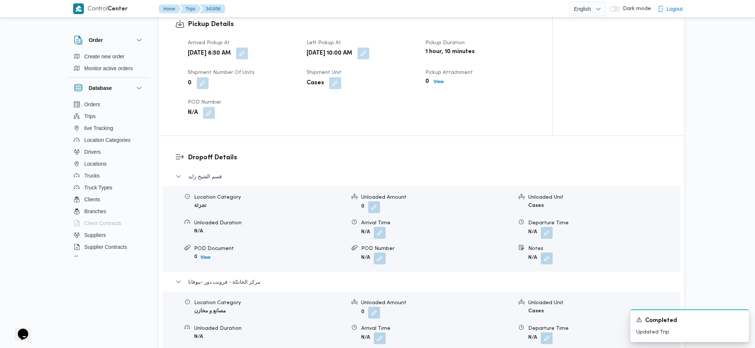
scroll to position [693, 0]
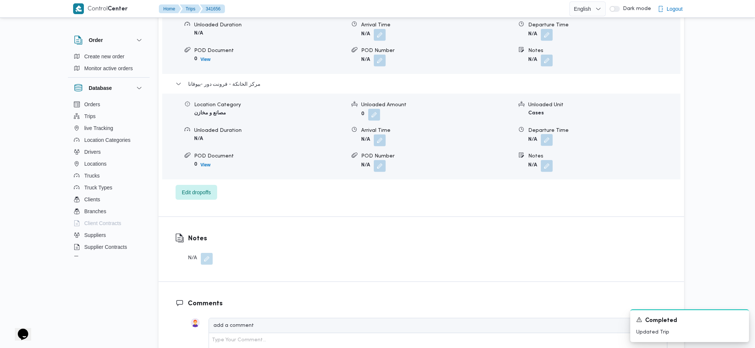
click at [548, 144] on button "button" at bounding box center [547, 140] width 12 height 12
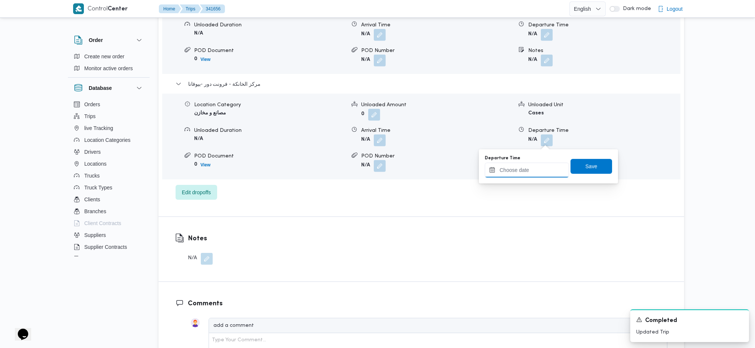
click at [532, 165] on input "Departure Time" at bounding box center [527, 170] width 84 height 15
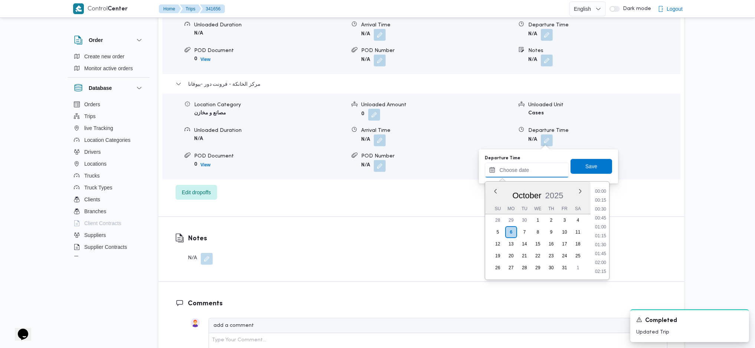
scroll to position [607, 0]
click at [599, 229] on li "18:00" at bounding box center [600, 225] width 17 height 7
type input "[DATE] 18:00"
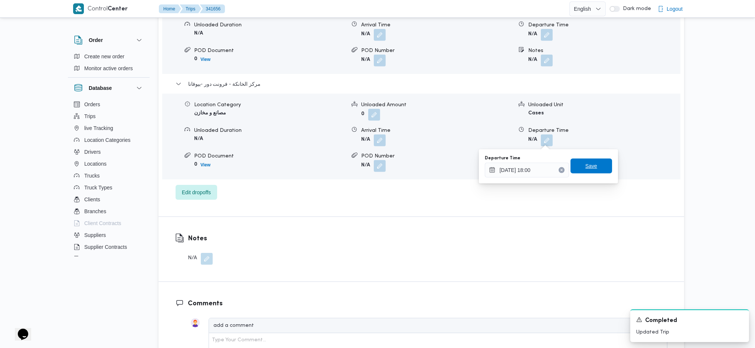
click at [586, 166] on span "Save" at bounding box center [592, 166] width 12 height 9
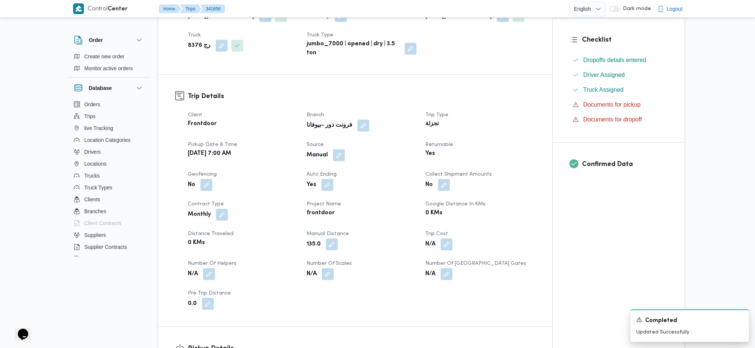
scroll to position [0, 0]
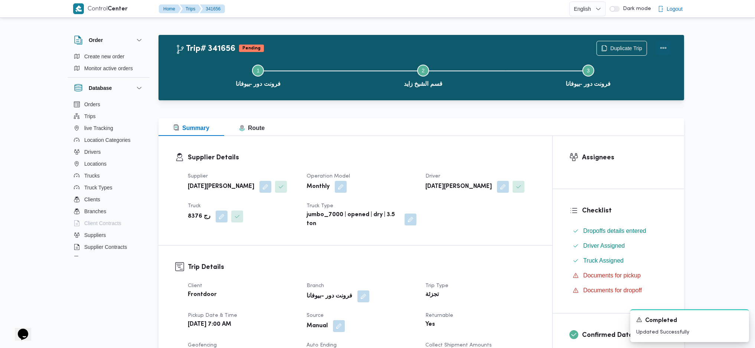
click at [666, 47] on button "Actions" at bounding box center [663, 47] width 15 height 15
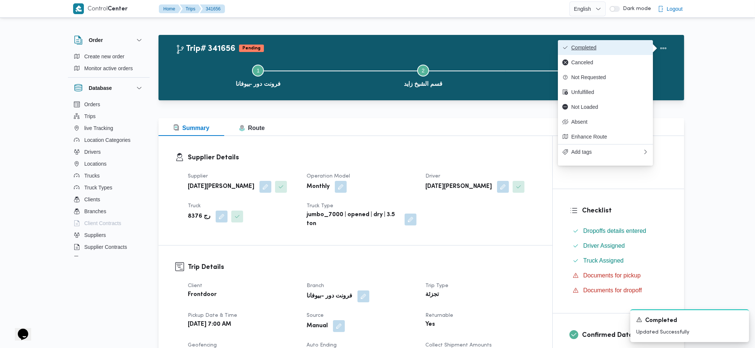
click at [631, 51] on span "Completed" at bounding box center [609, 48] width 77 height 6
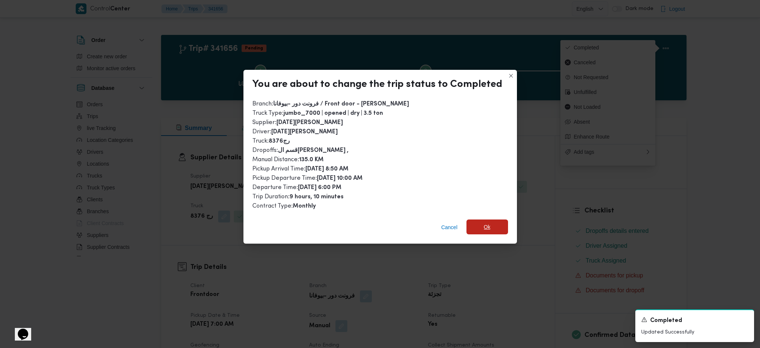
click at [491, 226] on span "Ok" at bounding box center [488, 226] width 42 height 15
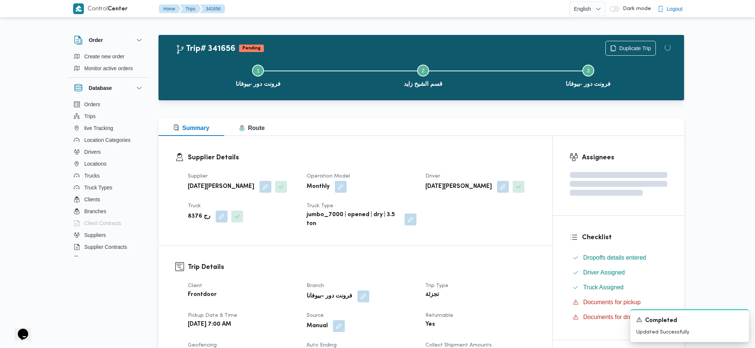
click at [489, 263] on h3 "Trip Details" at bounding box center [362, 267] width 348 height 10
click at [432, 143] on div "Supplier Details Supplier [DATE][PERSON_NAME] Operation Model Monthly Driver [D…" at bounding box center [356, 190] width 394 height 109
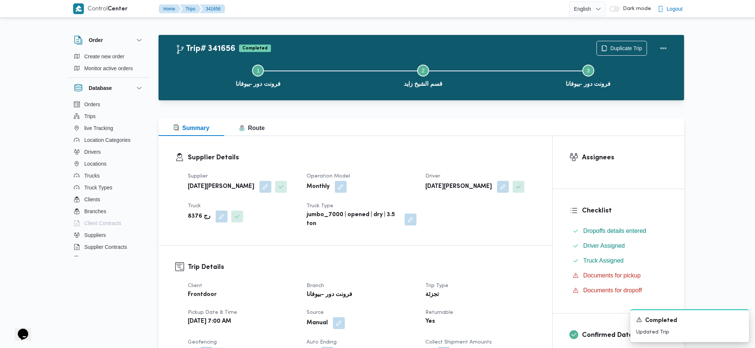
drag, startPoint x: 432, startPoint y: 143, endPoint x: 432, endPoint y: 127, distance: 16.3
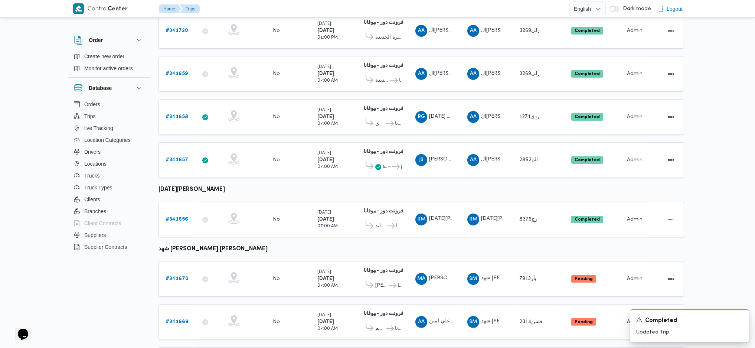
scroll to position [434, 0]
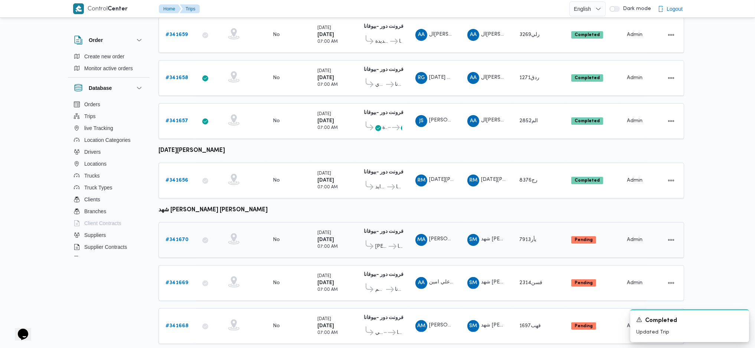
click at [189, 232] on div "# 341670" at bounding box center [177, 239] width 29 height 15
click at [175, 237] on b "# 341670" at bounding box center [177, 239] width 23 height 5
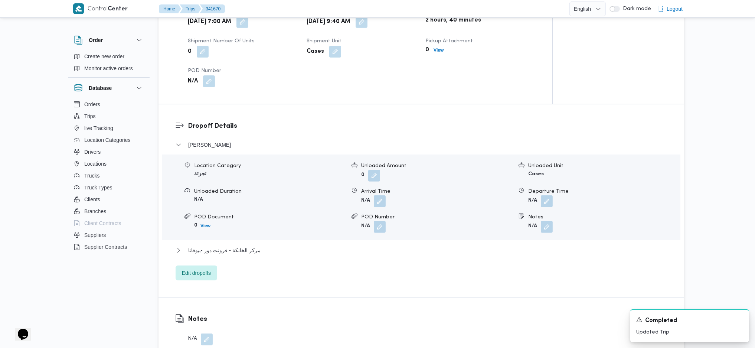
scroll to position [533, 0]
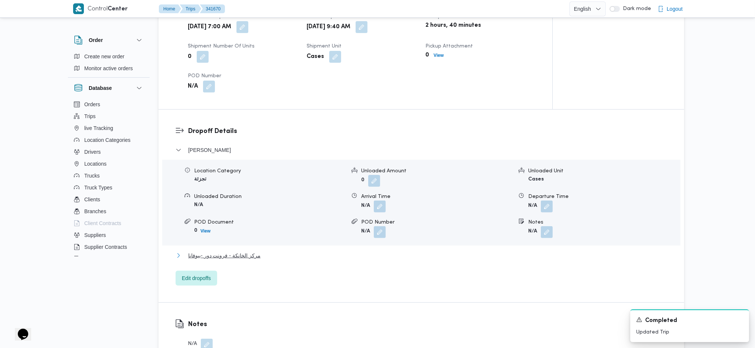
click at [236, 251] on span "مركز الخانكة - فرونت دور -بيوفانا" at bounding box center [224, 255] width 72 height 9
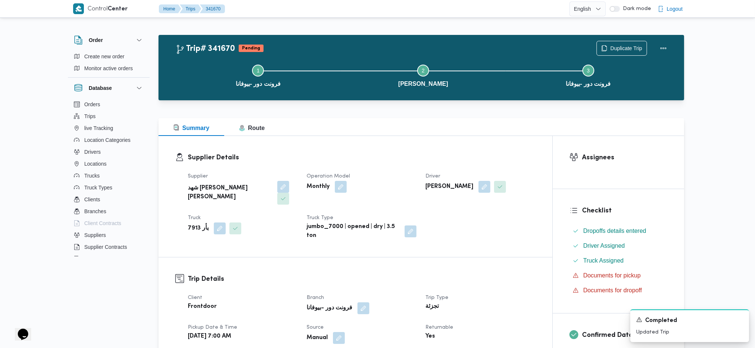
scroll to position [297, 0]
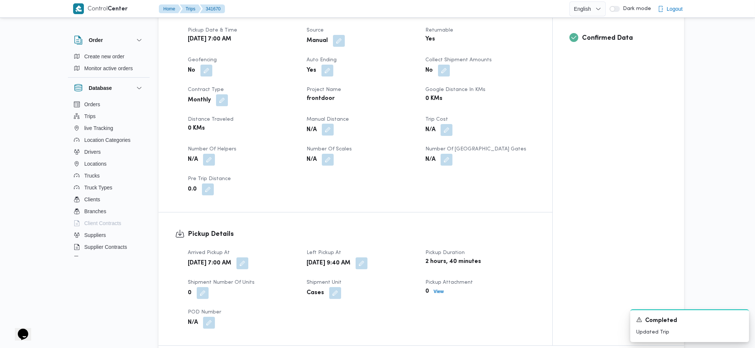
click at [328, 124] on button "button" at bounding box center [328, 130] width 12 height 12
click at [296, 155] on div "Manual Distance Save" at bounding box center [329, 144] width 118 height 24
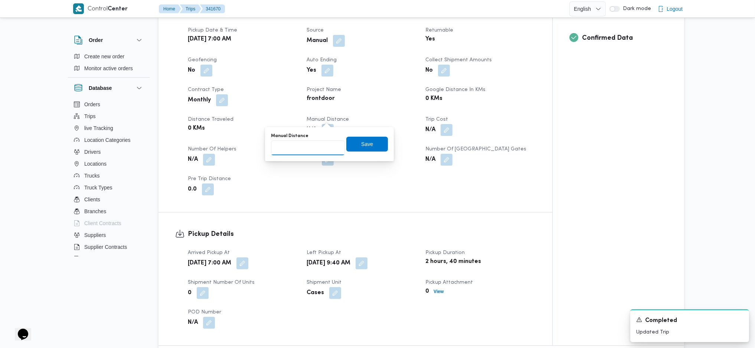
click at [296, 147] on input "Manual Distance" at bounding box center [308, 147] width 74 height 15
type input "120"
click at [381, 151] on span "Save" at bounding box center [367, 143] width 42 height 15
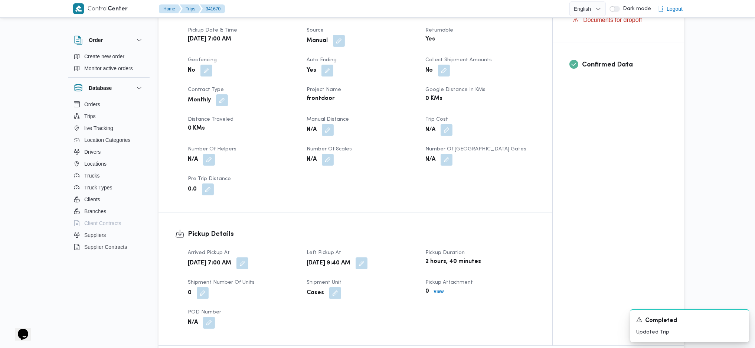
scroll to position [594, 0]
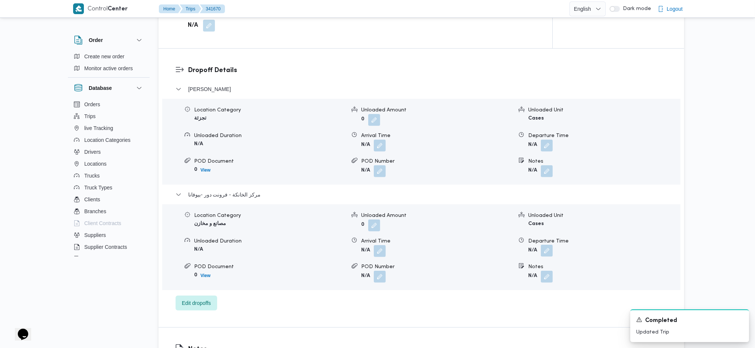
click at [549, 245] on button "button" at bounding box center [547, 251] width 12 height 12
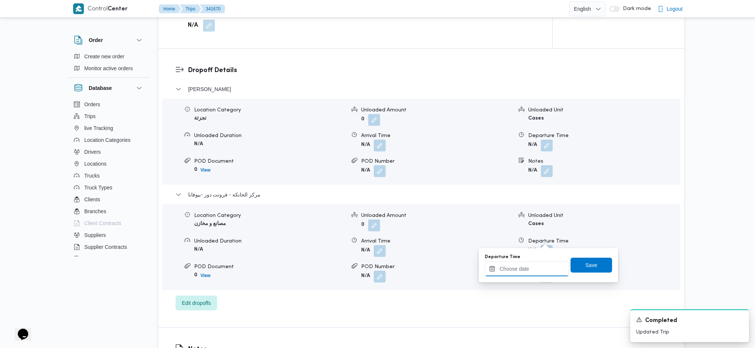
click at [523, 271] on input "Departure Time" at bounding box center [527, 268] width 84 height 15
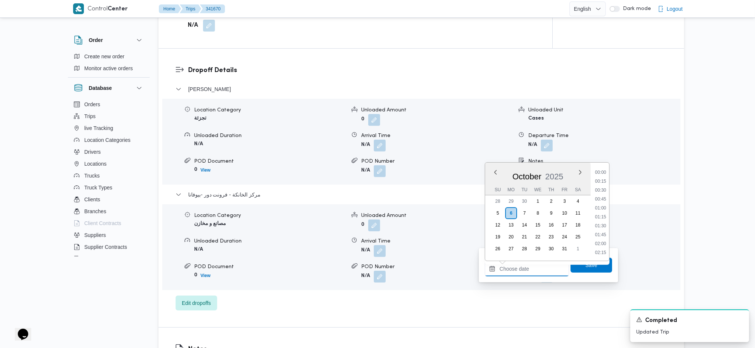
scroll to position [607, 0]
click at [600, 188] on li "17:30" at bounding box center [600, 189] width 17 height 7
type input "[DATE] 17:30"
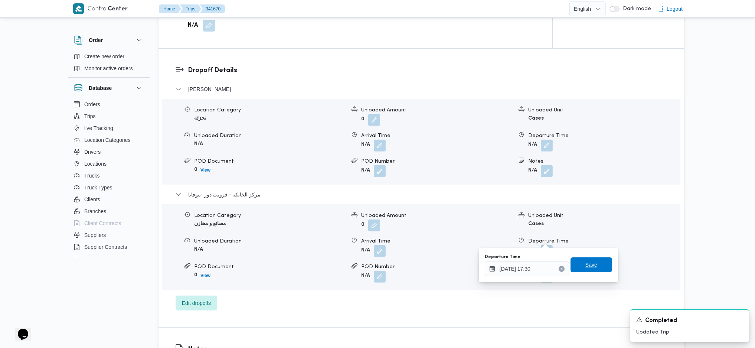
click at [573, 270] on span "Save" at bounding box center [592, 264] width 42 height 15
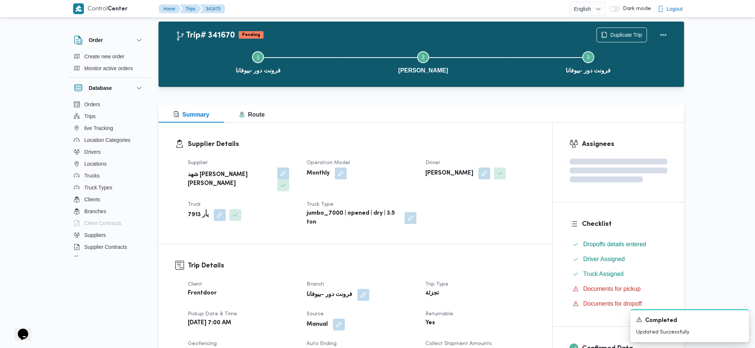
scroll to position [0, 0]
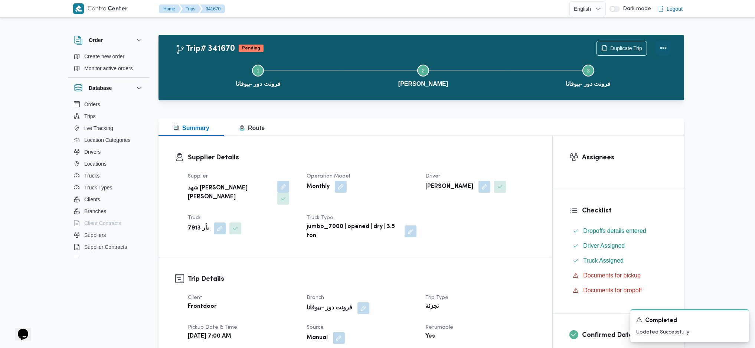
click at [664, 51] on button "Actions" at bounding box center [663, 47] width 15 height 15
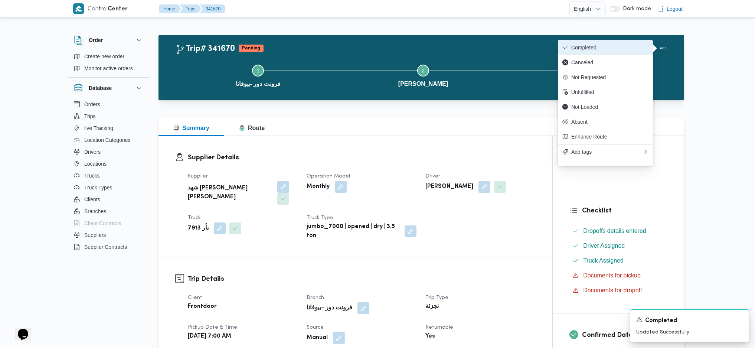
click at [633, 50] on span "Completed" at bounding box center [609, 48] width 77 height 6
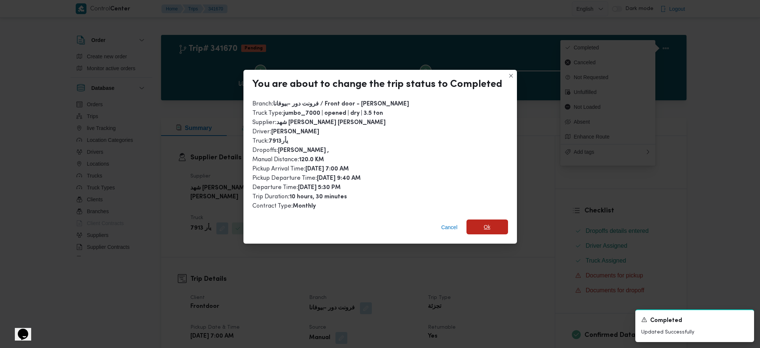
click at [492, 229] on span "Ok" at bounding box center [488, 226] width 42 height 15
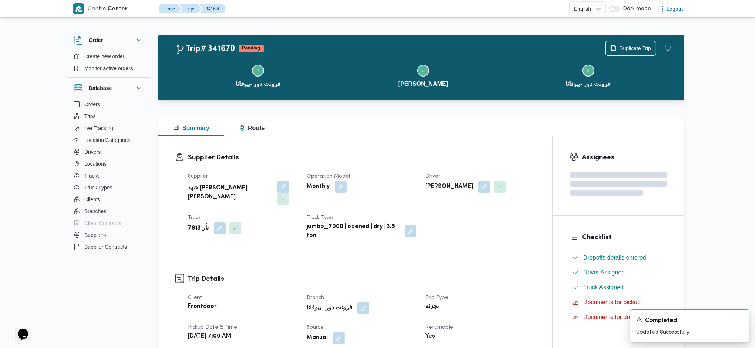
drag, startPoint x: 496, startPoint y: 262, endPoint x: 463, endPoint y: 213, distance: 59.4
click at [496, 274] on h3 "Trip Details" at bounding box center [362, 279] width 348 height 10
click at [430, 149] on div "Supplier Details Supplier شهد [PERSON_NAME] [PERSON_NAME] Operation Model Month…" at bounding box center [356, 196] width 394 height 121
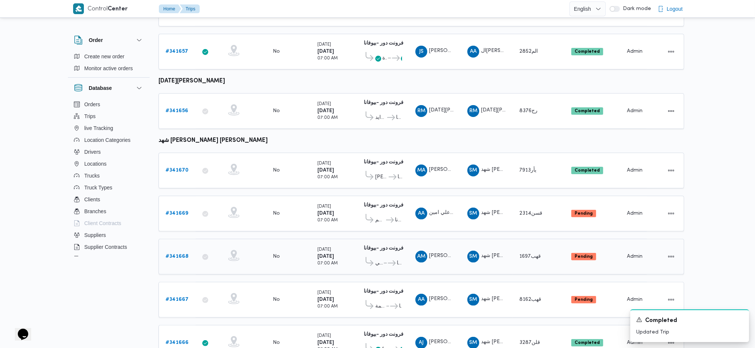
scroll to position [524, 0]
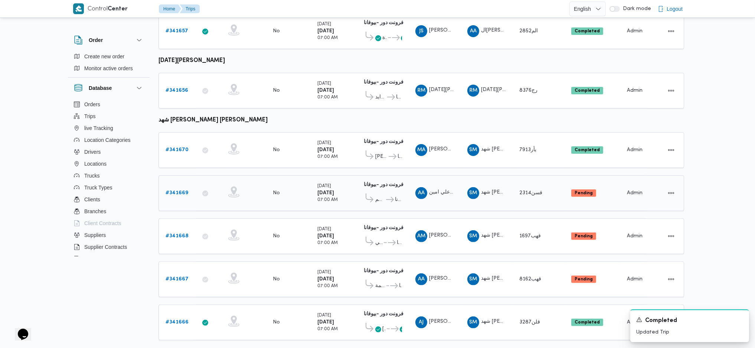
click at [174, 190] on b "# 341669" at bounding box center [177, 192] width 23 height 5
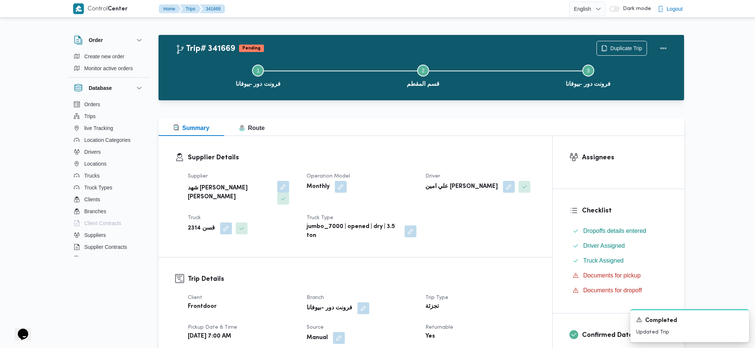
scroll to position [247, 0]
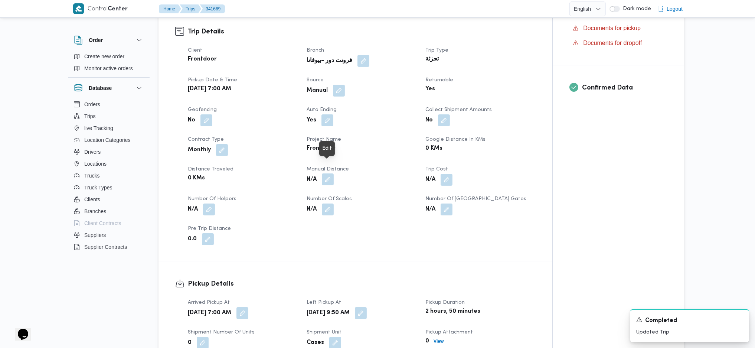
click at [333, 173] on button "button" at bounding box center [328, 179] width 12 height 12
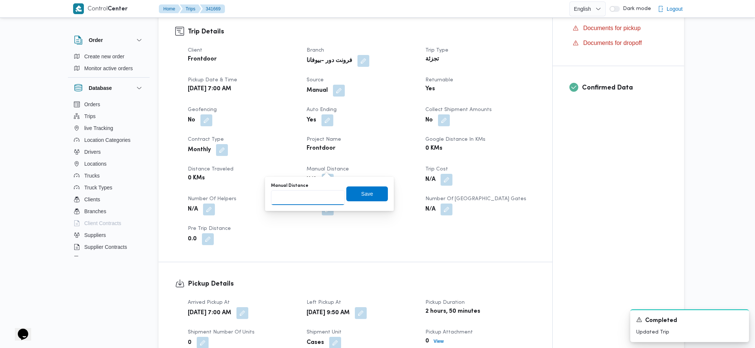
click at [301, 202] on input "Manual Distance" at bounding box center [308, 197] width 74 height 15
type input "128"
click at [361, 194] on span "Save" at bounding box center [367, 193] width 12 height 9
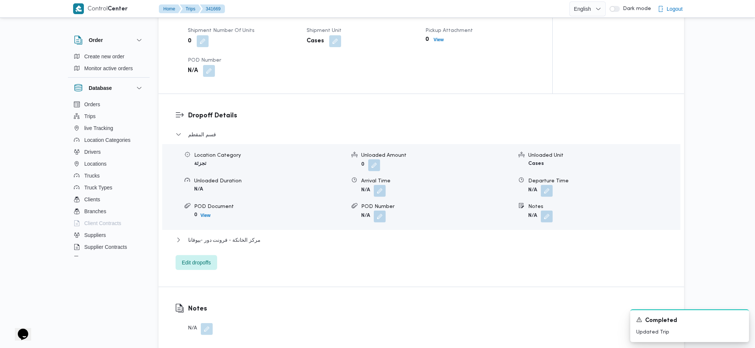
scroll to position [693, 0]
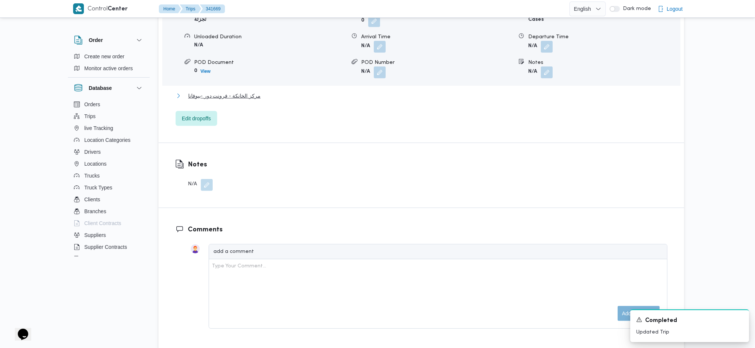
click at [240, 91] on span "مركز الخانكة - فرونت دور -بيوفانا" at bounding box center [224, 95] width 72 height 9
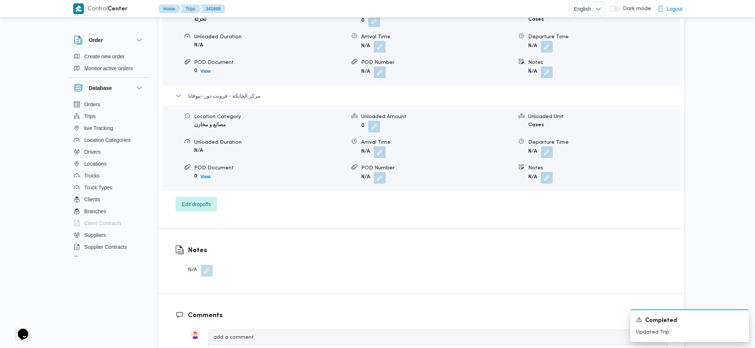
click at [539, 146] on span at bounding box center [545, 152] width 16 height 12
click at [545, 146] on button "button" at bounding box center [547, 152] width 12 height 12
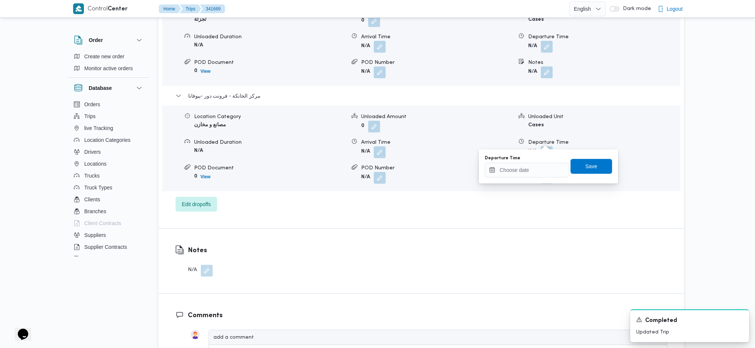
click at [531, 180] on div "You are in a dialog. To close this dialog, hit escape. Departure Time Save" at bounding box center [548, 166] width 139 height 34
click at [535, 164] on input "Departure Time" at bounding box center [527, 170] width 84 height 15
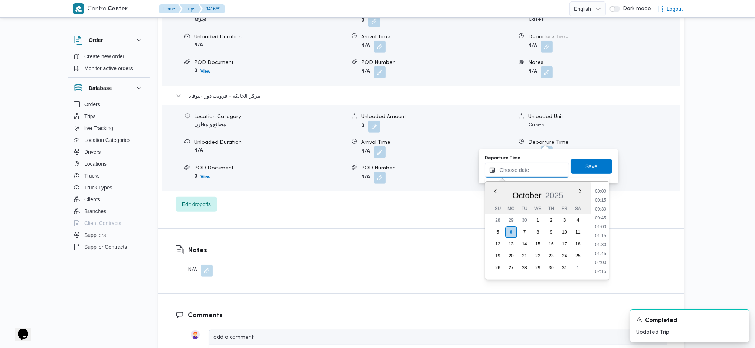
scroll to position [607, 0]
click at [599, 229] on li "18:00" at bounding box center [600, 225] width 17 height 7
type input "[DATE] 18:00"
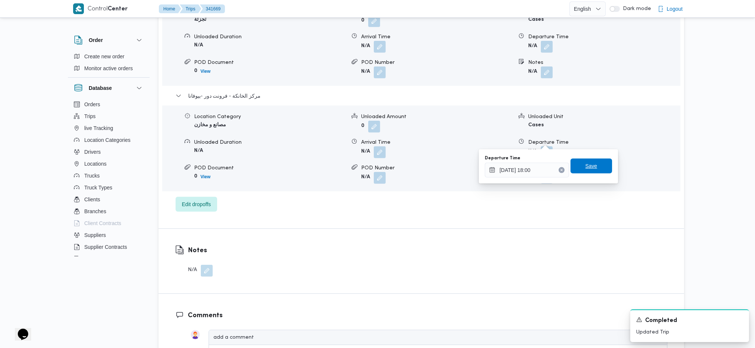
click at [586, 166] on span "Save" at bounding box center [592, 166] width 12 height 9
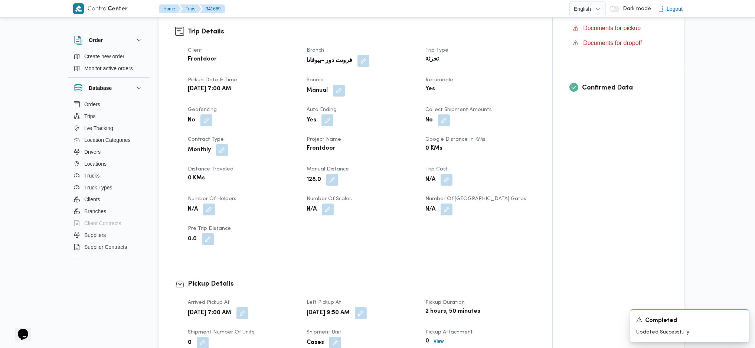
scroll to position [0, 0]
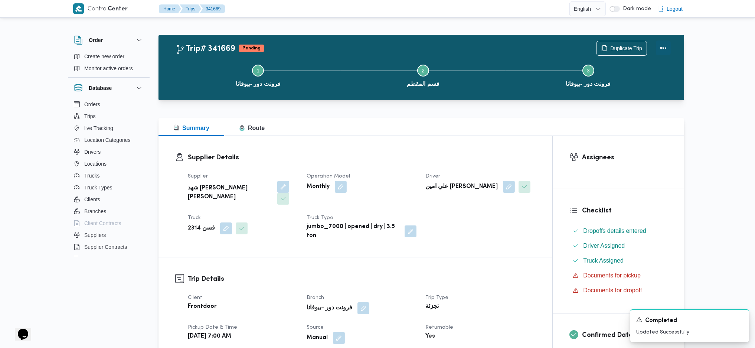
click at [664, 46] on button "Actions" at bounding box center [663, 47] width 15 height 15
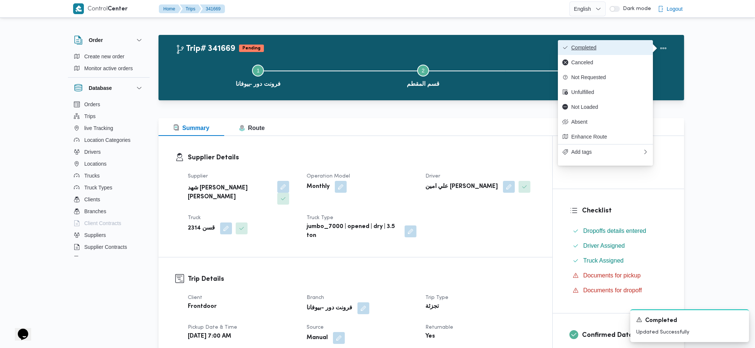
click at [593, 51] on span "Completed" at bounding box center [609, 48] width 77 height 6
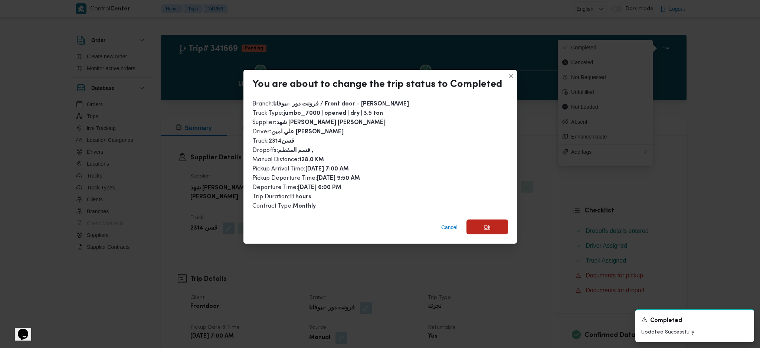
click at [487, 229] on span "Ok" at bounding box center [487, 226] width 7 height 9
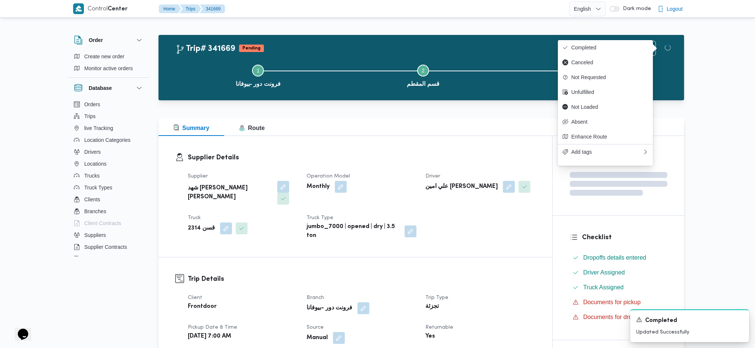
click at [486, 274] on h3 "Trip Details" at bounding box center [362, 279] width 348 height 10
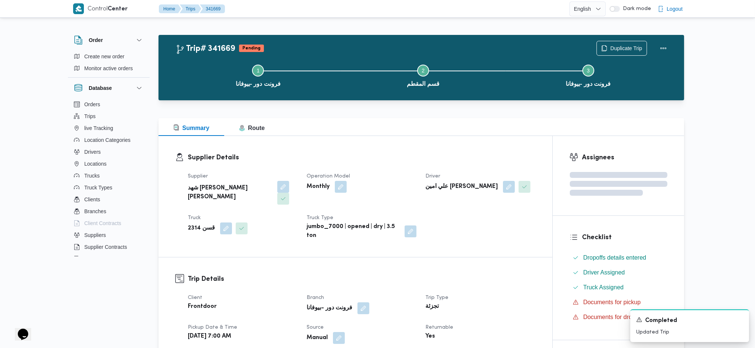
click at [403, 143] on div "Supplier Details Supplier شهد [PERSON_NAME] [PERSON_NAME] Operation Model Month…" at bounding box center [356, 196] width 394 height 121
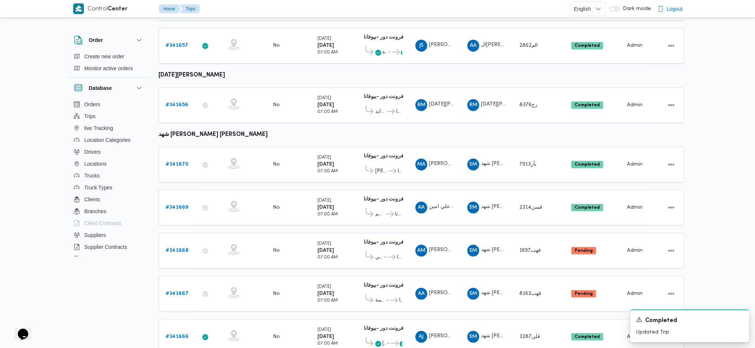
scroll to position [524, 0]
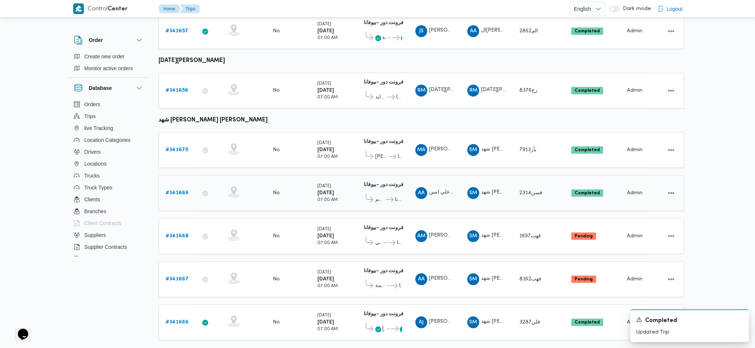
click at [388, 197] on icon at bounding box center [390, 200] width 8 height 6
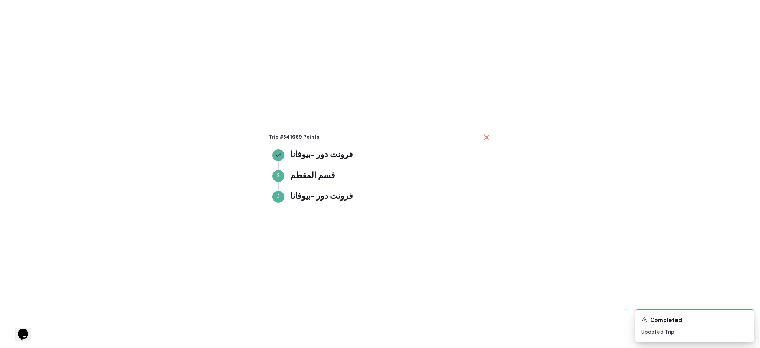
click at [518, 210] on div "Trip #341669 Points فرونت دور -ب[PERSON_NAME] دور -بيوفانا Step 2 2 قسم المقطم …" at bounding box center [380, 174] width 760 height 348
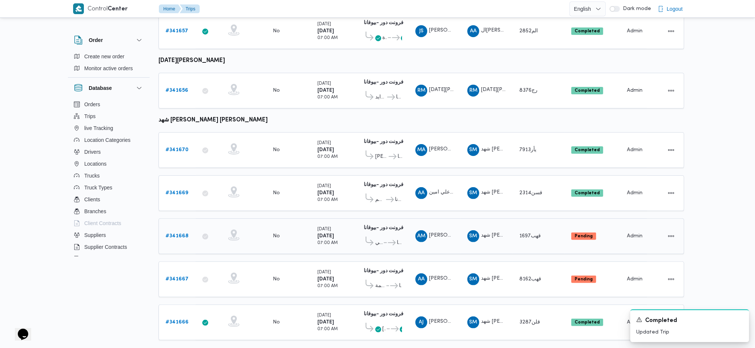
click at [180, 232] on link "# 341668" at bounding box center [177, 236] width 23 height 9
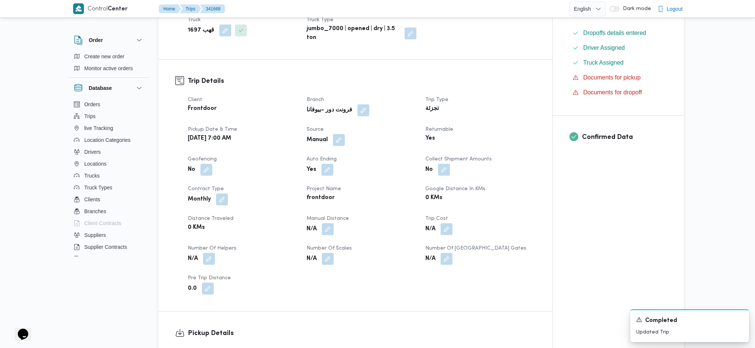
scroll to position [247, 0]
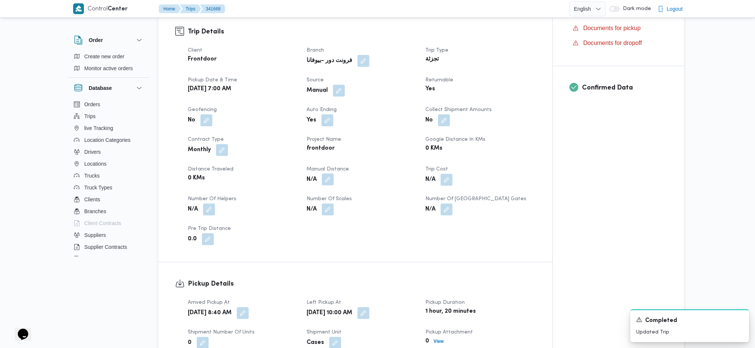
click at [329, 173] on button "button" at bounding box center [328, 179] width 12 height 12
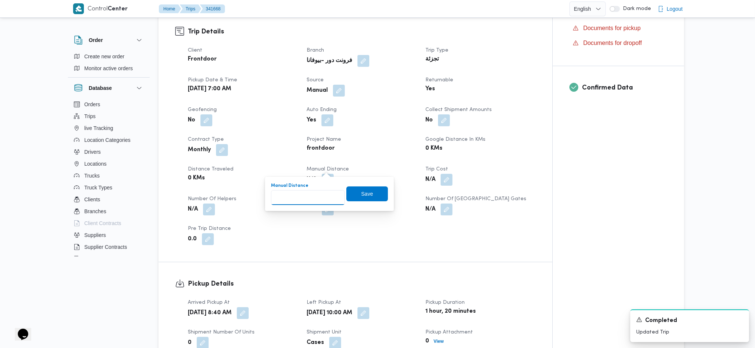
click at [306, 192] on input "Manual Distance" at bounding box center [308, 197] width 74 height 15
type input "90"
click button "Save" at bounding box center [367, 193] width 42 height 15
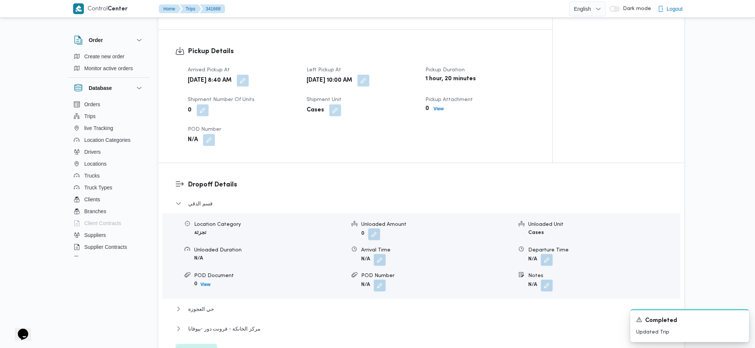
scroll to position [544, 0]
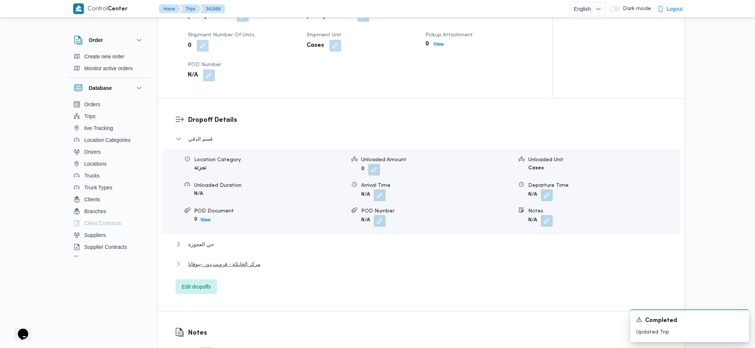
click at [239, 260] on span "مركز الخانكة - فرونت دور -بيوفانا" at bounding box center [224, 264] width 72 height 9
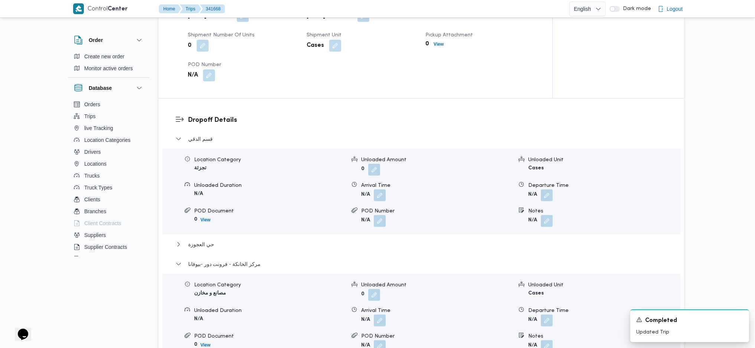
scroll to position [743, 0]
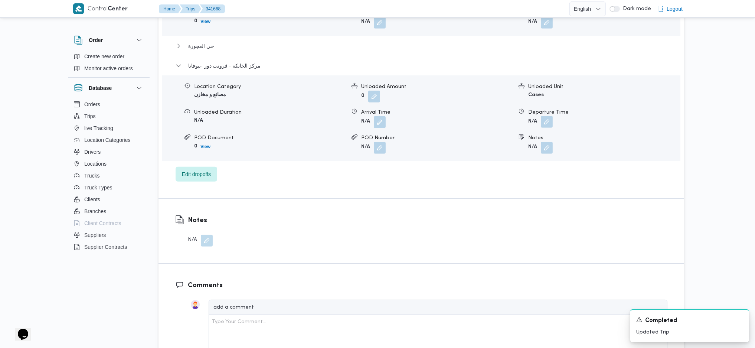
click at [548, 116] on button "button" at bounding box center [547, 122] width 12 height 12
click at [518, 148] on div "You are in a dialog. To close this dialog, hit escape. Departure Time Save" at bounding box center [548, 136] width 139 height 34
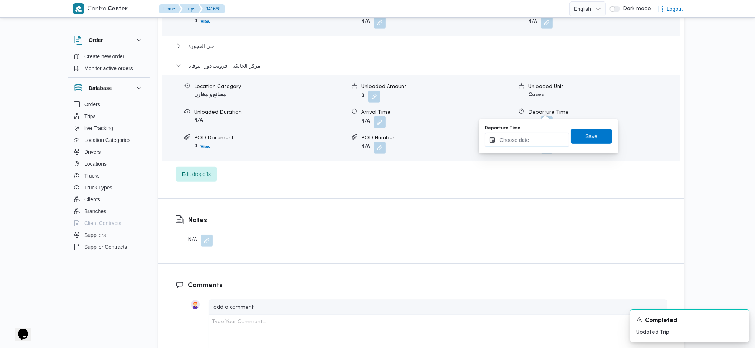
click at [537, 141] on input "Departure Time" at bounding box center [527, 140] width 84 height 15
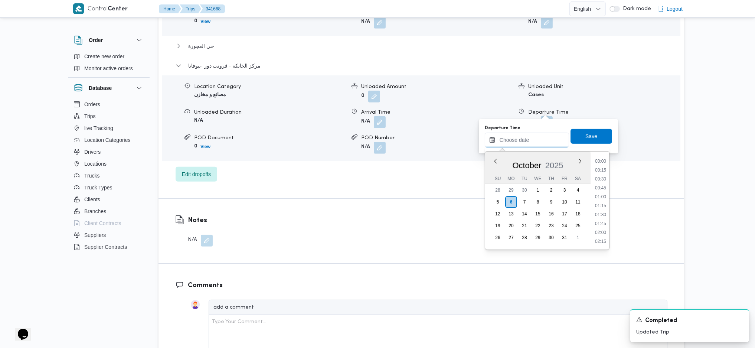
scroll to position [607, 0]
click at [599, 185] on li "17:45" at bounding box center [600, 186] width 17 height 7
type input "[DATE] 17:45"
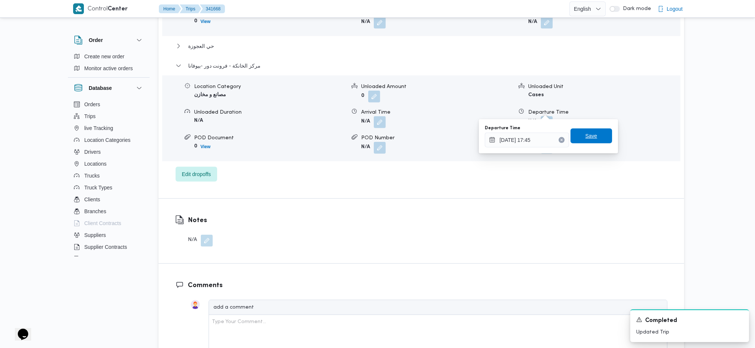
click at [586, 134] on span "Save" at bounding box center [592, 135] width 12 height 9
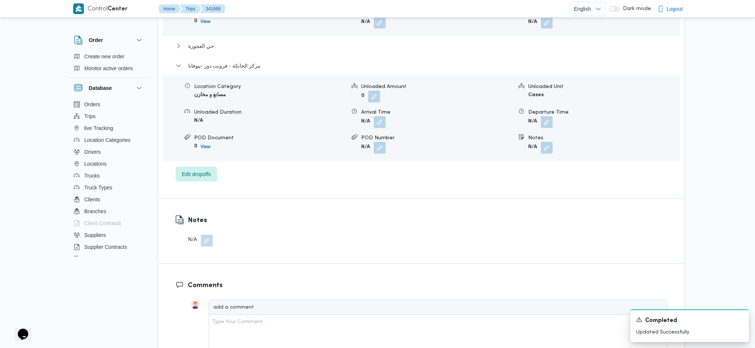
scroll to position [0, 0]
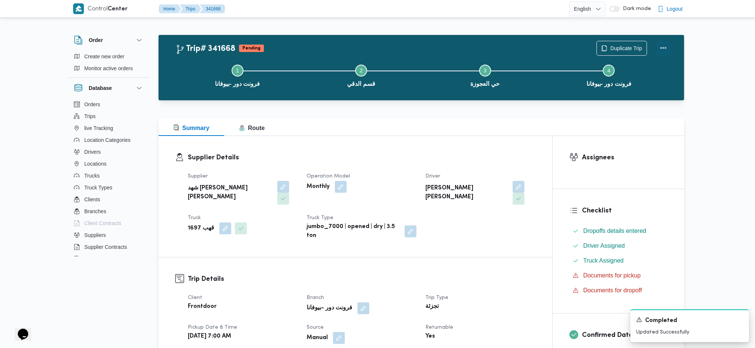
click at [661, 49] on button "Actions" at bounding box center [663, 47] width 15 height 15
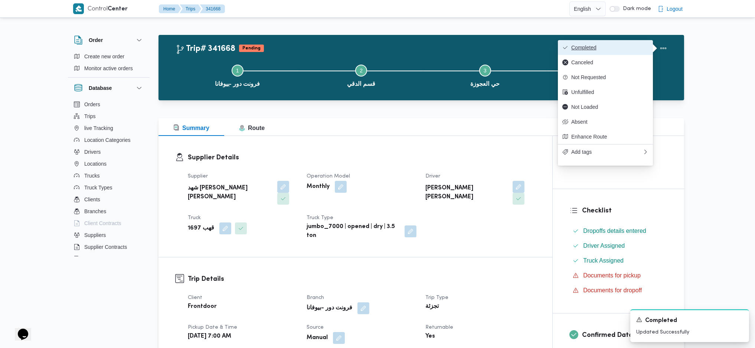
click at [616, 47] on span "Completed" at bounding box center [609, 48] width 77 height 6
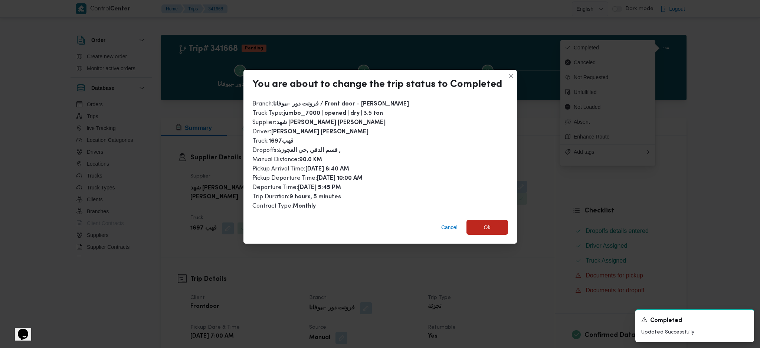
click at [488, 240] on div "Cancel Ok" at bounding box center [381, 229] width 274 height 30
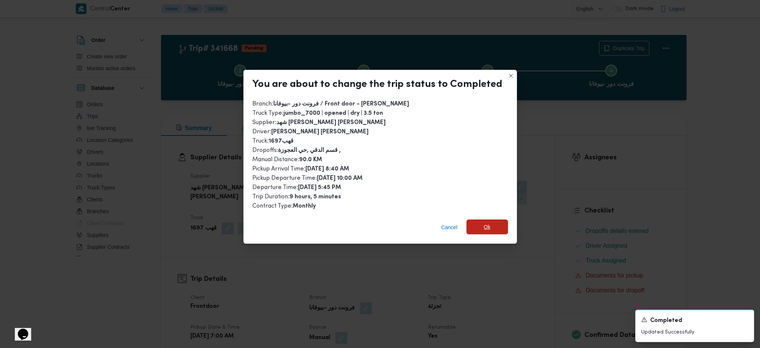
click at [489, 224] on span "Ok" at bounding box center [488, 226] width 42 height 15
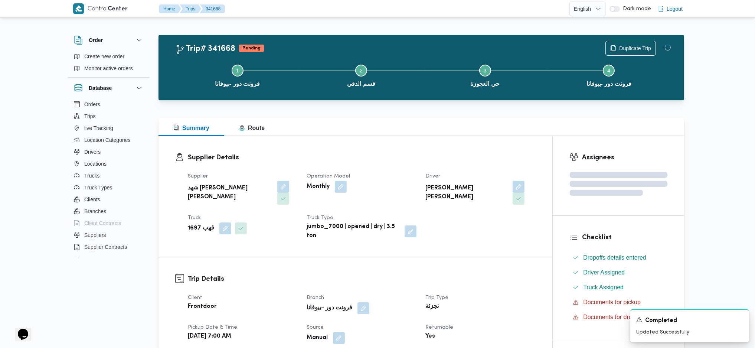
click at [433, 143] on div "Supplier Details Supplier شهد [PERSON_NAME] [PERSON_NAME] Operation Model Month…" at bounding box center [356, 196] width 394 height 121
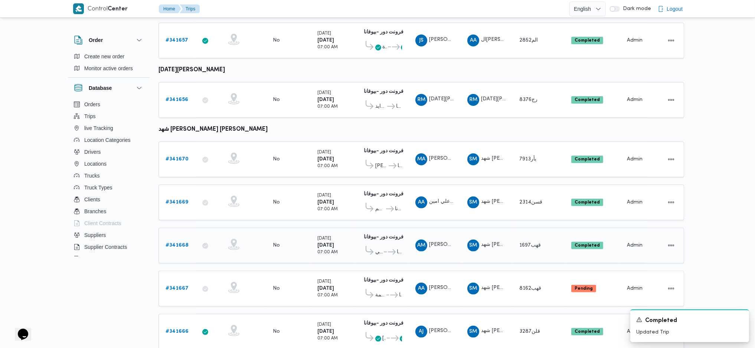
scroll to position [524, 0]
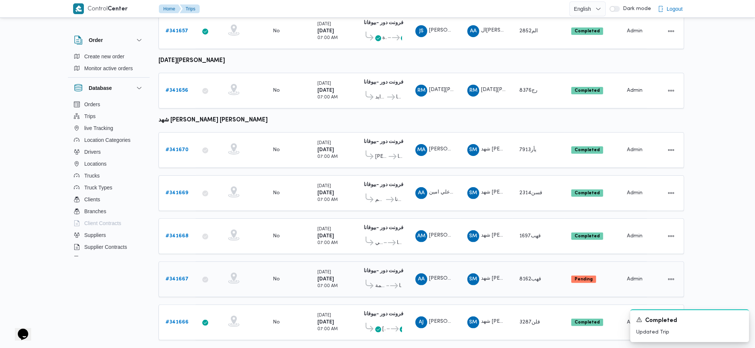
click at [174, 277] on b "# 341667" at bounding box center [177, 279] width 23 height 5
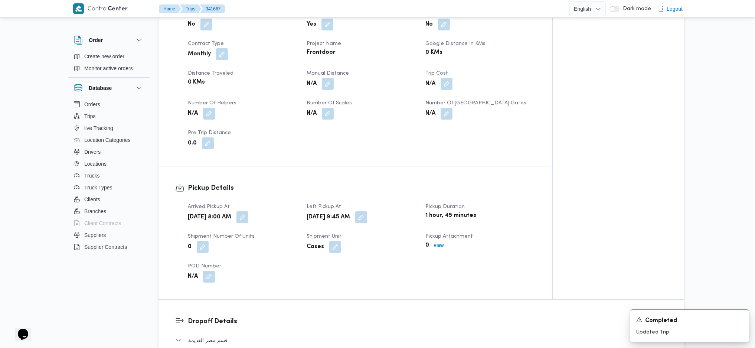
scroll to position [346, 0]
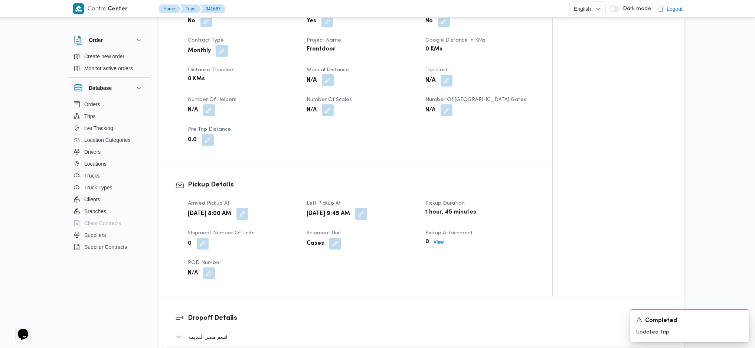
click at [328, 74] on button "button" at bounding box center [328, 80] width 12 height 12
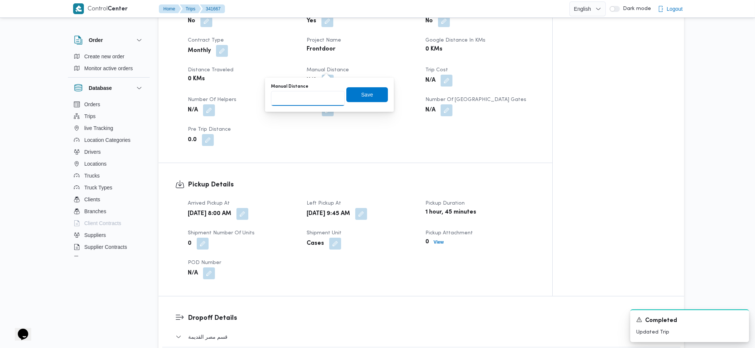
drag, startPoint x: 328, startPoint y: 66, endPoint x: 322, endPoint y: 94, distance: 28.5
click at [322, 94] on input "Manual Distance" at bounding box center [308, 98] width 74 height 15
type input "89"
click at [369, 100] on span "Save" at bounding box center [367, 94] width 42 height 15
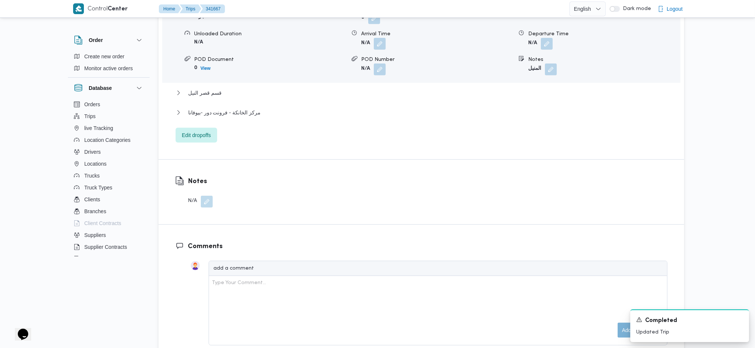
scroll to position [693, 0]
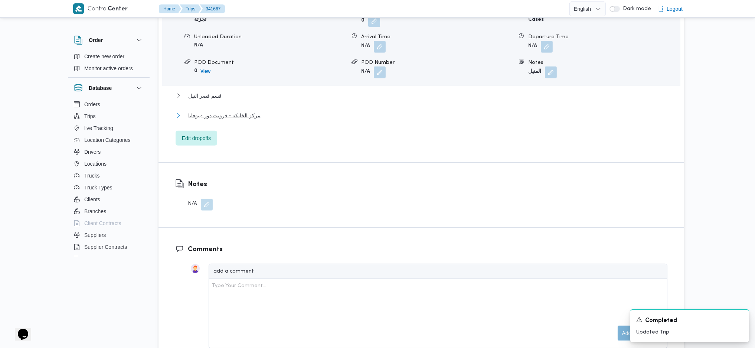
click at [241, 111] on span "مركز الخانكة - فرونت دور -بيوفانا" at bounding box center [224, 115] width 72 height 9
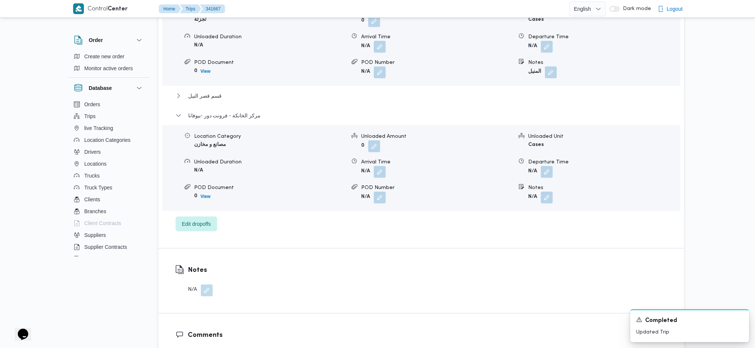
click at [554, 166] on form "N/A" at bounding box center [604, 172] width 152 height 12
click at [545, 166] on button "button" at bounding box center [547, 172] width 12 height 12
click at [521, 201] on div "You are in a dialog. To close this dialog, hit escape. Departure Time Save" at bounding box center [548, 186] width 139 height 34
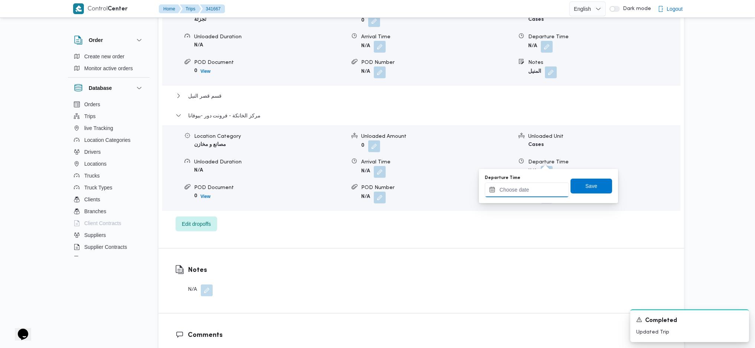
drag, startPoint x: 531, startPoint y: 189, endPoint x: 544, endPoint y: 195, distance: 14.0
click at [534, 190] on input "Departure Time" at bounding box center [527, 189] width 84 height 15
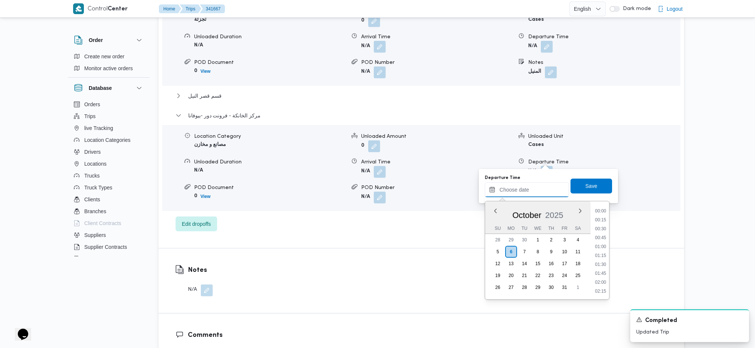
scroll to position [607, 0]
click at [601, 258] on li "18:15" at bounding box center [600, 254] width 17 height 7
type input "[DATE] 18:15"
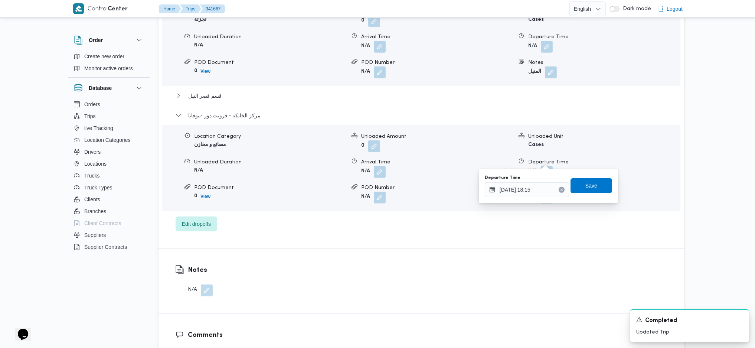
click at [591, 179] on div "Save" at bounding box center [592, 186] width 42 height 15
click at [590, 186] on span "Save" at bounding box center [592, 185] width 12 height 9
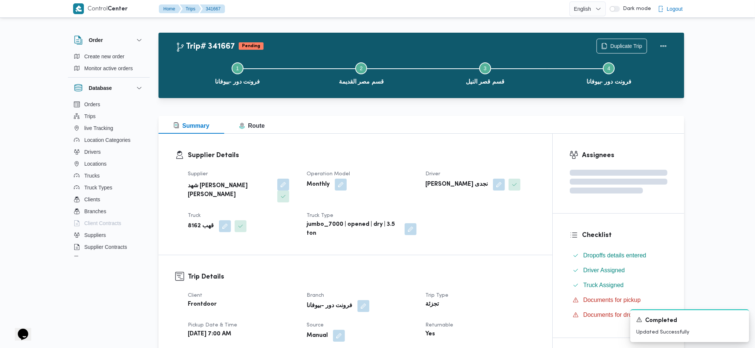
scroll to position [0, 0]
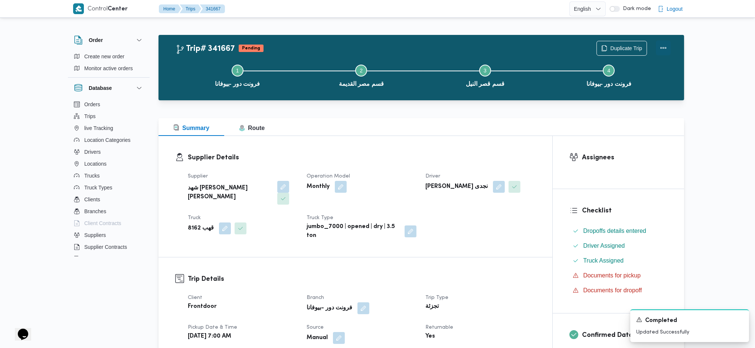
click at [664, 48] on button "Actions" at bounding box center [663, 47] width 15 height 15
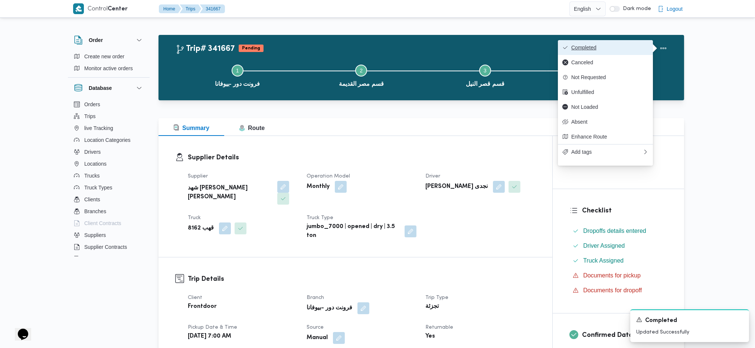
click at [609, 46] on span "Completed" at bounding box center [609, 48] width 77 height 6
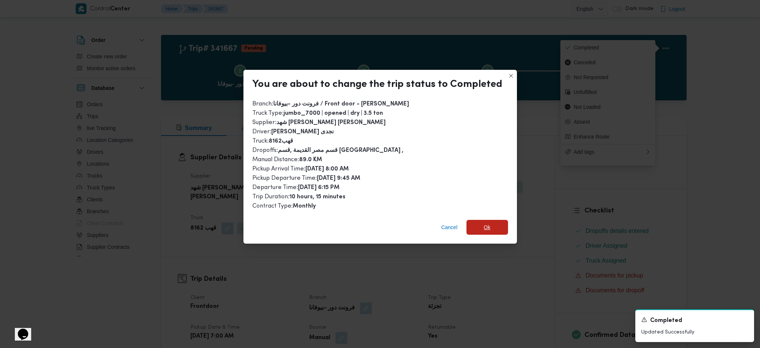
drag, startPoint x: 474, startPoint y: 232, endPoint x: 494, endPoint y: 224, distance: 21.3
click at [474, 231] on span "Ok" at bounding box center [488, 227] width 42 height 15
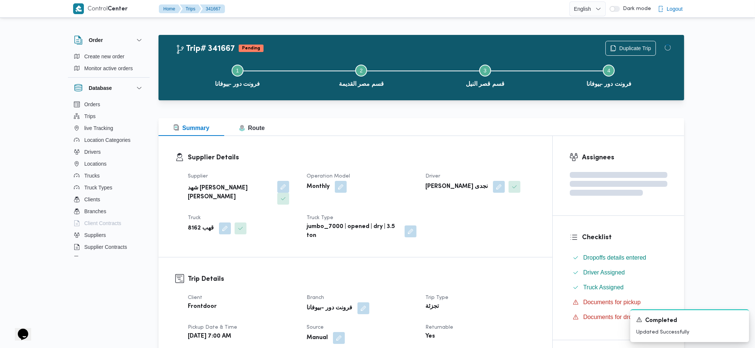
click at [495, 221] on div "Supplier شهد [PERSON_NAME] [PERSON_NAME] Operation Model Monthly Driver [PERSON…" at bounding box center [361, 205] width 357 height 77
drag, startPoint x: 489, startPoint y: 282, endPoint x: 452, endPoint y: 185, distance: 104.3
click at [434, 136] on div "Summary Route" at bounding box center [422, 127] width 526 height 18
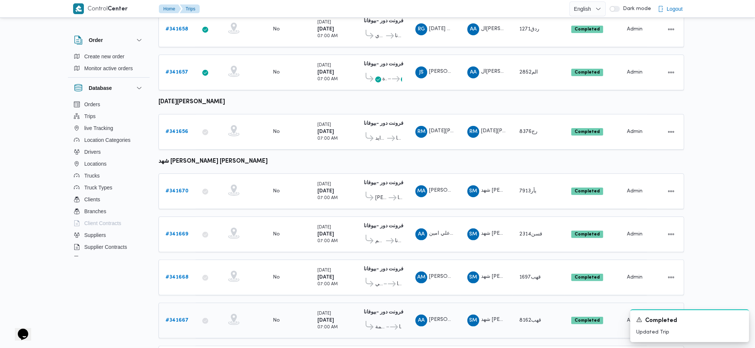
scroll to position [524, 0]
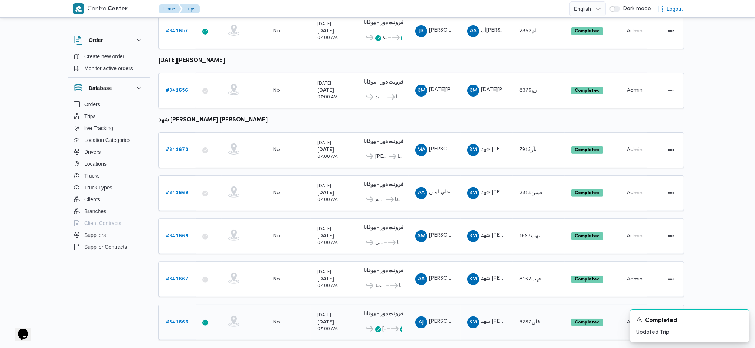
click at [177, 318] on link "# 341666" at bounding box center [177, 322] width 23 height 9
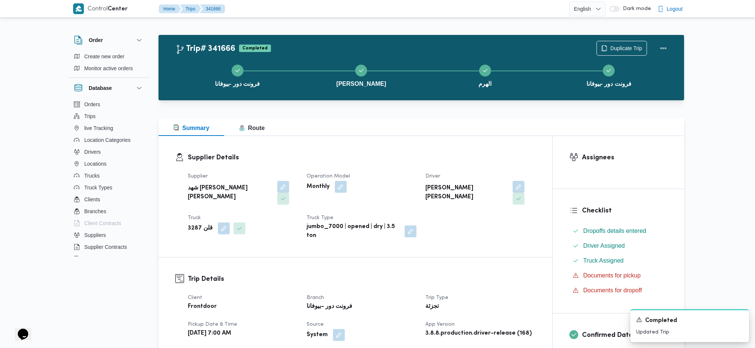
scroll to position [297, 0]
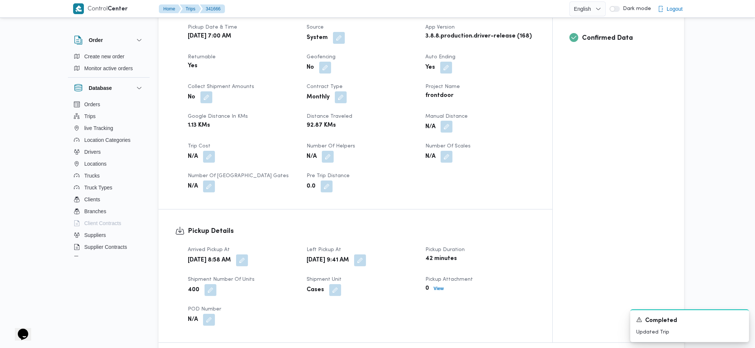
click at [453, 121] on button "button" at bounding box center [447, 127] width 12 height 12
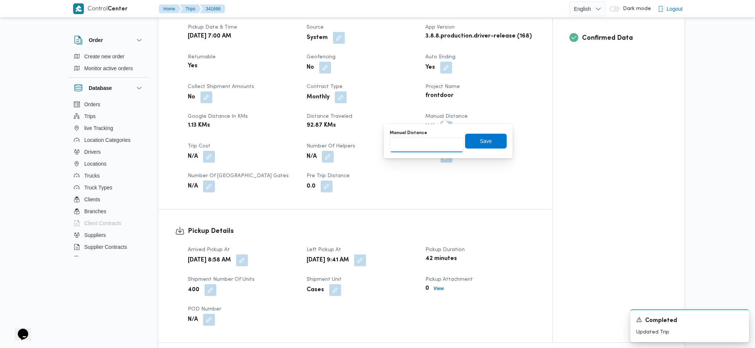
click at [432, 137] on div at bounding box center [427, 144] width 74 height 15
type input "120"
click at [467, 150] on div "Manual Distance 120 Save" at bounding box center [448, 141] width 118 height 24
drag, startPoint x: 469, startPoint y: 145, endPoint x: 464, endPoint y: 143, distance: 5.2
click at [468, 144] on span "Save" at bounding box center [486, 141] width 42 height 15
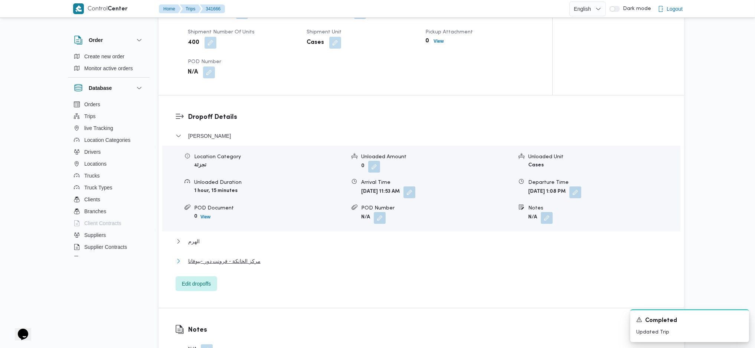
click at [229, 257] on span "مركز الخانكة - فرونت دور -بيوفانا" at bounding box center [224, 261] width 72 height 9
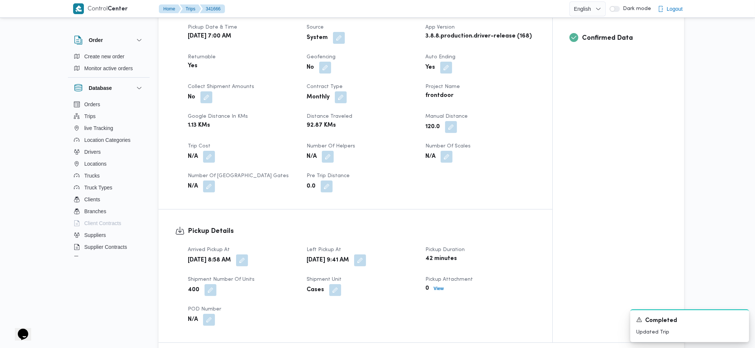
scroll to position [0, 0]
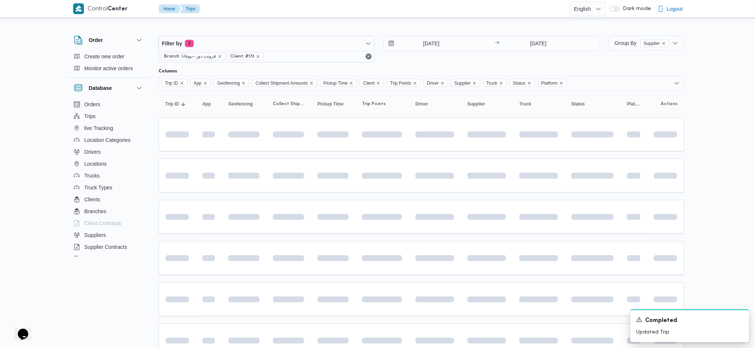
scroll to position [442, 0]
